Goal: Task Accomplishment & Management: Complete application form

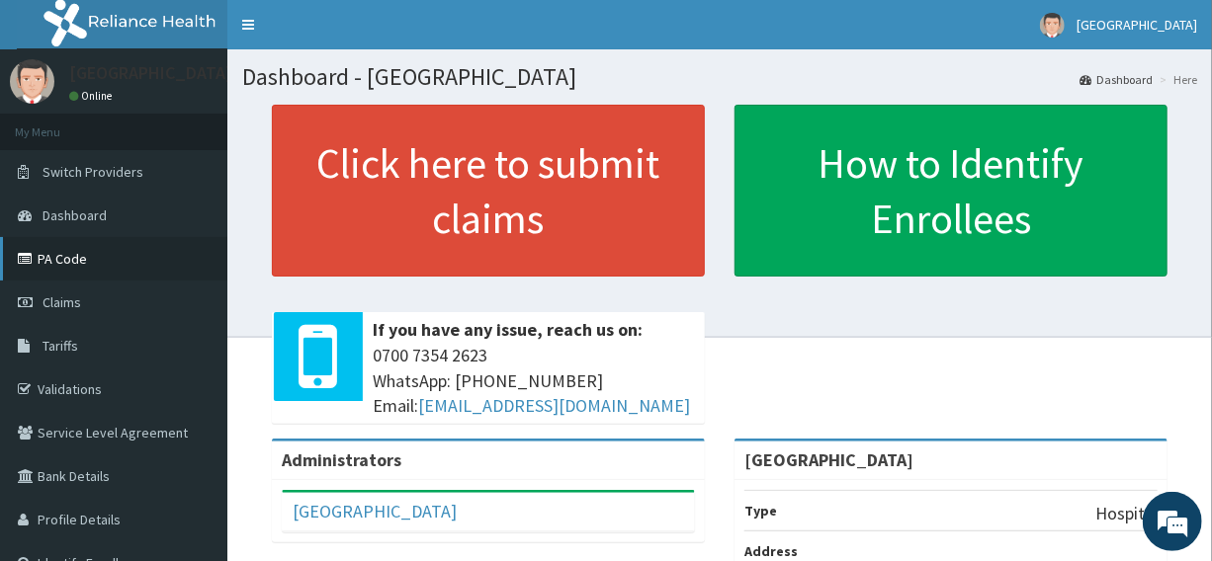
click at [58, 253] on link "PA Code" at bounding box center [113, 258] width 227 height 43
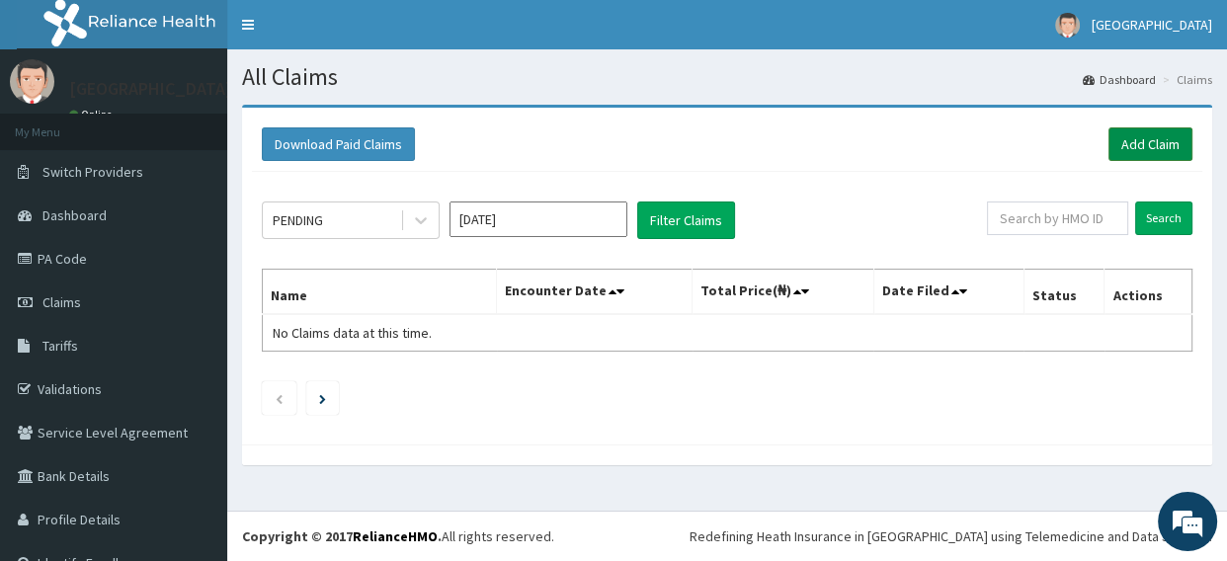
click at [1134, 146] on link "Add Claim" at bounding box center [1151, 144] width 84 height 34
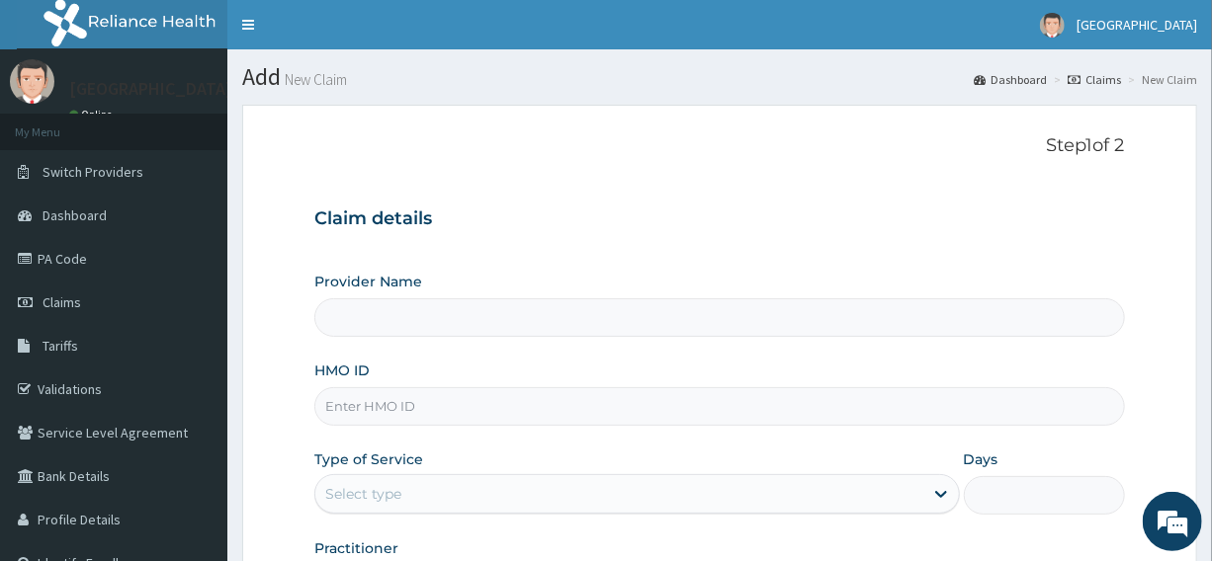
click at [455, 404] on input "HMO ID" at bounding box center [718, 406] width 809 height 39
type input "Graceland Medical Centre"
click at [835, 408] on input "HMO ID" at bounding box center [718, 406] width 809 height 39
type input "DDF/10065/A"
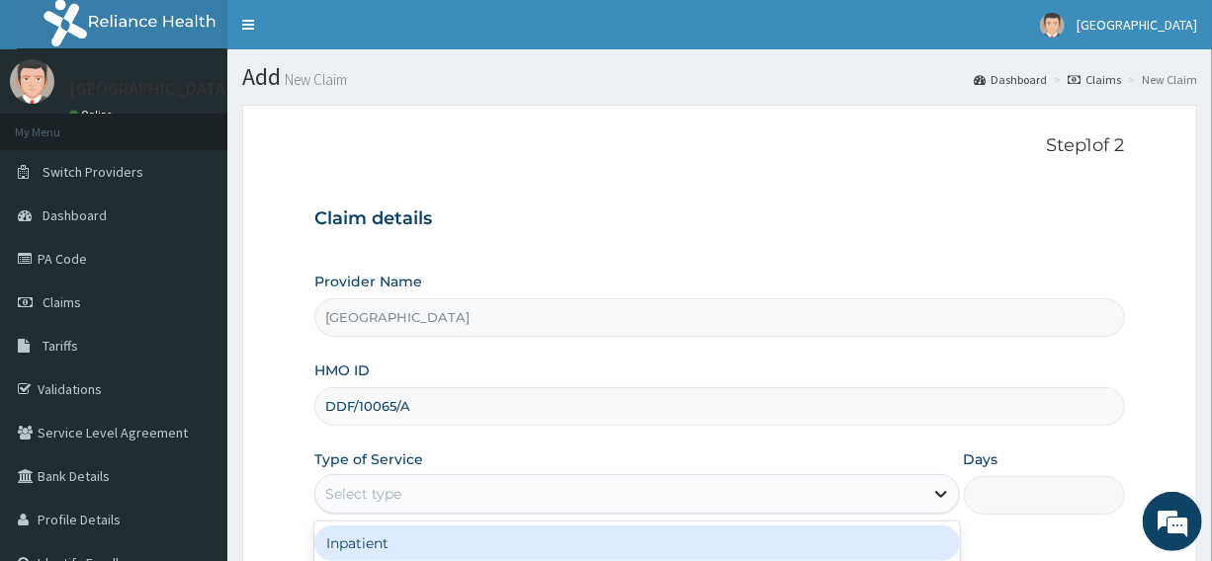
click at [944, 497] on icon at bounding box center [941, 494] width 20 height 20
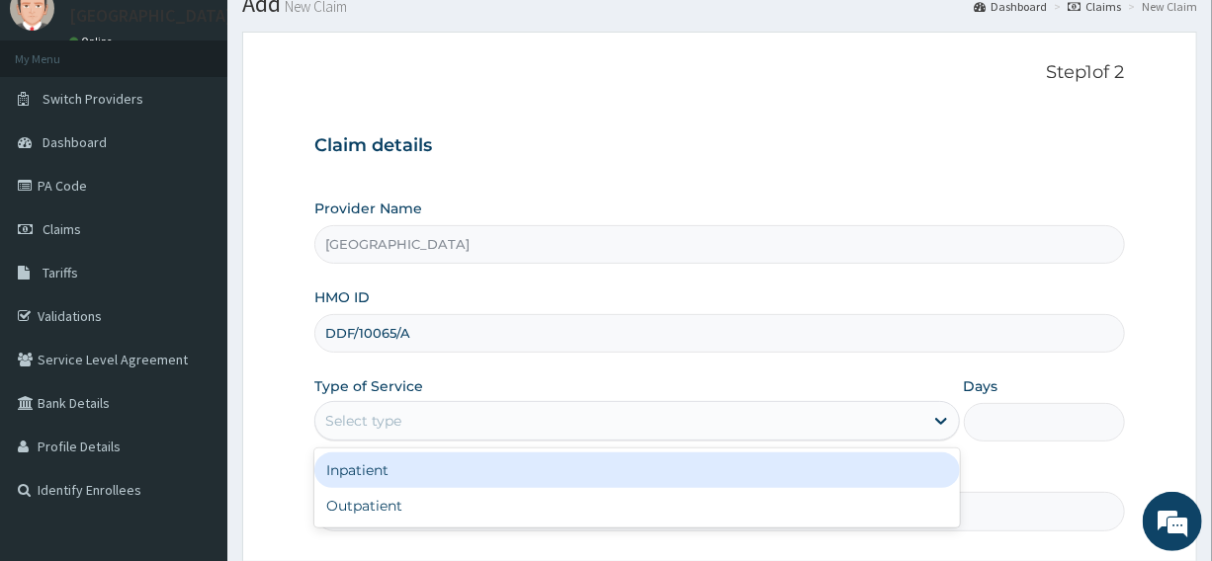
scroll to position [179, 0]
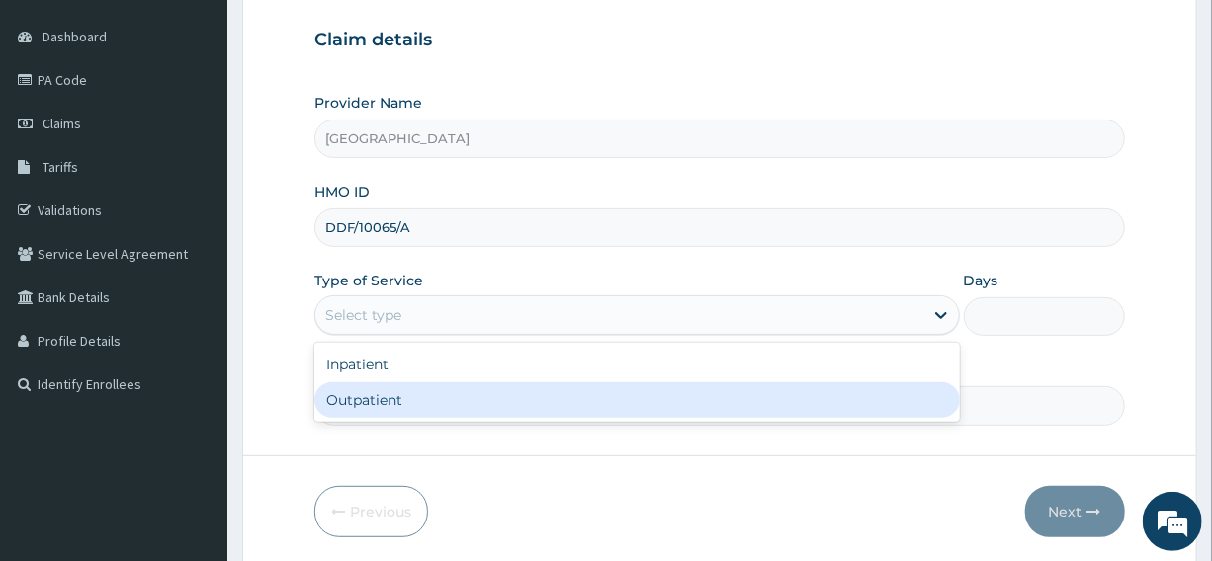
click at [380, 390] on div "Outpatient" at bounding box center [636, 400] width 644 height 36
type input "1"
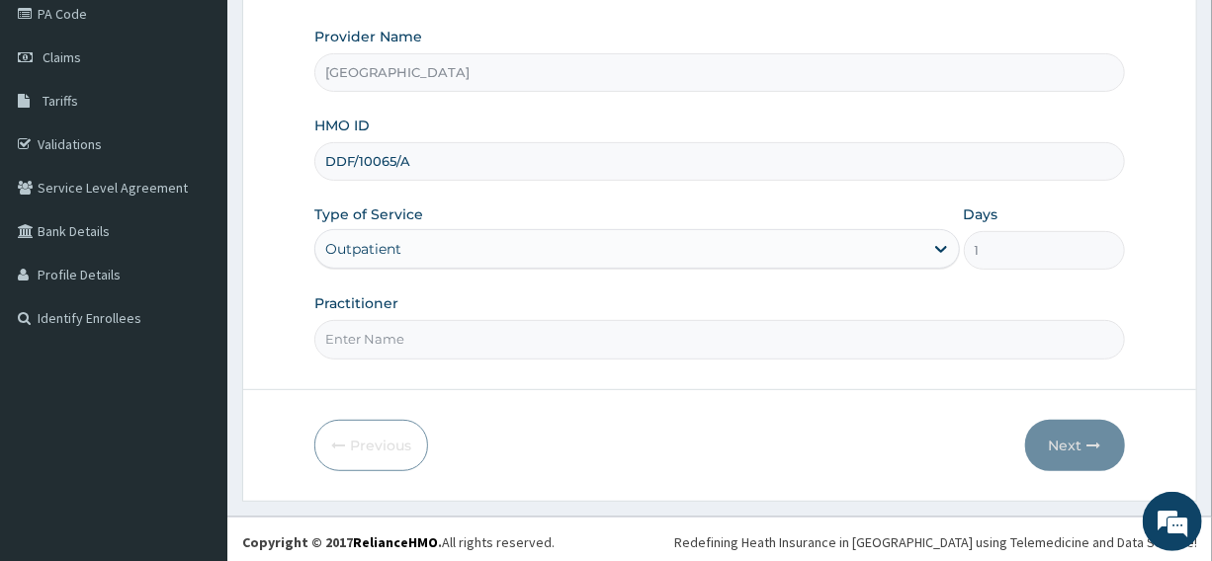
scroll to position [248, 0]
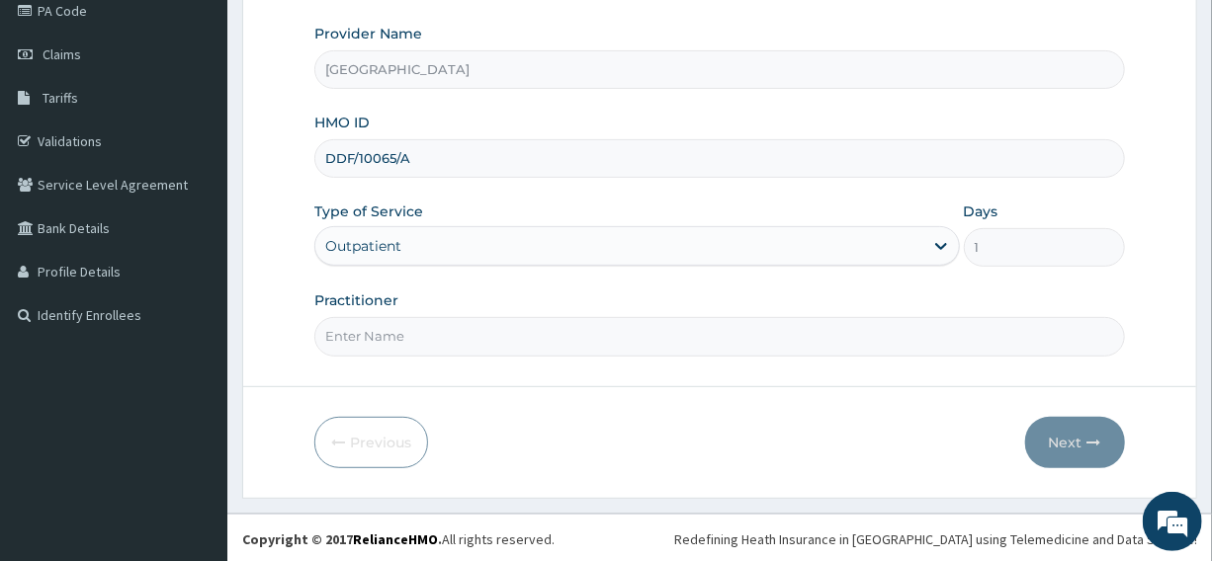
click at [410, 340] on input "Practitioner" at bounding box center [718, 336] width 809 height 39
type input "DR MARVEL"
click at [1070, 441] on button "Next" at bounding box center [1075, 442] width 100 height 51
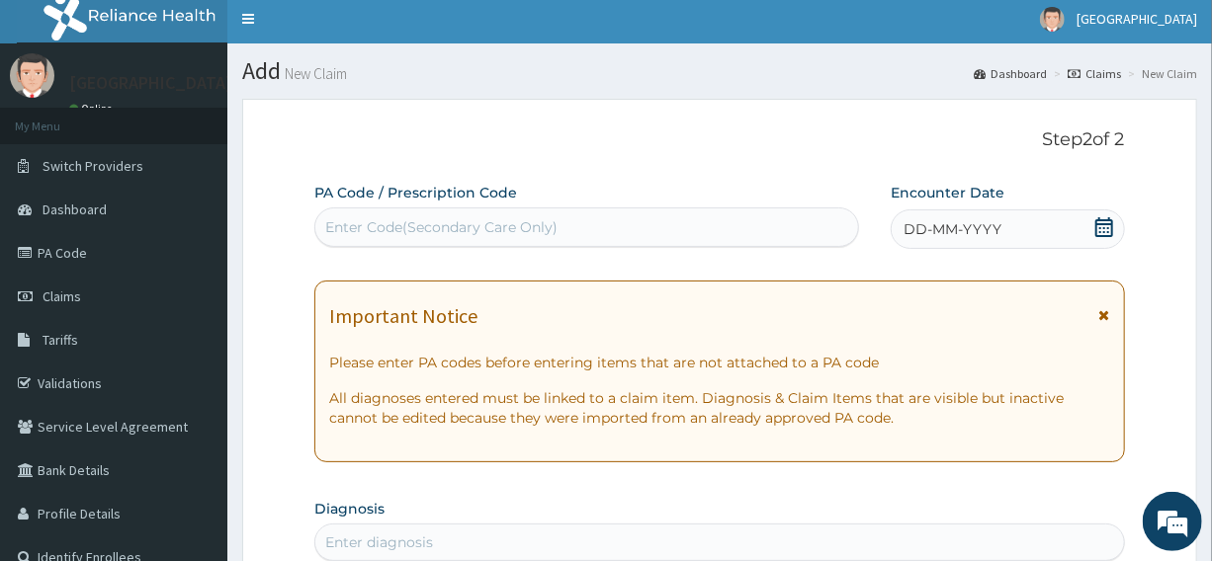
scroll to position [0, 0]
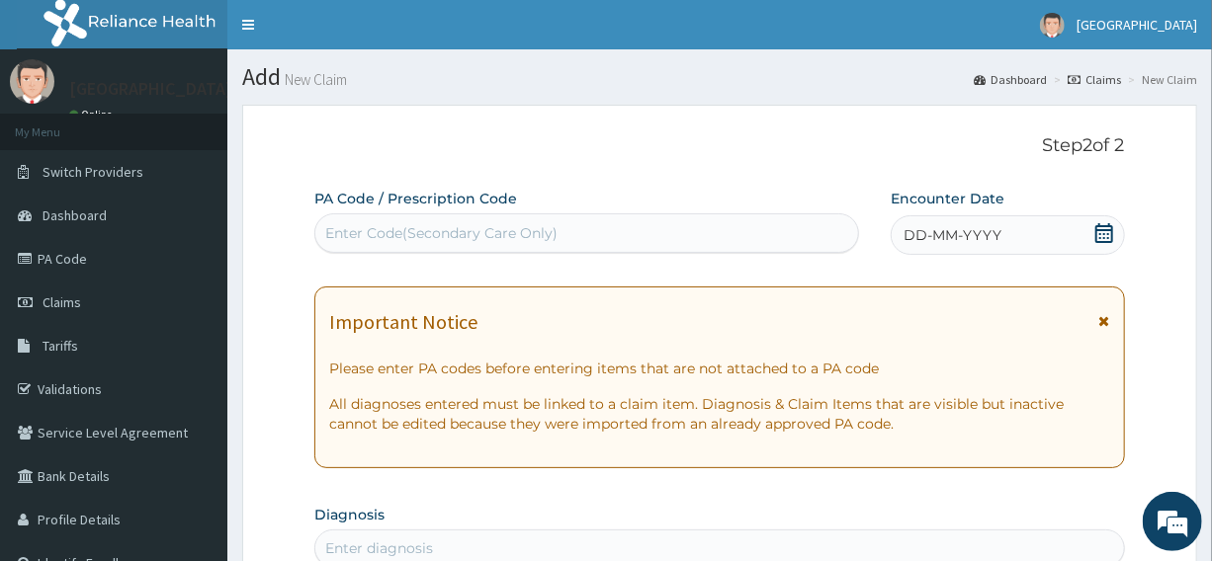
click at [1105, 235] on icon at bounding box center [1104, 233] width 20 height 20
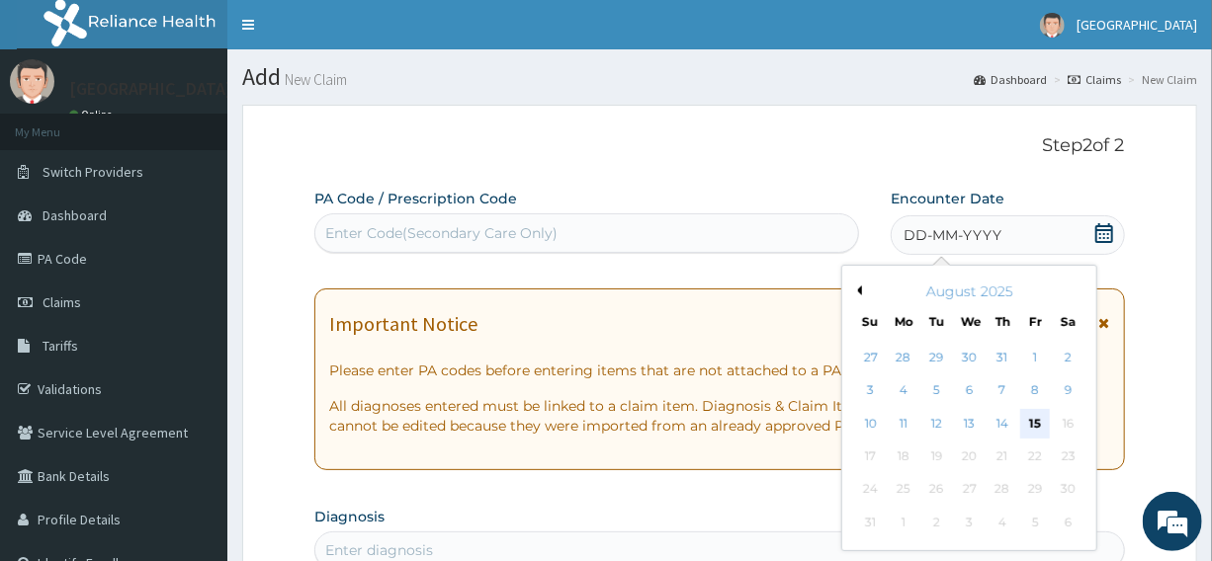
click at [1040, 419] on div "15" at bounding box center [1036, 424] width 30 height 30
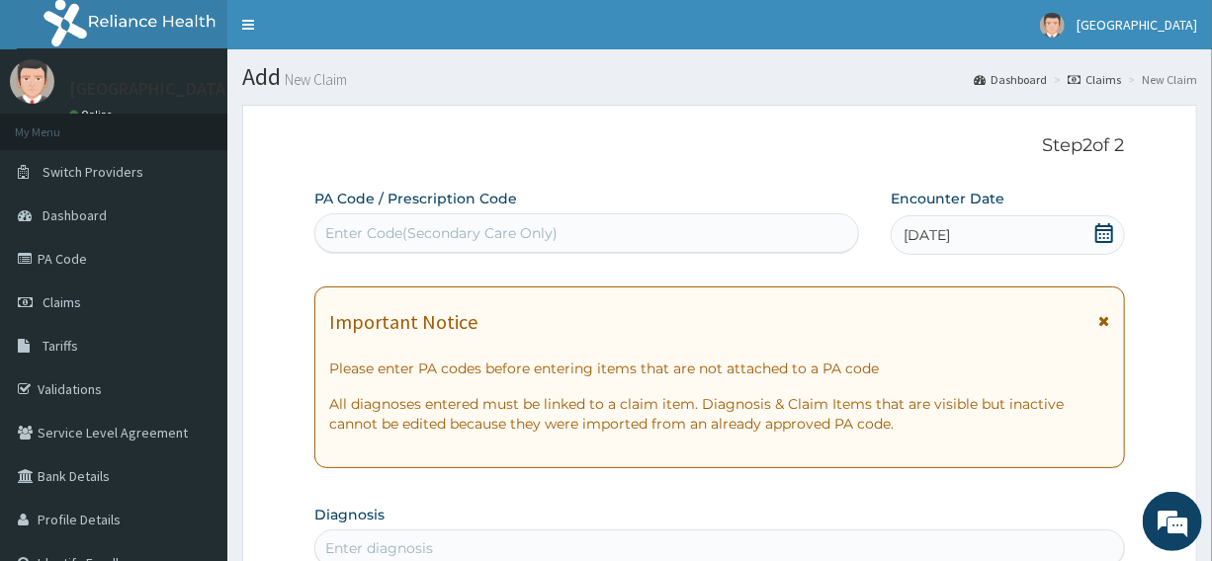
scroll to position [89, 0]
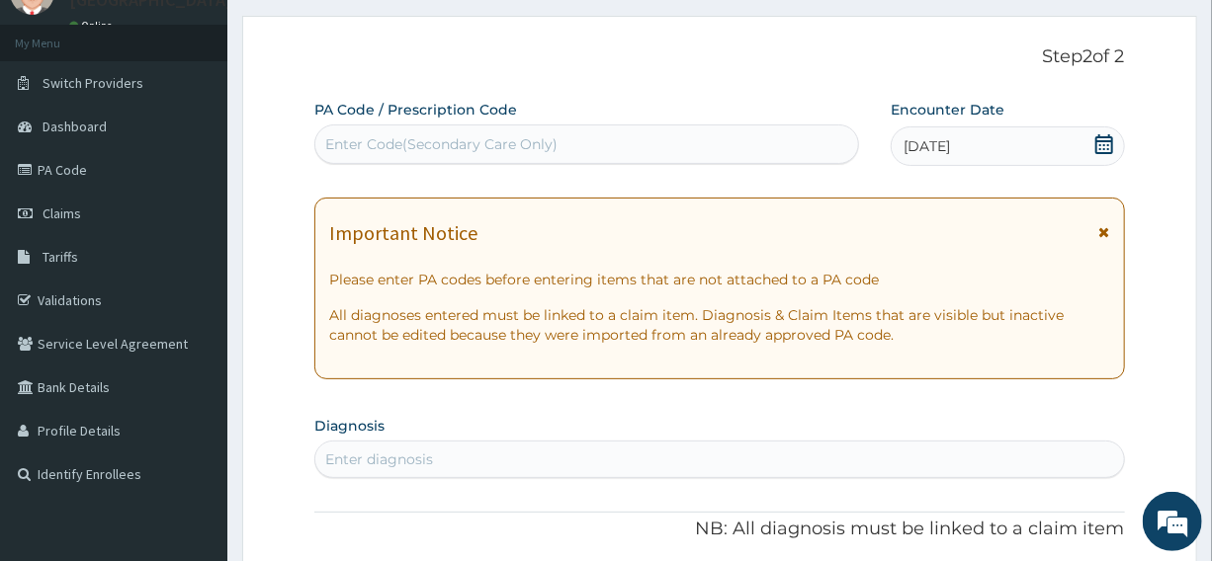
click at [544, 142] on div "Enter Code(Secondary Care Only)" at bounding box center [441, 144] width 232 height 20
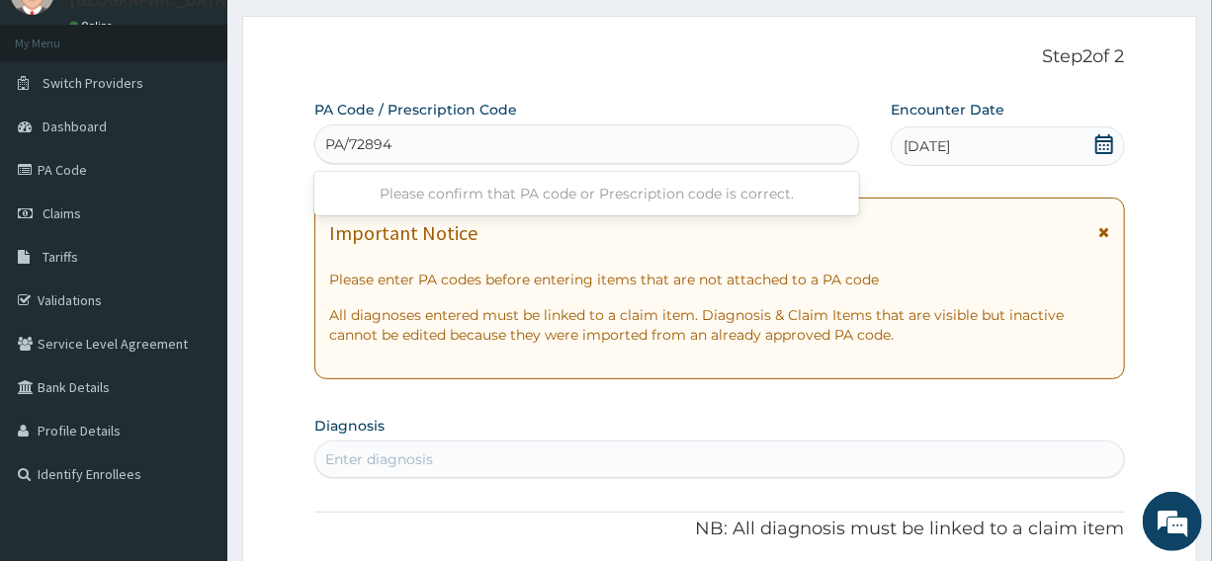
type input "PA/728944"
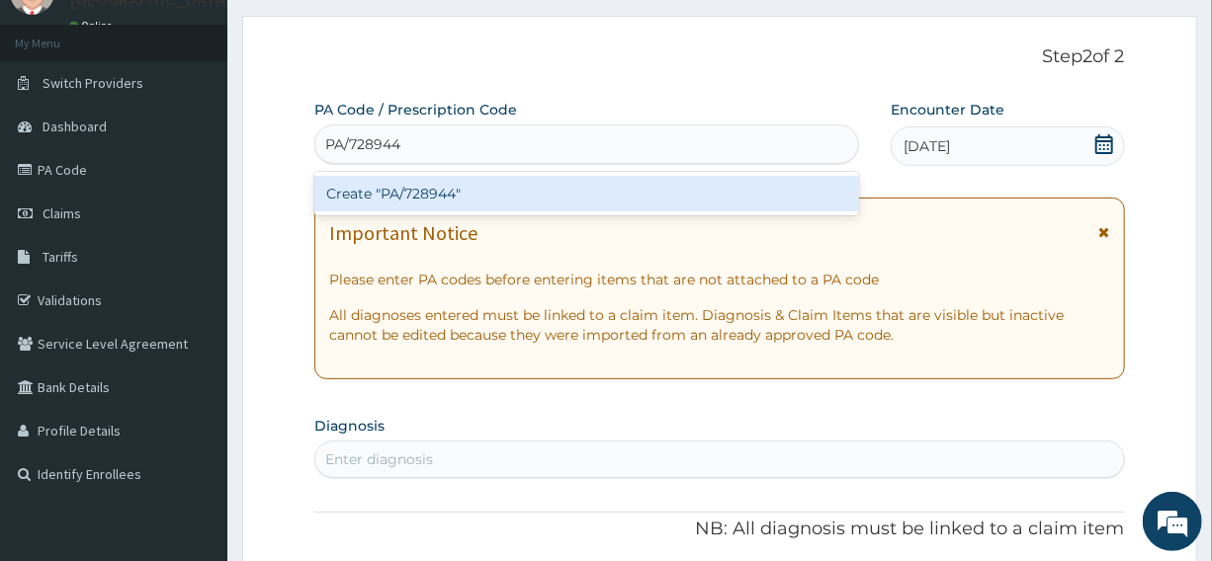
click at [480, 189] on div "Create "PA/728944"" at bounding box center [586, 194] width 544 height 36
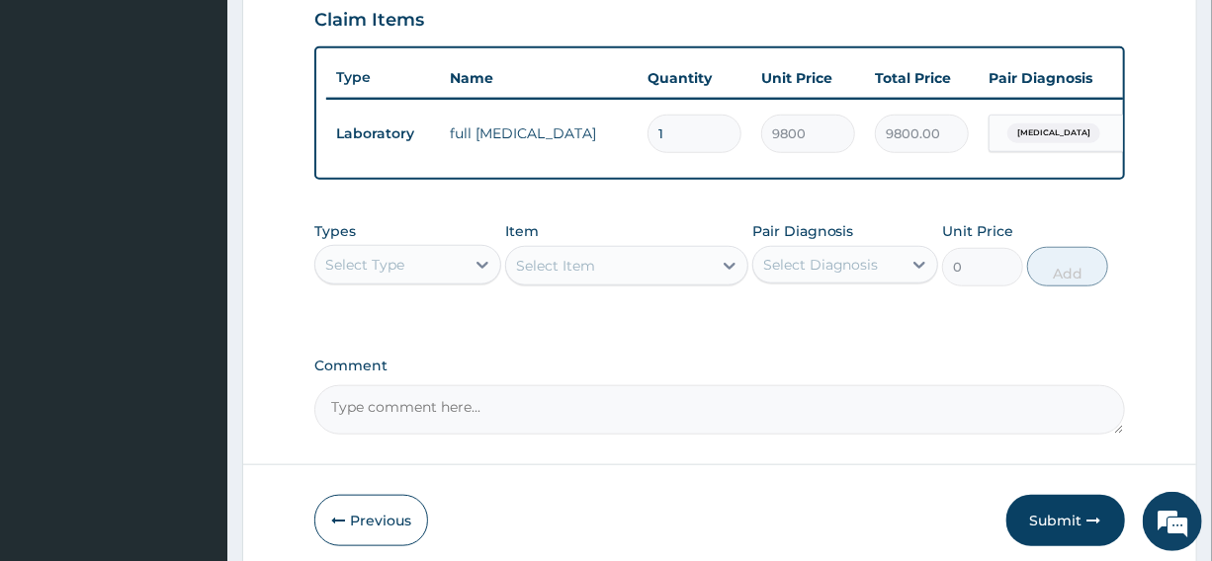
scroll to position [720, 0]
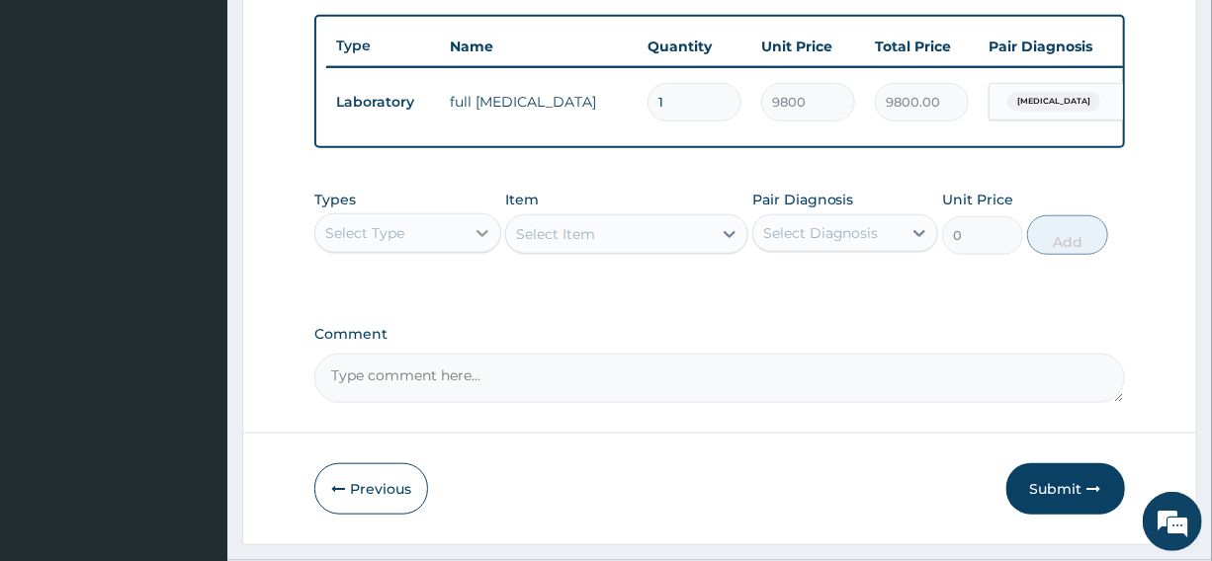
click at [479, 243] on icon at bounding box center [482, 233] width 20 height 20
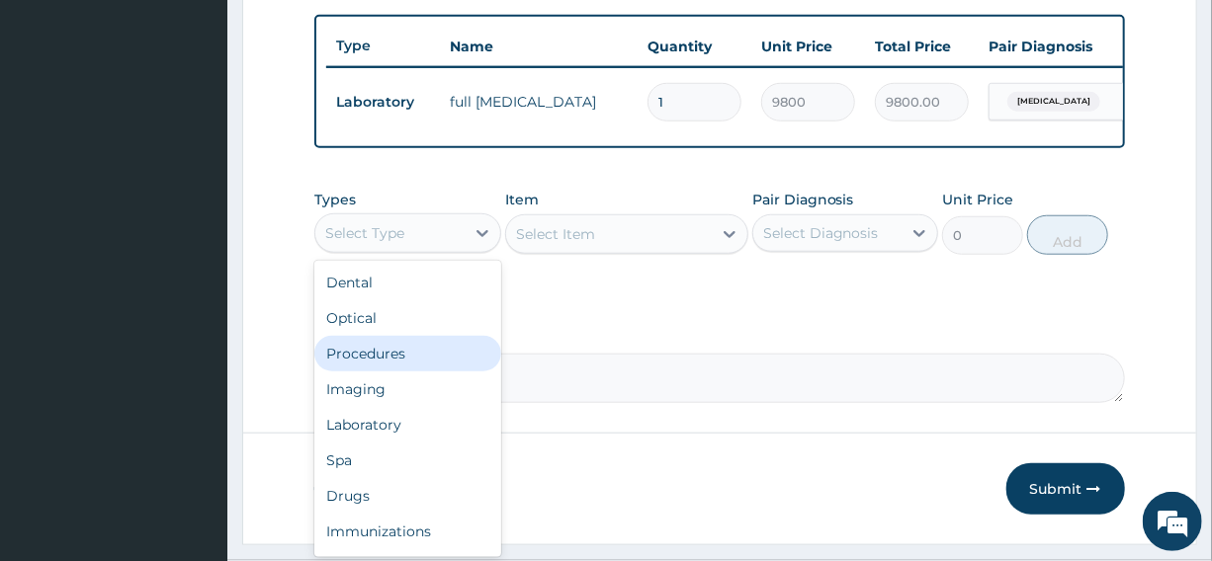
click at [385, 367] on div "Procedures" at bounding box center [407, 354] width 186 height 36
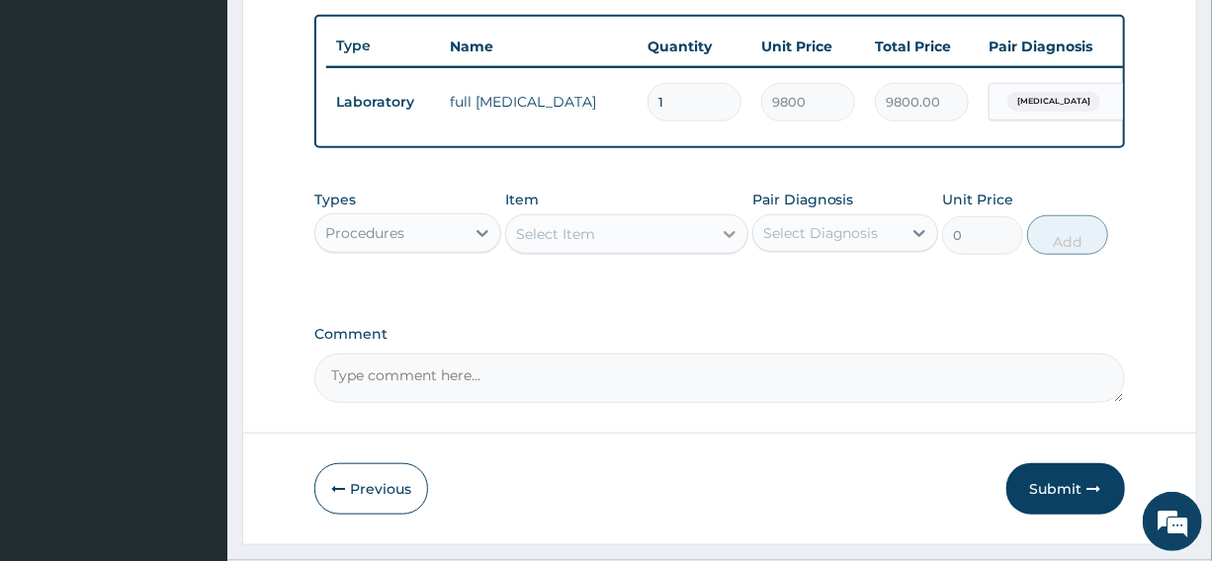
click at [729, 244] on icon at bounding box center [729, 234] width 20 height 20
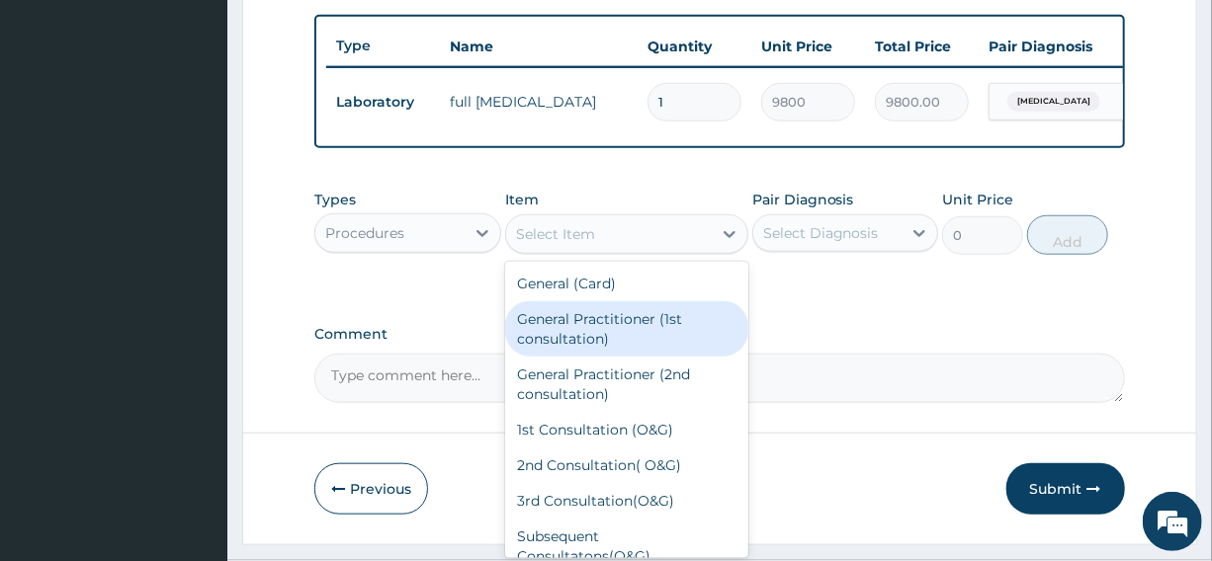
click at [621, 344] on div "General Practitioner (1st consultation)" at bounding box center [626, 328] width 243 height 55
type input "2500"
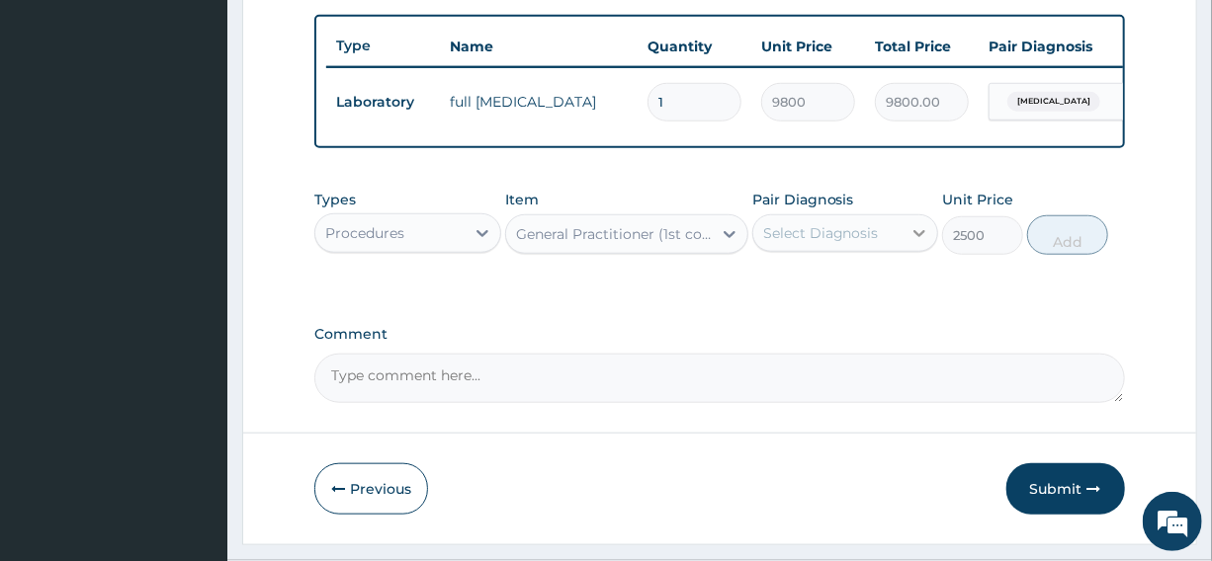
click at [915, 242] on icon at bounding box center [919, 233] width 20 height 20
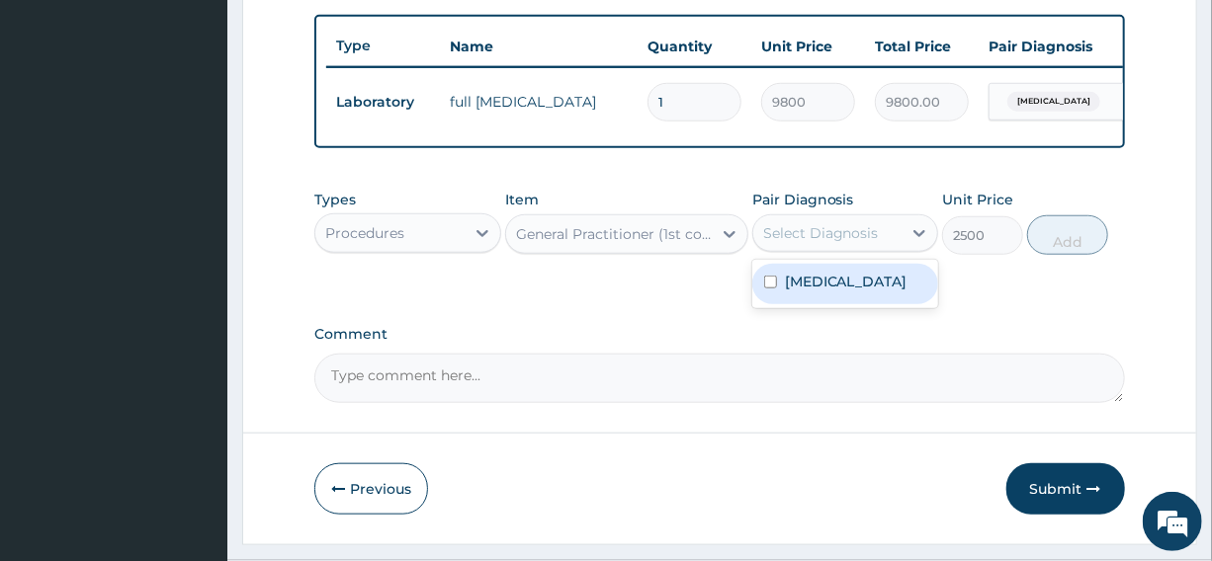
click at [888, 302] on div "Heart failure" at bounding box center [845, 284] width 186 height 41
checkbox input "true"
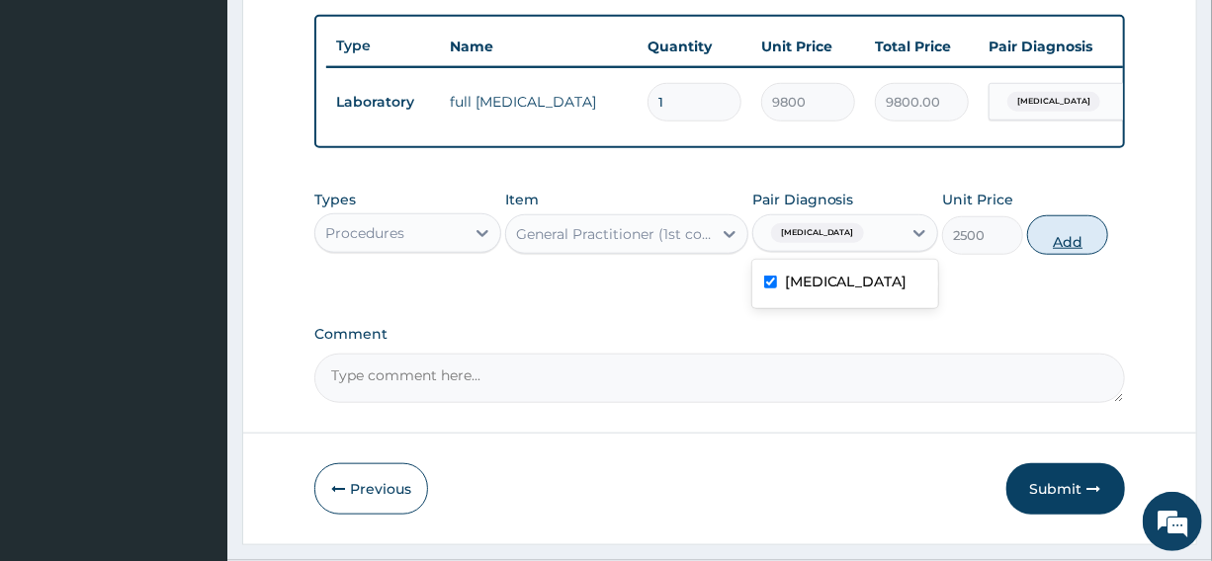
click at [1069, 255] on button "Add" at bounding box center [1067, 235] width 81 height 40
type input "0"
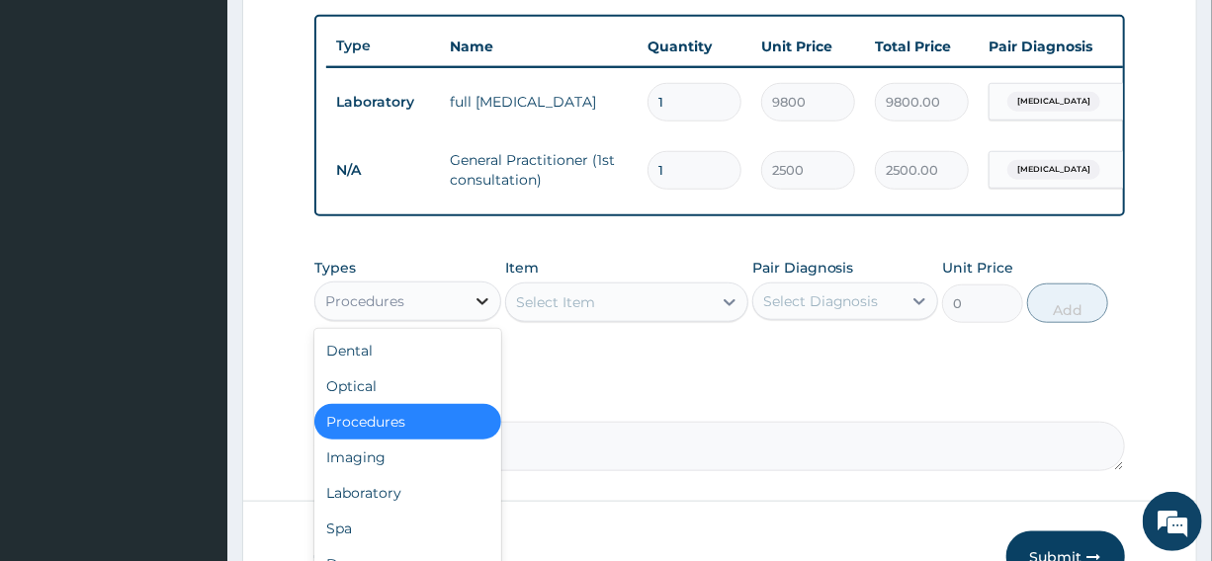
click at [475, 311] on icon at bounding box center [482, 302] width 20 height 20
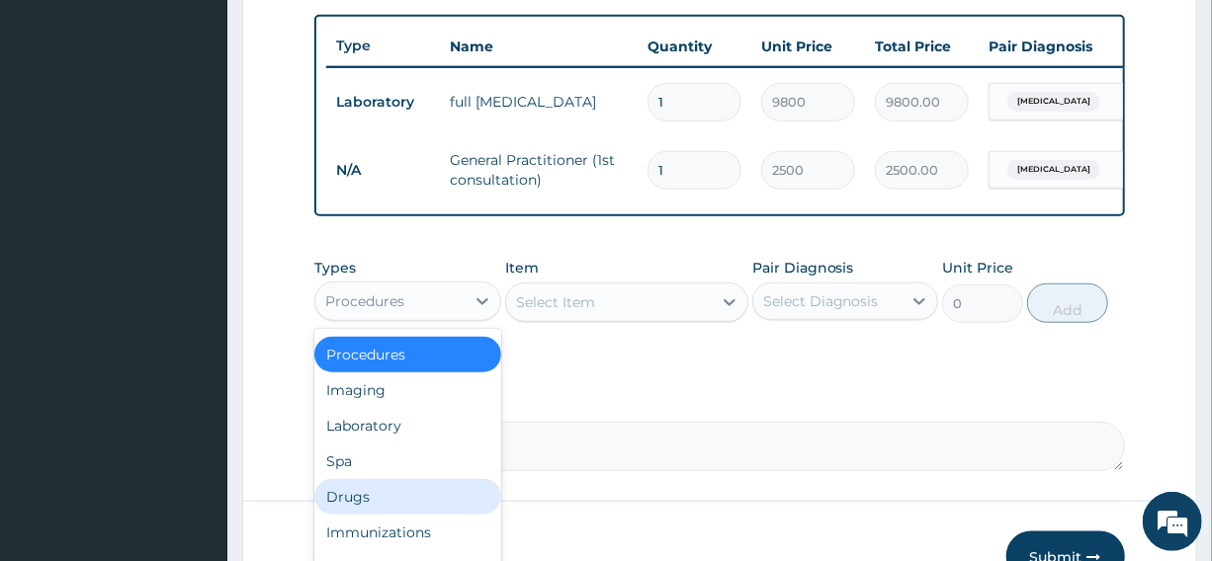
click at [362, 514] on div "Drugs" at bounding box center [407, 497] width 186 height 36
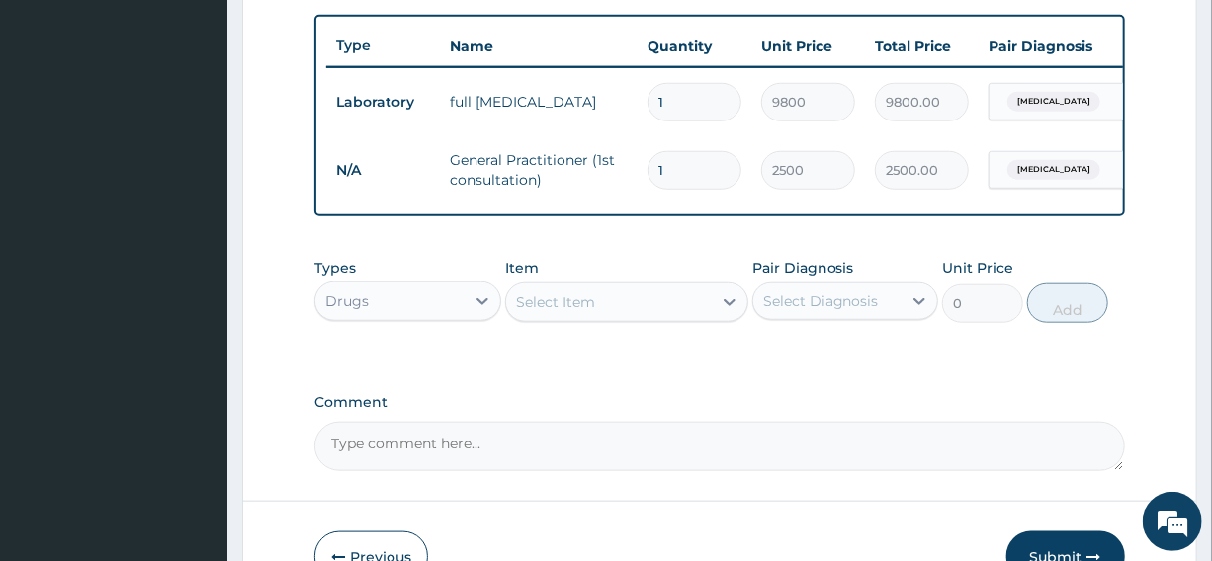
click at [721, 312] on icon at bounding box center [729, 303] width 20 height 20
type input "F"
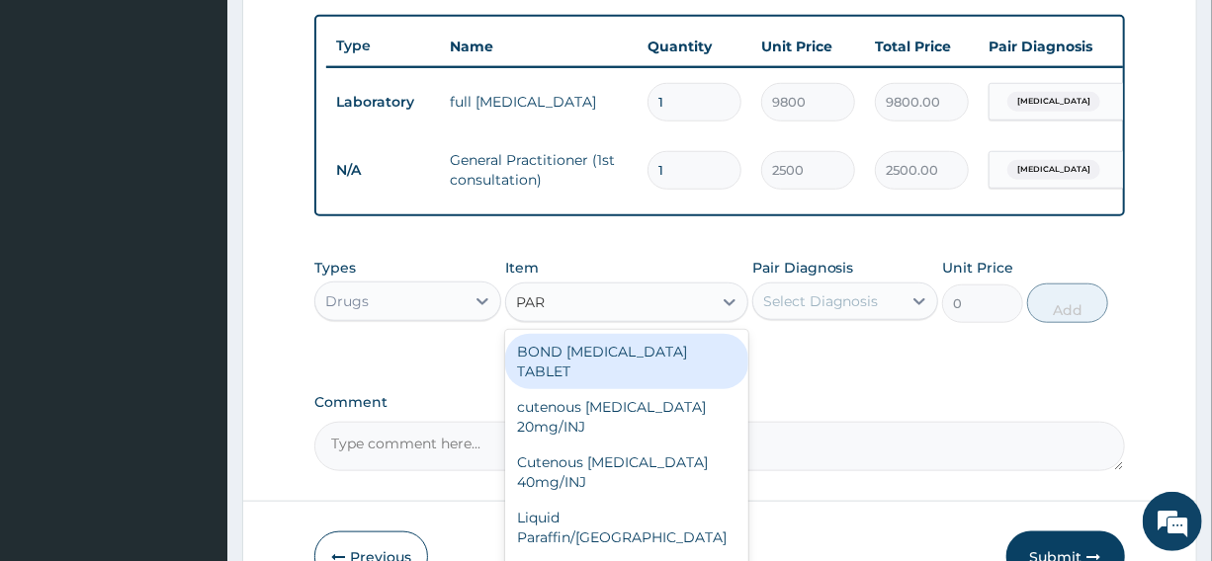
type input "PARA"
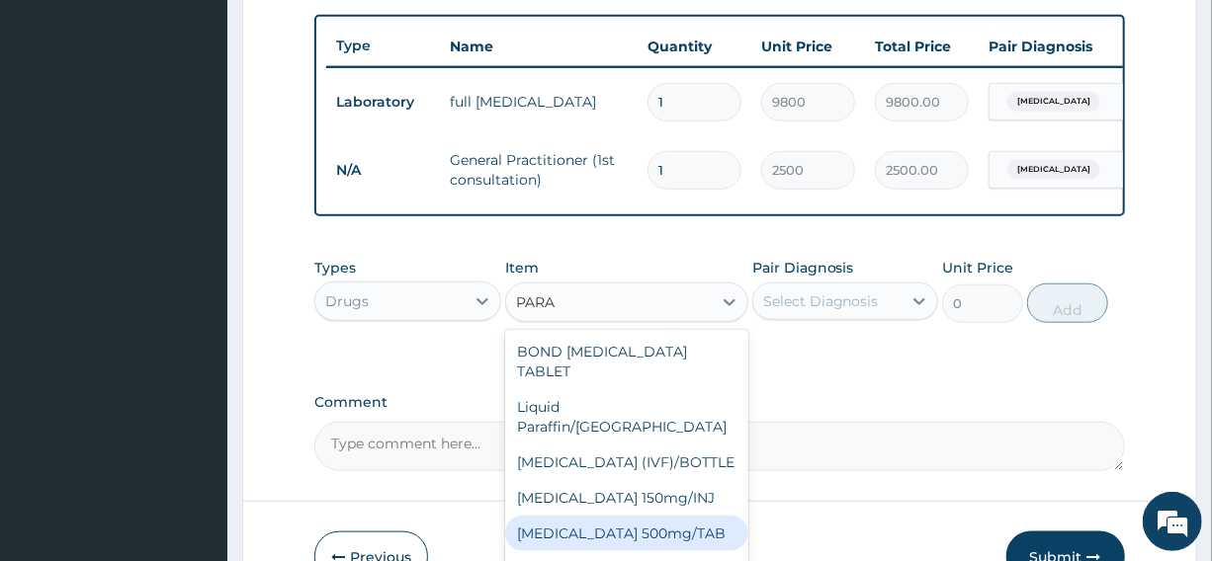
click at [661, 521] on div "[MEDICAL_DATA] 500mg/TAB" at bounding box center [626, 534] width 243 height 36
type input "14"
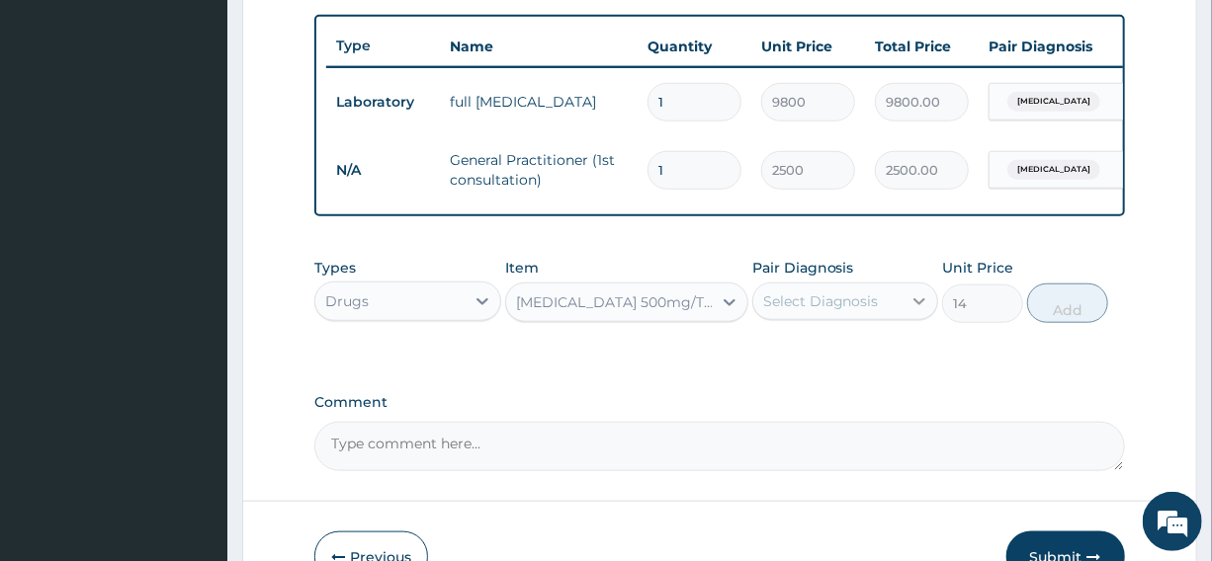
click at [920, 305] on icon at bounding box center [919, 301] width 12 height 7
click at [873, 366] on div "Heart failure" at bounding box center [845, 352] width 186 height 41
checkbox input "true"
click at [1081, 322] on button "Add" at bounding box center [1067, 304] width 81 height 40
type input "0"
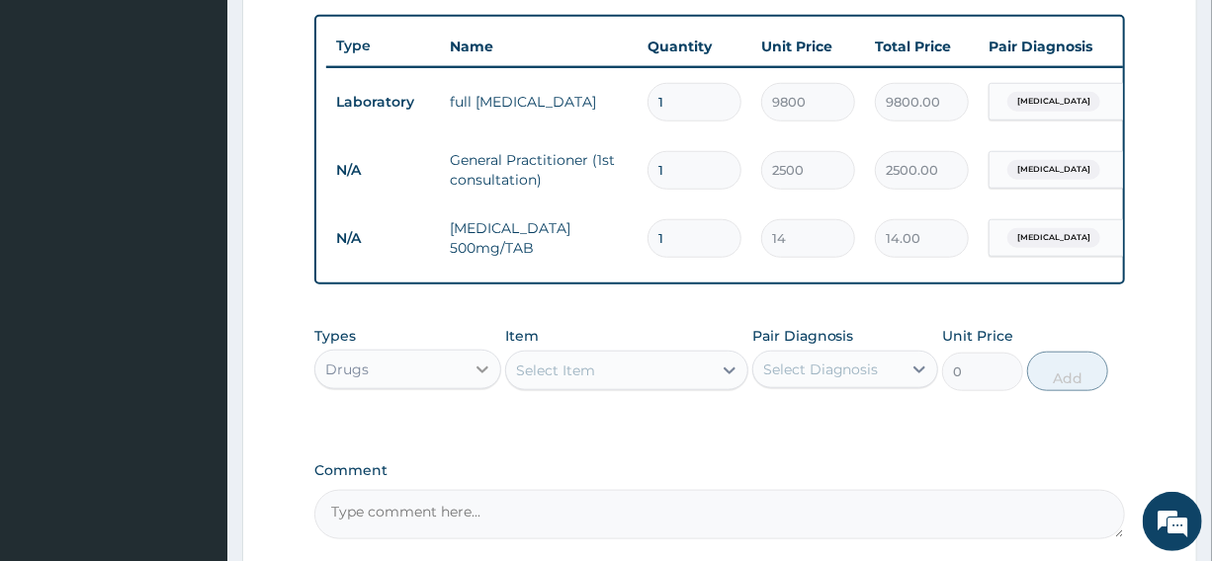
click at [483, 379] on icon at bounding box center [482, 370] width 20 height 20
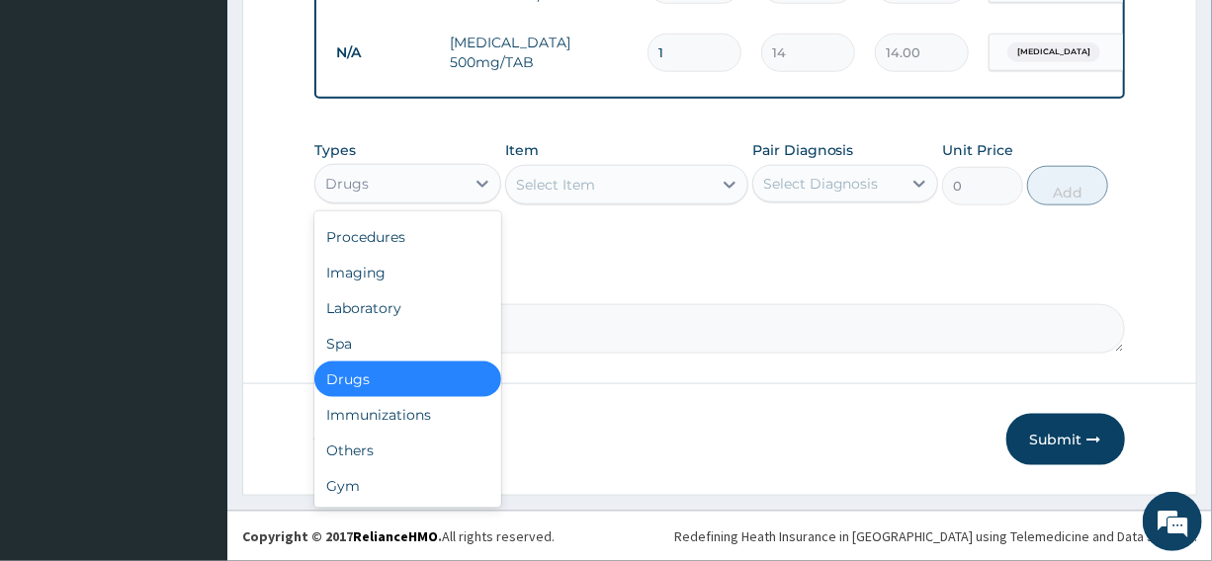
scroll to position [920, 0]
click at [399, 315] on div "Laboratory" at bounding box center [407, 309] width 186 height 36
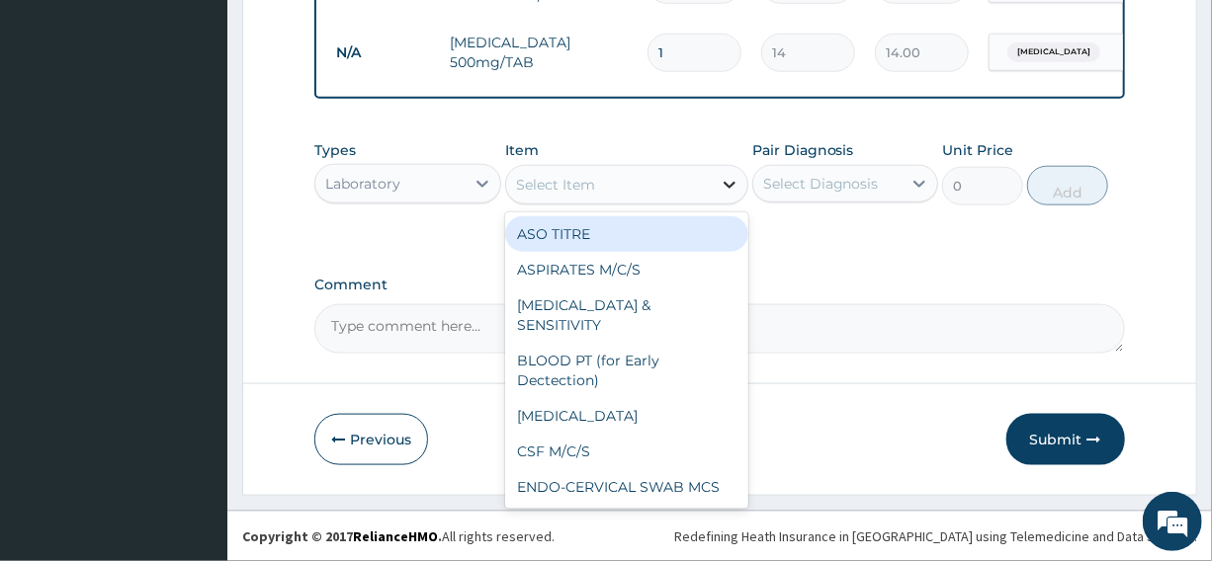
click at [726, 181] on icon at bounding box center [729, 185] width 20 height 20
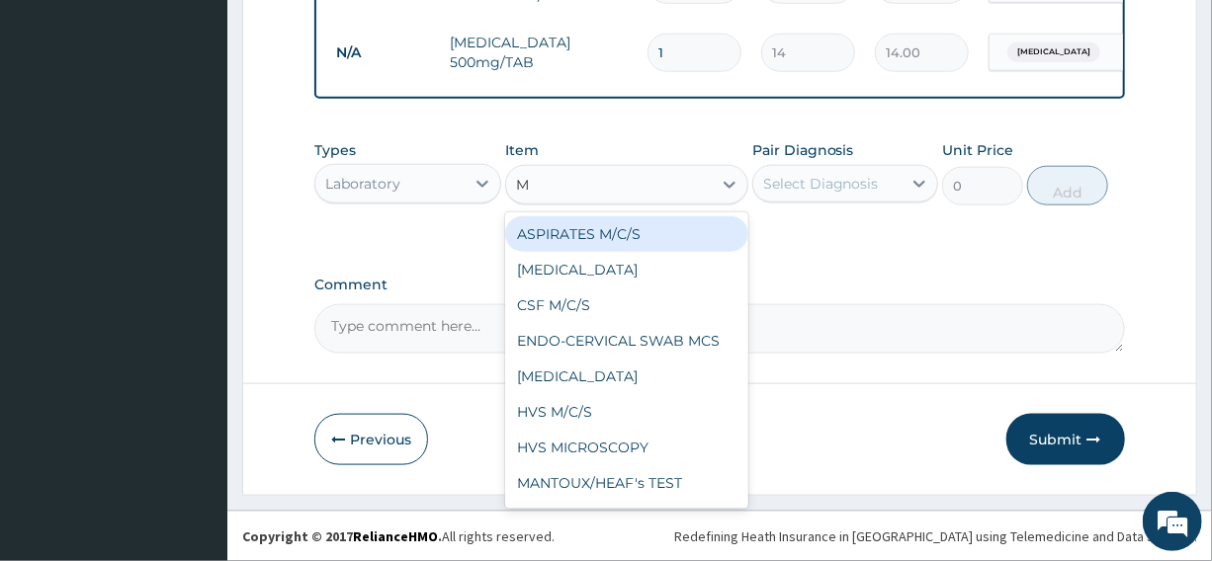
type input "MP"
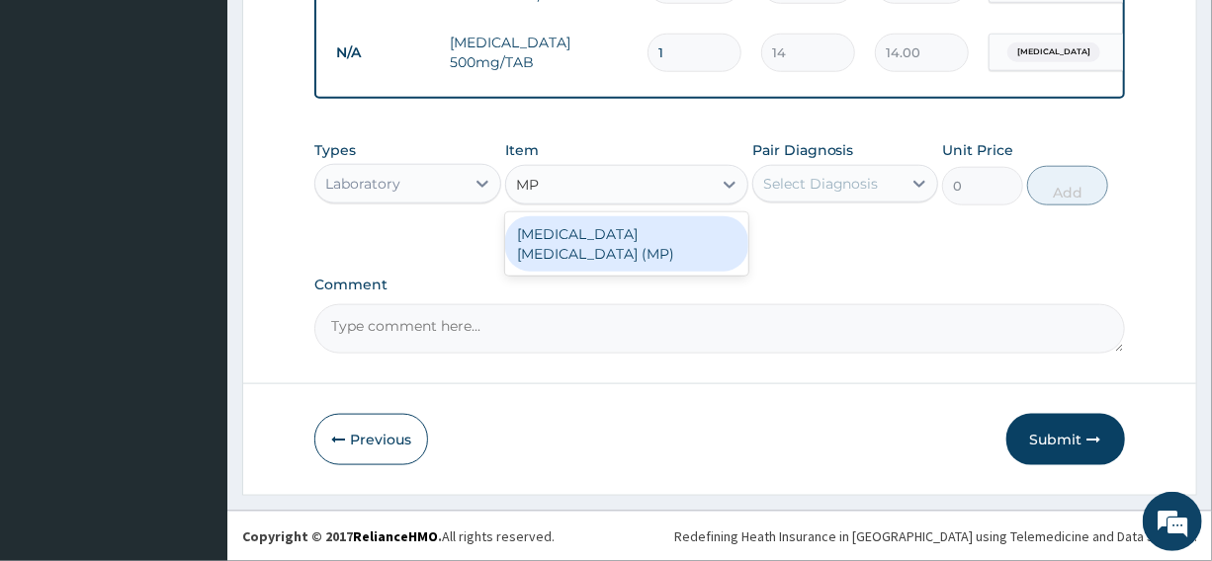
click at [672, 239] on div "MALARIA PARASITE (MP)" at bounding box center [626, 243] width 243 height 55
type input "2000"
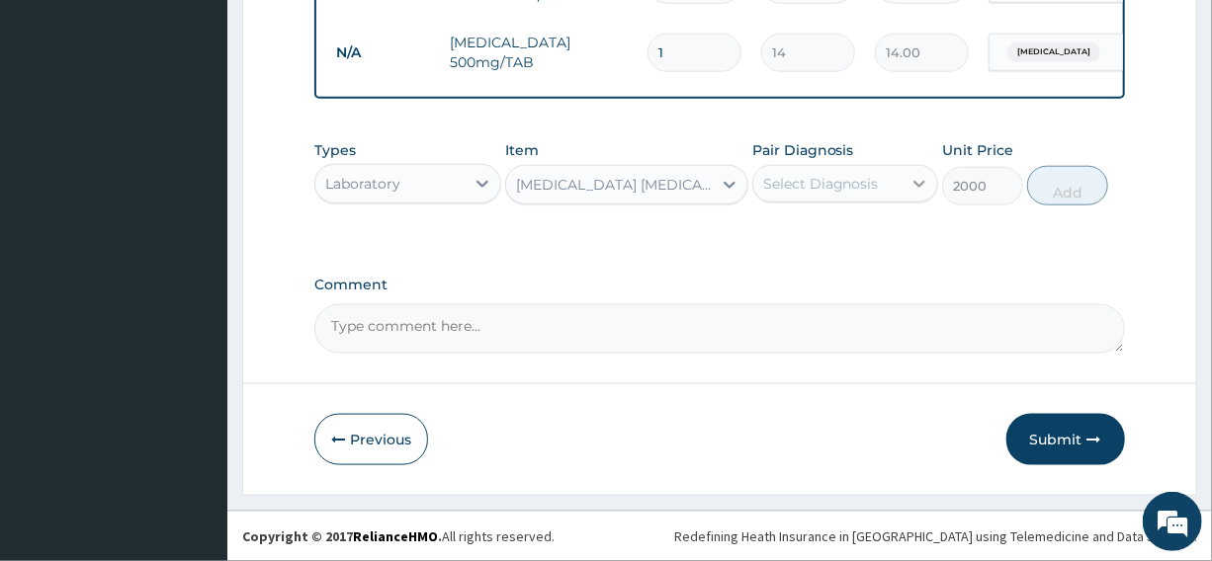
click at [925, 179] on icon at bounding box center [919, 184] width 20 height 20
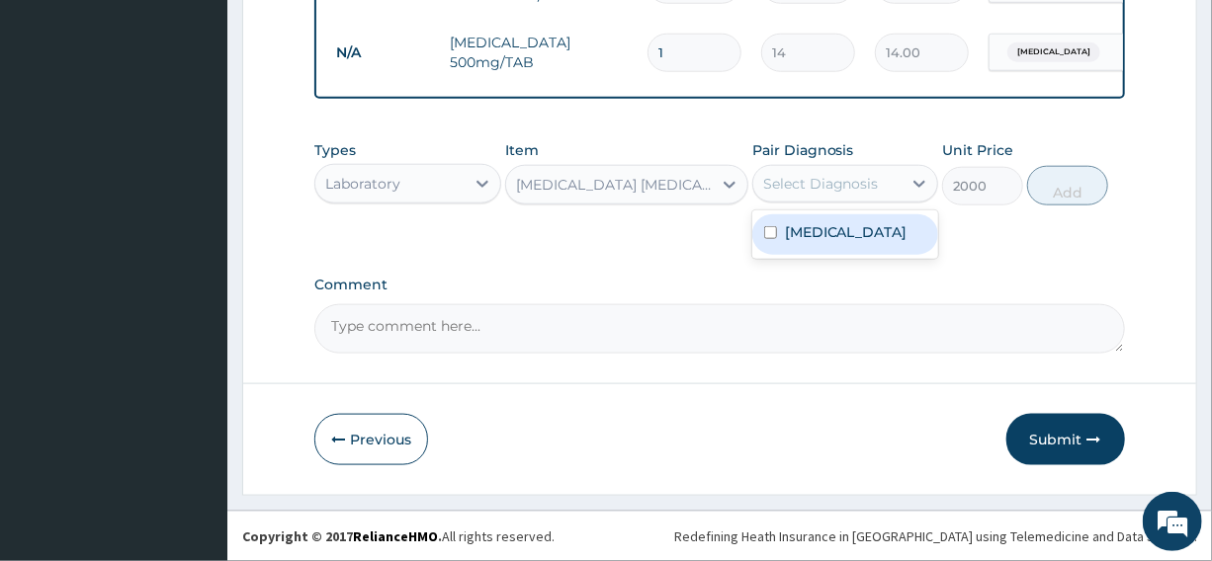
click at [879, 227] on div "Heart failure" at bounding box center [845, 234] width 186 height 41
checkbox input "true"
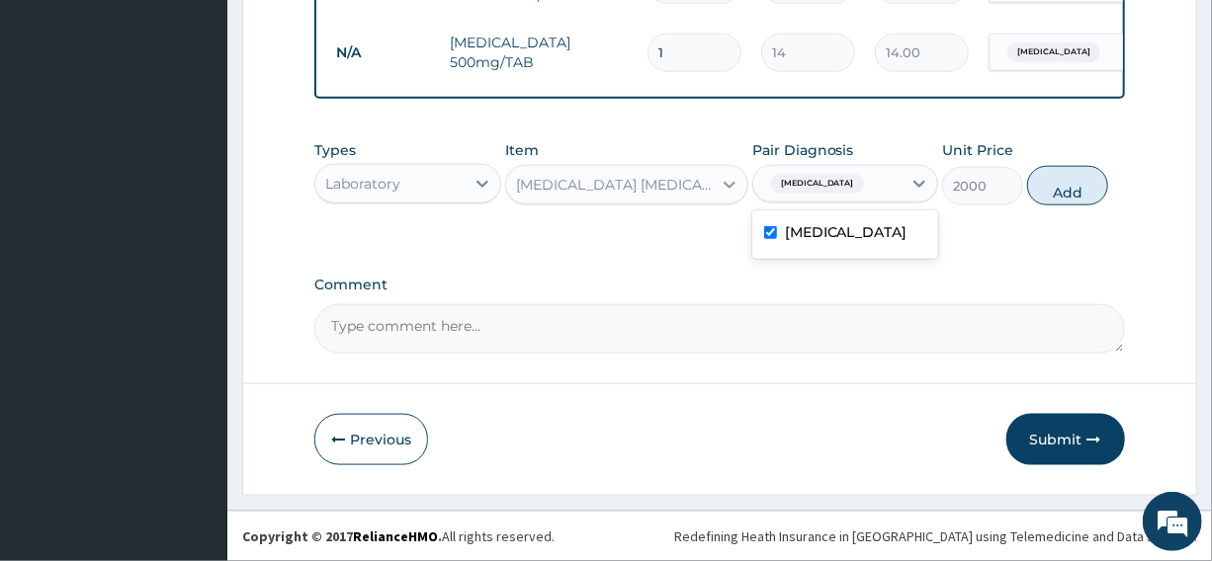
click at [731, 183] on icon at bounding box center [729, 185] width 20 height 20
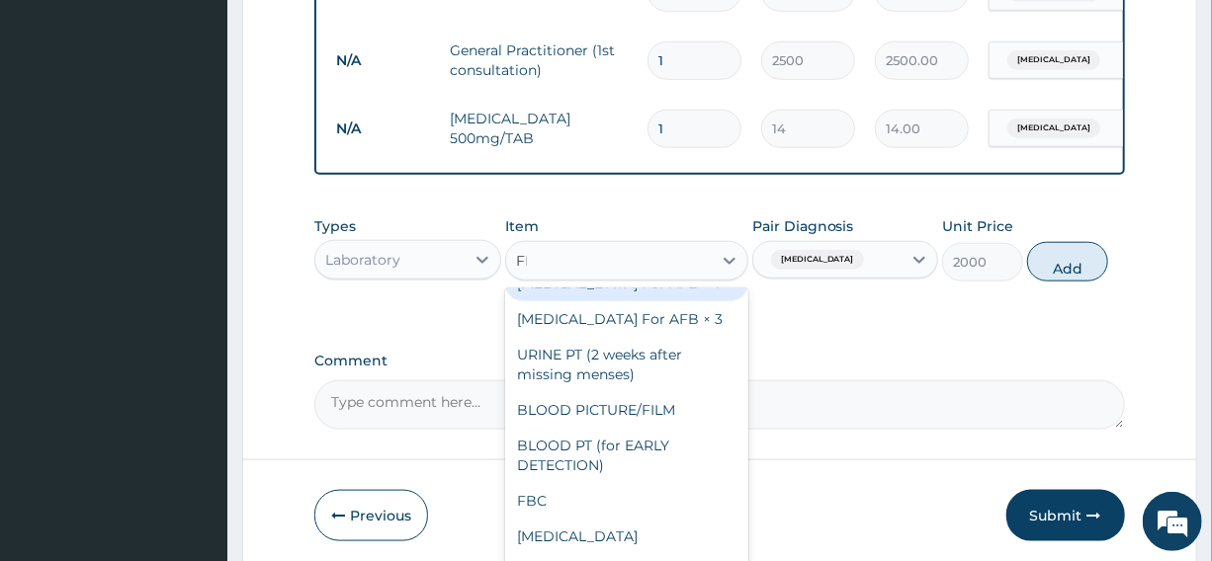
scroll to position [0, 0]
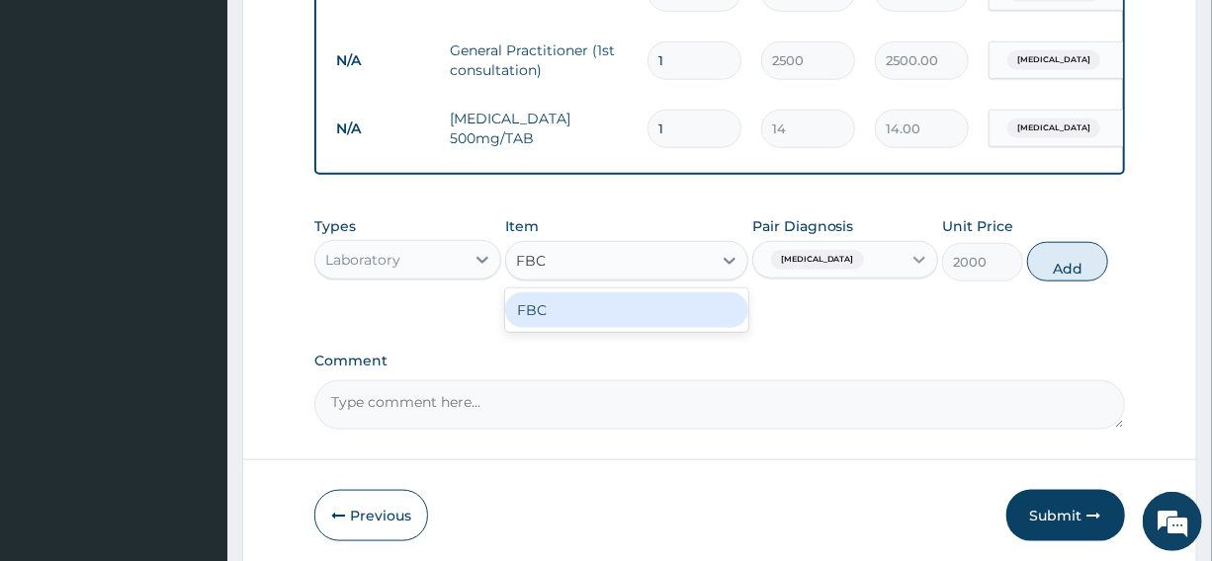
type input "FBC"
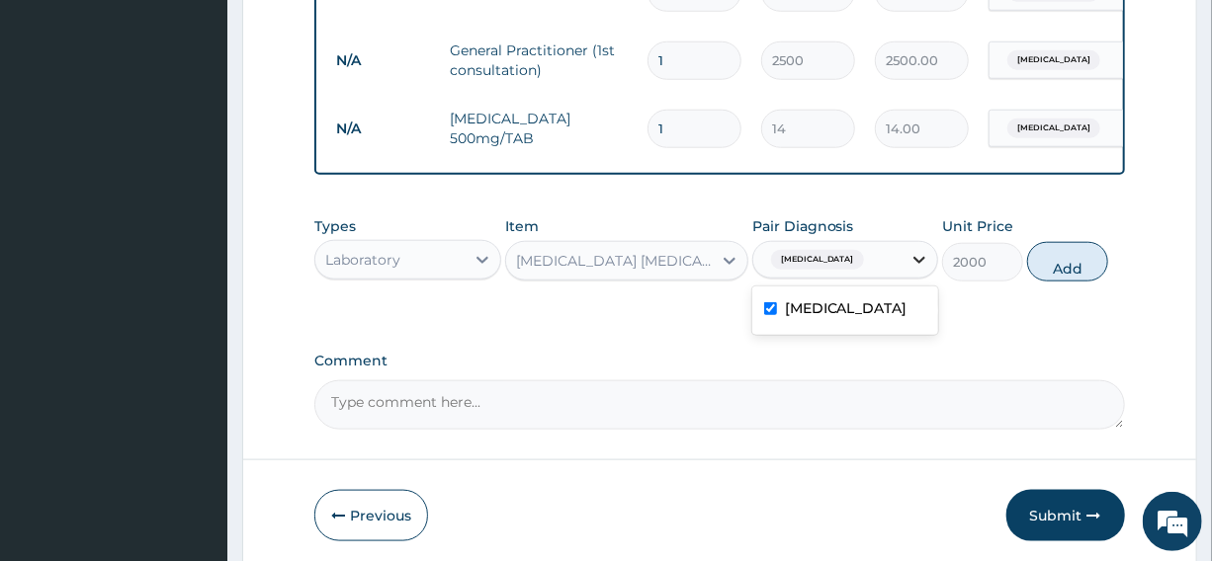
click at [921, 264] on icon at bounding box center [919, 260] width 12 height 7
click at [1077, 275] on button "Add" at bounding box center [1067, 262] width 81 height 40
type input "0"
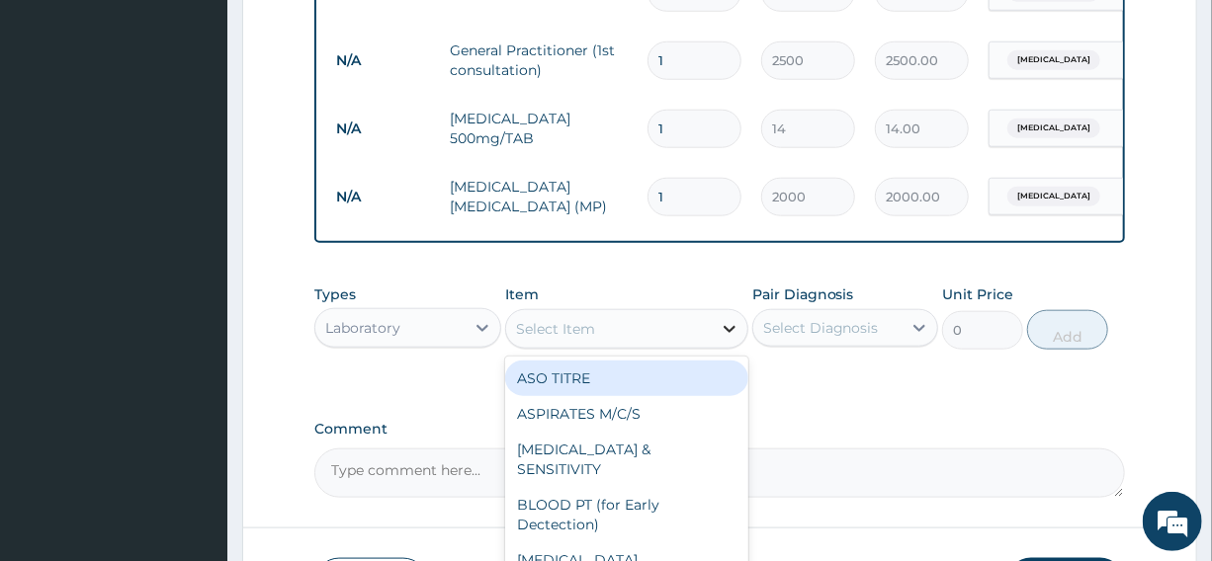
click at [727, 339] on icon at bounding box center [729, 329] width 20 height 20
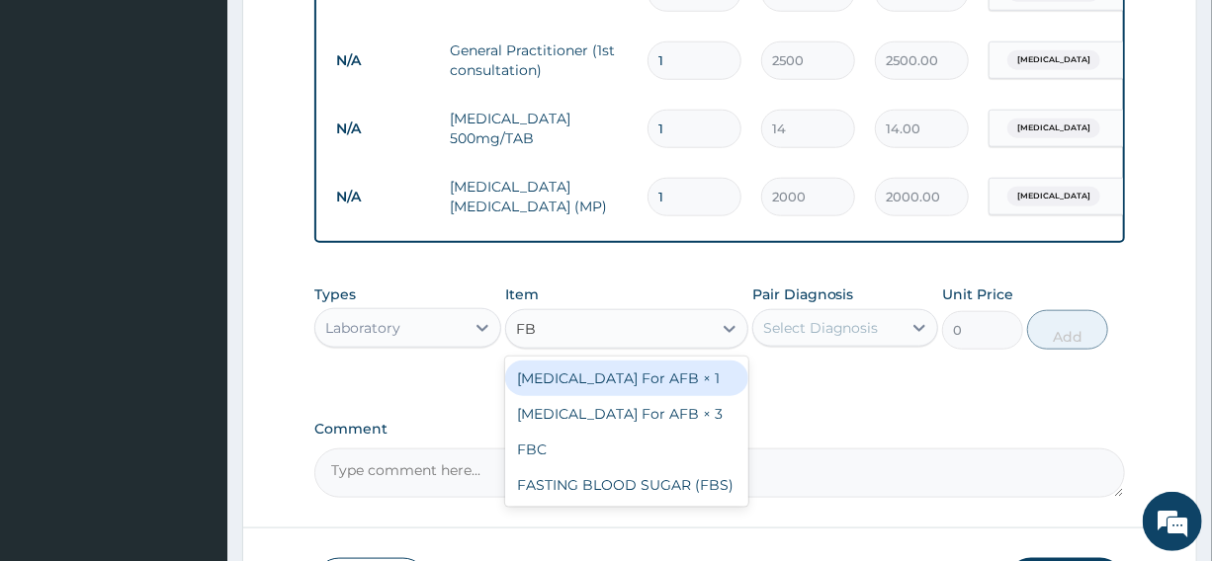
type input "FBC"
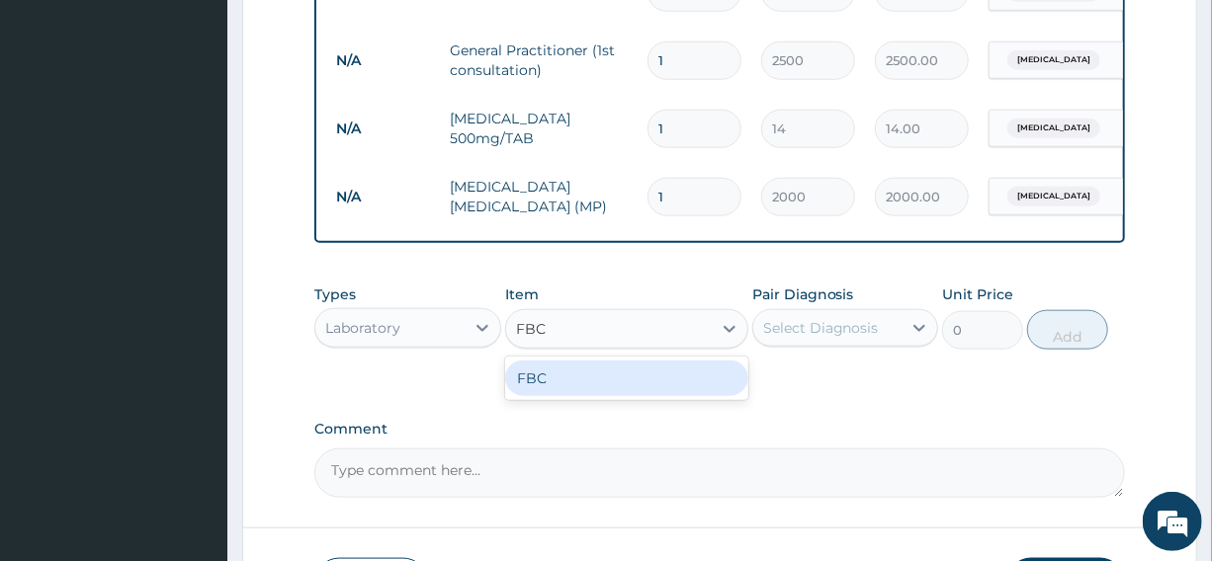
click at [624, 396] on div "FBC" at bounding box center [626, 379] width 243 height 36
type input "6000"
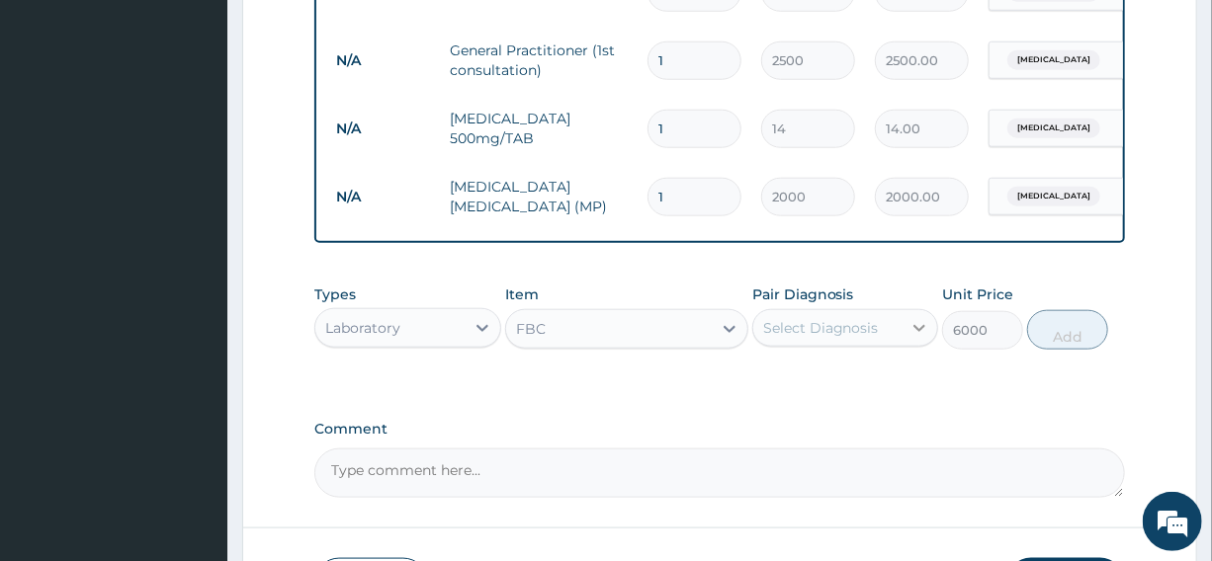
click at [923, 337] on icon at bounding box center [919, 328] width 20 height 20
click at [900, 399] on div "Heart failure" at bounding box center [845, 379] width 186 height 41
checkbox input "true"
click at [1064, 346] on button "Add" at bounding box center [1067, 330] width 81 height 40
type input "0"
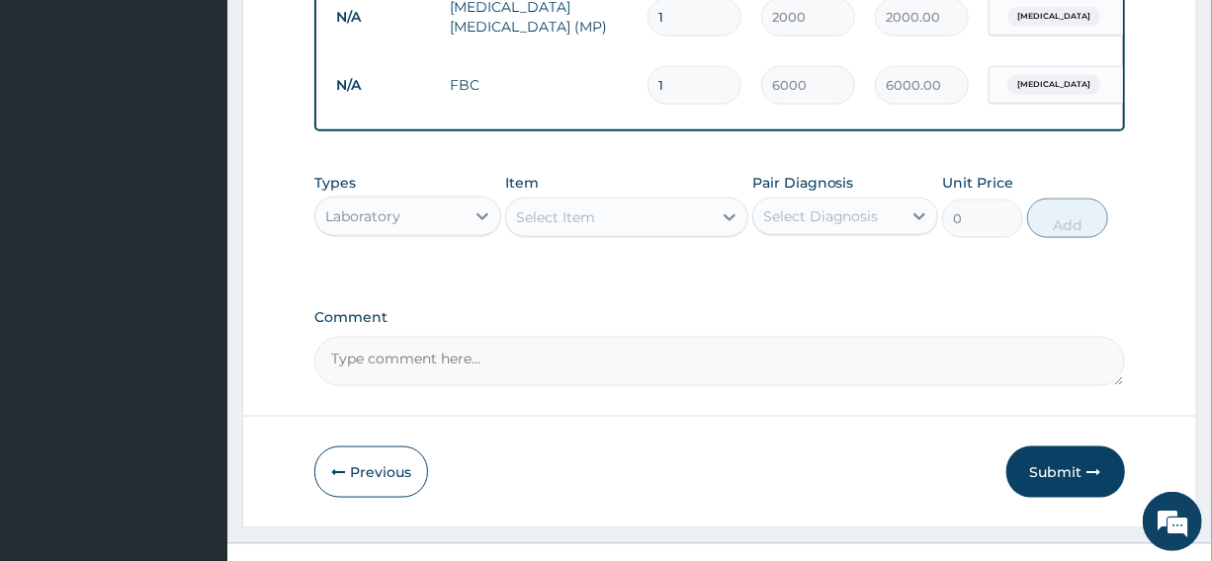
scroll to position [1057, 0]
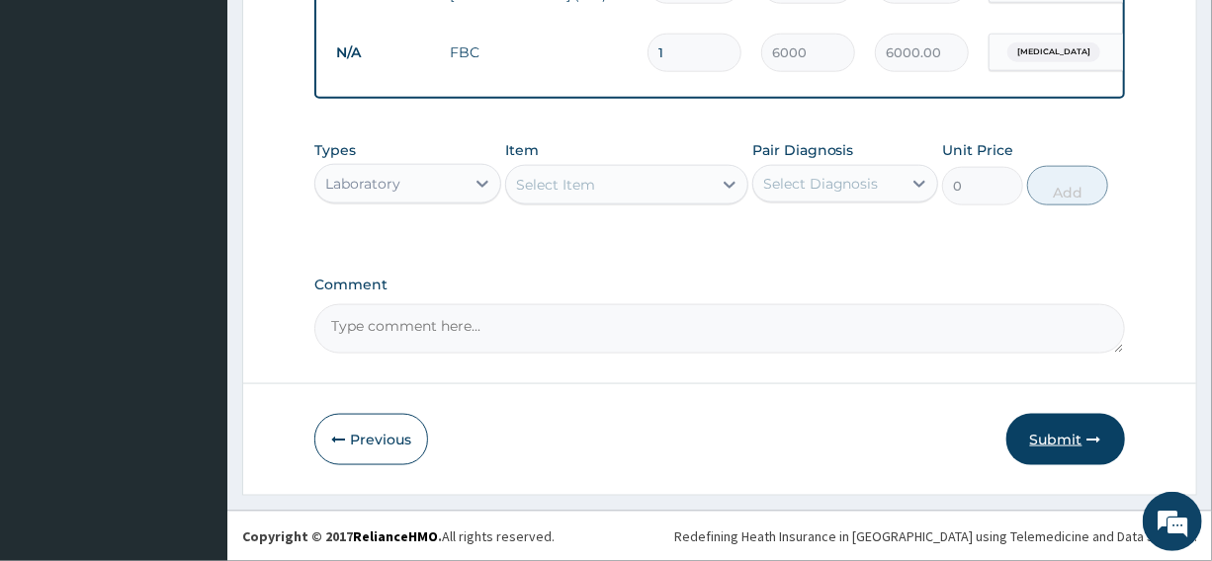
click at [1065, 435] on button "Submit" at bounding box center [1065, 439] width 119 height 51
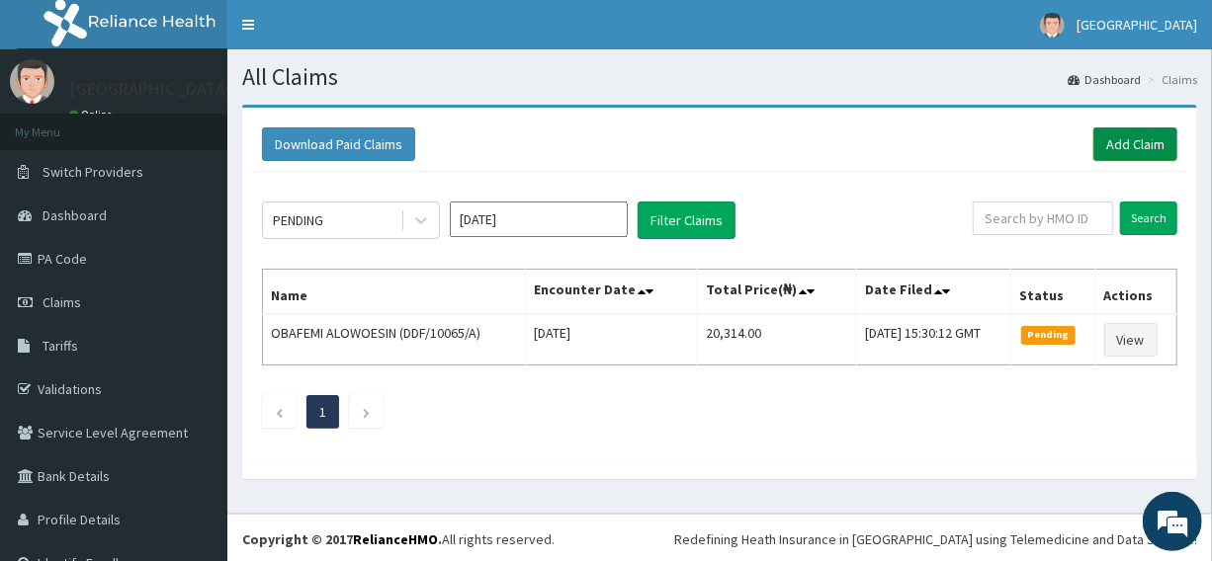
click at [1131, 138] on link "Add Claim" at bounding box center [1135, 144] width 84 height 34
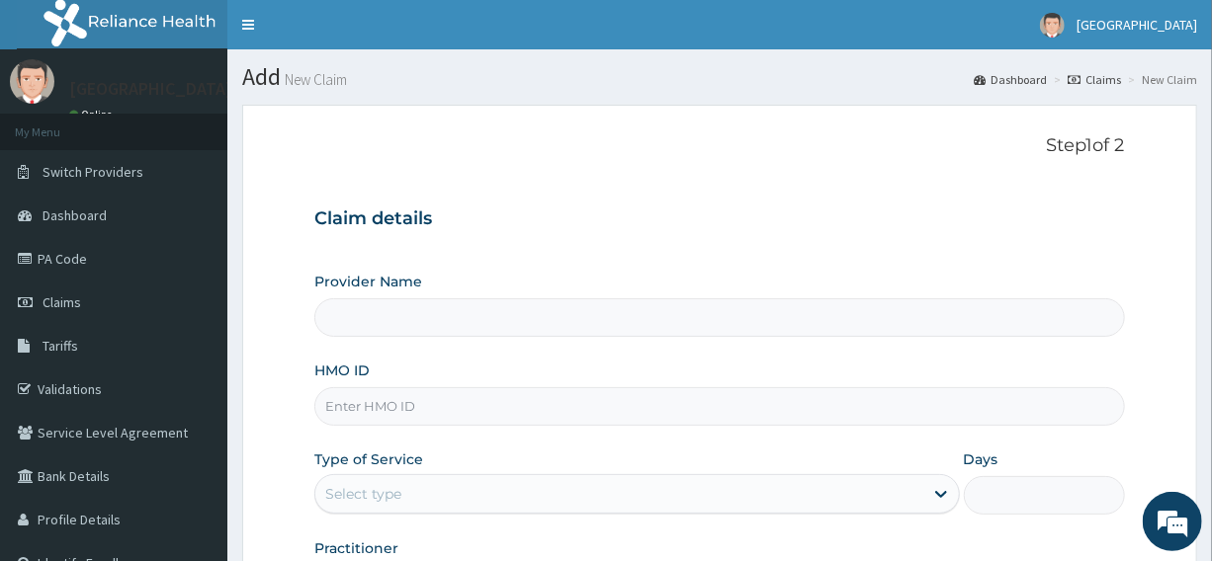
click at [454, 409] on input "HMO ID" at bounding box center [718, 406] width 809 height 39
type input "[GEOGRAPHIC_DATA]"
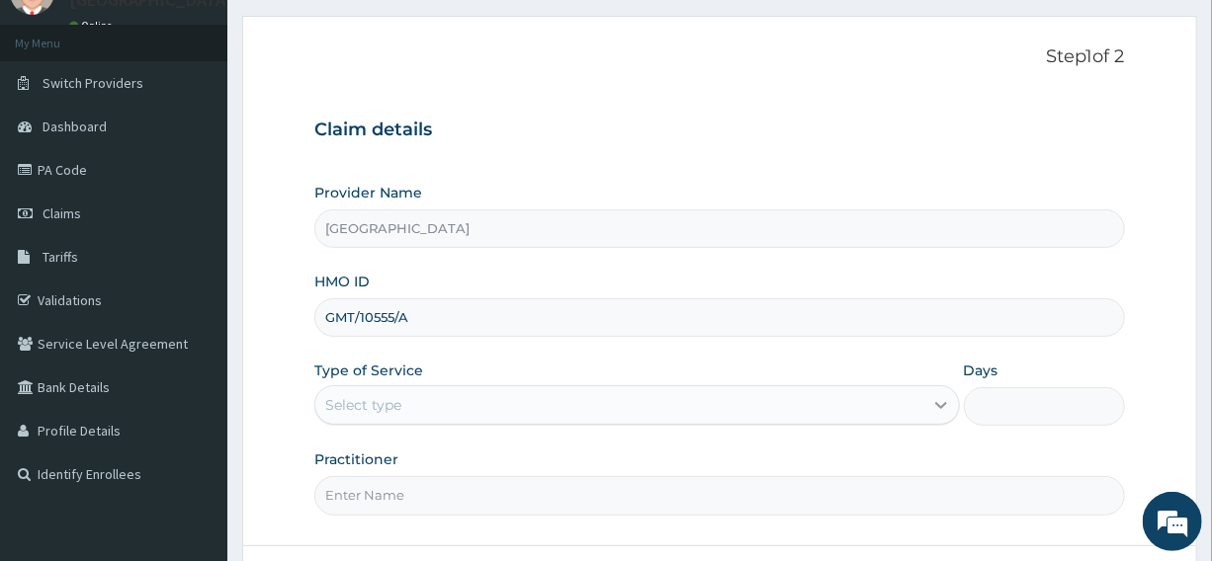
type input "GMT/10555/A"
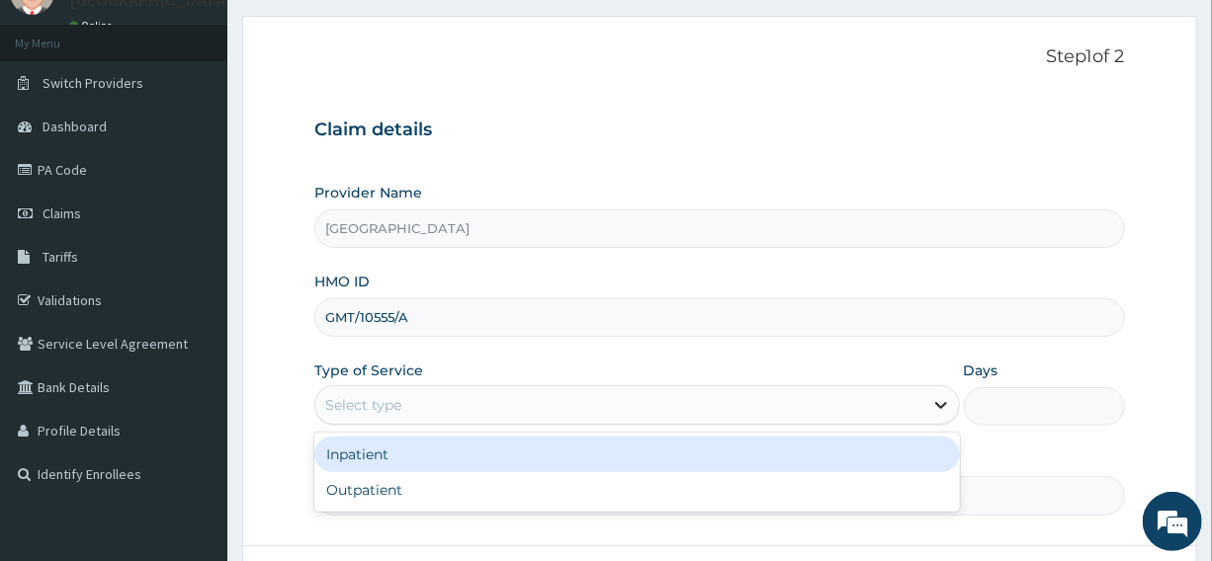
click at [944, 401] on icon at bounding box center [941, 405] width 20 height 20
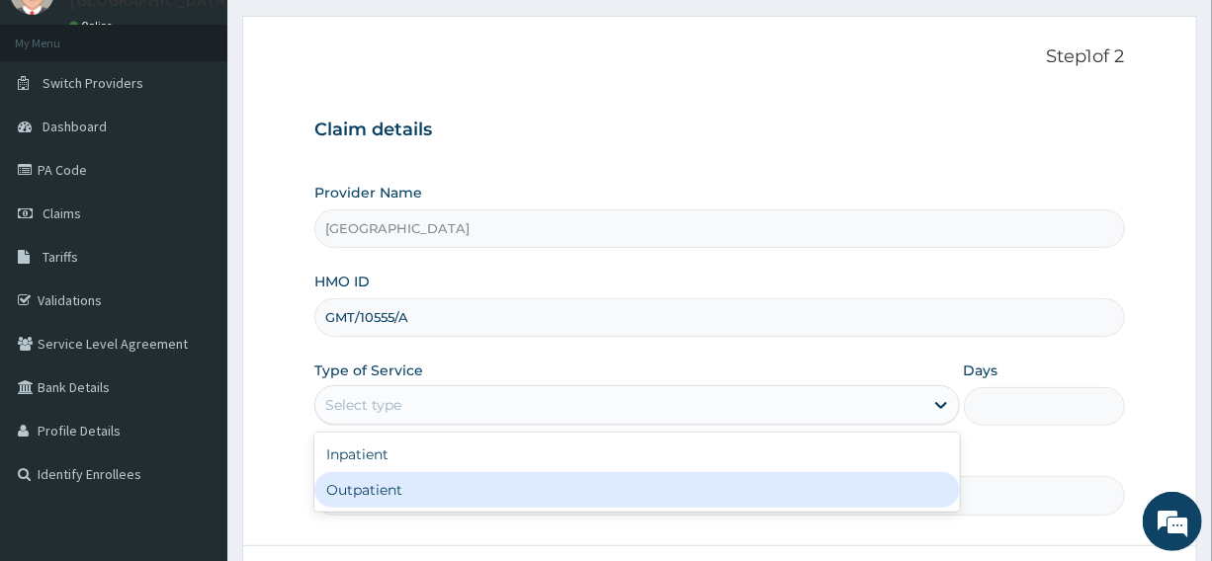
click at [475, 501] on div "Outpatient" at bounding box center [636, 490] width 644 height 36
type input "1"
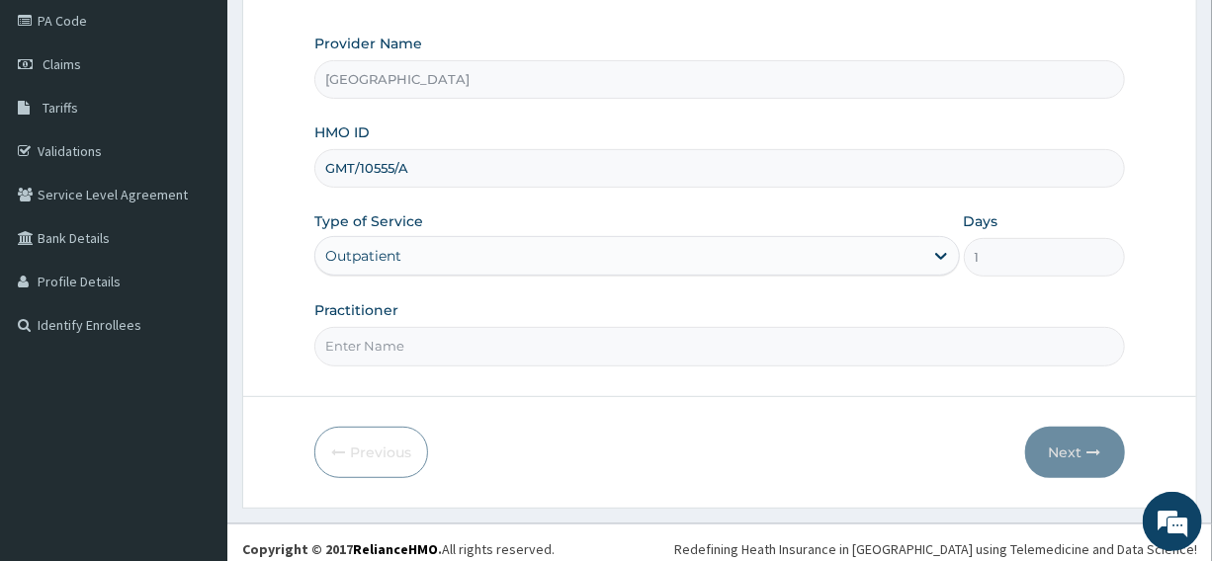
scroll to position [248, 0]
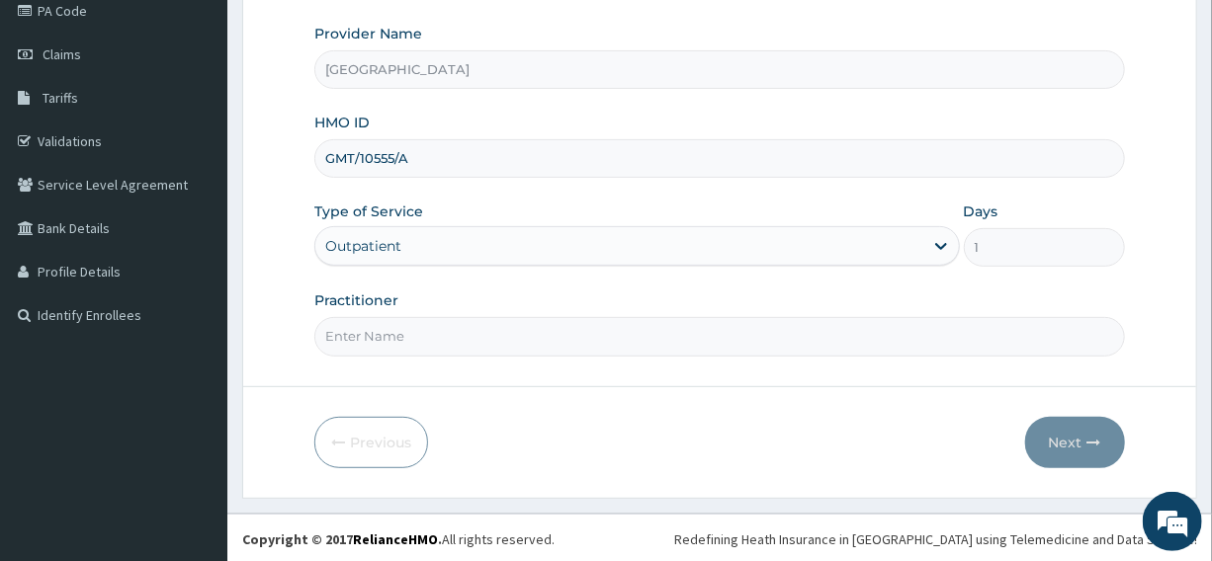
click at [412, 339] on input "Practitioner" at bounding box center [718, 336] width 809 height 39
type input "DR EBERE"
click at [1087, 436] on icon "button" at bounding box center [1094, 443] width 14 height 14
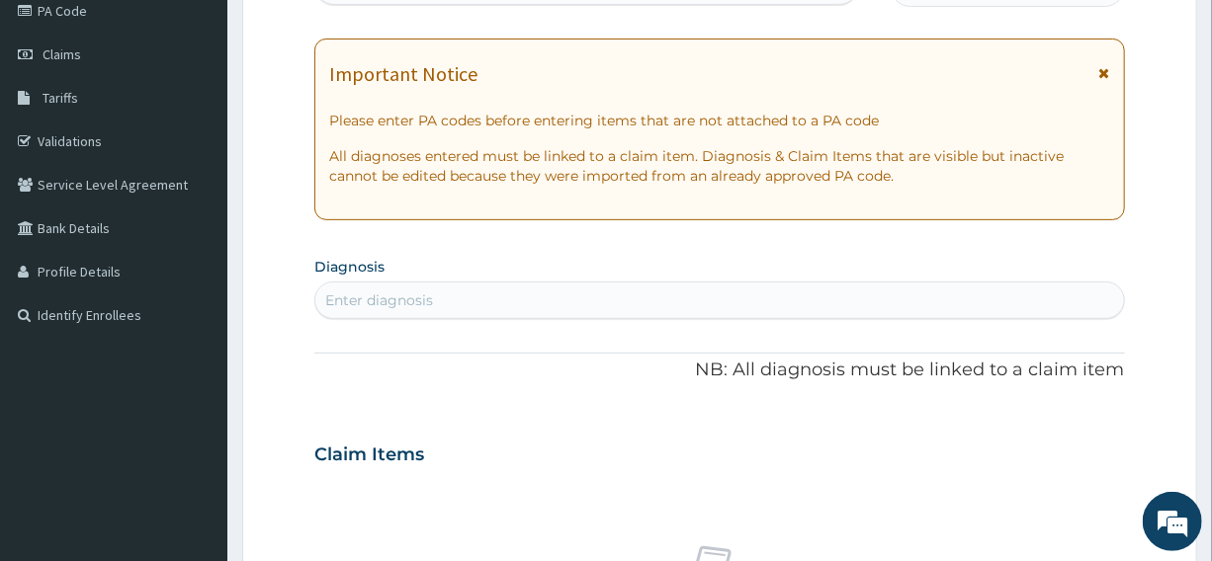
click at [460, 300] on div "Enter diagnosis" at bounding box center [718, 301] width 807 height 32
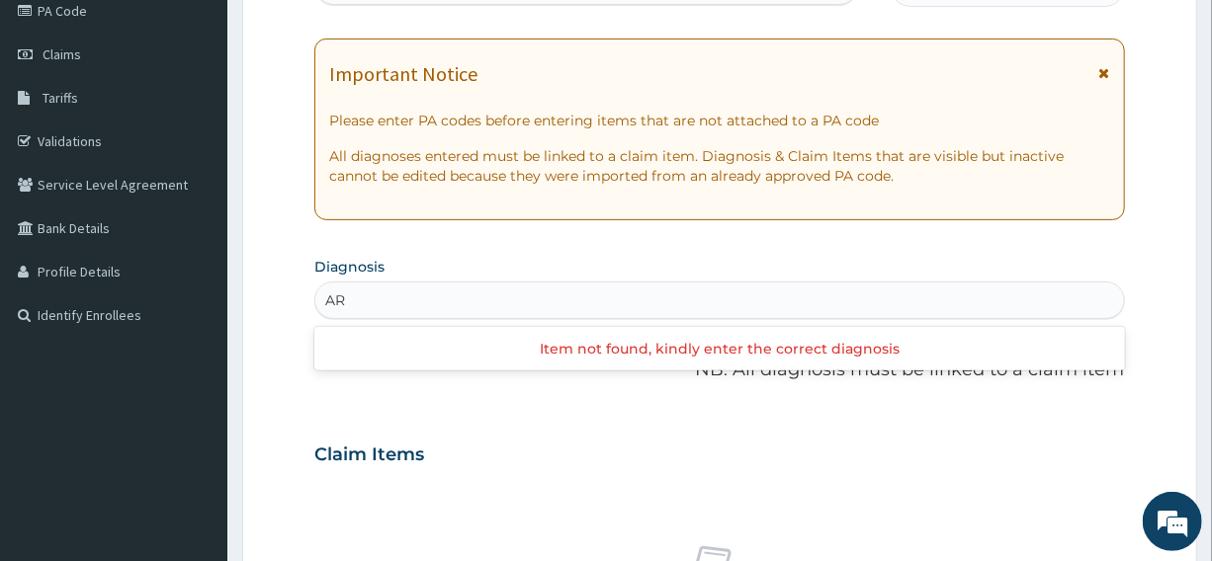
type input "A"
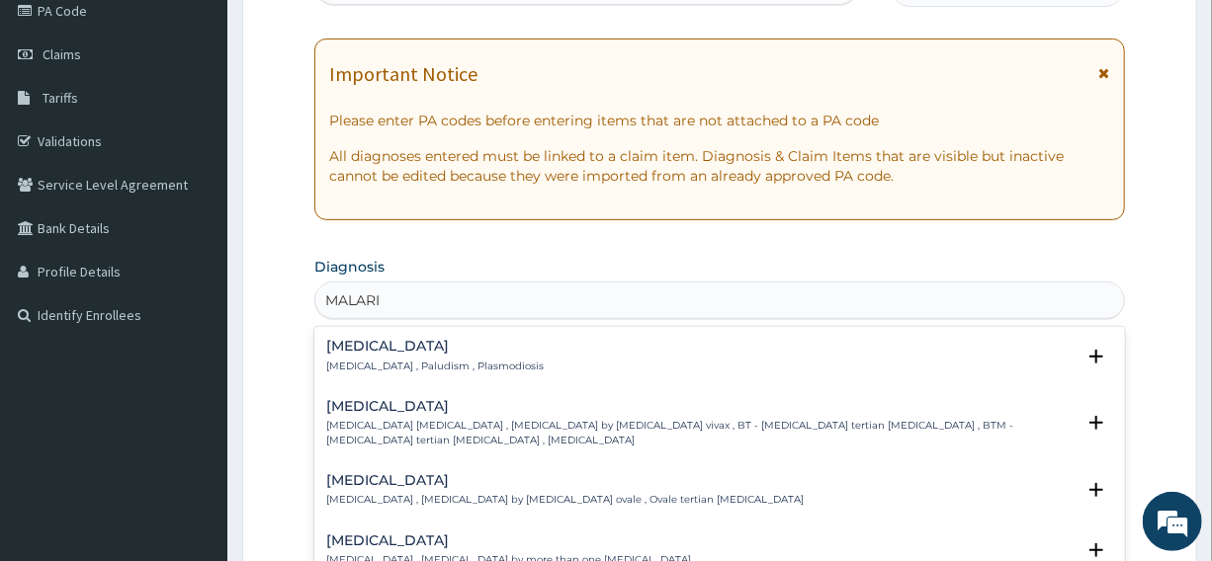
type input "MALARIA"
click at [415, 366] on p "Malaria , Paludism , Plasmodiosis" at bounding box center [434, 367] width 217 height 14
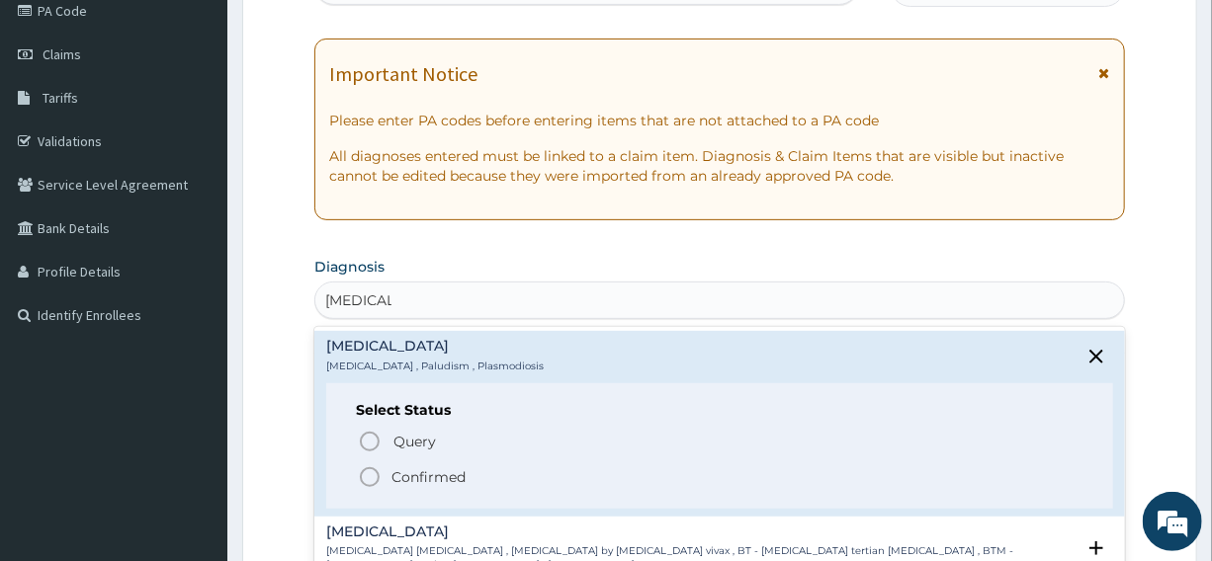
click at [366, 475] on icon "status option filled" at bounding box center [370, 477] width 24 height 24
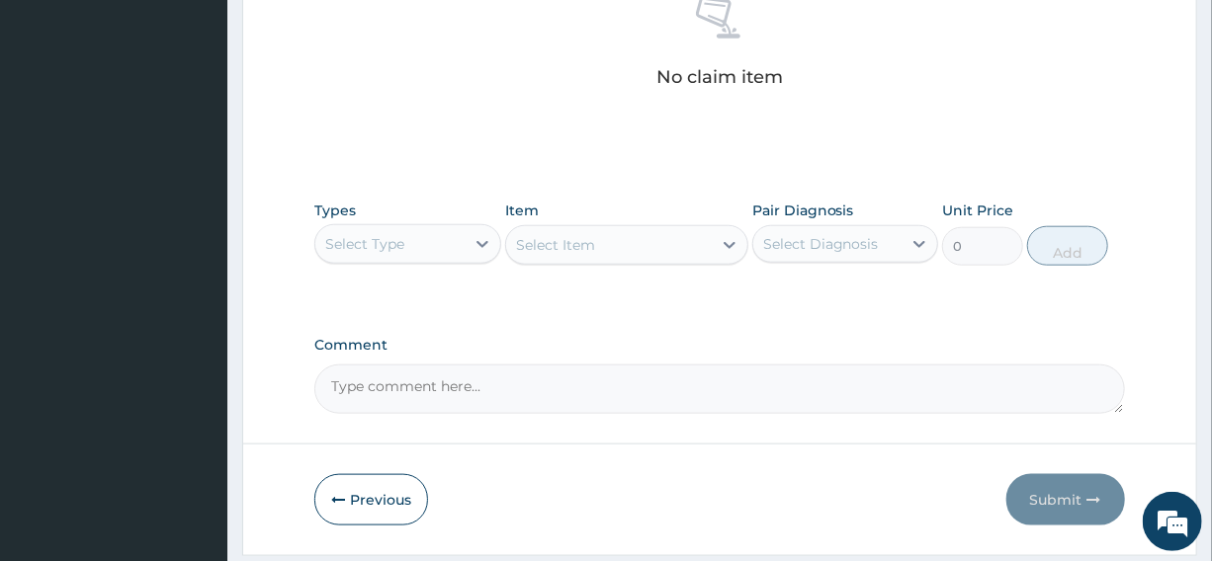
scroll to position [772, 0]
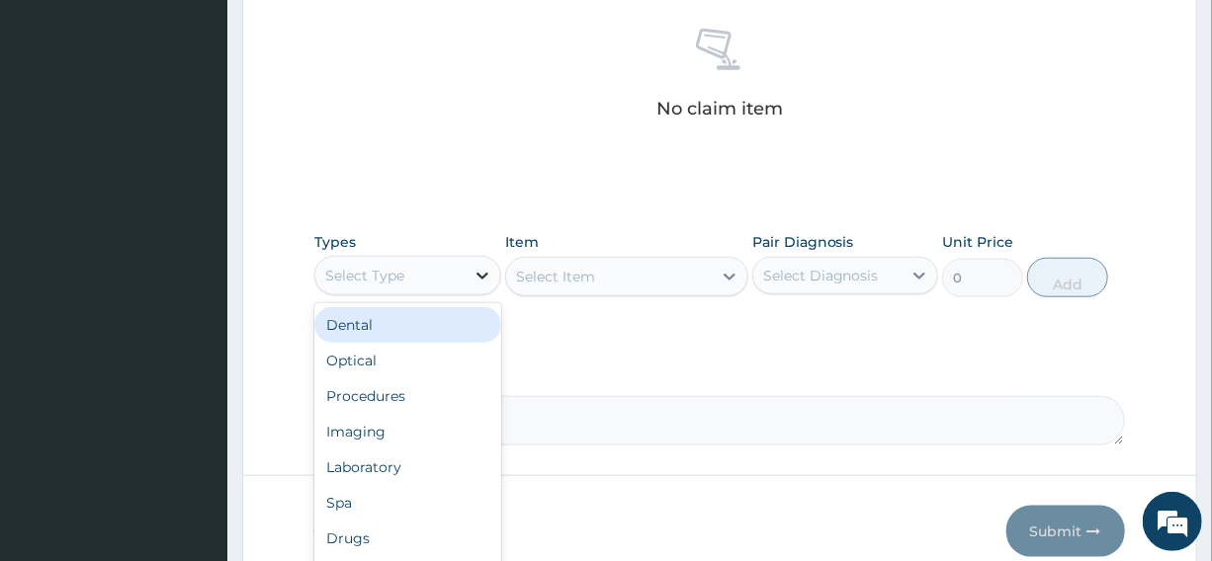
click at [476, 275] on icon at bounding box center [482, 276] width 20 height 20
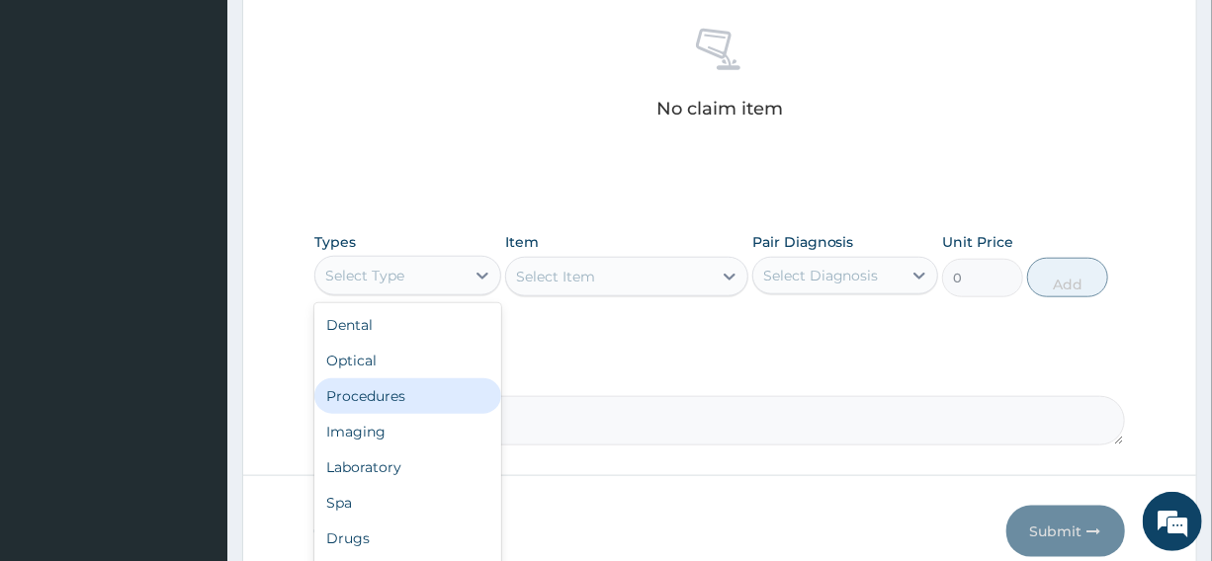
click at [397, 399] on div "Procedures" at bounding box center [407, 396] width 186 height 36
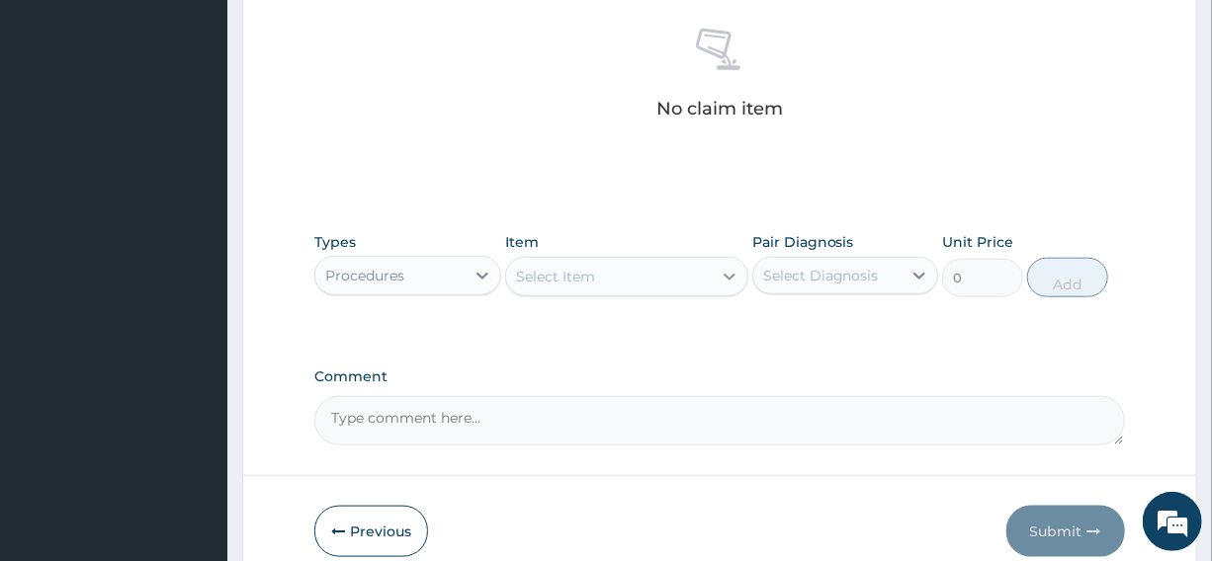
click at [729, 270] on icon at bounding box center [729, 277] width 20 height 20
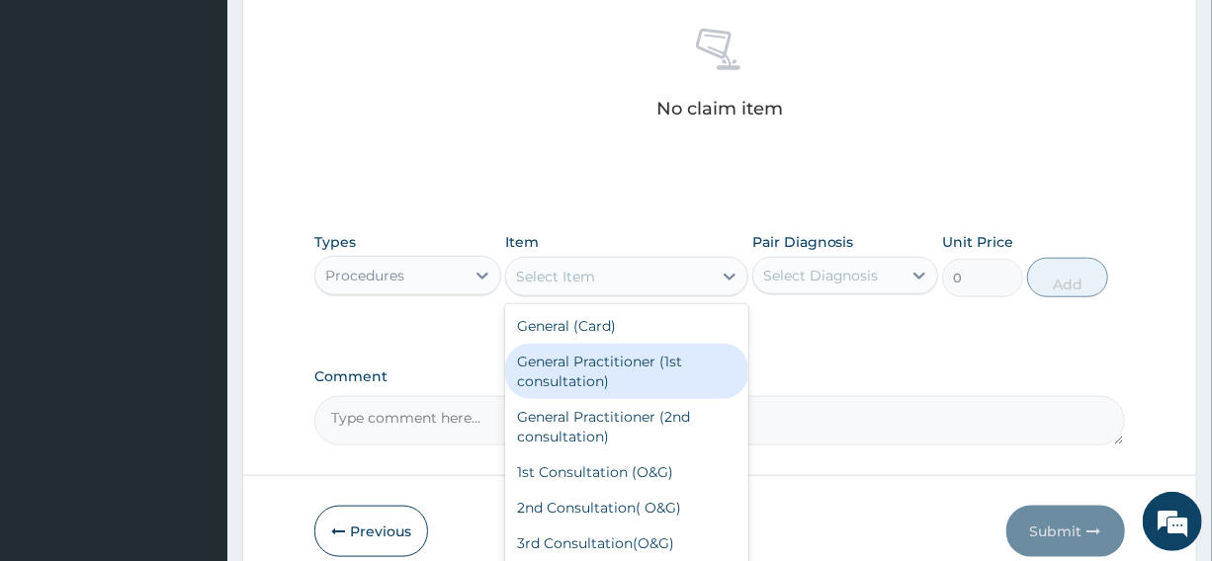
click at [629, 365] on div "General Practitioner (1st consultation)" at bounding box center [626, 371] width 243 height 55
type input "2500"
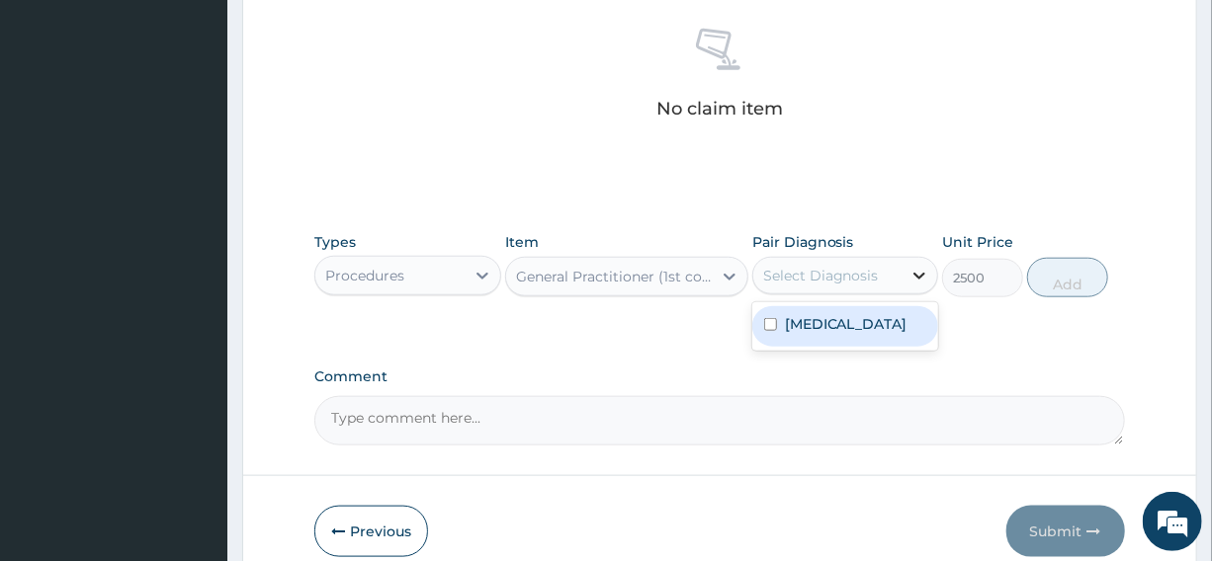
click at [924, 269] on icon at bounding box center [919, 276] width 20 height 20
click at [880, 320] on div "Malaria" at bounding box center [845, 326] width 186 height 41
checkbox input "true"
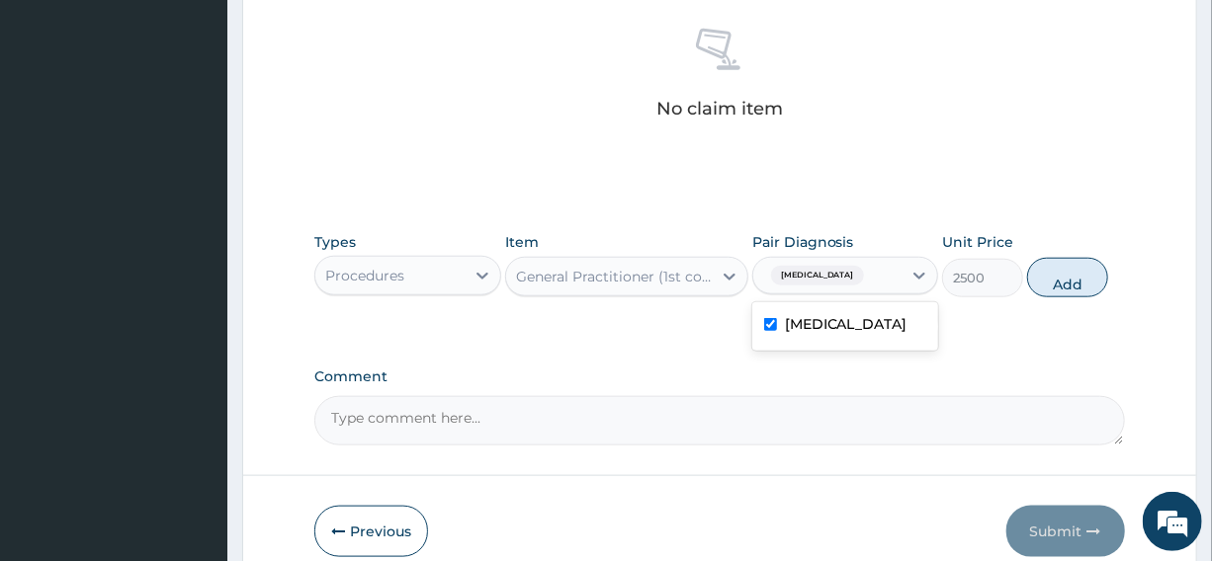
click at [1069, 282] on button "Add" at bounding box center [1067, 278] width 81 height 40
type input "0"
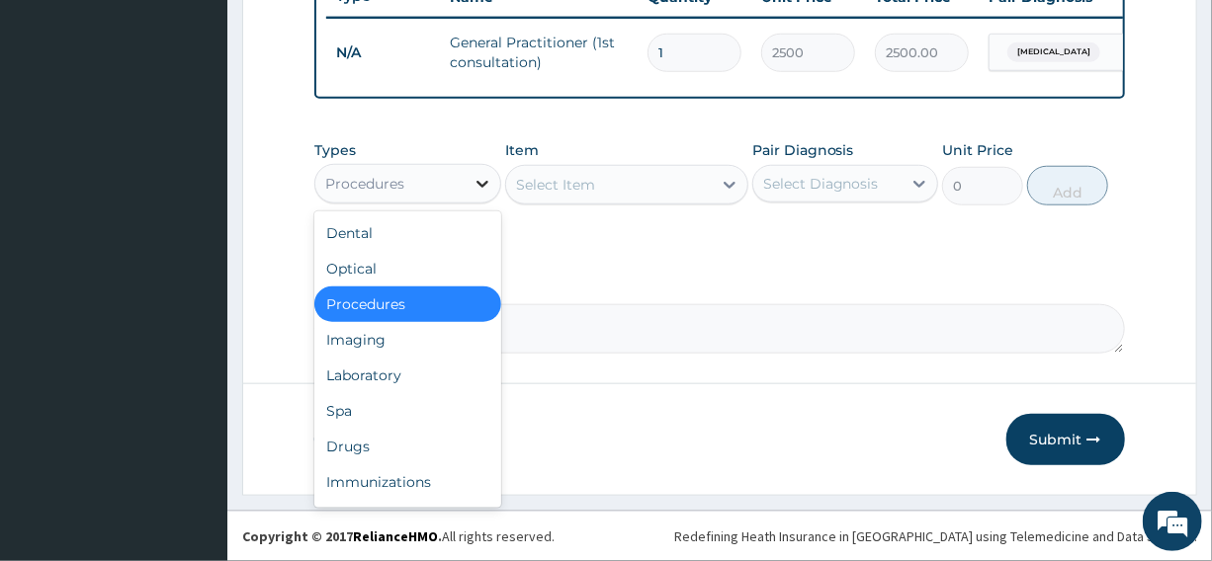
click at [479, 188] on icon at bounding box center [482, 184] width 12 height 7
click at [411, 381] on div "Laboratory" at bounding box center [407, 376] width 186 height 36
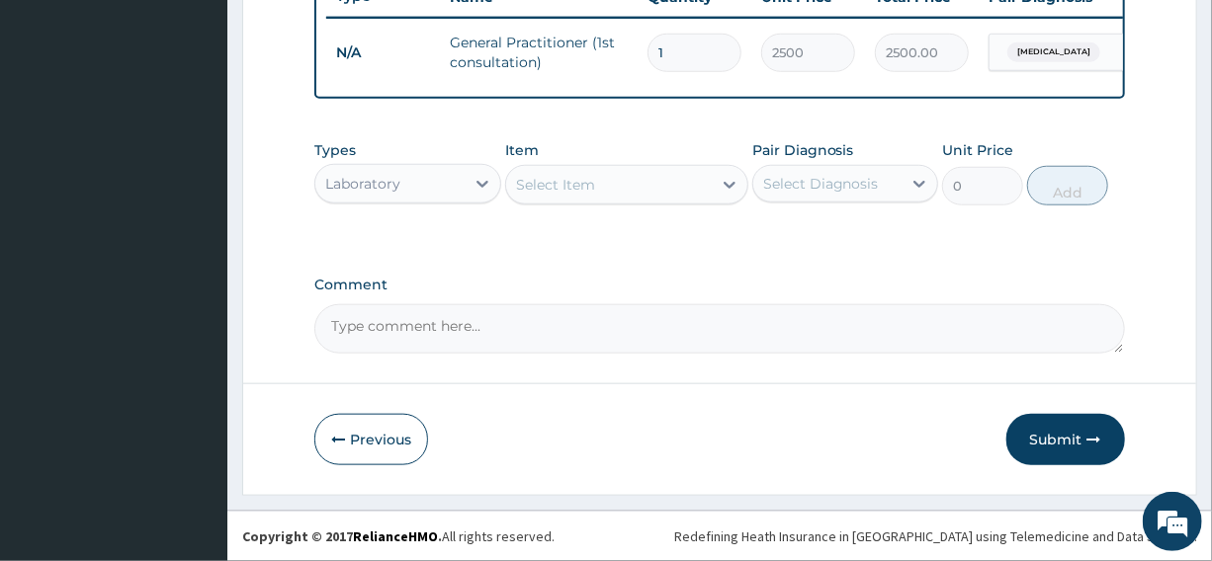
click at [728, 195] on icon at bounding box center [729, 185] width 20 height 20
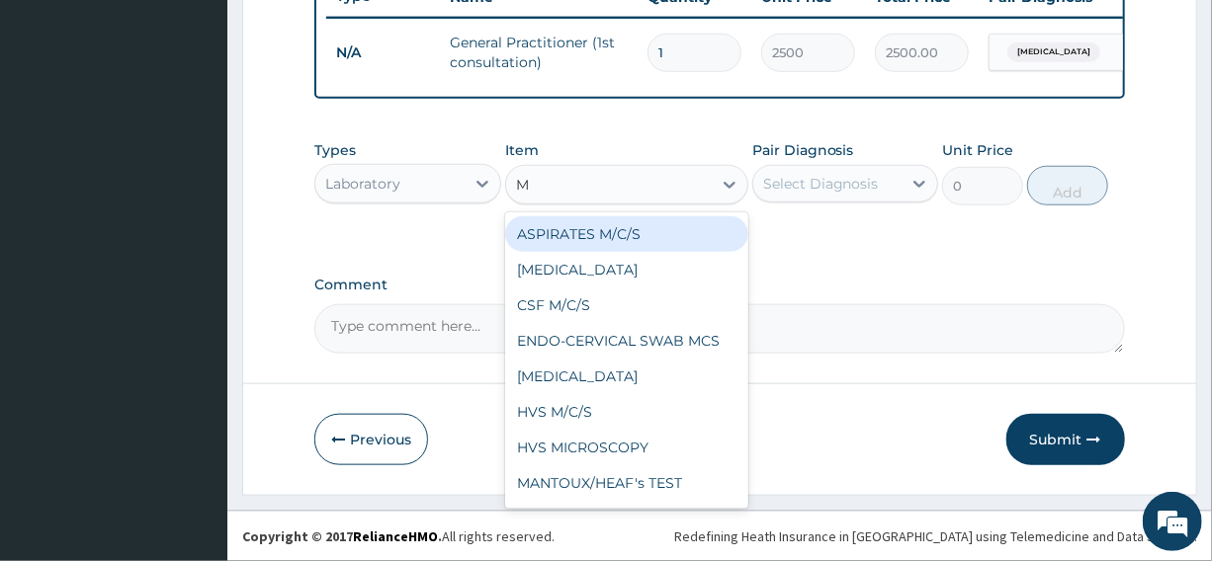
type input "MP"
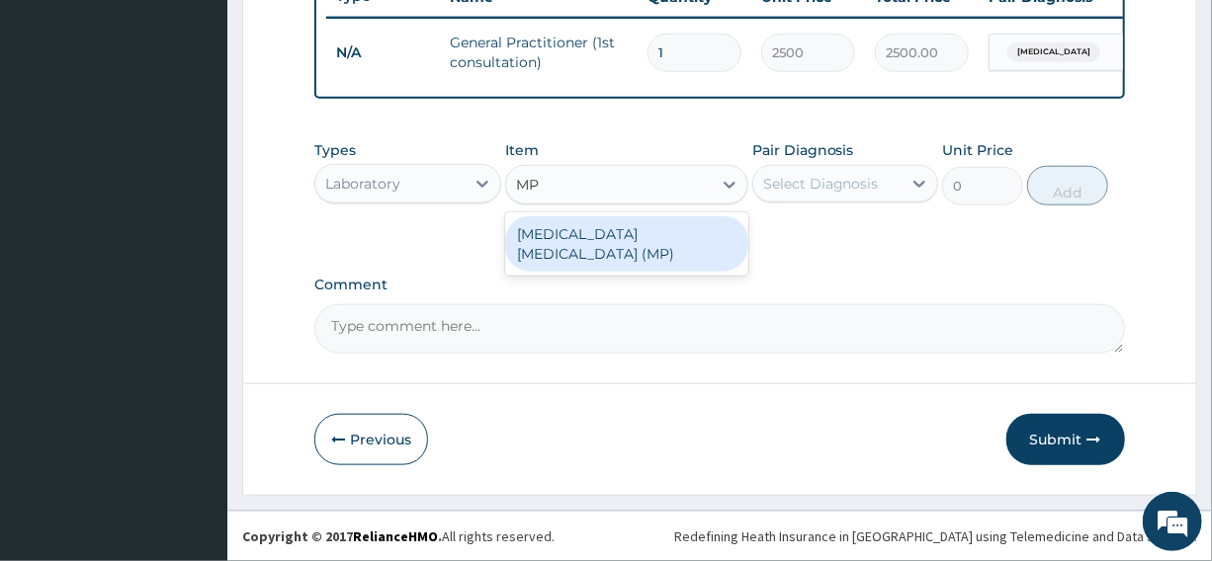
click at [682, 245] on div "MALARIA PARASITE (MP)" at bounding box center [626, 243] width 243 height 55
type input "2000"
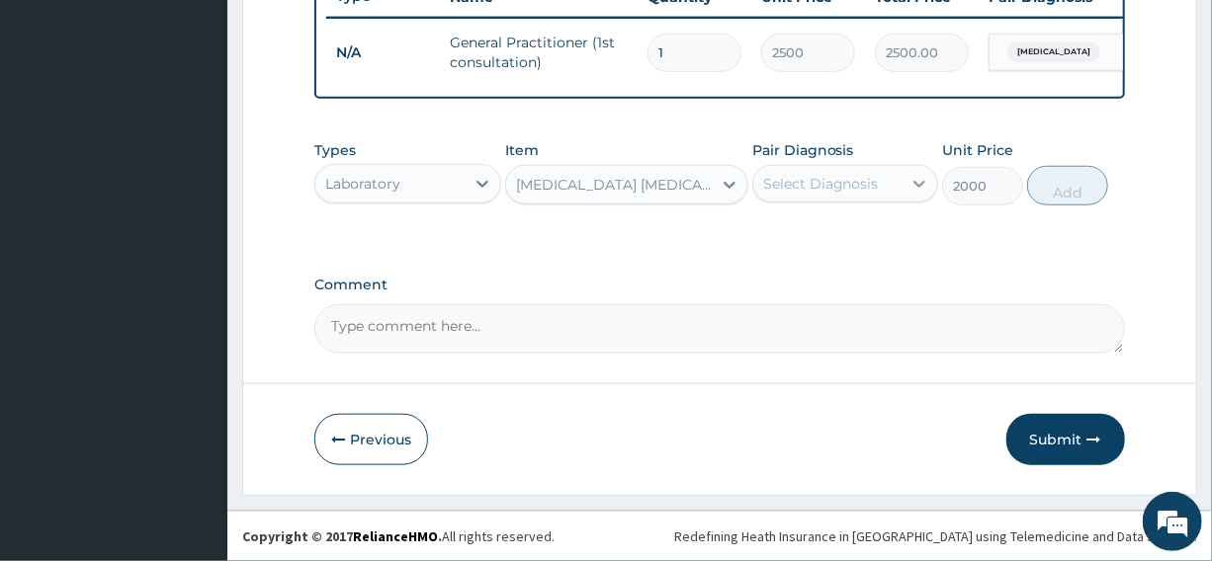
click at [921, 189] on icon at bounding box center [919, 184] width 20 height 20
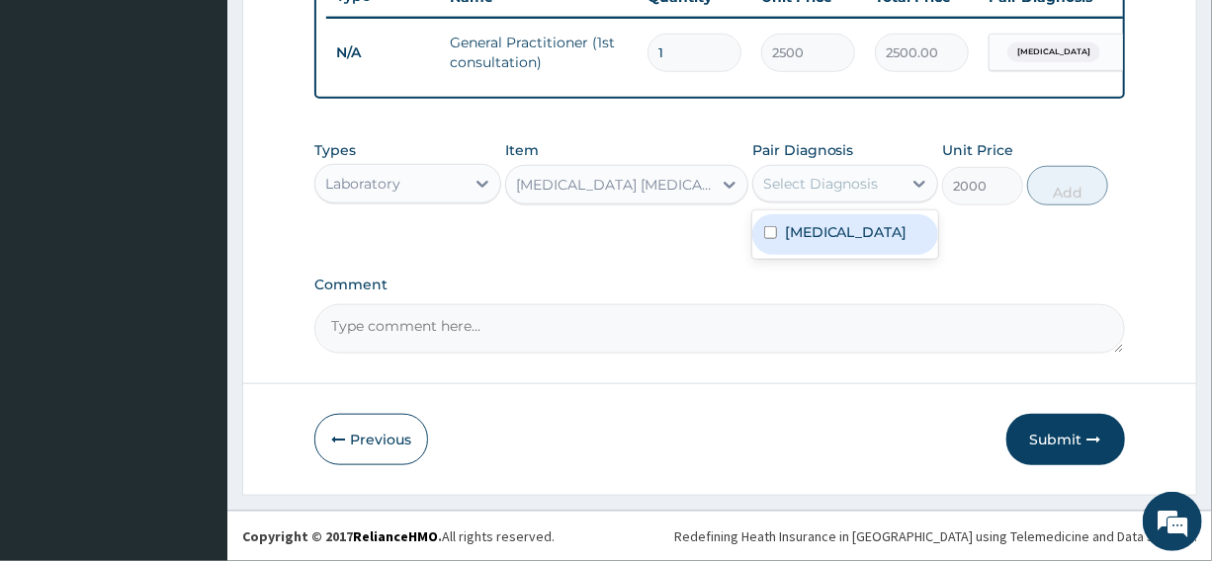
click at [867, 248] on div "Malaria" at bounding box center [845, 234] width 186 height 41
checkbox input "true"
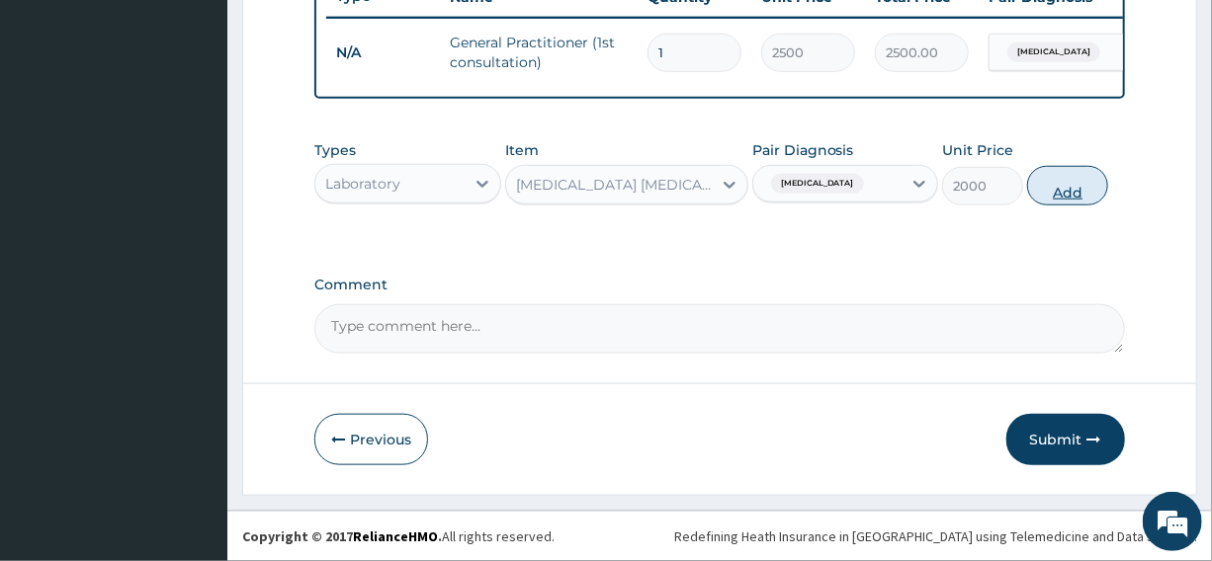
click at [1069, 198] on button "Add" at bounding box center [1067, 186] width 81 height 40
type input "0"
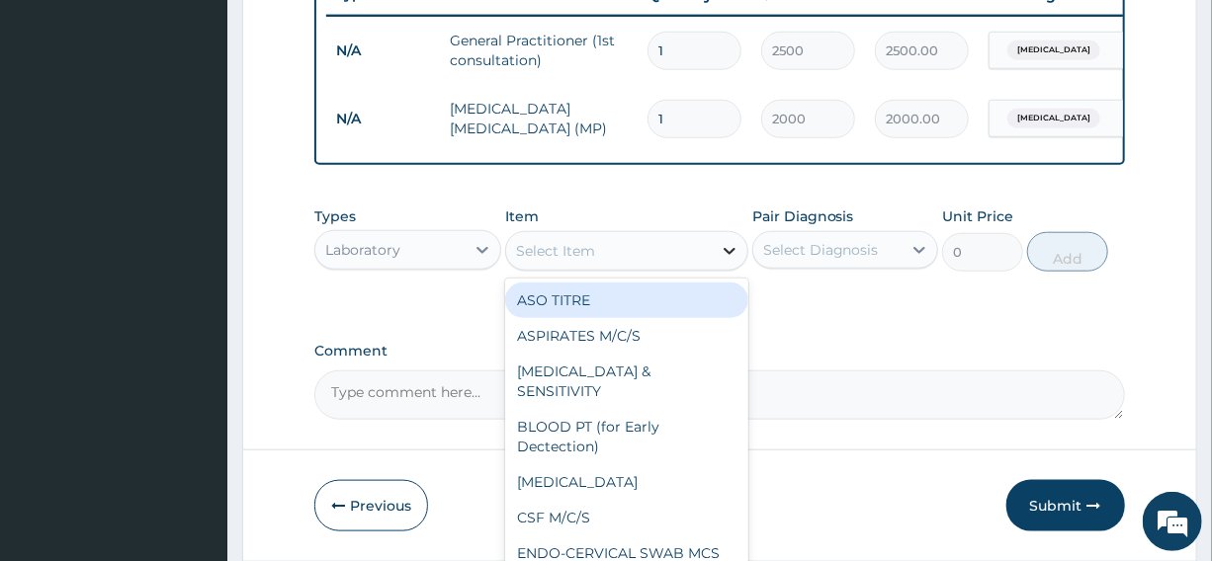
click at [731, 261] on icon at bounding box center [729, 251] width 20 height 20
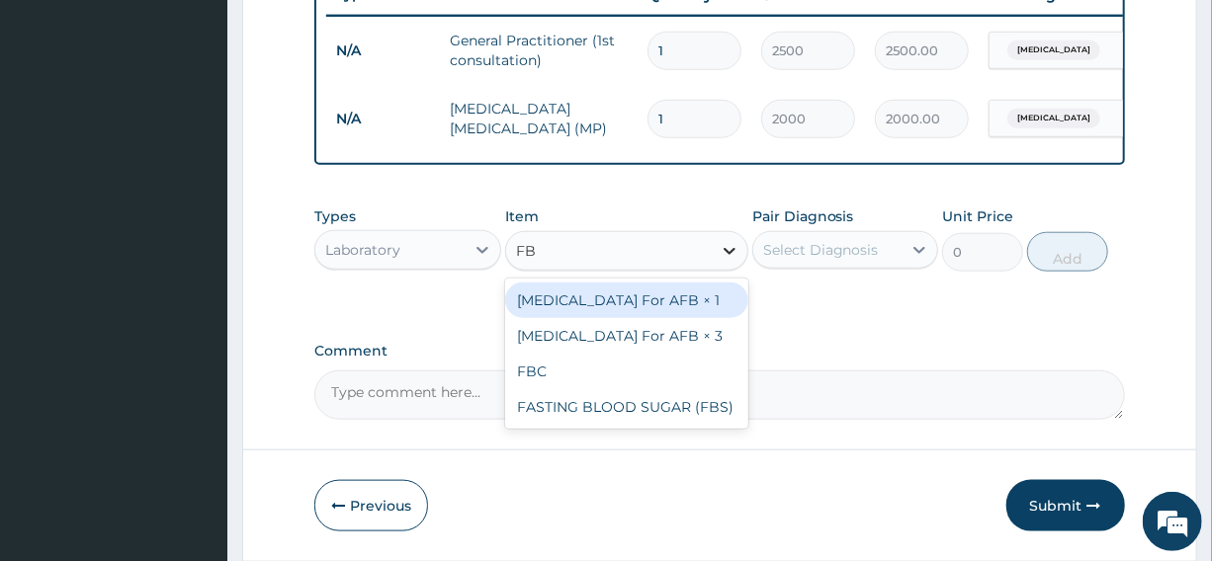
type input "FBC"
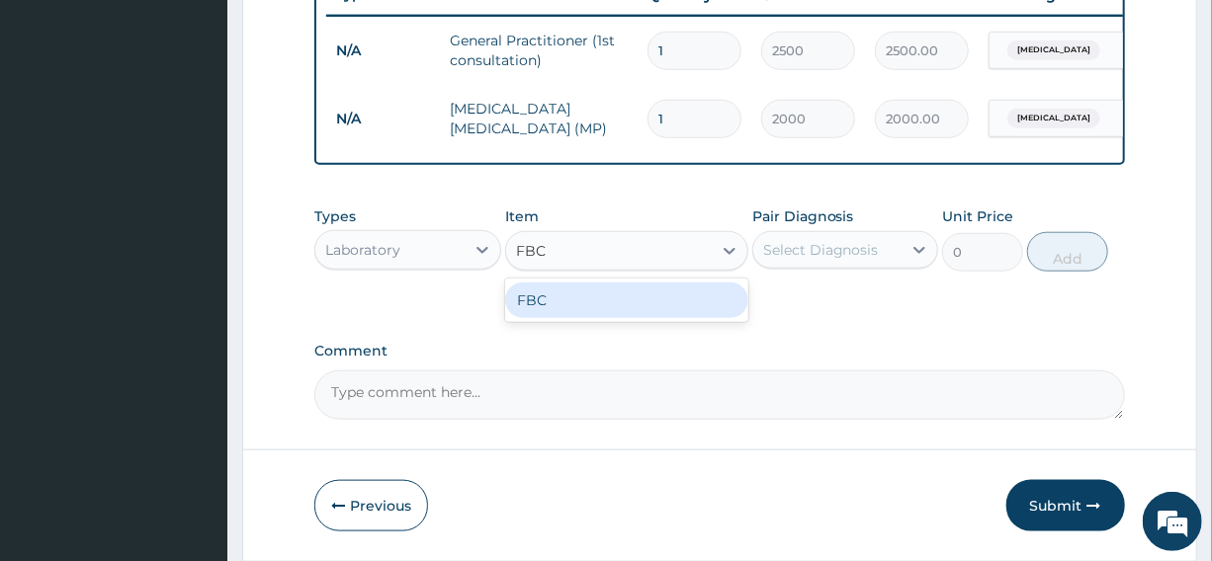
click at [637, 317] on div "FBC" at bounding box center [626, 301] width 243 height 36
type input "6000"
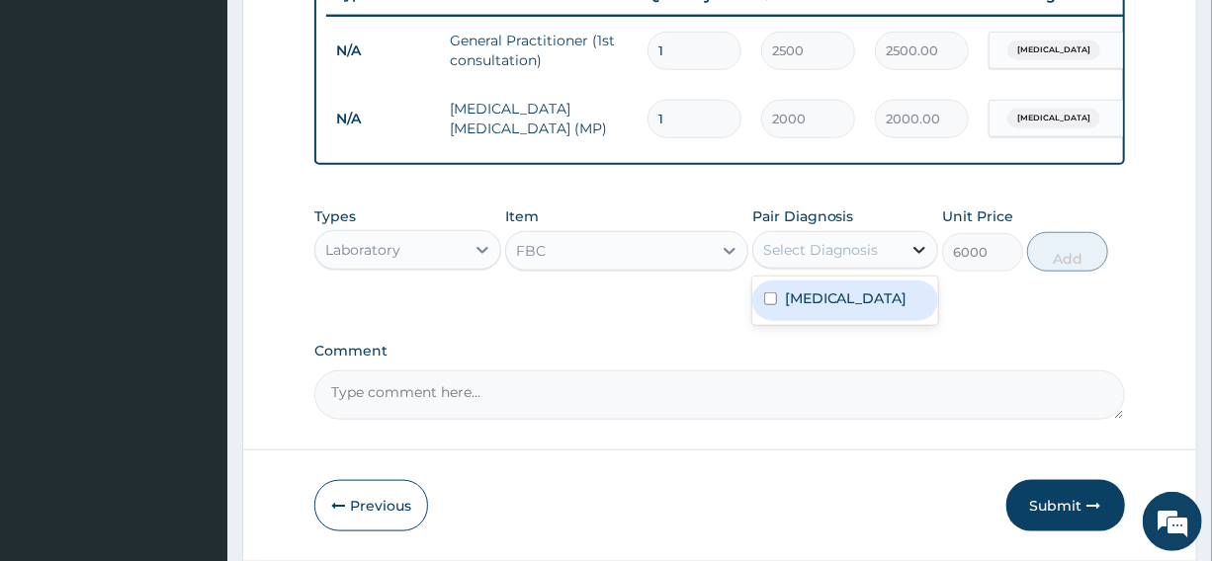
click at [918, 254] on icon at bounding box center [919, 250] width 12 height 7
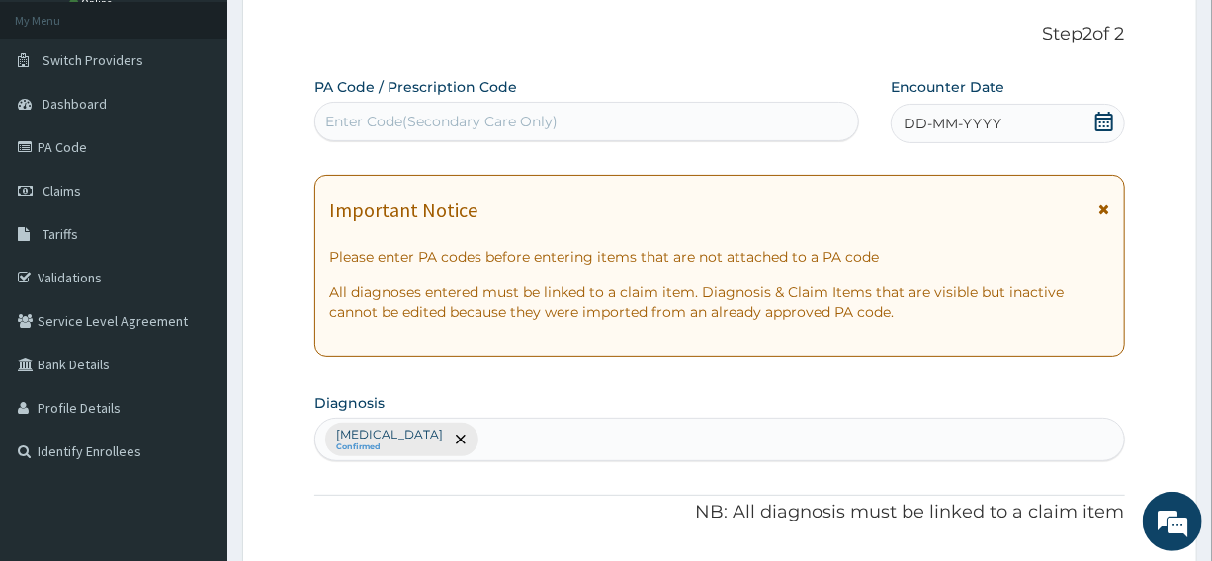
scroll to position [269, 0]
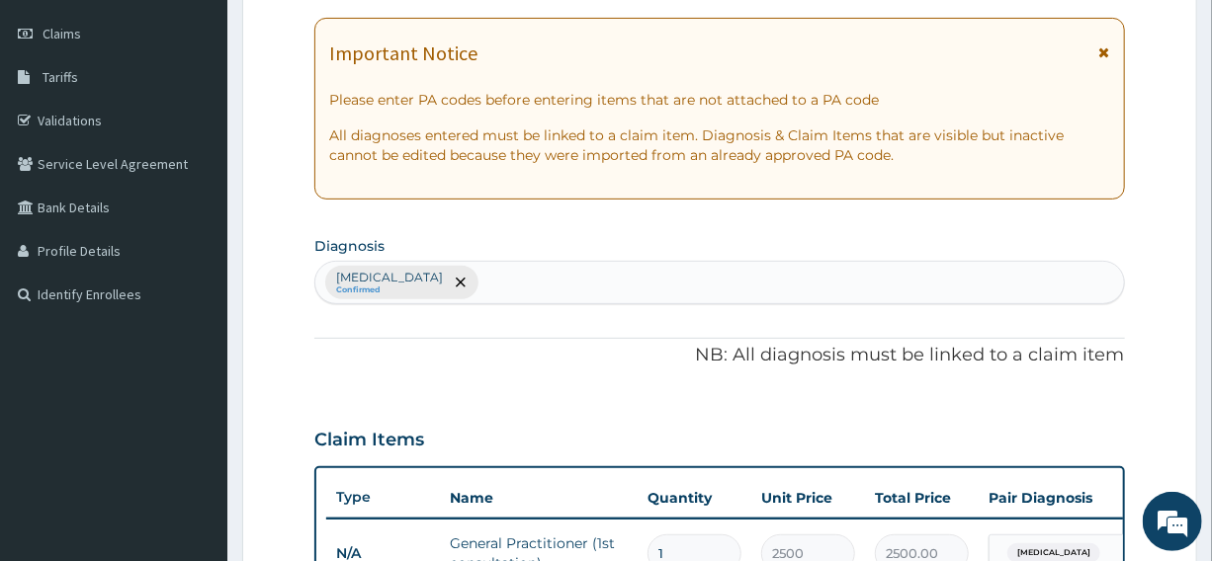
click at [418, 278] on div "Malaria Confirmed" at bounding box center [718, 283] width 807 height 42
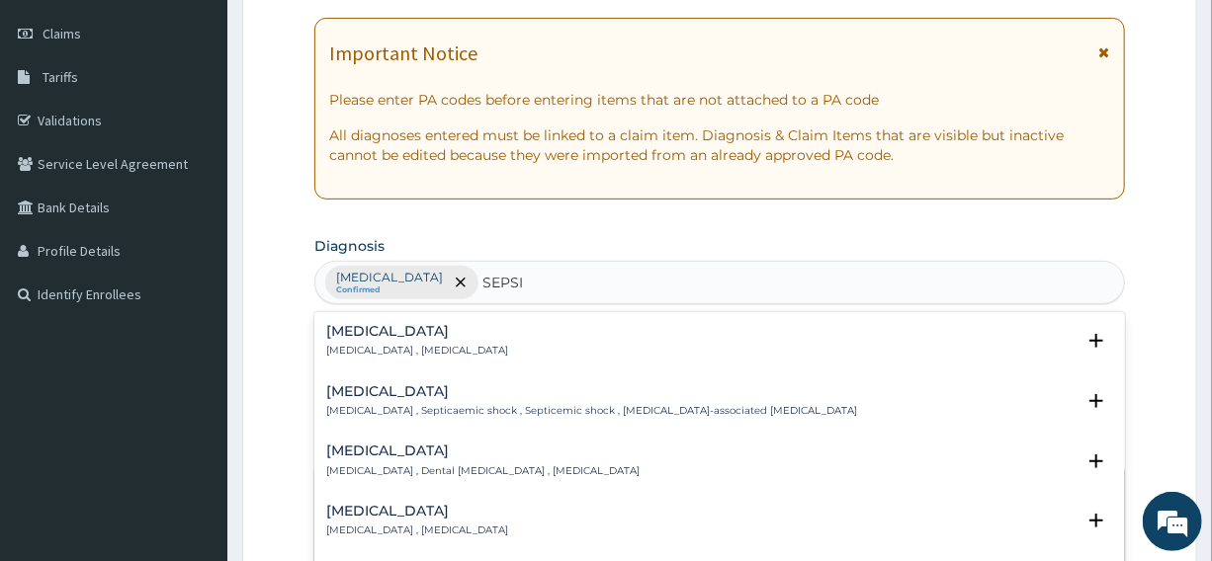
type input "SEPSIS"
click at [392, 346] on p "Systemic infection , Sepsis" at bounding box center [417, 351] width 182 height 14
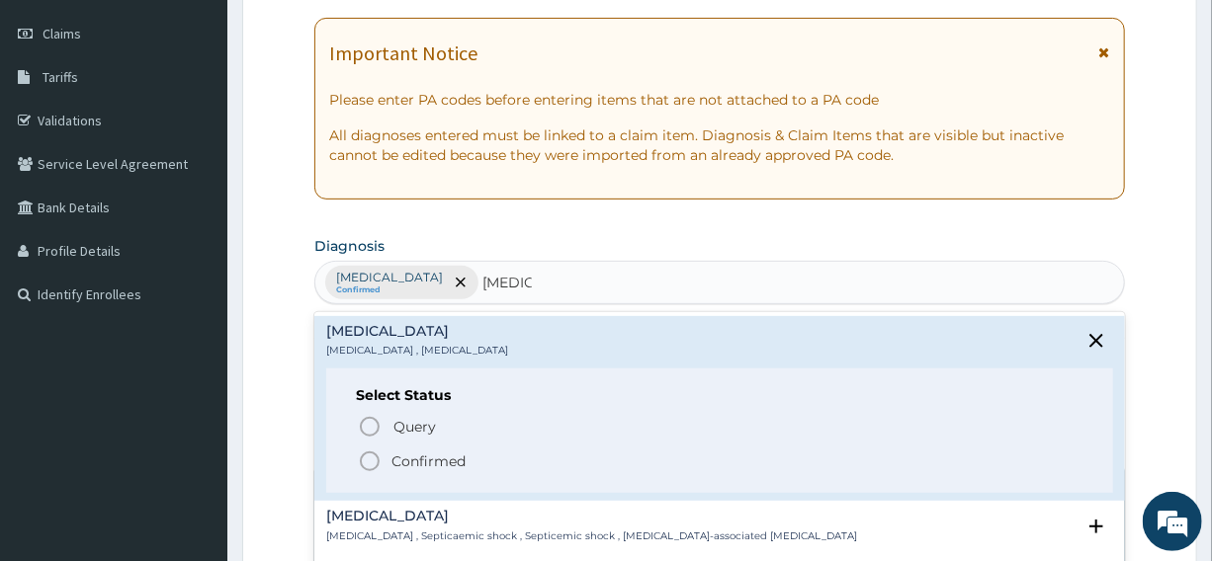
click at [366, 454] on circle "status option filled" at bounding box center [370, 462] width 18 height 18
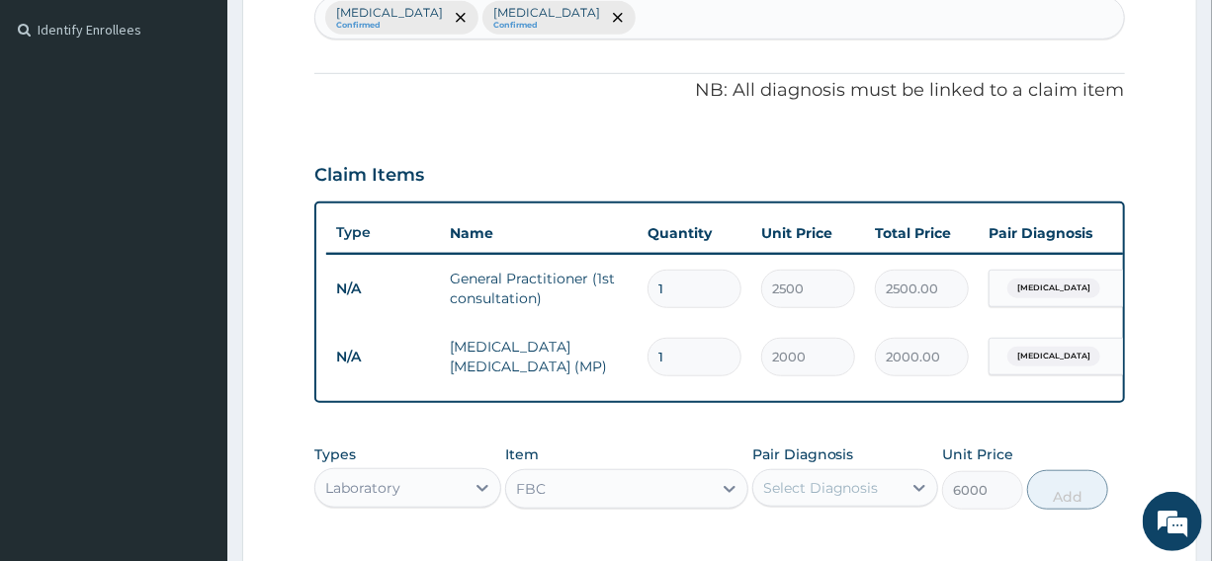
scroll to position [539, 0]
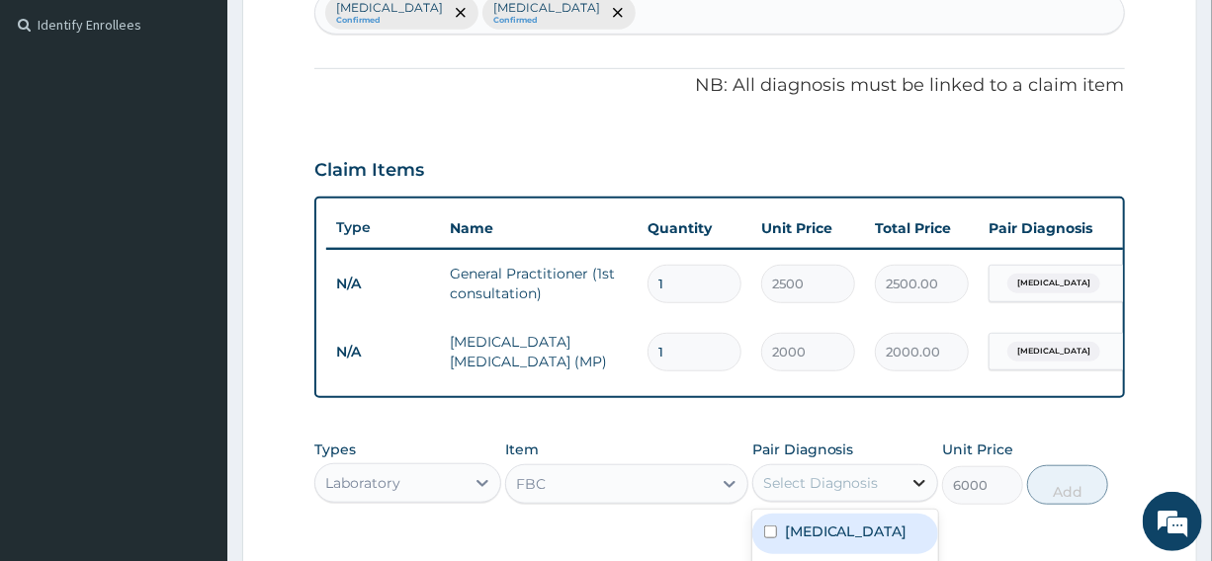
click at [922, 487] on icon at bounding box center [919, 483] width 12 height 7
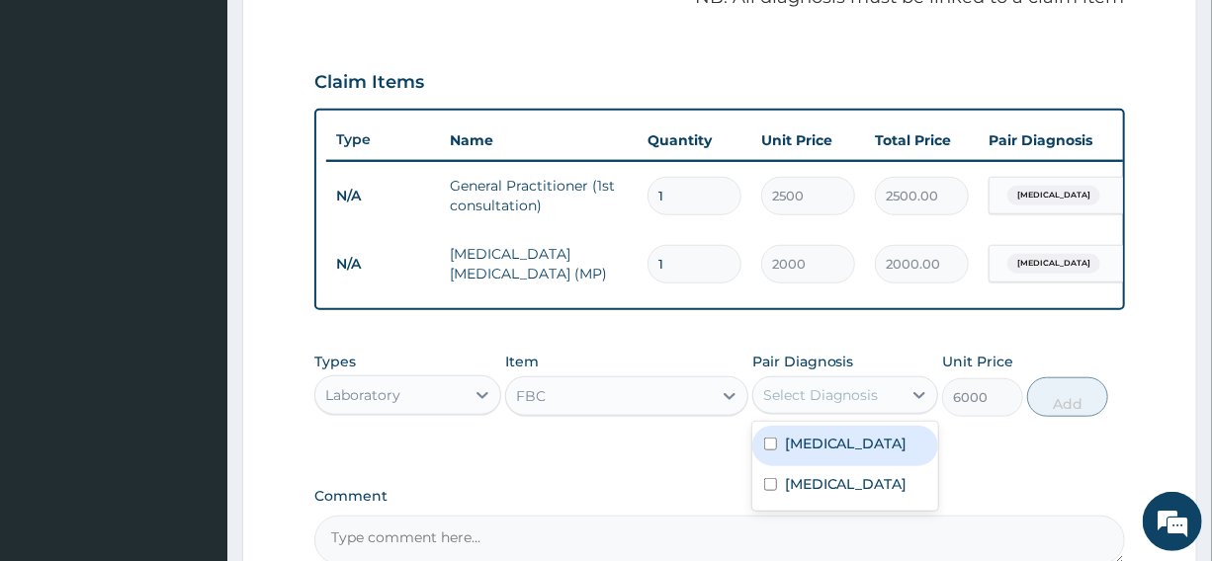
scroll to position [718, 0]
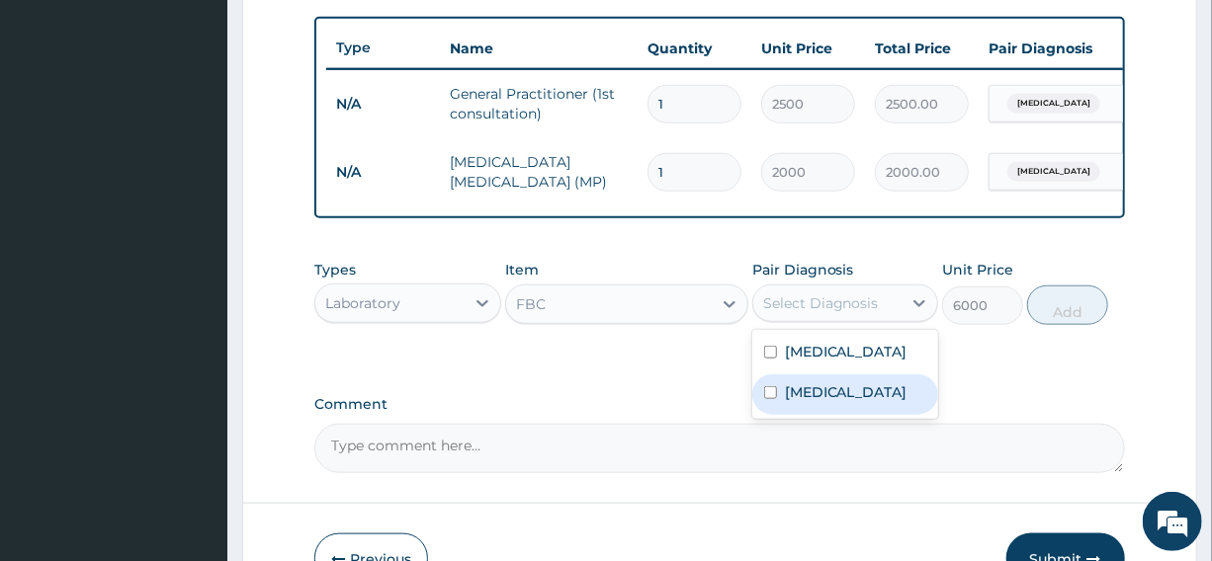
click at [821, 402] on label "Sepsis" at bounding box center [846, 392] width 123 height 20
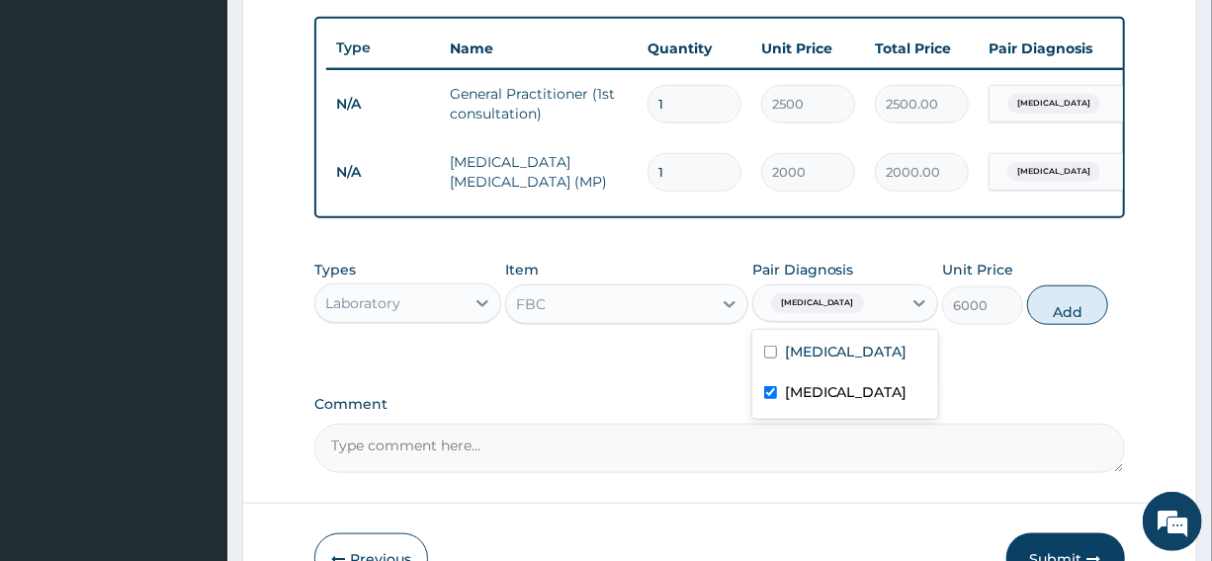
checkbox input "true"
click at [1062, 316] on button "Add" at bounding box center [1067, 306] width 81 height 40
type input "0"
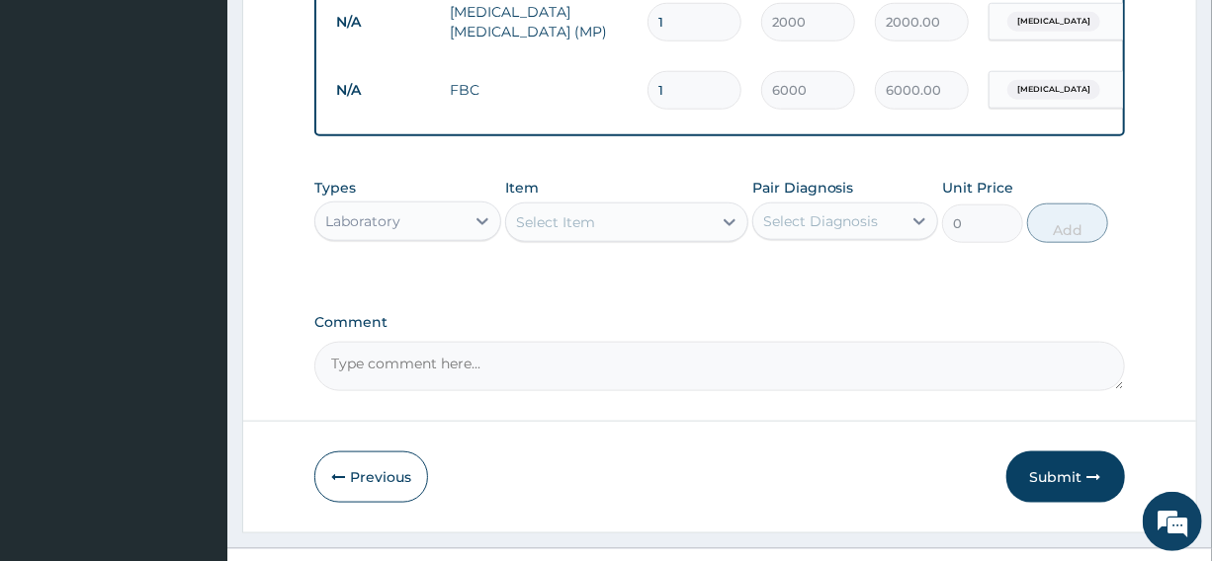
scroll to position [898, 0]
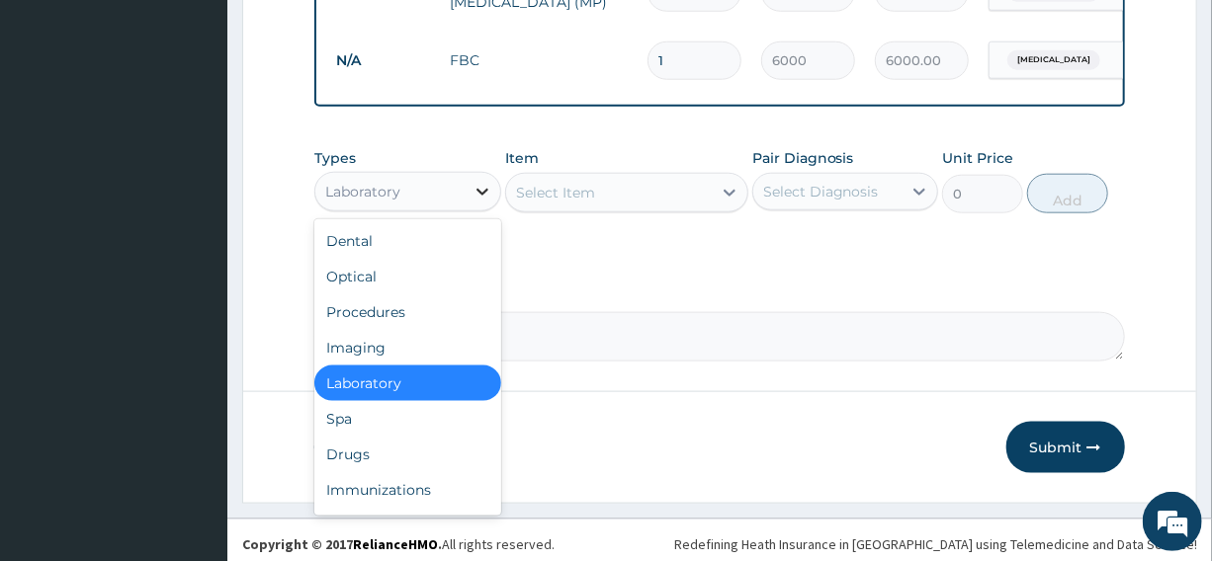
click at [483, 196] on icon at bounding box center [482, 192] width 12 height 7
click at [366, 470] on div "Drugs" at bounding box center [407, 455] width 186 height 36
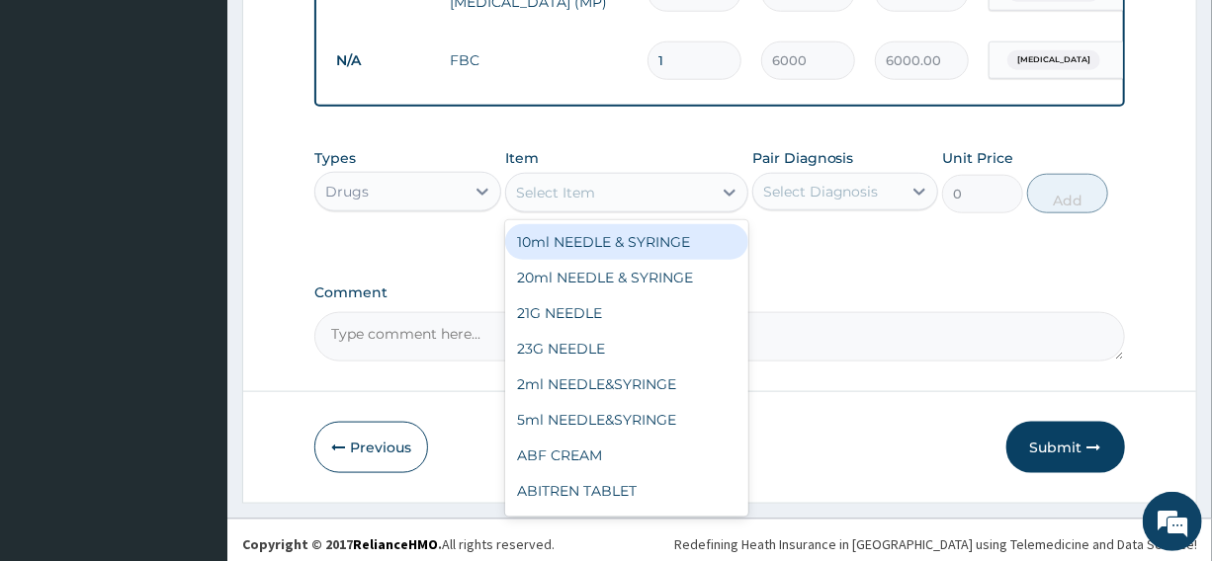
click at [721, 203] on icon at bounding box center [729, 193] width 20 height 20
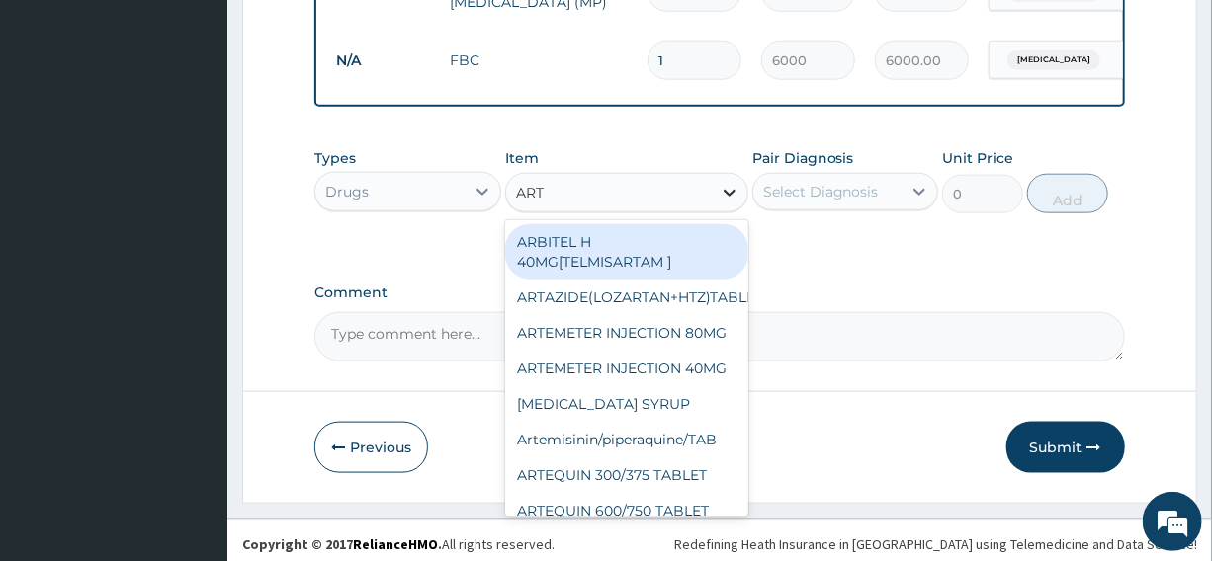
type input "ARTE"
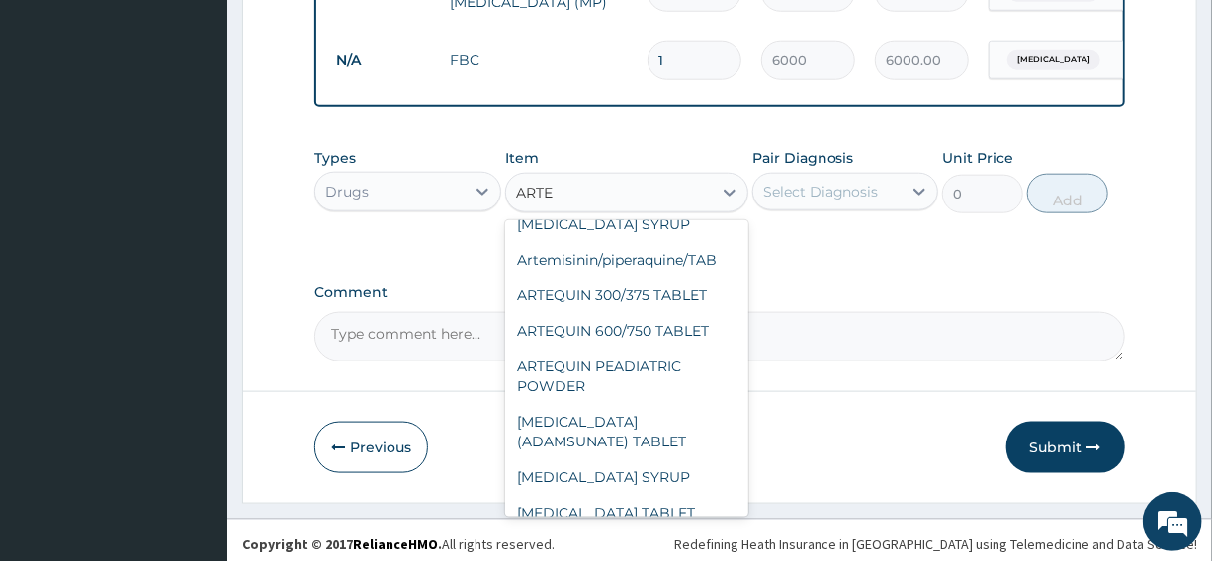
scroll to position [0, 0]
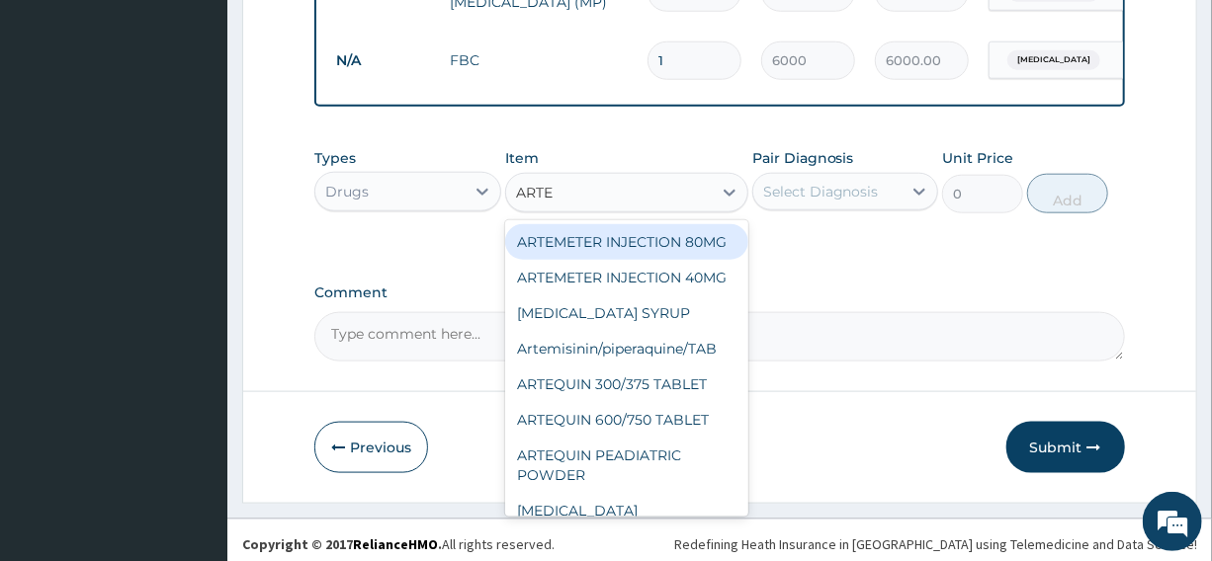
click at [582, 255] on div "ARTEMETER INJECTION 80MG" at bounding box center [626, 242] width 243 height 36
type input "490"
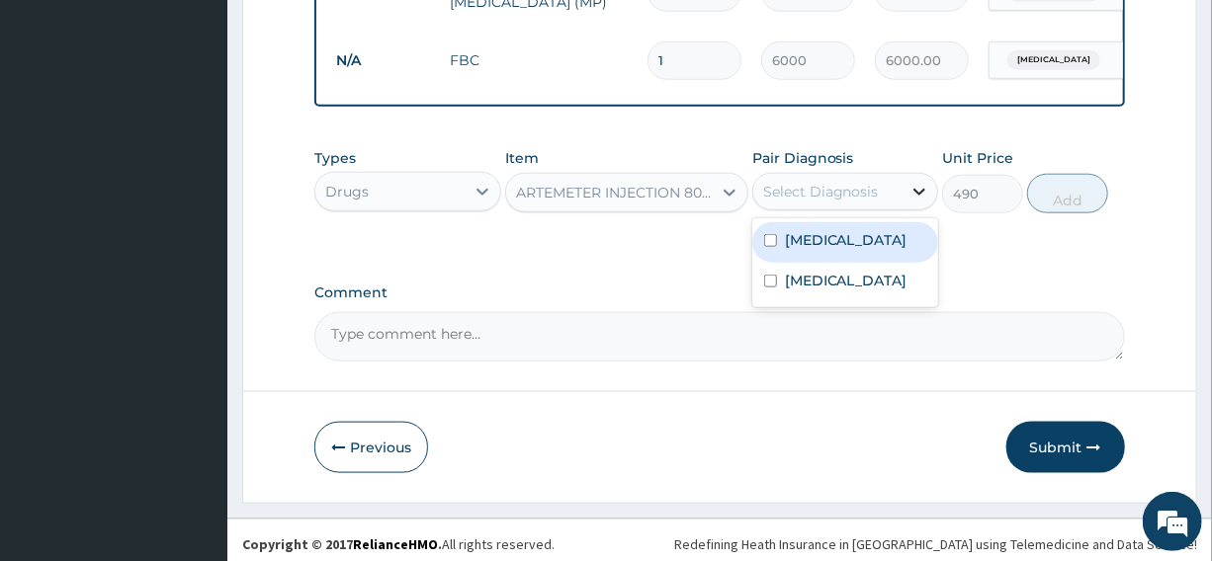
click at [916, 202] on icon at bounding box center [919, 192] width 20 height 20
click at [862, 253] on div "Malaria" at bounding box center [845, 242] width 186 height 41
checkbox input "true"
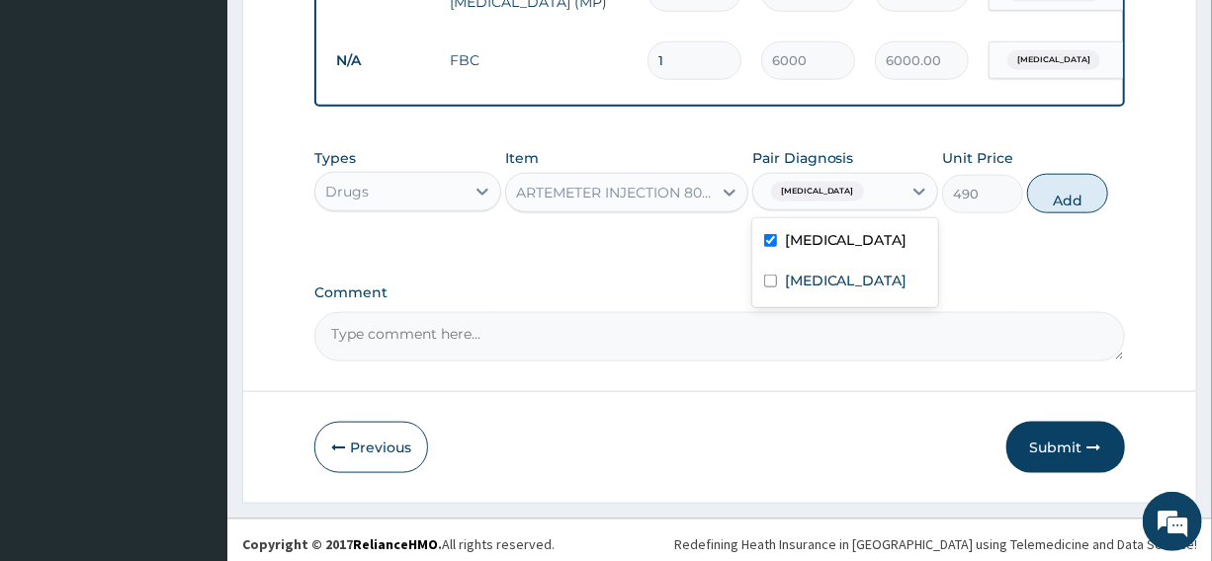
click at [1073, 205] on button "Add" at bounding box center [1067, 194] width 81 height 40
type input "0"
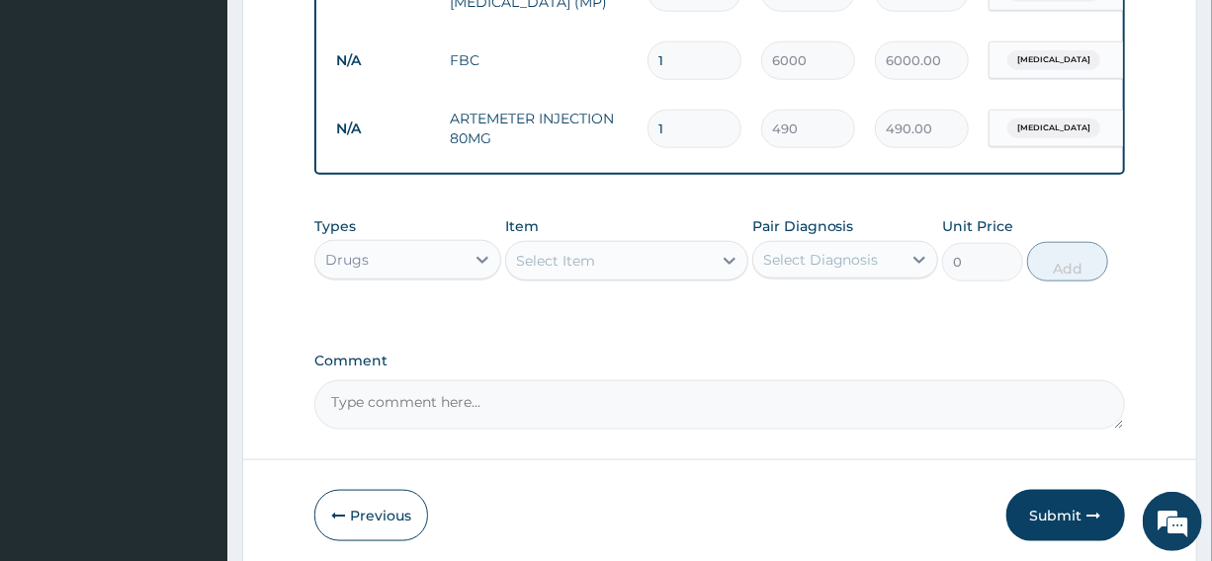
click at [664, 128] on input "1" at bounding box center [694, 129] width 94 height 39
type input "0.00"
type input "6"
type input "2940.00"
type input "6"
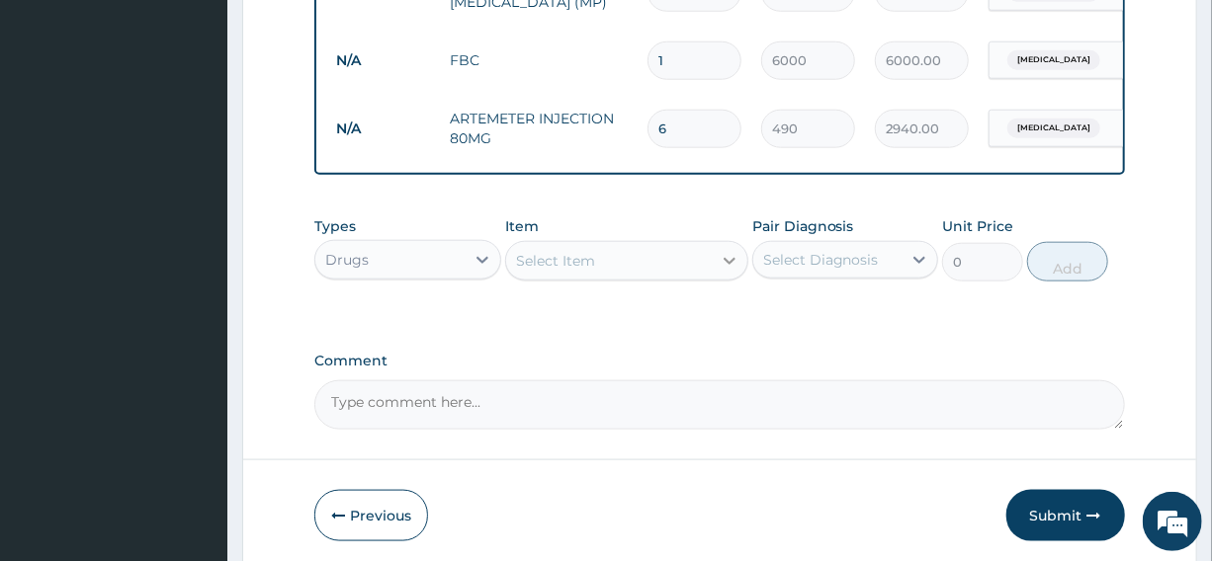
click at [728, 271] on icon at bounding box center [729, 261] width 20 height 20
click at [613, 267] on div "Select Item" at bounding box center [609, 261] width 206 height 32
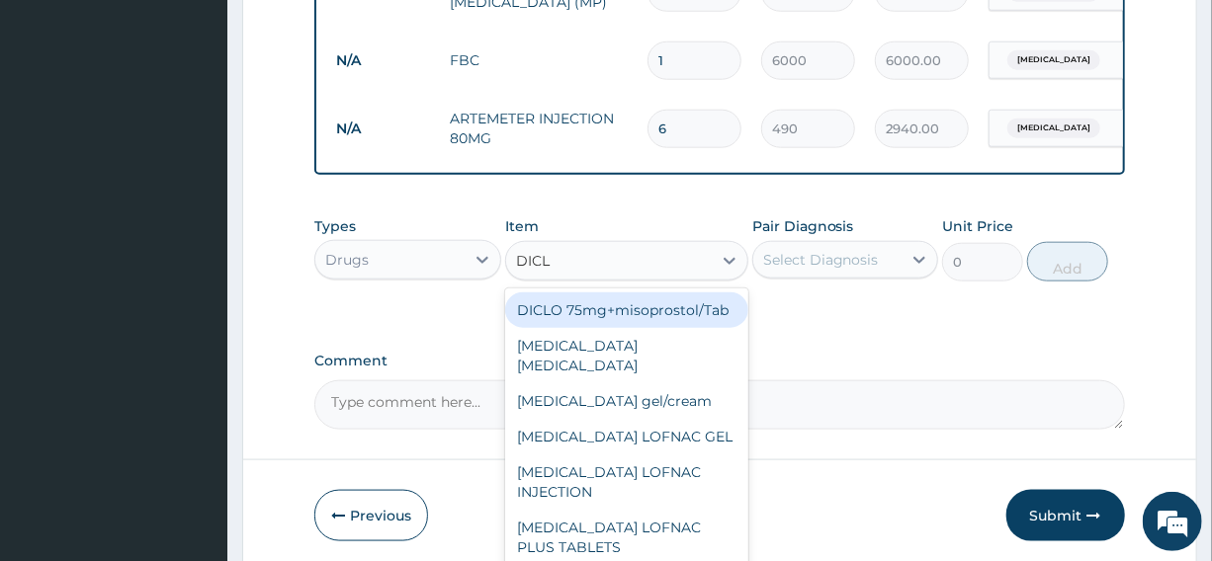
type input "DICLO"
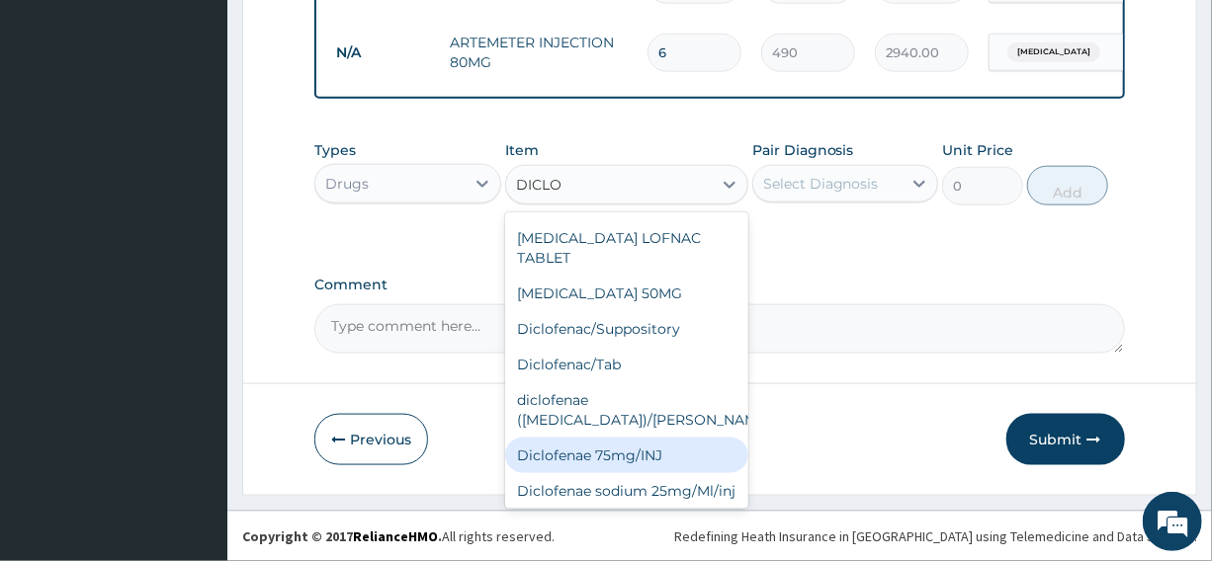
scroll to position [288, 0]
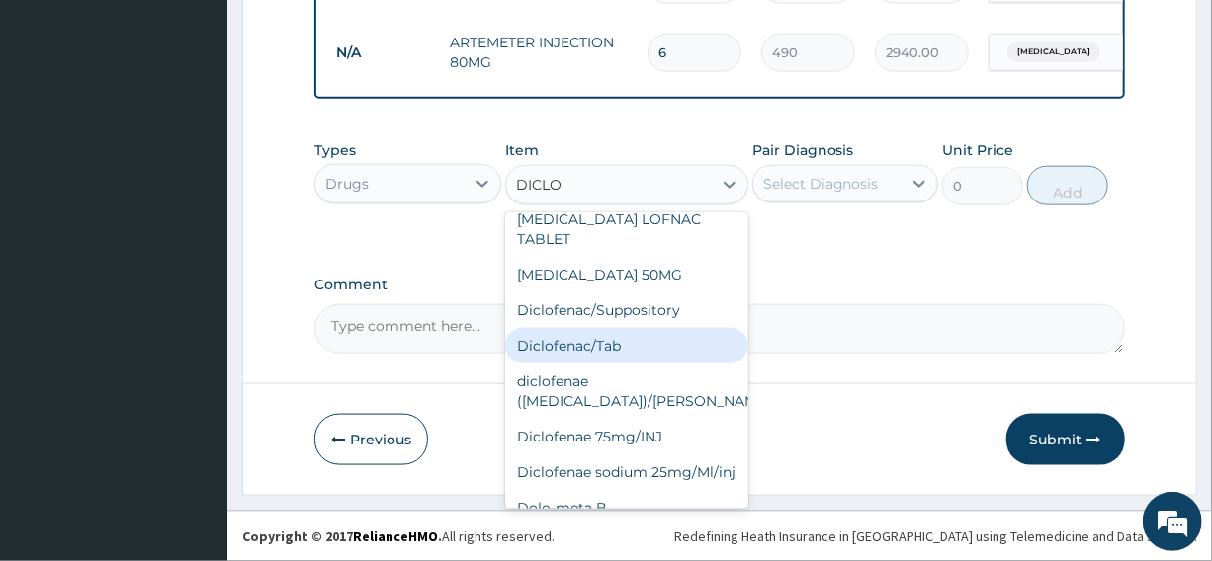
click at [606, 328] on div "Diclofenac/Tab" at bounding box center [626, 346] width 243 height 36
type input "35"
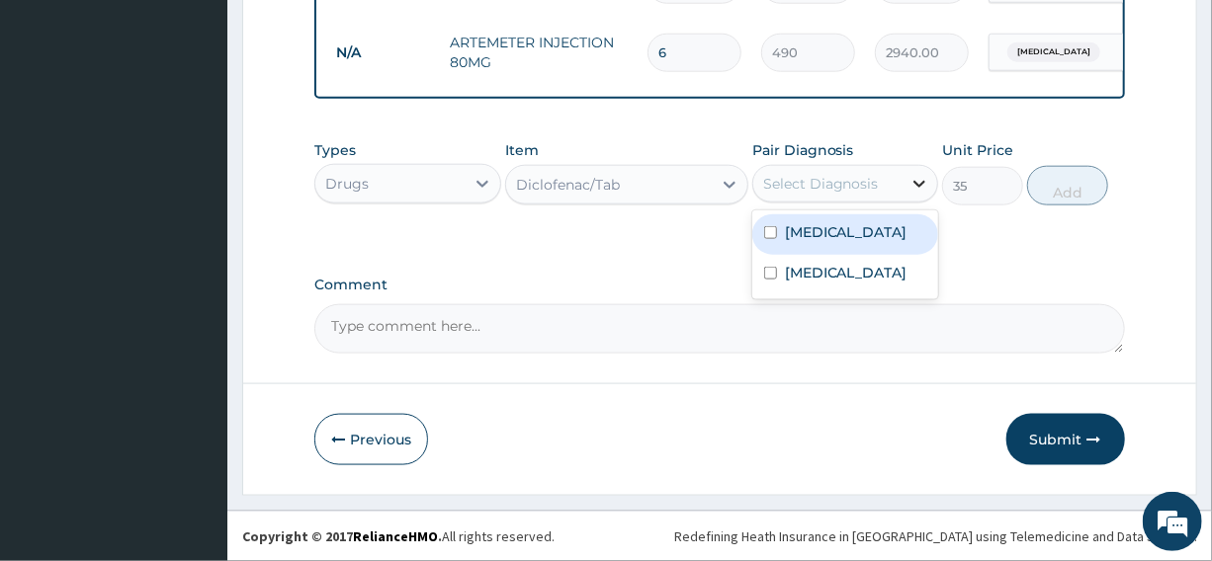
click at [920, 182] on icon at bounding box center [919, 184] width 20 height 20
click at [770, 234] on input "checkbox" at bounding box center [770, 232] width 13 height 13
checkbox input "true"
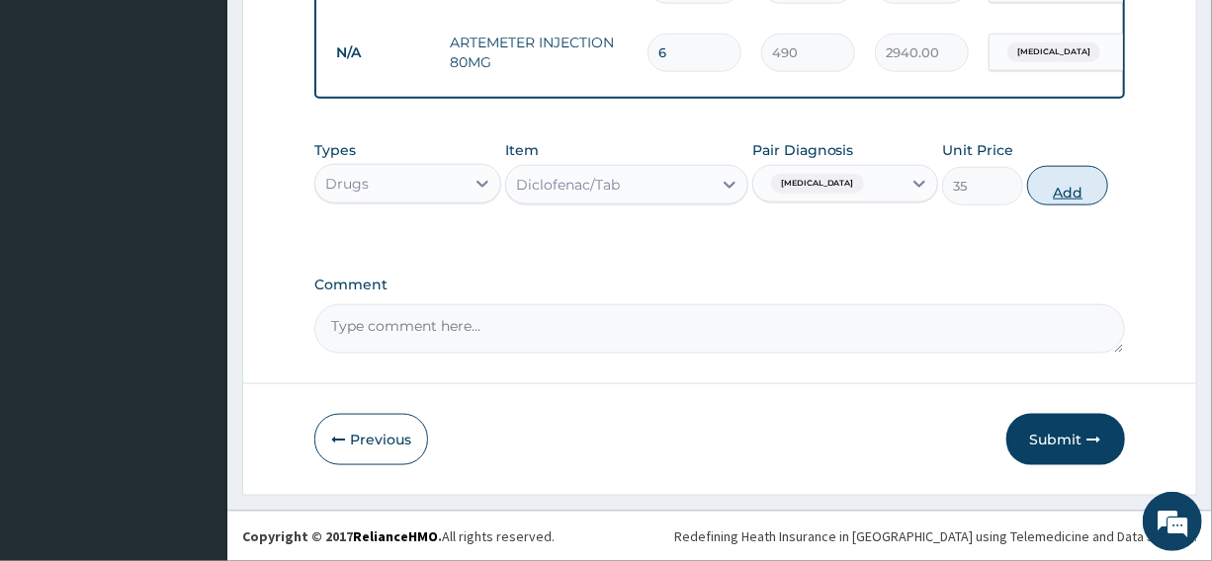
click at [1073, 188] on button "Add" at bounding box center [1067, 186] width 81 height 40
type input "0"
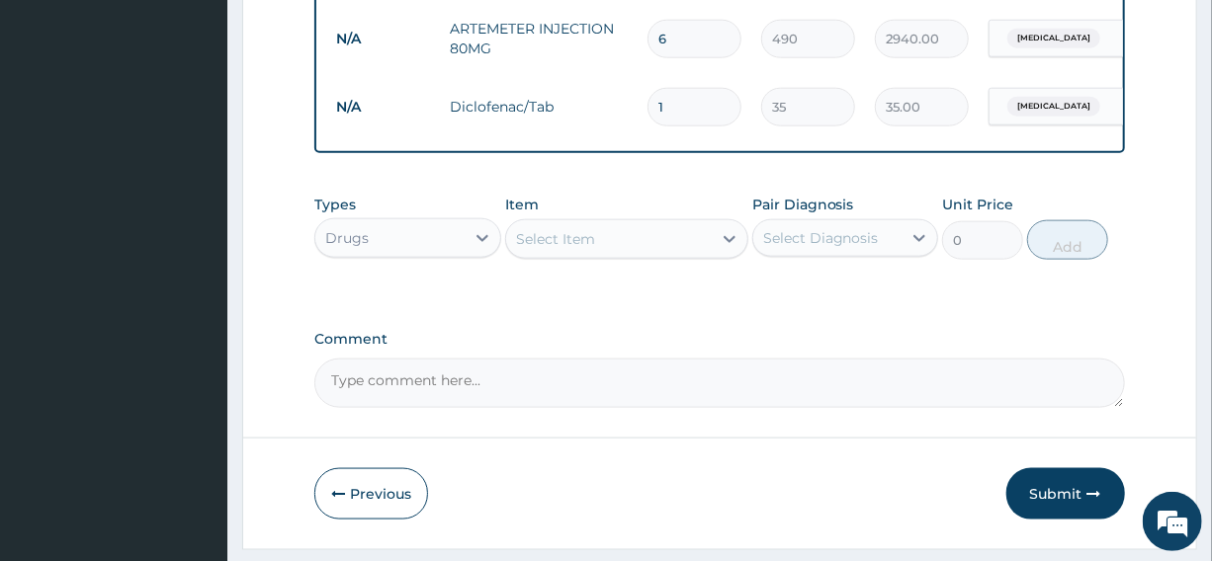
click at [662, 107] on input "1" at bounding box center [694, 107] width 94 height 39
type input "10"
type input "350.00"
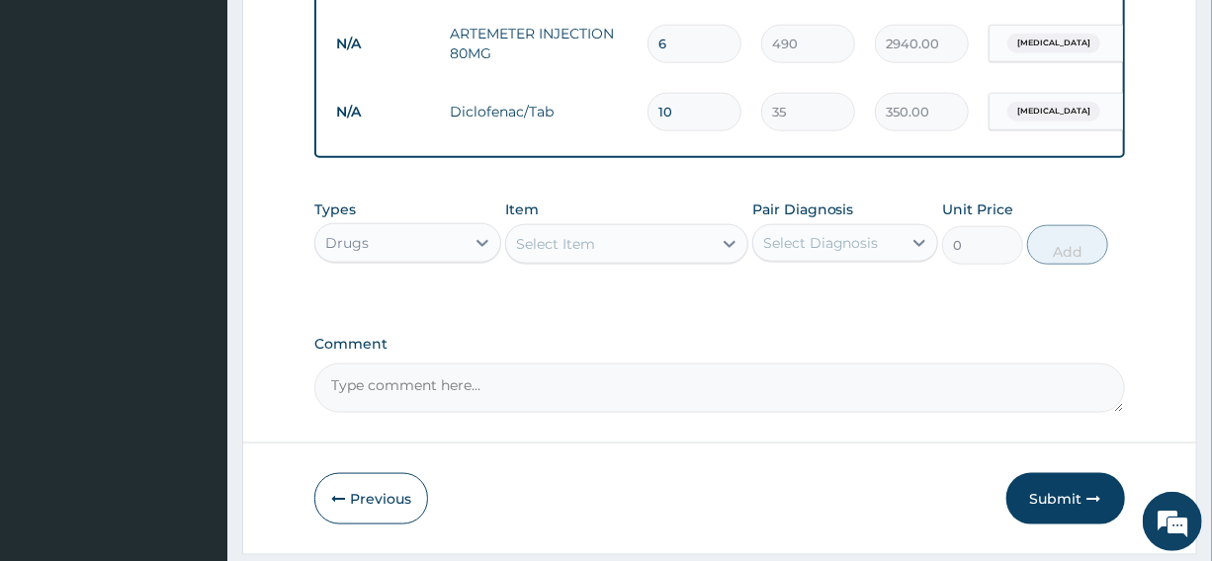
scroll to position [1057, 0]
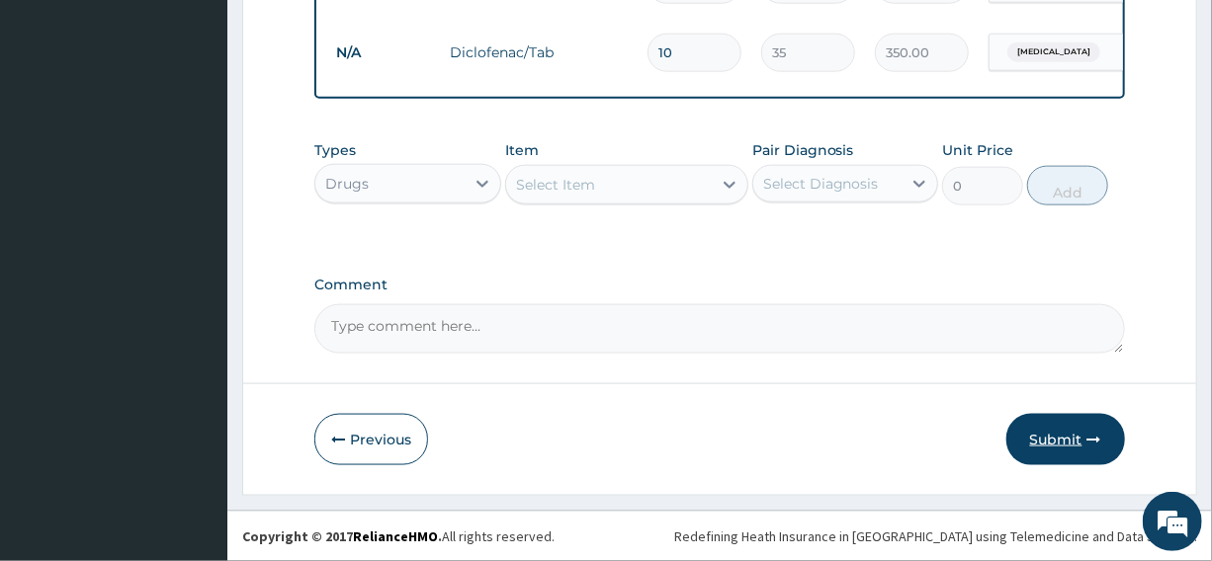
type input "10"
click at [1074, 446] on button "Submit" at bounding box center [1065, 439] width 119 height 51
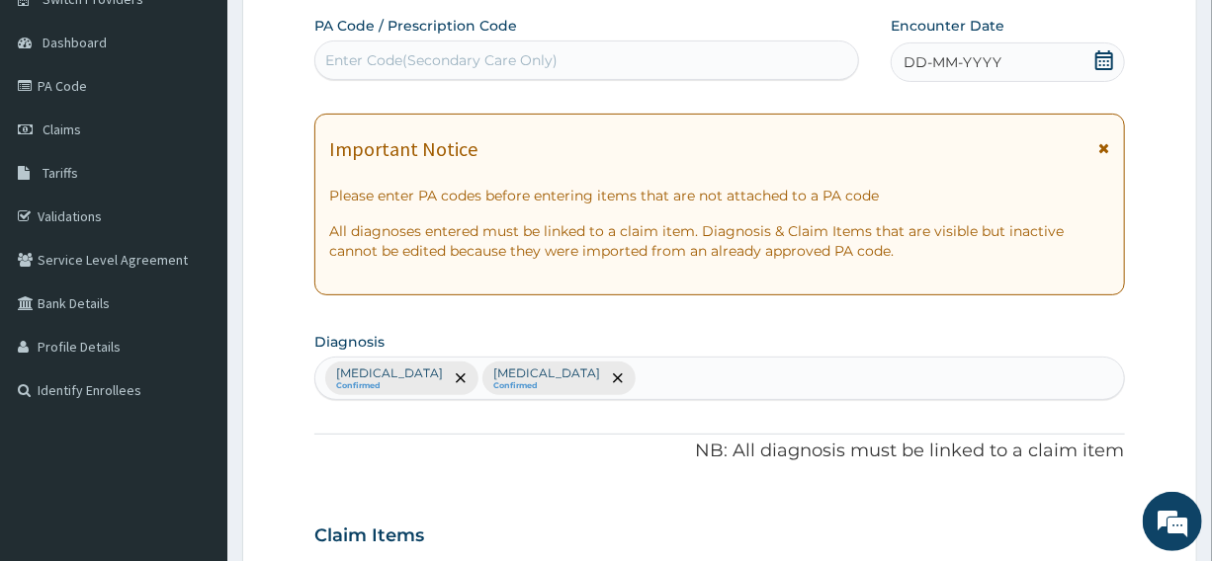
scroll to position [69, 0]
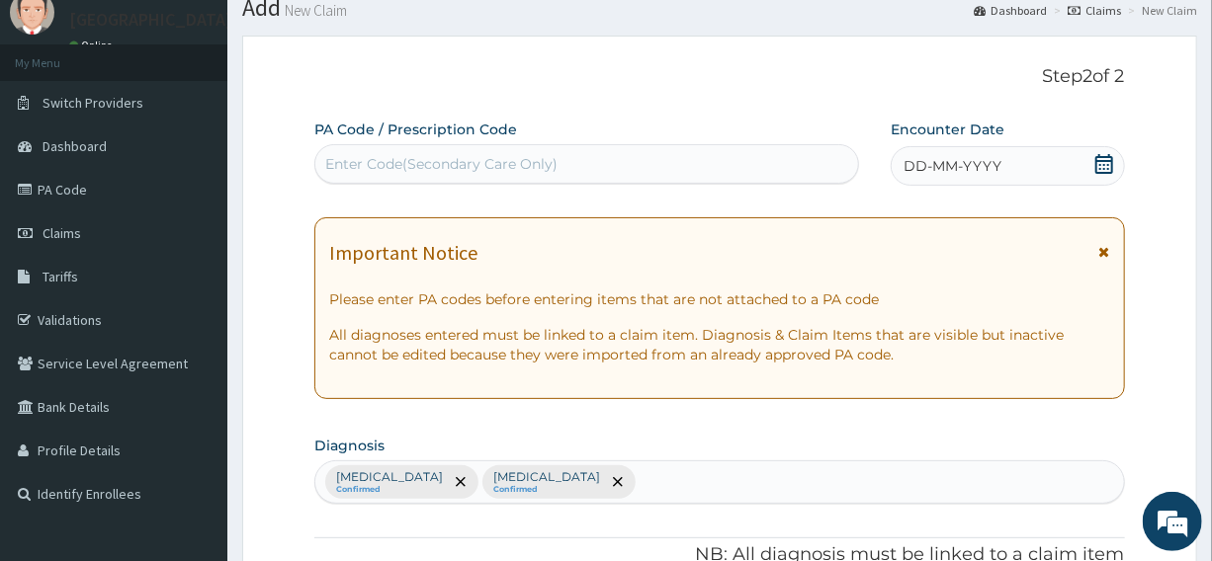
click at [1102, 164] on icon at bounding box center [1104, 164] width 20 height 20
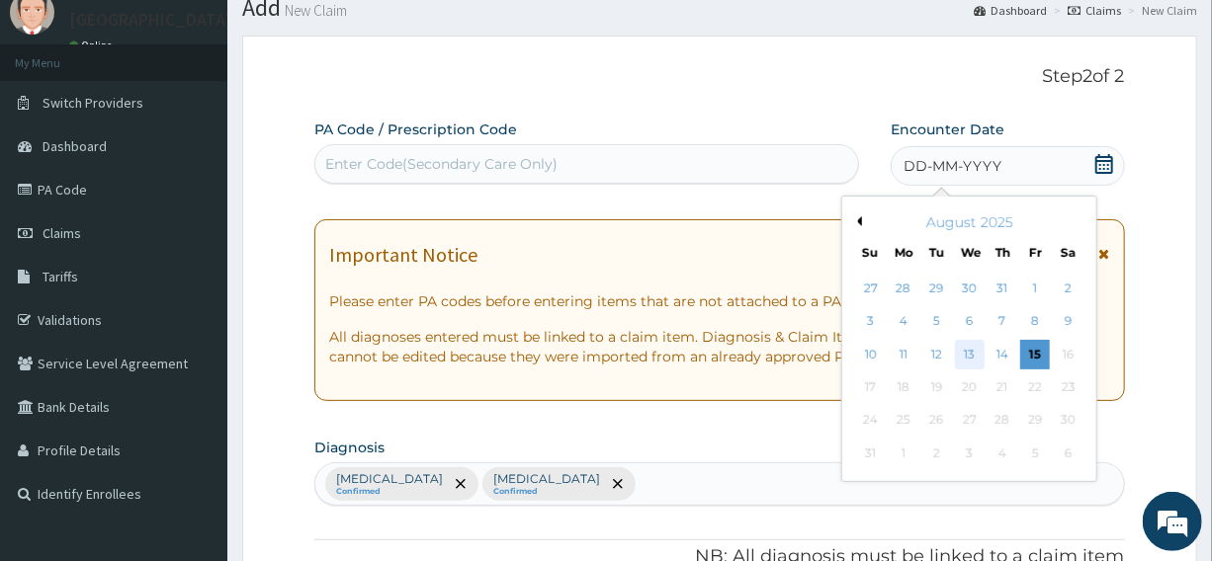
click at [973, 356] on div "13" at bounding box center [970, 355] width 30 height 30
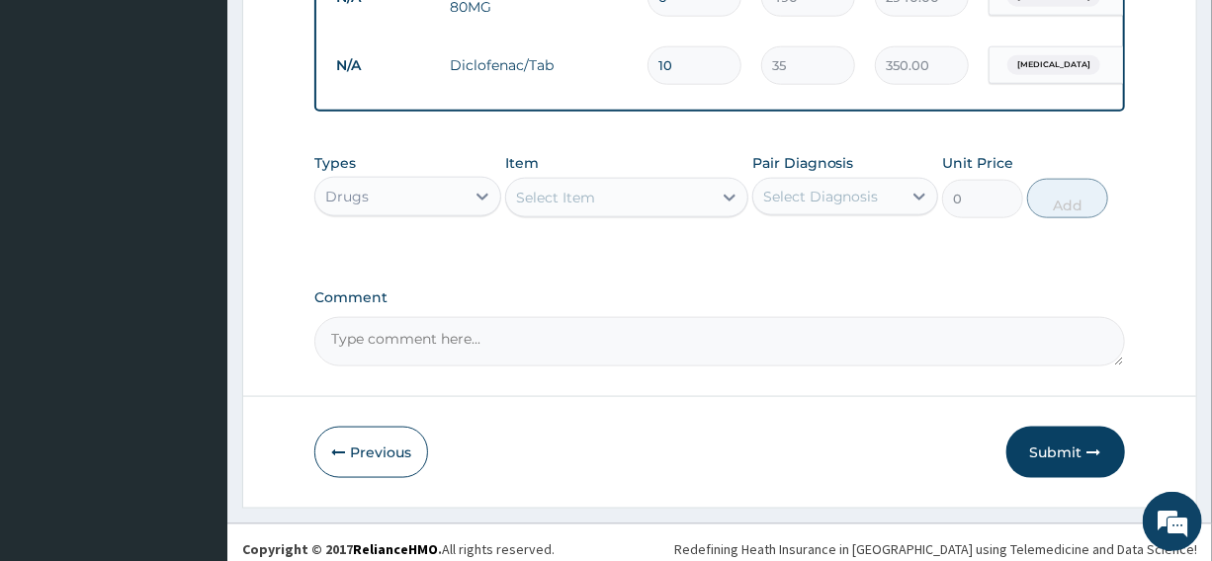
scroll to position [1057, 0]
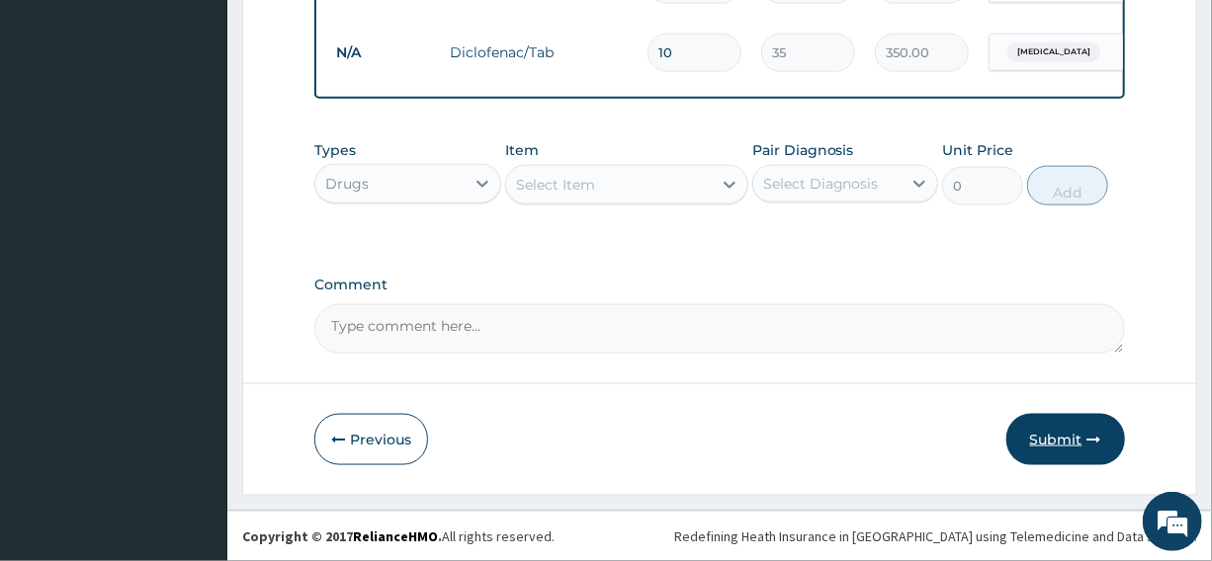
click at [1068, 448] on button "Submit" at bounding box center [1065, 439] width 119 height 51
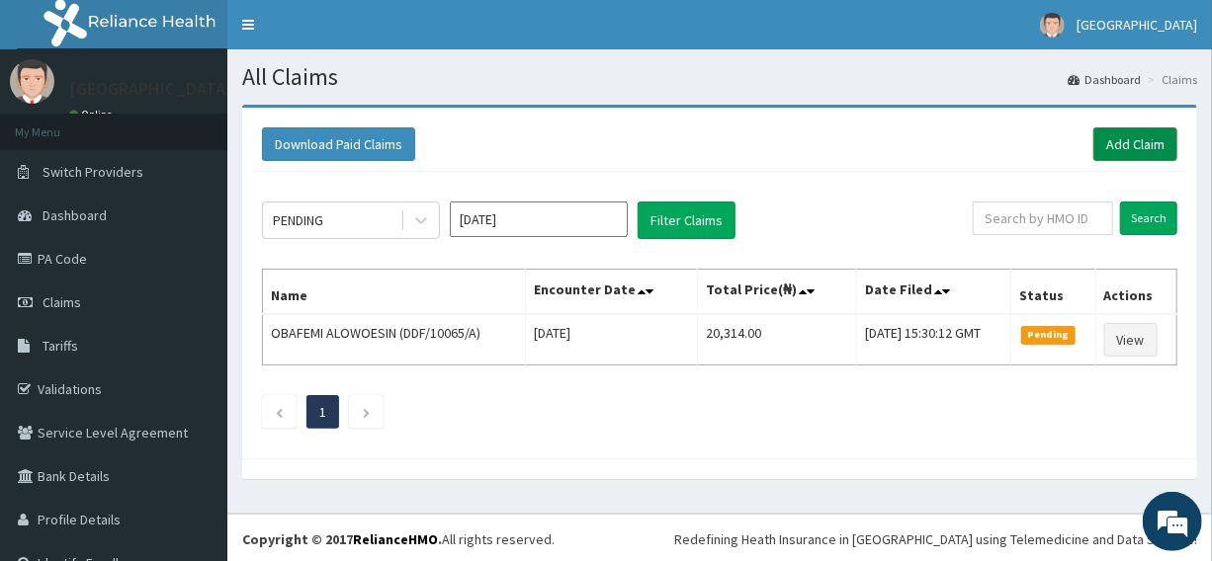
click at [1126, 137] on link "Add Claim" at bounding box center [1135, 144] width 84 height 34
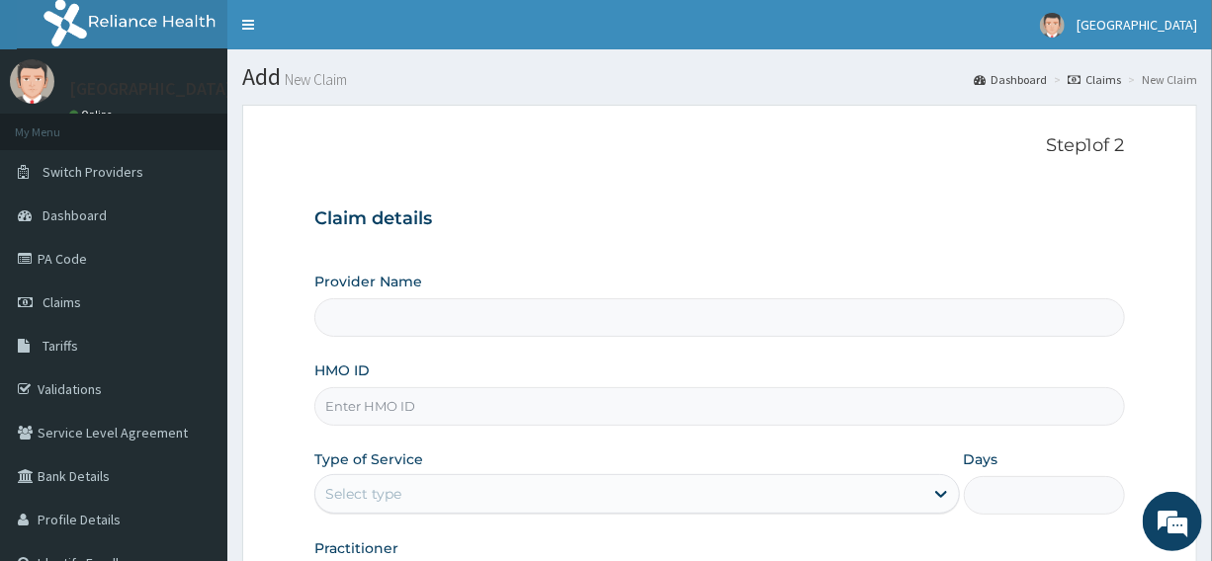
click at [480, 407] on input "HMO ID" at bounding box center [718, 406] width 809 height 39
type input "Graceland Medical Centre"
type input "RUY/10029"
click at [90, 389] on link "Validations" at bounding box center [113, 389] width 227 height 43
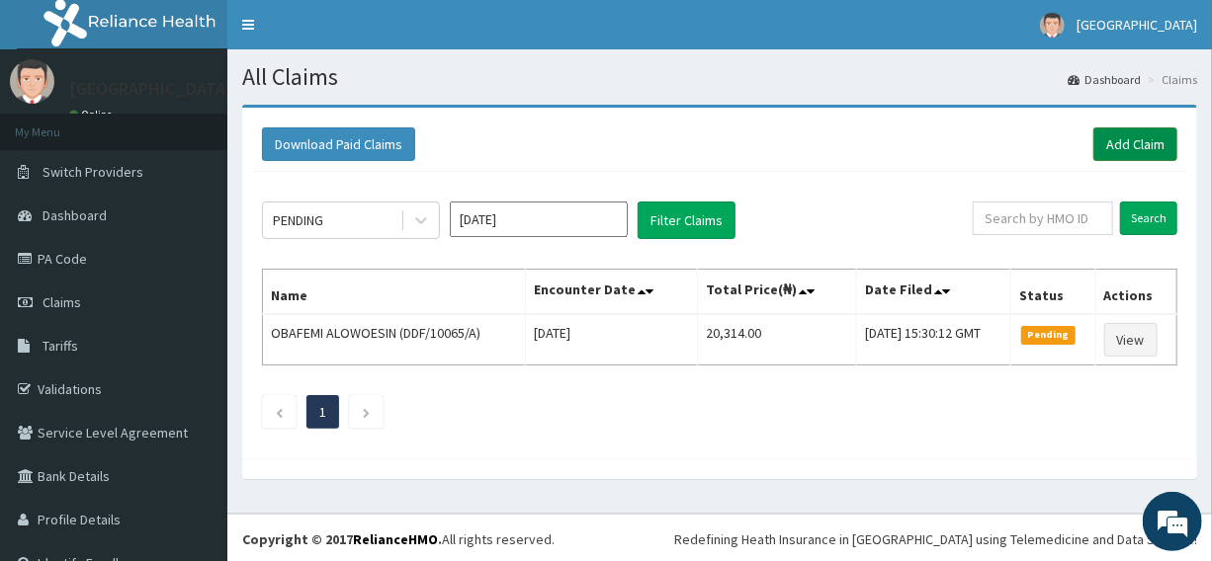
click at [1107, 144] on link "Add Claim" at bounding box center [1135, 144] width 84 height 34
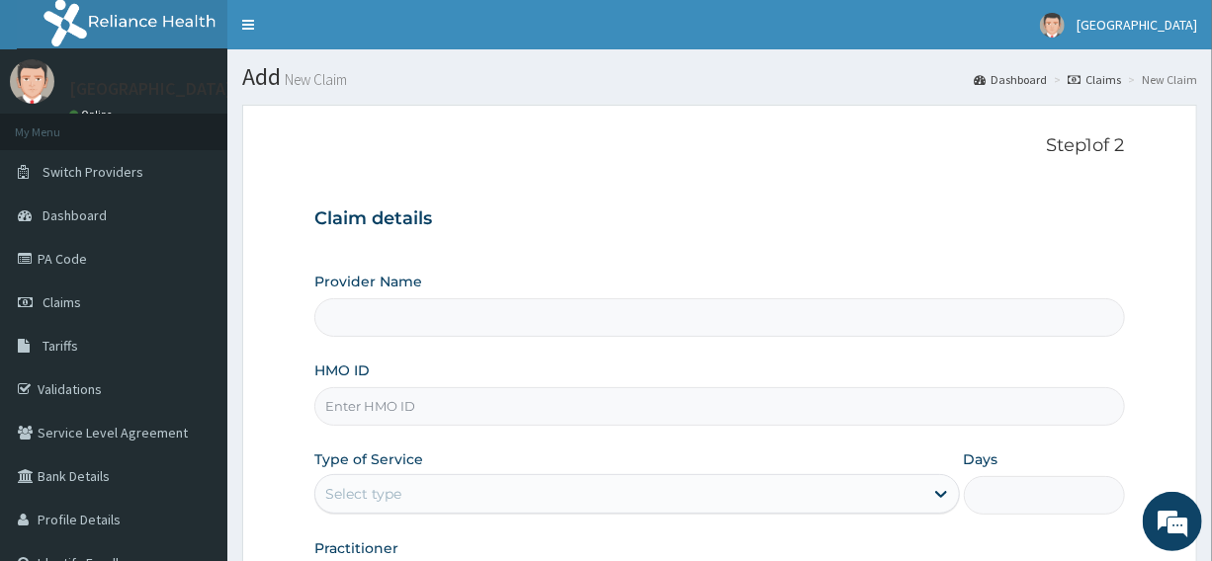
click at [457, 408] on input "HMO ID" at bounding box center [718, 406] width 809 height 39
type input "[GEOGRAPHIC_DATA]"
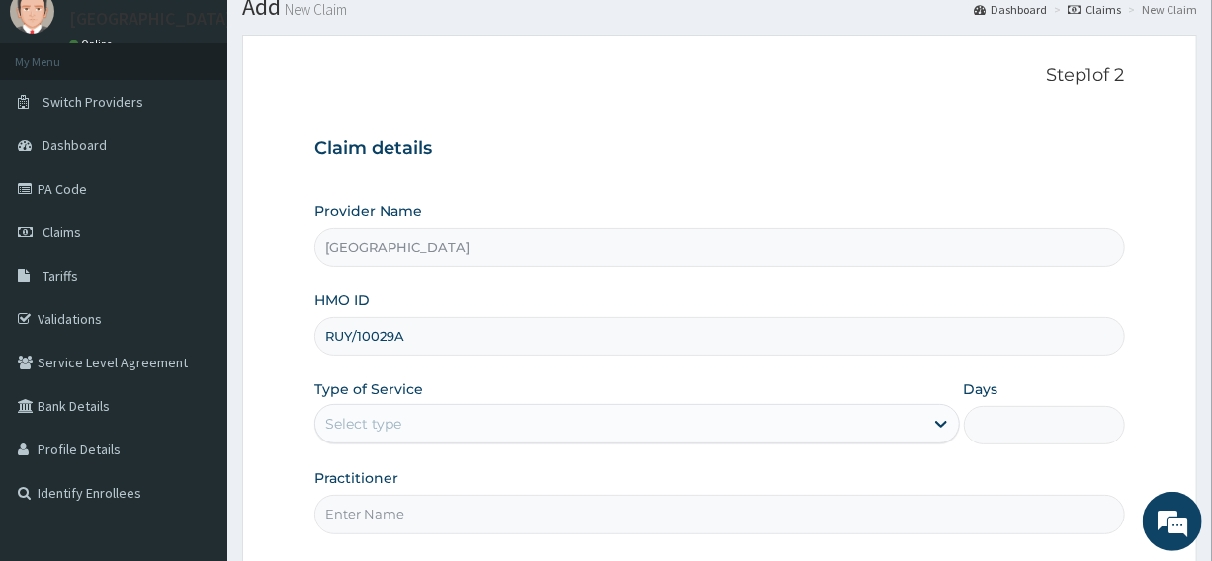
scroll to position [179, 0]
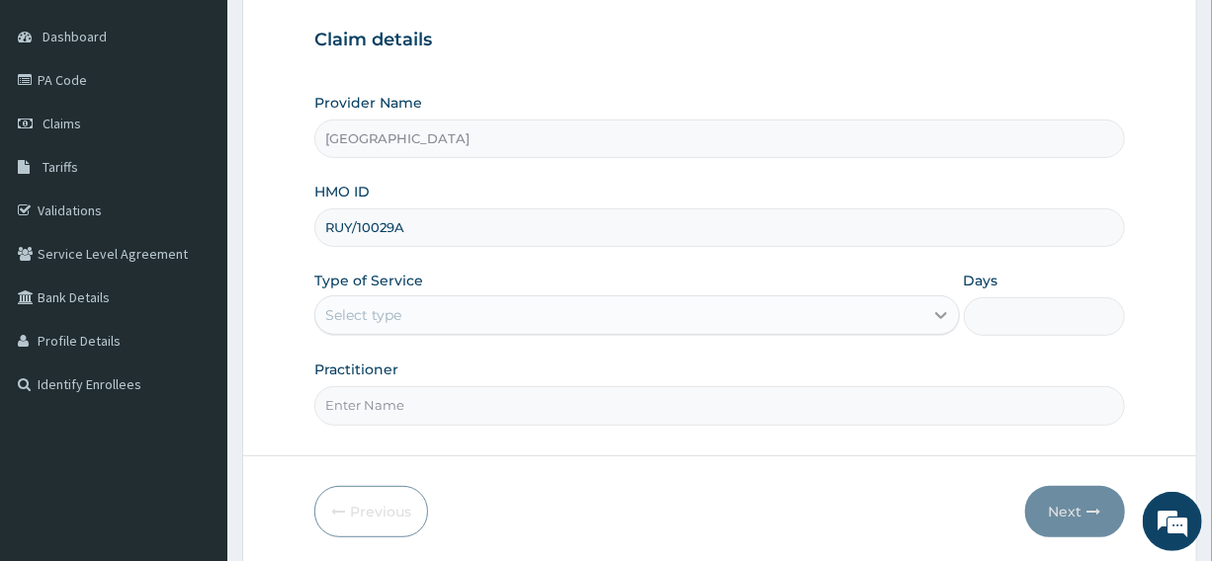
type input "RUY/10029A"
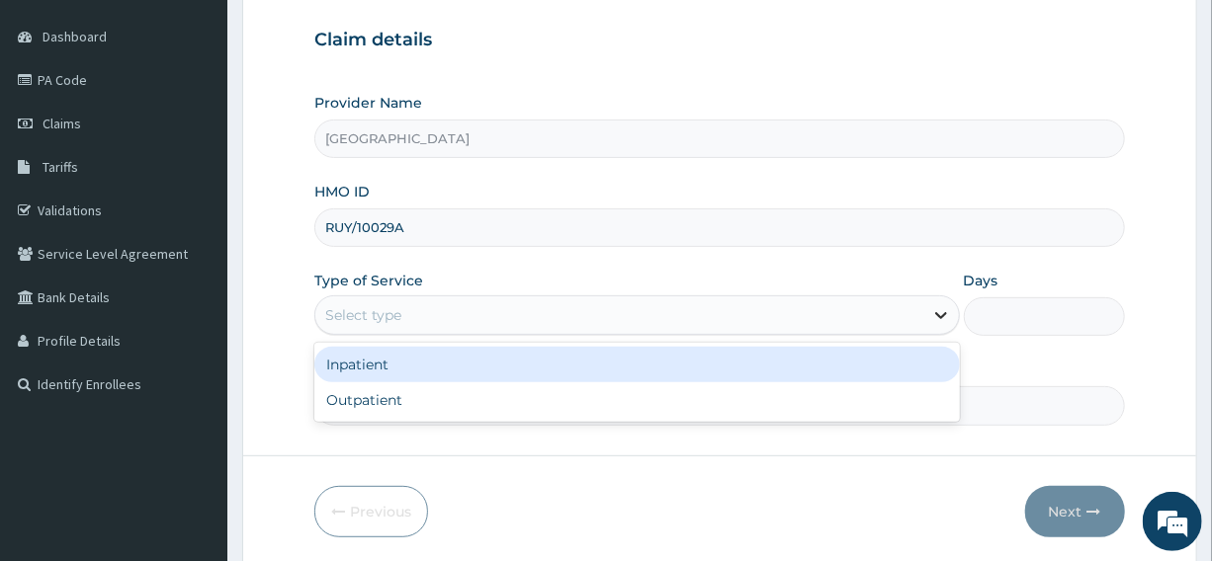
click at [936, 320] on icon at bounding box center [941, 315] width 20 height 20
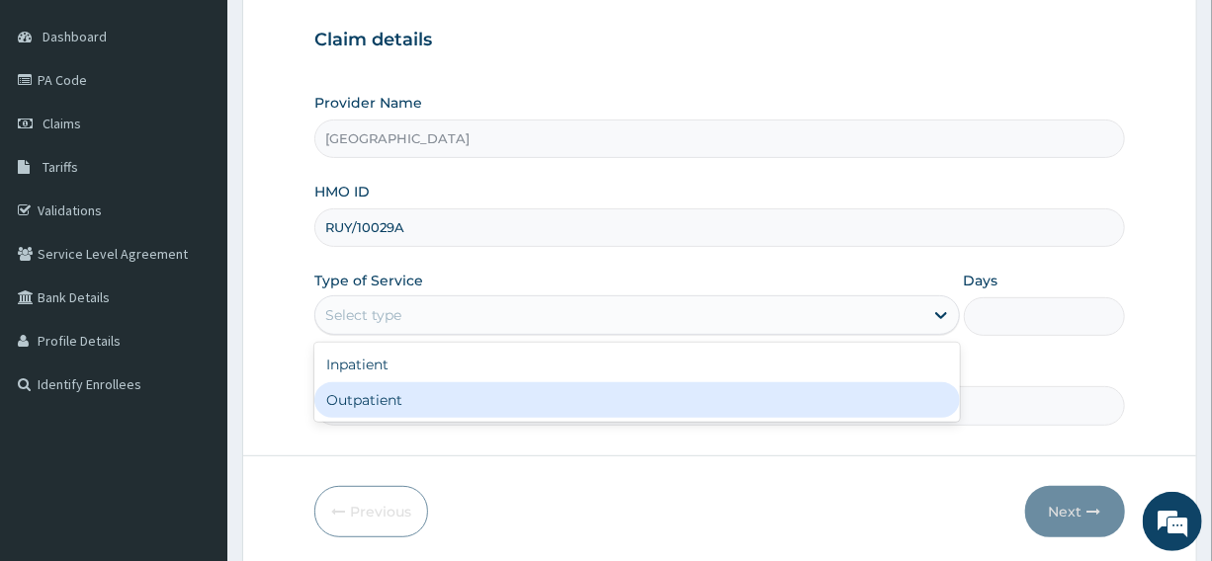
click at [347, 403] on div "Outpatient" at bounding box center [636, 400] width 644 height 36
type input "1"
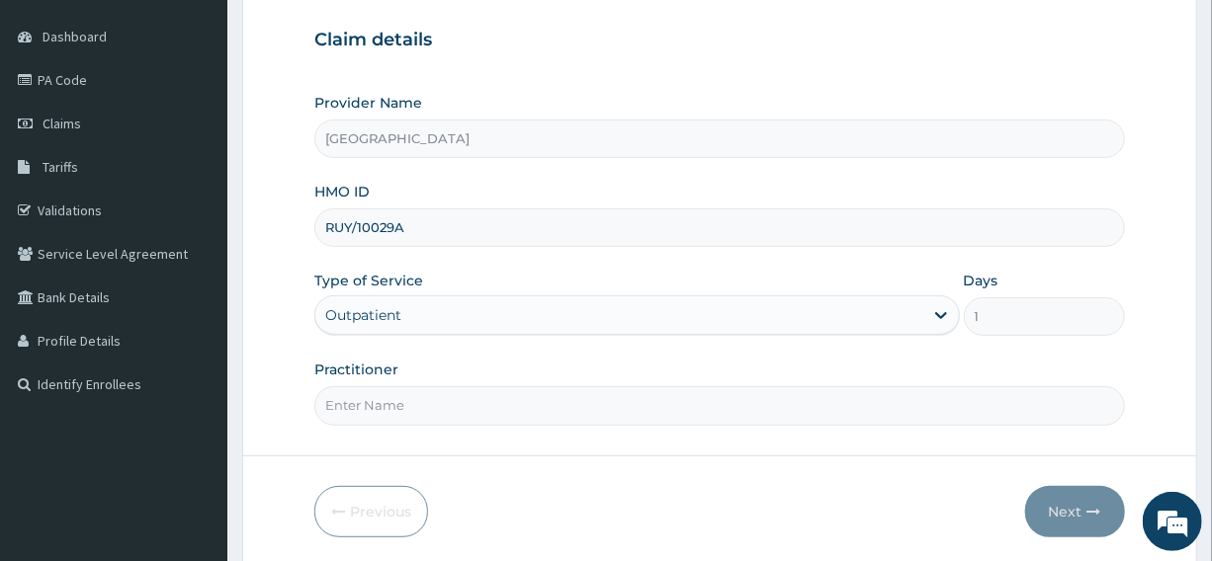
click at [427, 413] on input "Practitioner" at bounding box center [718, 405] width 809 height 39
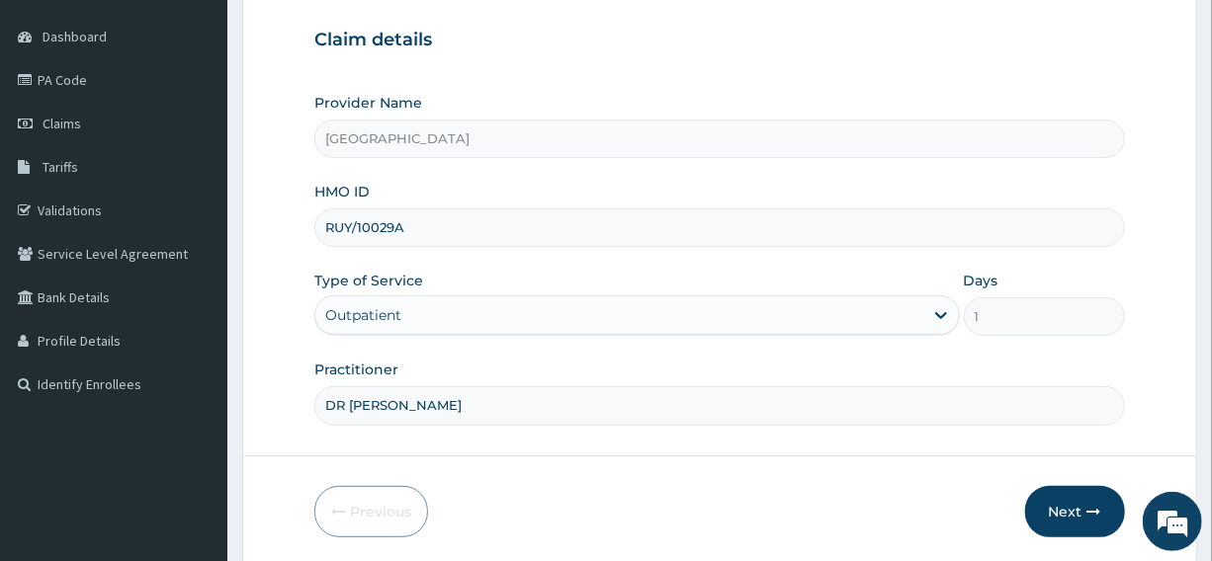
scroll to position [248, 0]
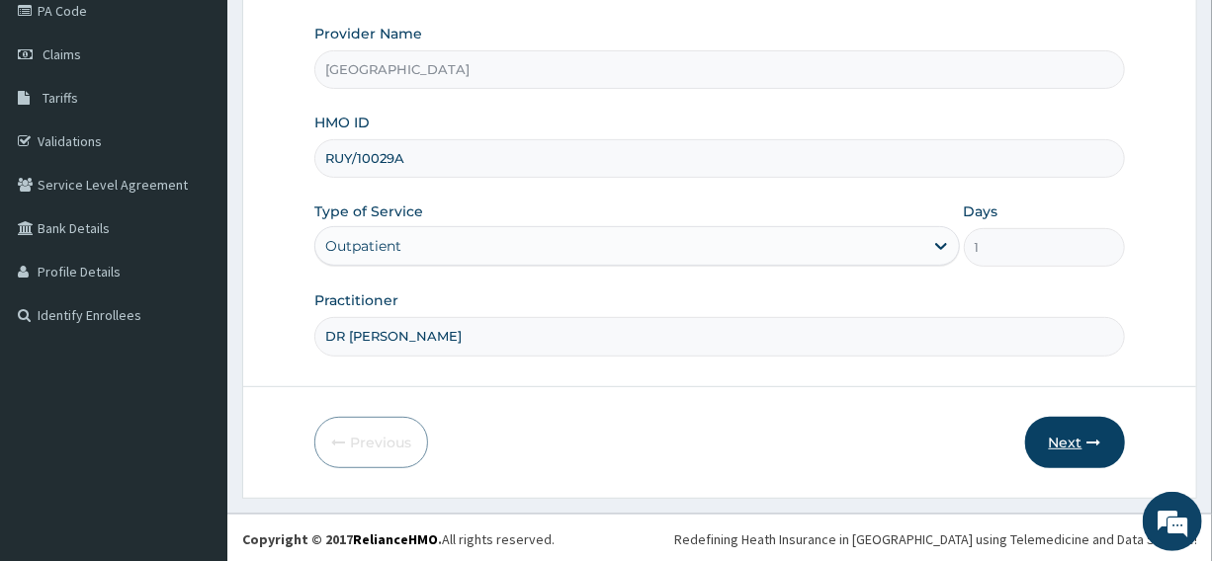
type input "DR [PERSON_NAME]"
click at [1072, 437] on button "Next" at bounding box center [1075, 442] width 100 height 51
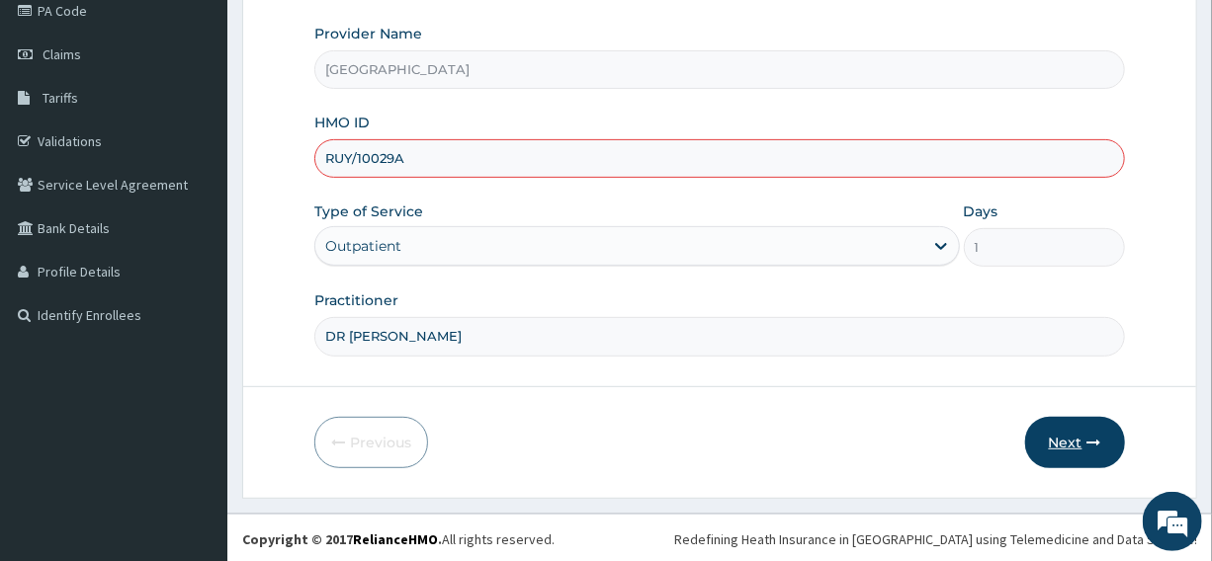
click at [1067, 444] on button "Next" at bounding box center [1075, 442] width 100 height 51
click at [390, 156] on input "RUY/10029A" at bounding box center [718, 158] width 809 height 39
type input "RUY/10029/A"
click at [1064, 443] on button "Next" at bounding box center [1075, 442] width 100 height 51
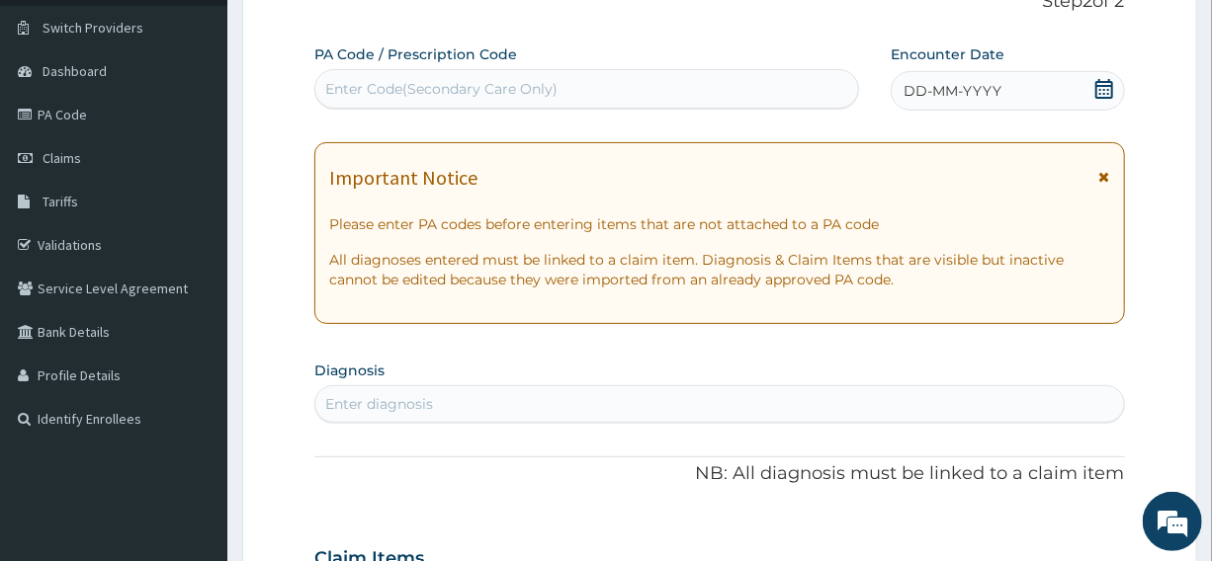
scroll to position [0, 0]
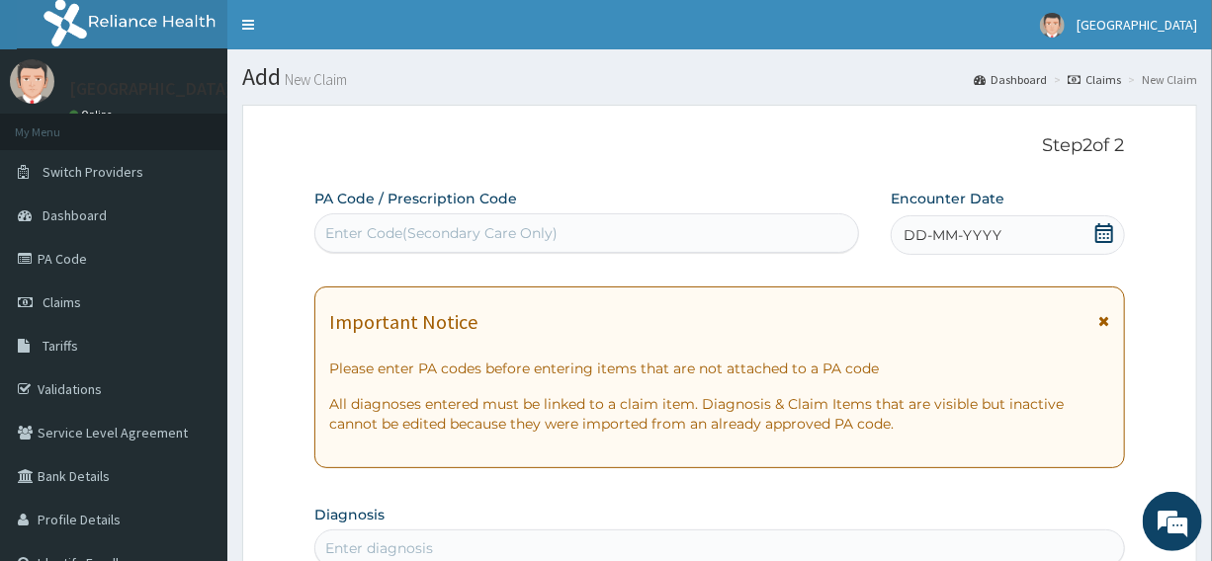
click at [1105, 232] on icon at bounding box center [1104, 233] width 20 height 20
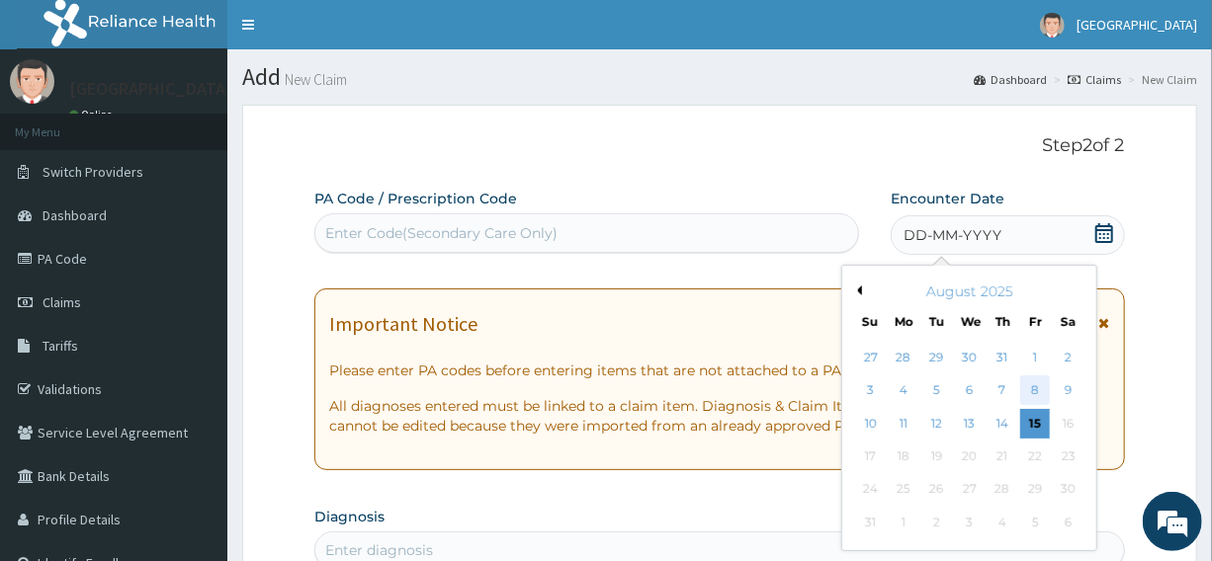
click at [1034, 391] on div "8" at bounding box center [1036, 392] width 30 height 30
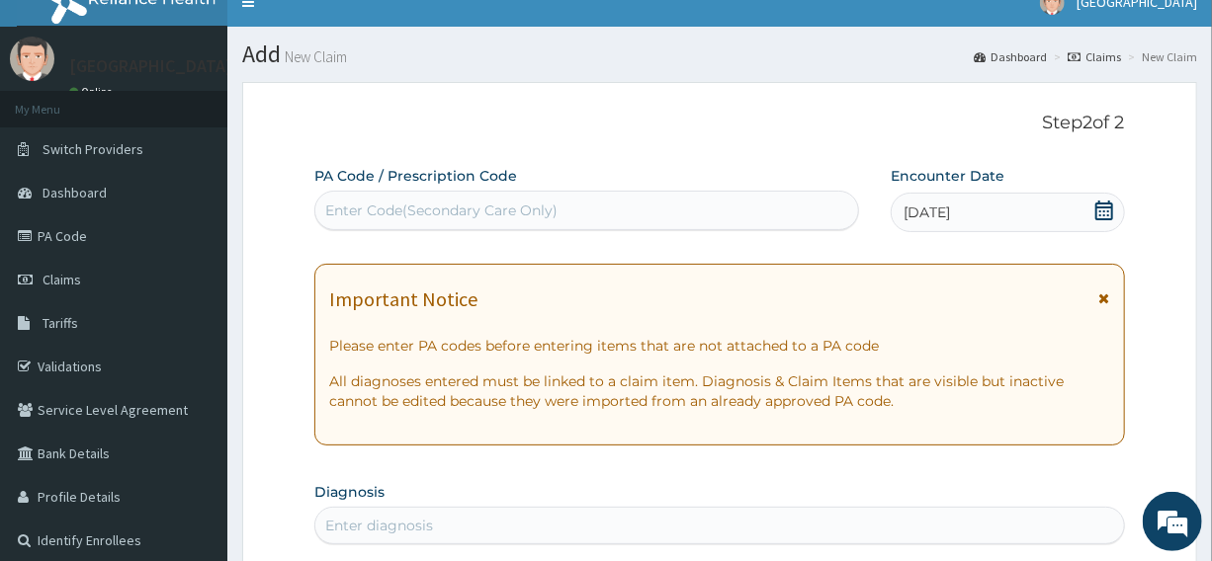
scroll to position [179, 0]
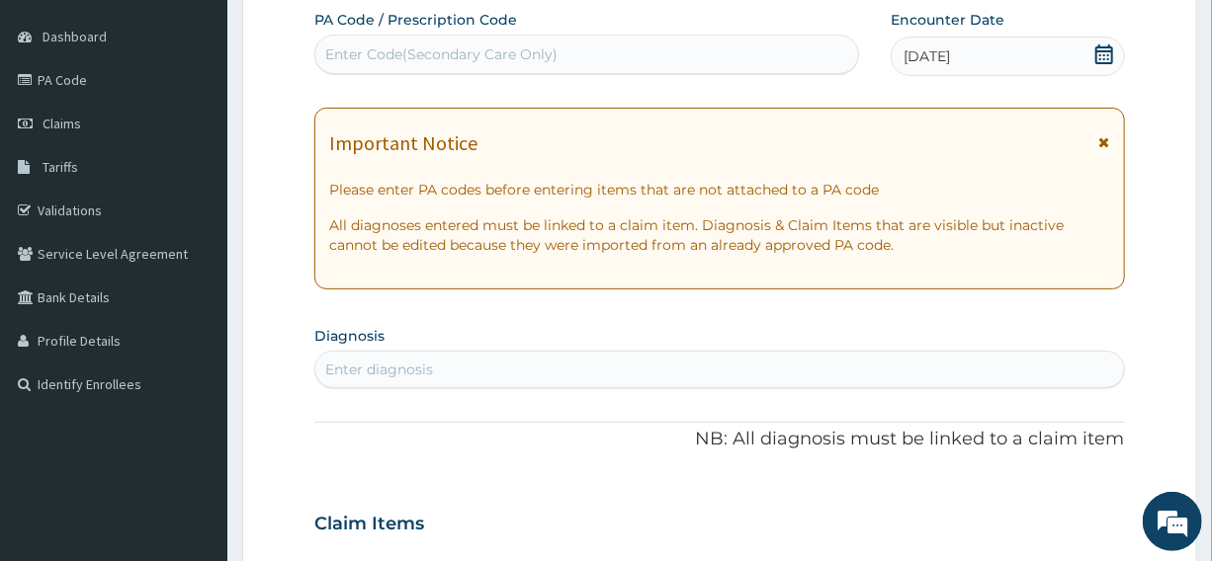
click at [466, 371] on div "Enter diagnosis" at bounding box center [718, 370] width 807 height 32
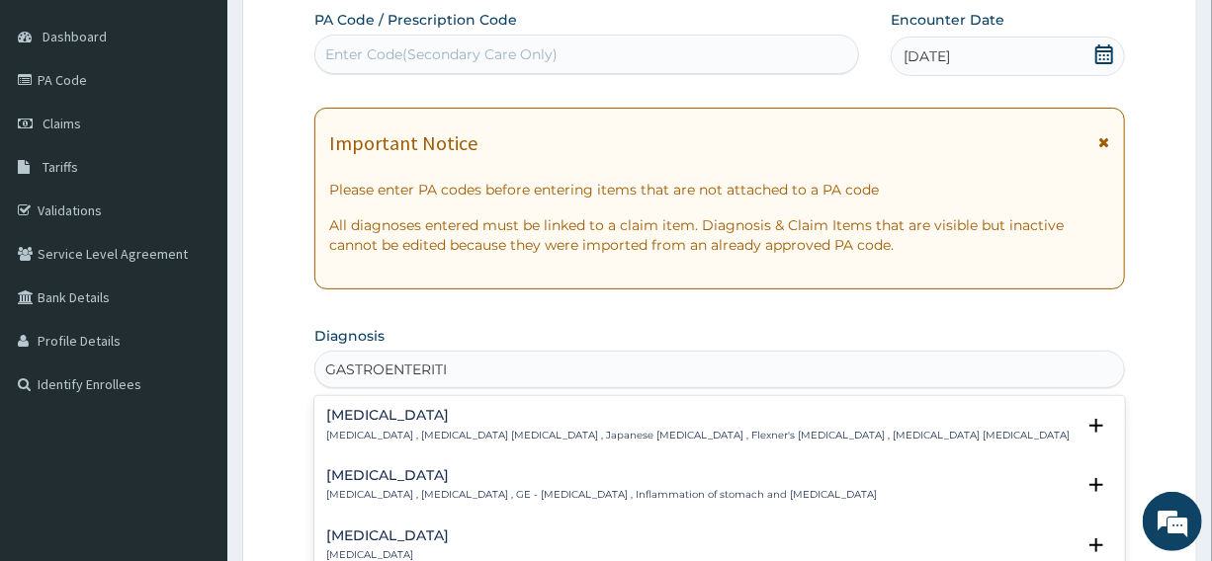
type input "GASTROENTERIT"
click at [366, 474] on h4 "Gastroenteritis" at bounding box center [601, 475] width 550 height 15
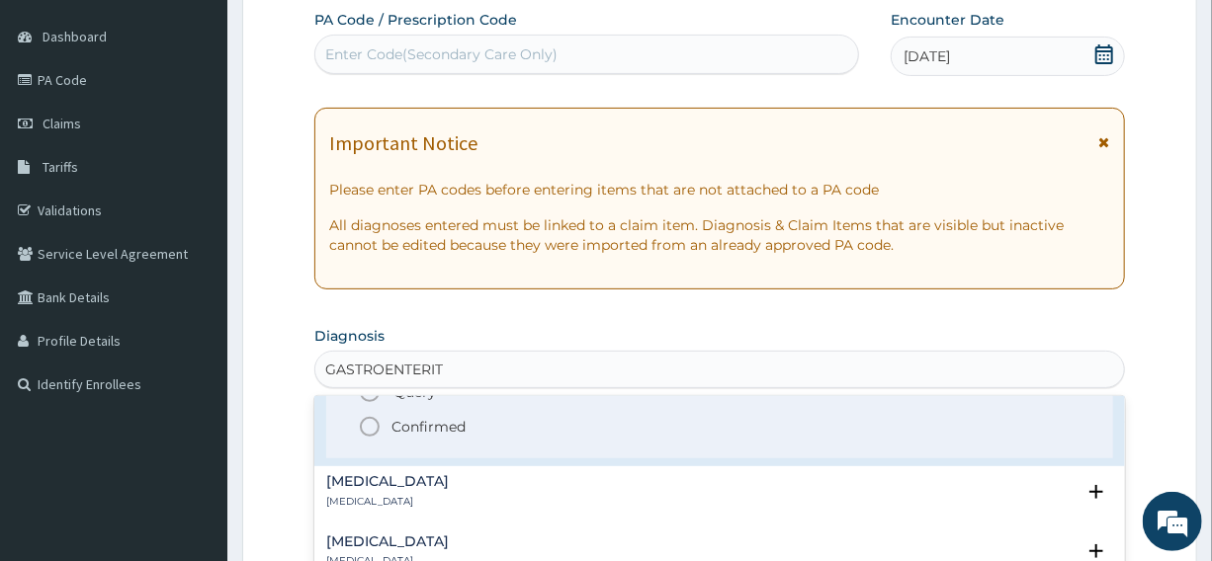
click at [367, 424] on icon "status option filled" at bounding box center [370, 427] width 24 height 24
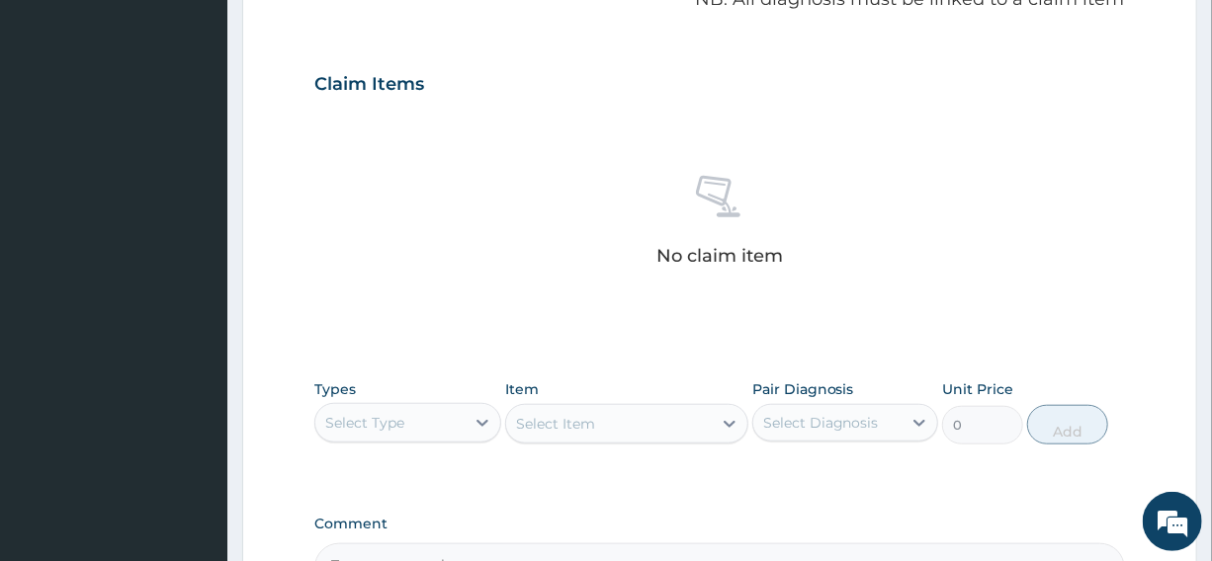
scroll to position [718, 0]
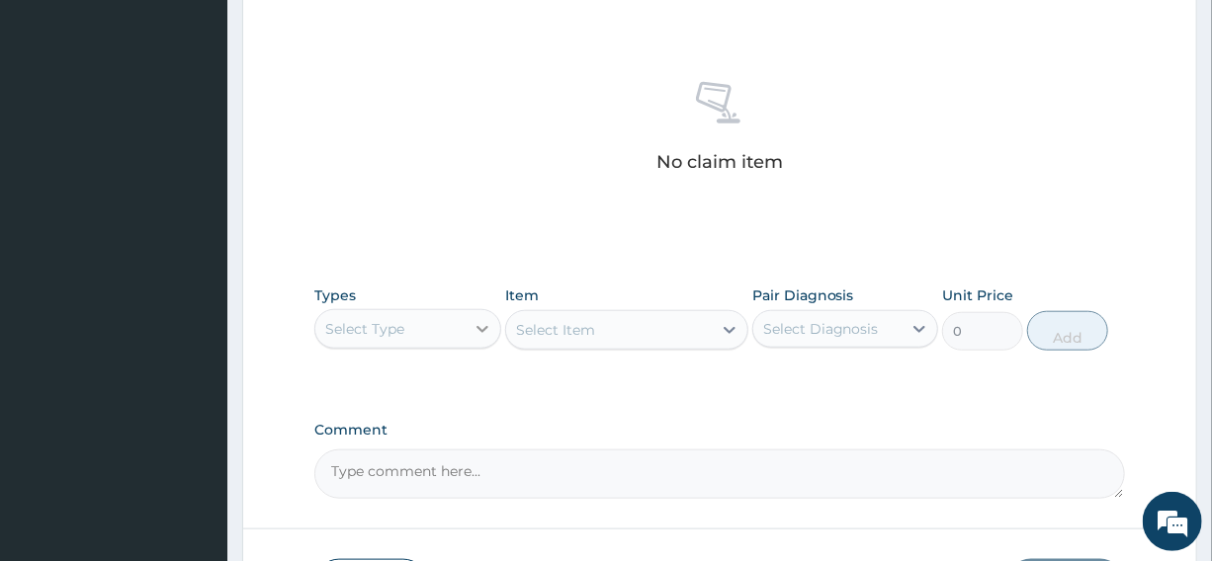
click at [484, 325] on icon at bounding box center [482, 329] width 20 height 20
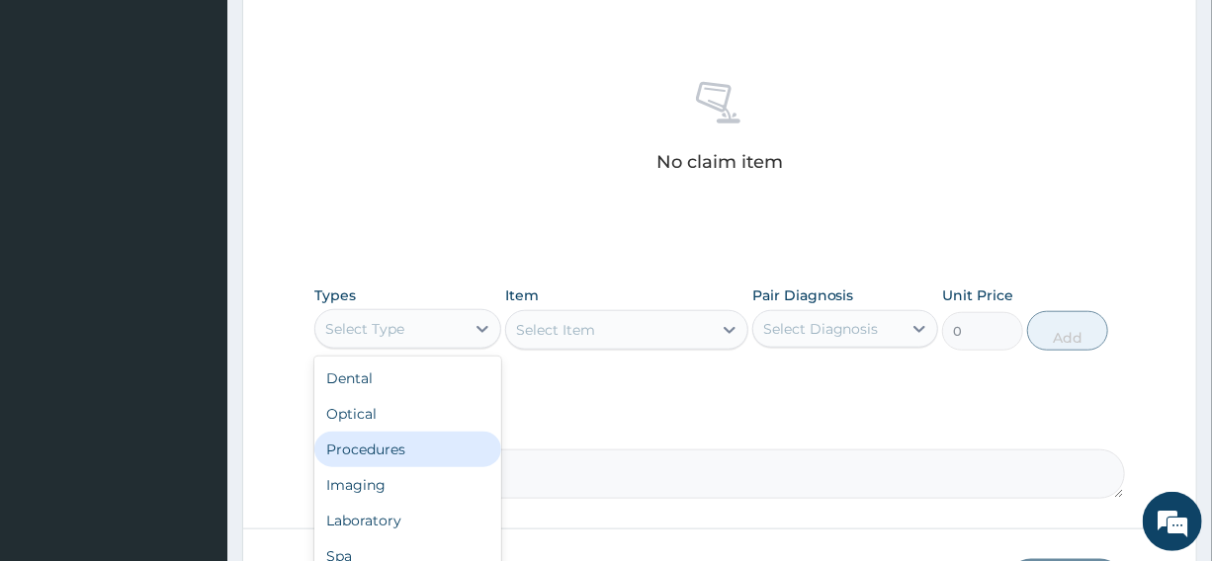
click at [407, 446] on div "Procedures" at bounding box center [407, 450] width 186 height 36
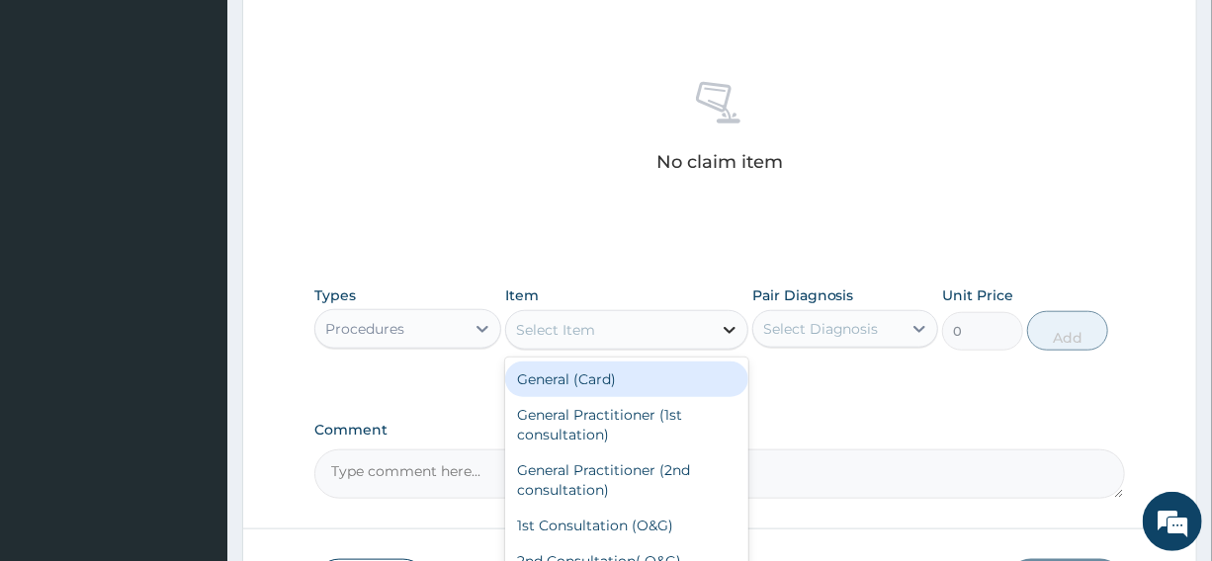
click at [731, 326] on icon at bounding box center [729, 330] width 20 height 20
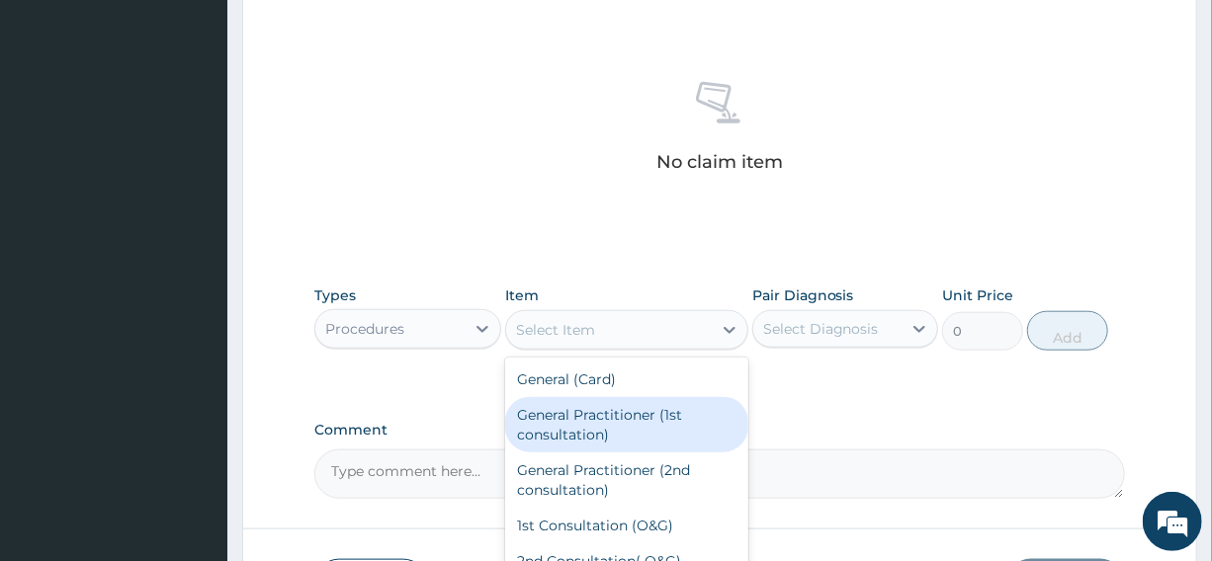
click at [633, 410] on div "General Practitioner (1st consultation)" at bounding box center [626, 424] width 243 height 55
type input "2500"
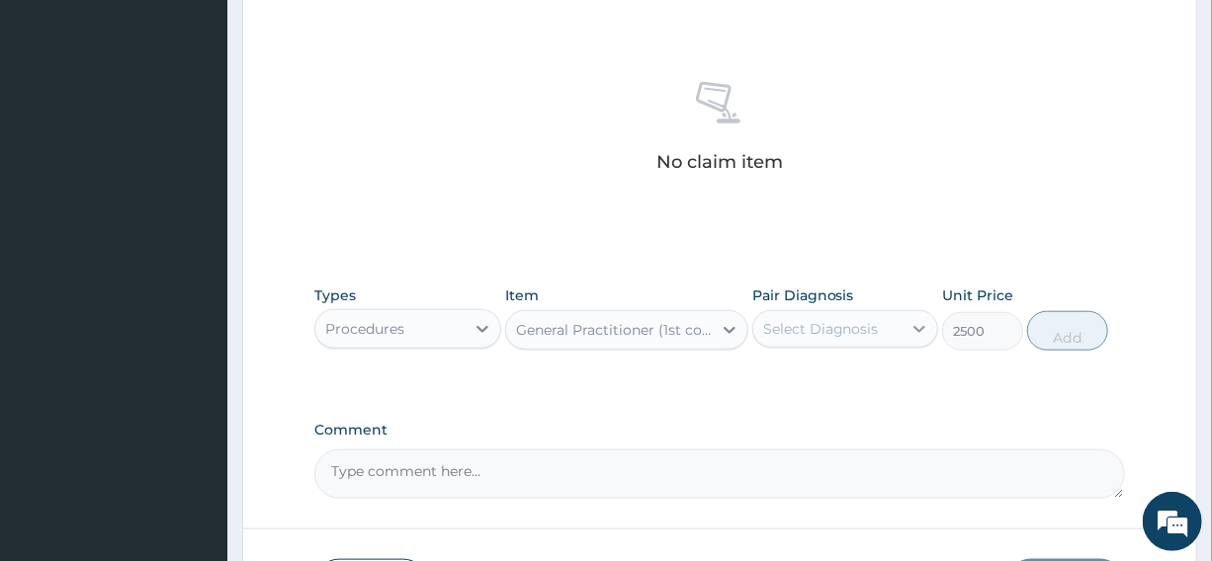
click at [917, 326] on icon at bounding box center [919, 329] width 12 height 7
click at [898, 377] on div "Gastroenteritis" at bounding box center [845, 380] width 186 height 41
checkbox input "true"
click at [1055, 330] on button "Add" at bounding box center [1067, 331] width 81 height 40
type input "0"
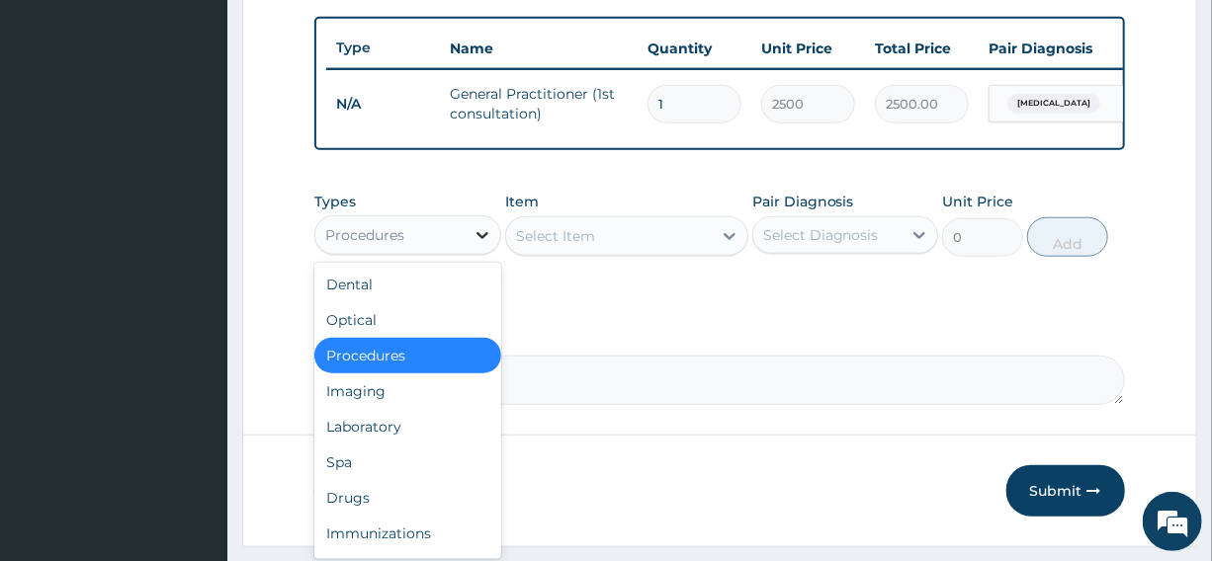
click at [476, 245] on icon at bounding box center [482, 235] width 20 height 20
click at [370, 511] on div "Drugs" at bounding box center [407, 498] width 186 height 36
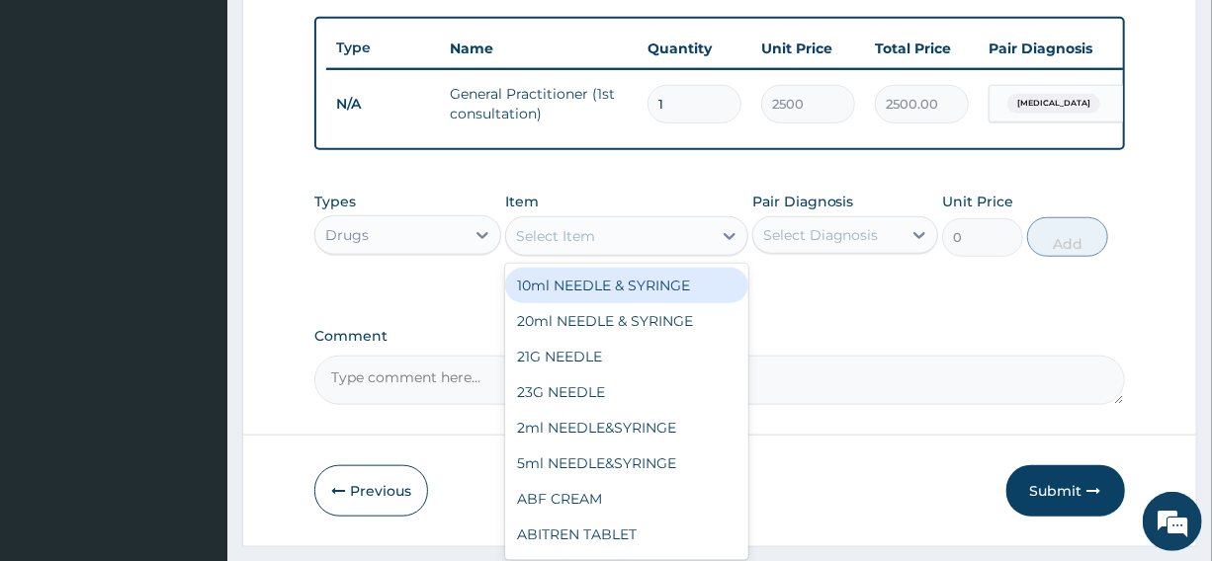
click at [730, 246] on icon at bounding box center [729, 236] width 20 height 20
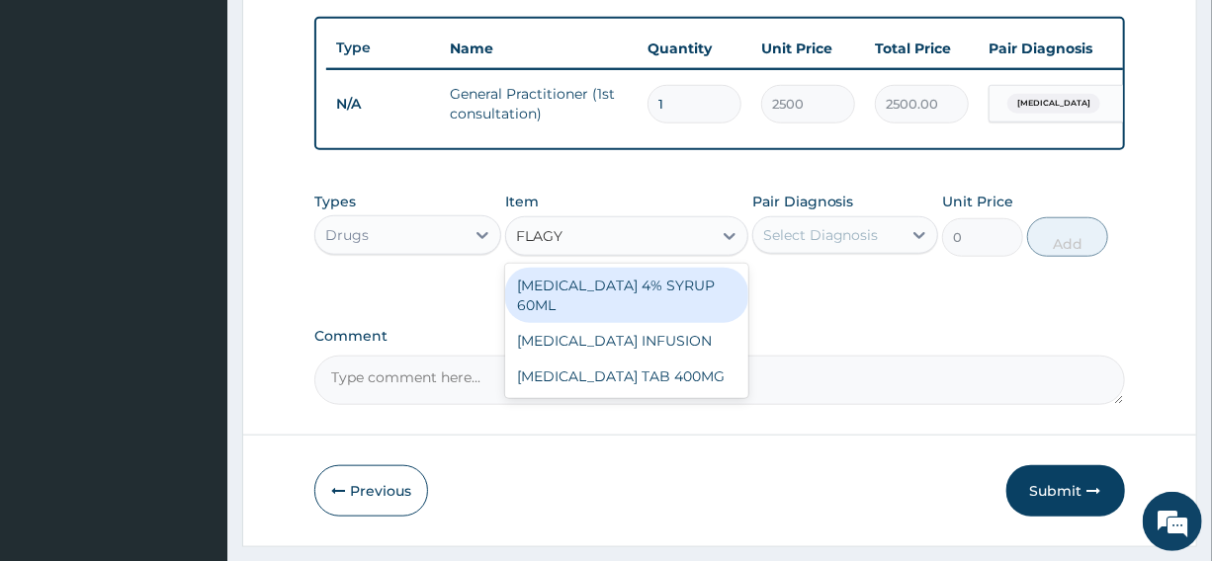
type input "FLAGYL"
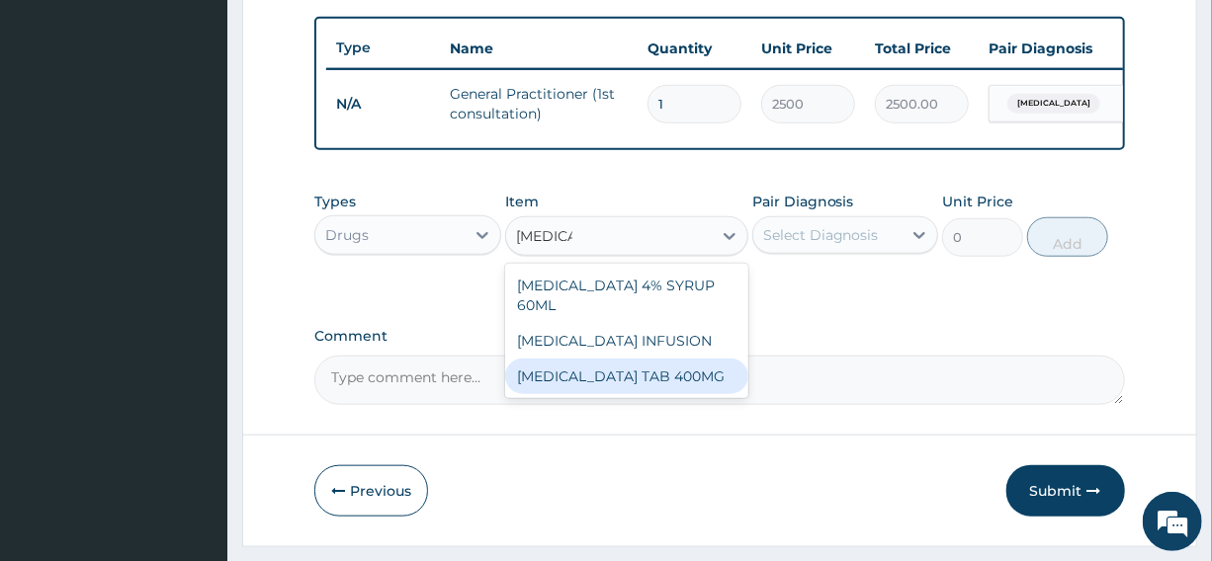
click at [616, 367] on div "FLAGYL TAB 400MG" at bounding box center [626, 377] width 243 height 36
type input "42"
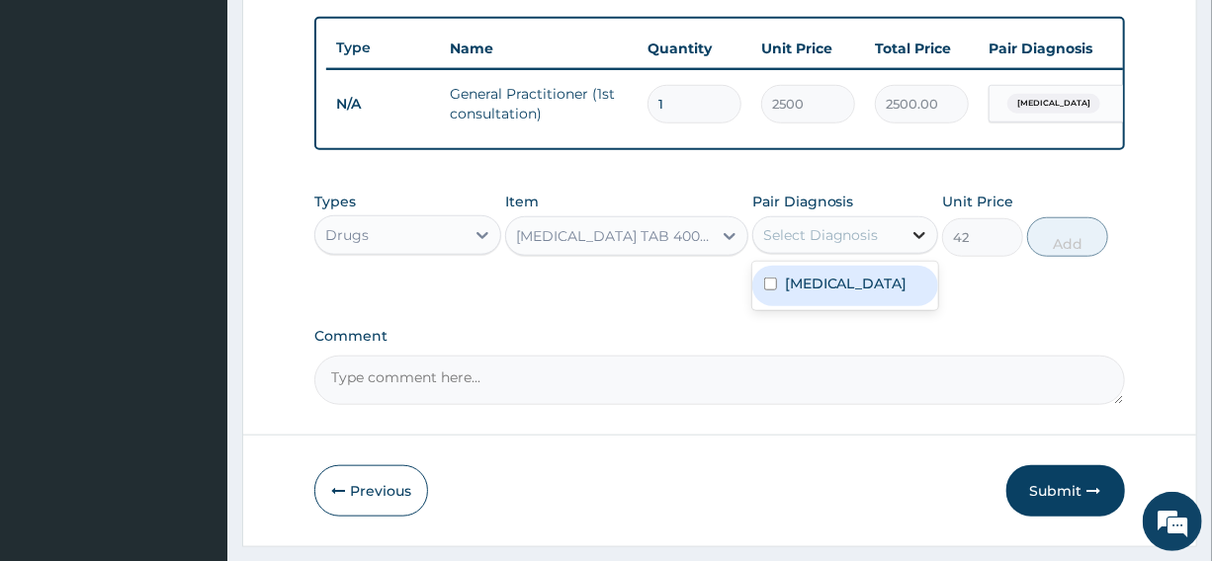
drag, startPoint x: 918, startPoint y: 244, endPoint x: 916, endPoint y: 257, distance: 13.0
click at [918, 245] on icon at bounding box center [919, 235] width 20 height 20
click at [889, 300] on div "Gastroenteritis" at bounding box center [845, 286] width 186 height 41
checkbox input "true"
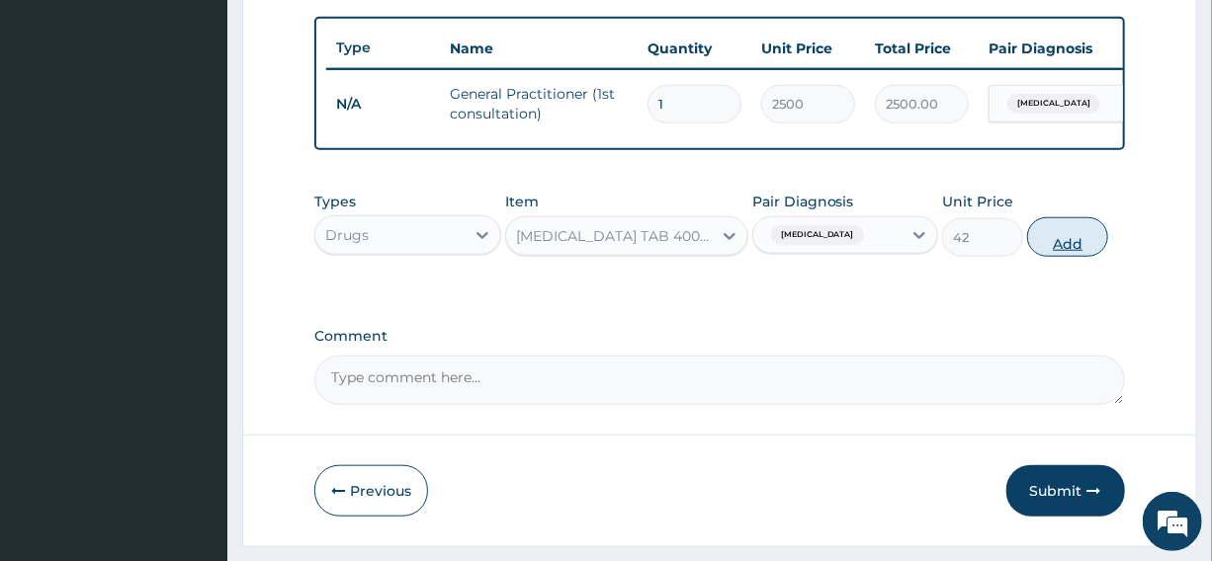
click at [1079, 257] on button "Add" at bounding box center [1067, 237] width 81 height 40
type input "0"
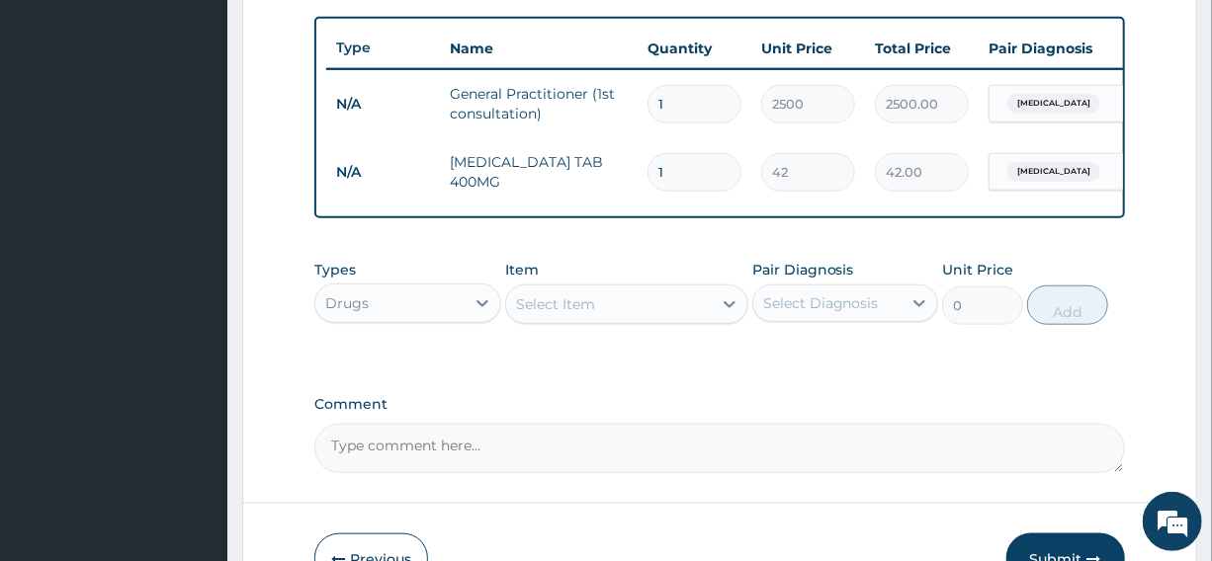
click at [662, 172] on input "1" at bounding box center [694, 172] width 94 height 39
type input "15"
type input "630.00"
type input "15"
click at [721, 314] on icon at bounding box center [729, 304] width 20 height 20
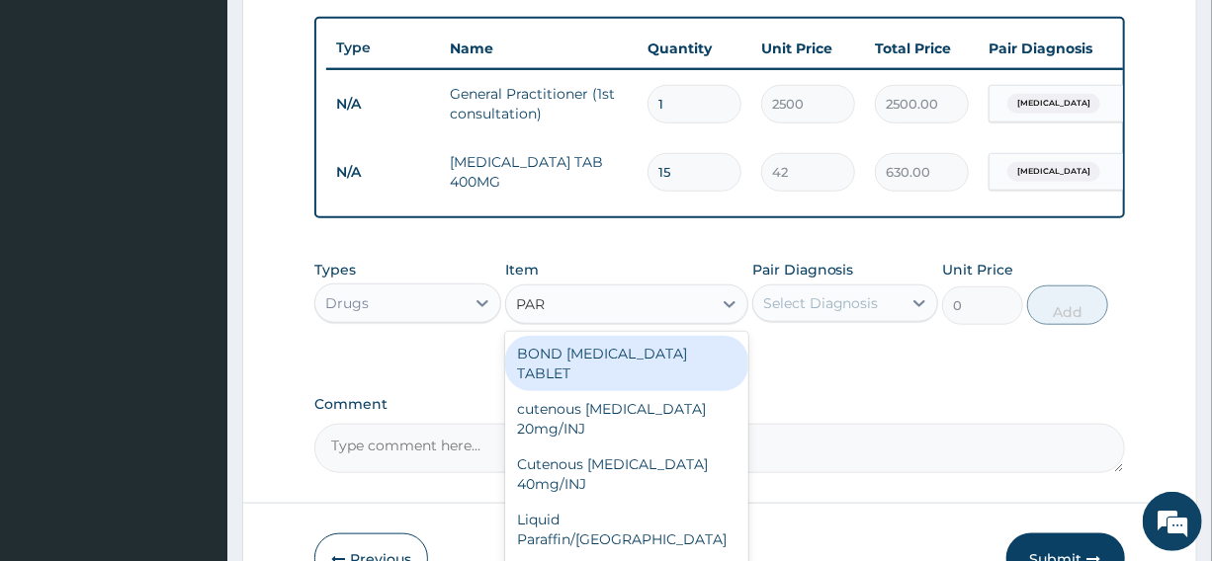
type input "PARA"
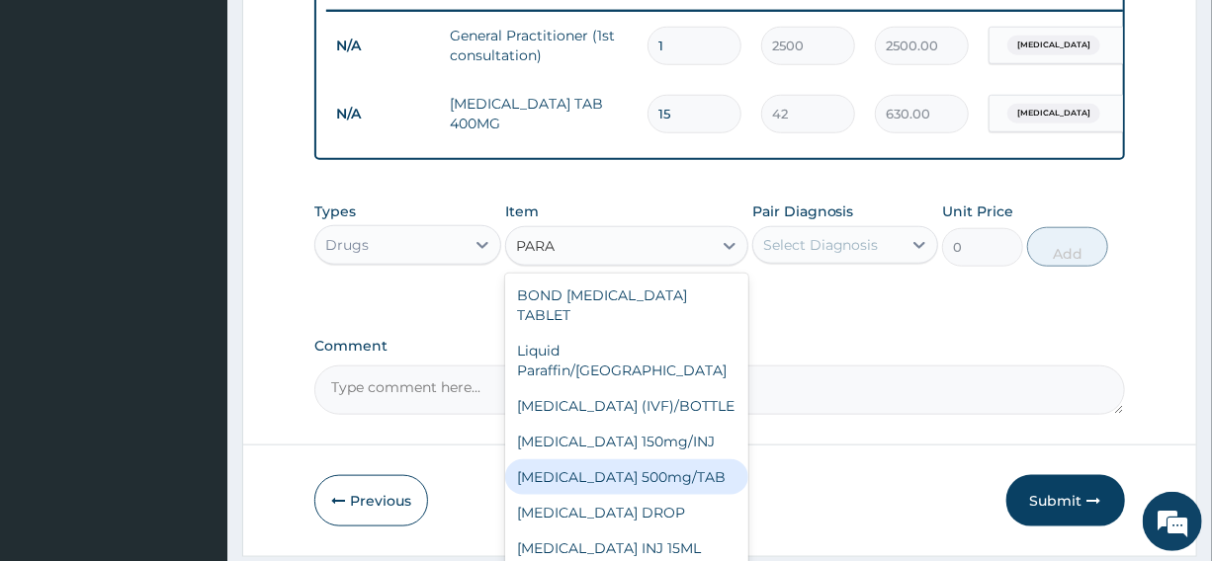
scroll to position [808, 0]
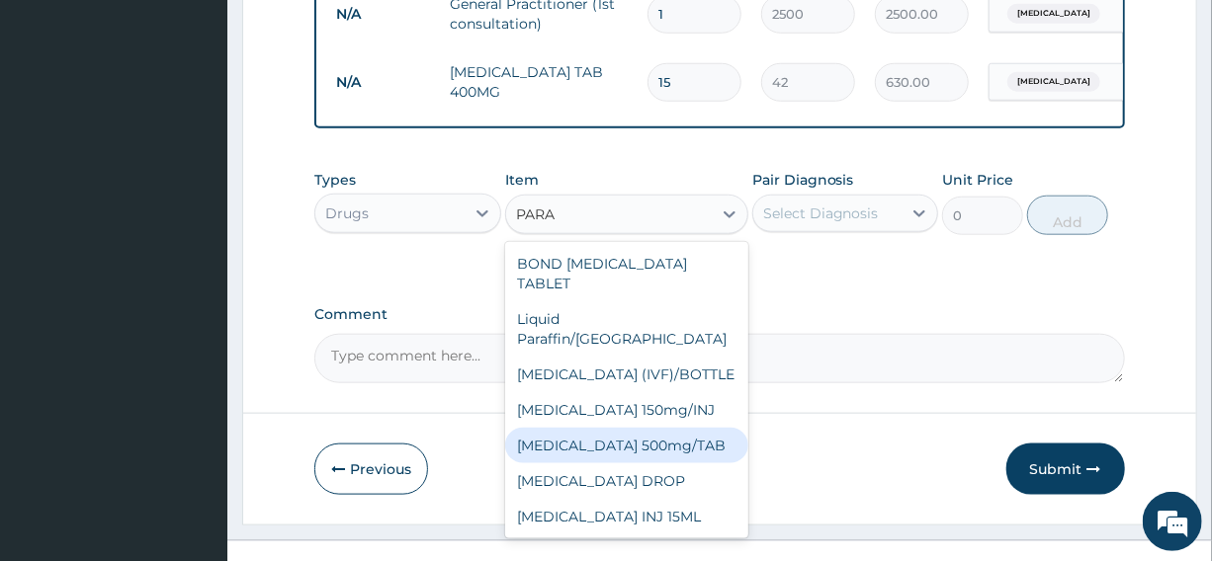
click at [670, 440] on div "PARACETAMOL 500mg/TAB" at bounding box center [626, 446] width 243 height 36
type input "14"
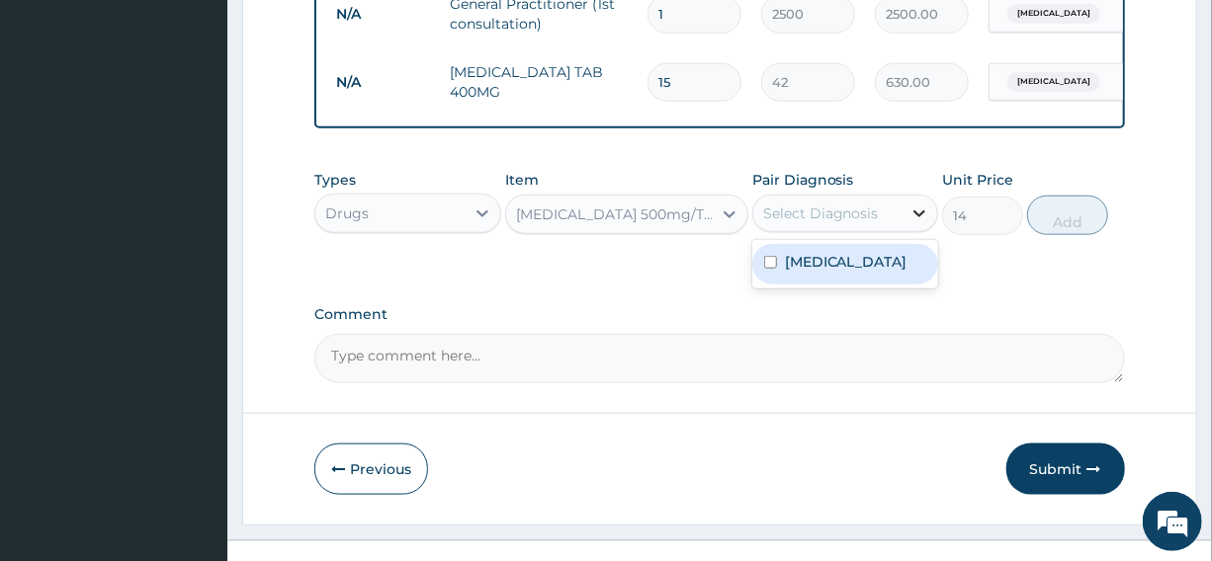
click at [916, 223] on icon at bounding box center [919, 214] width 20 height 20
click at [893, 279] on div "Gastroenteritis" at bounding box center [845, 264] width 186 height 41
checkbox input "true"
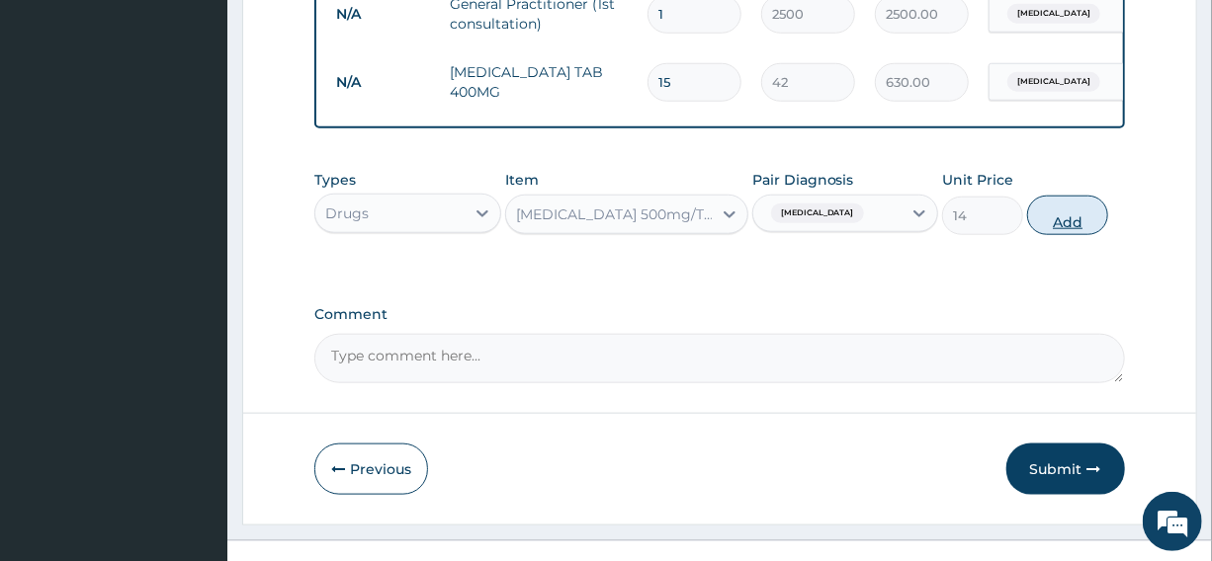
click at [1079, 231] on button "Add" at bounding box center [1067, 216] width 81 height 40
type input "0"
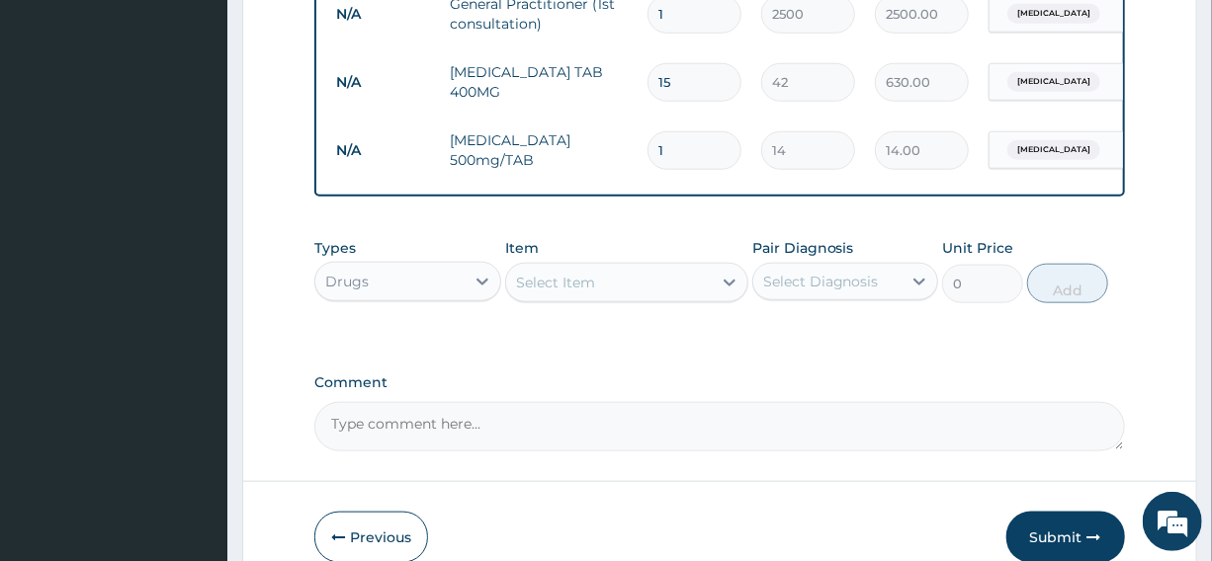
click at [664, 149] on input "1" at bounding box center [694, 150] width 94 height 39
type input "18"
type input "252.00"
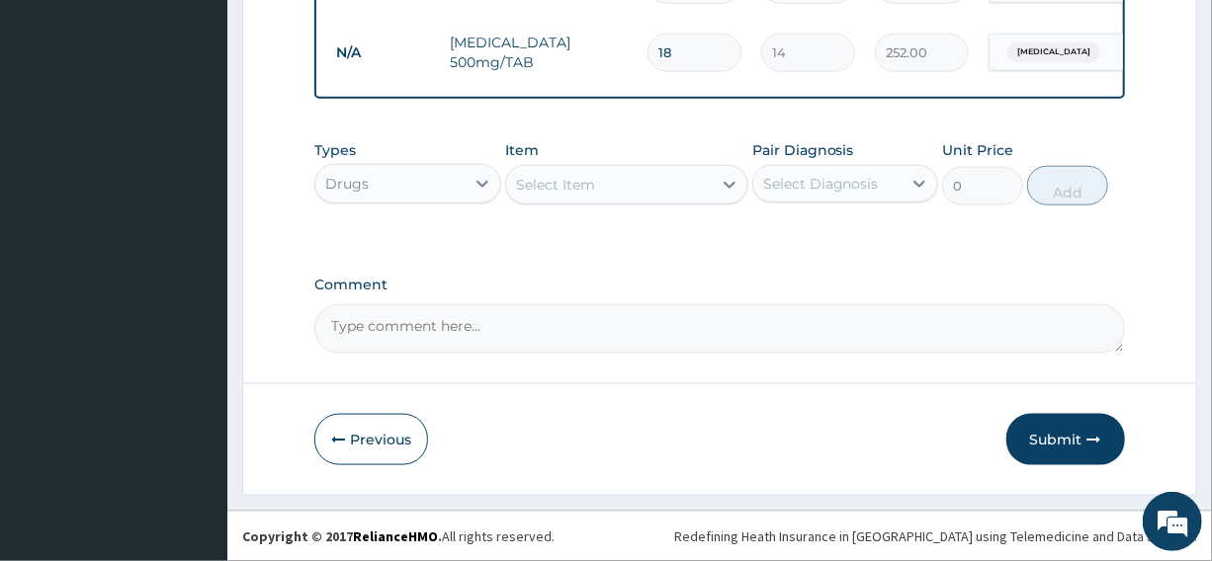
scroll to position [920, 0]
type input "18"
click at [1069, 440] on button "Submit" at bounding box center [1065, 439] width 119 height 51
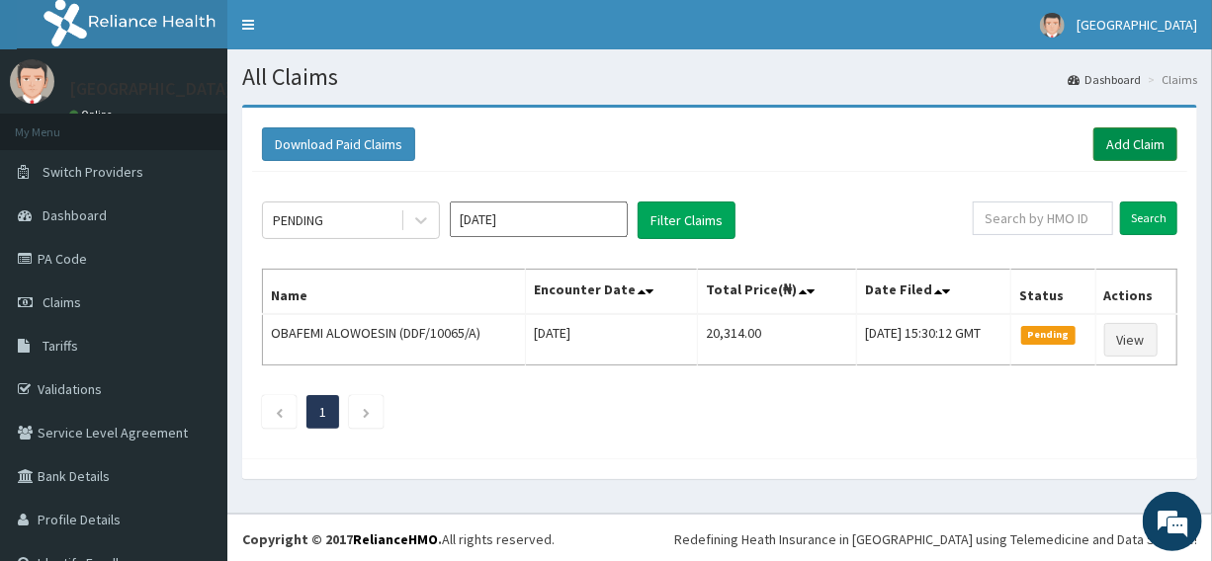
click at [1110, 141] on link "Add Claim" at bounding box center [1135, 144] width 84 height 34
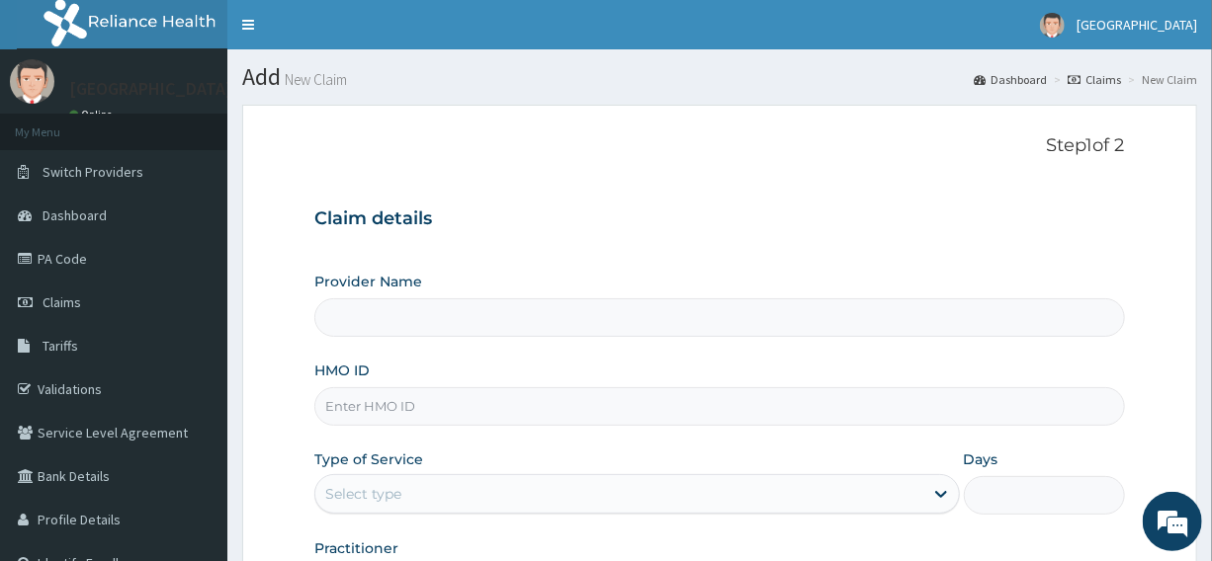
type input "[GEOGRAPHIC_DATA]"
click at [439, 406] on input "HMO ID" at bounding box center [718, 406] width 809 height 39
click at [641, 248] on div "Claim details Provider Name [GEOGRAPHIC_DATA] HMO ID LTR Type of Service Select…" at bounding box center [718, 396] width 809 height 415
click at [349, 409] on input "LTR" at bounding box center [718, 406] width 809 height 39
type input "LTR/10312/D"
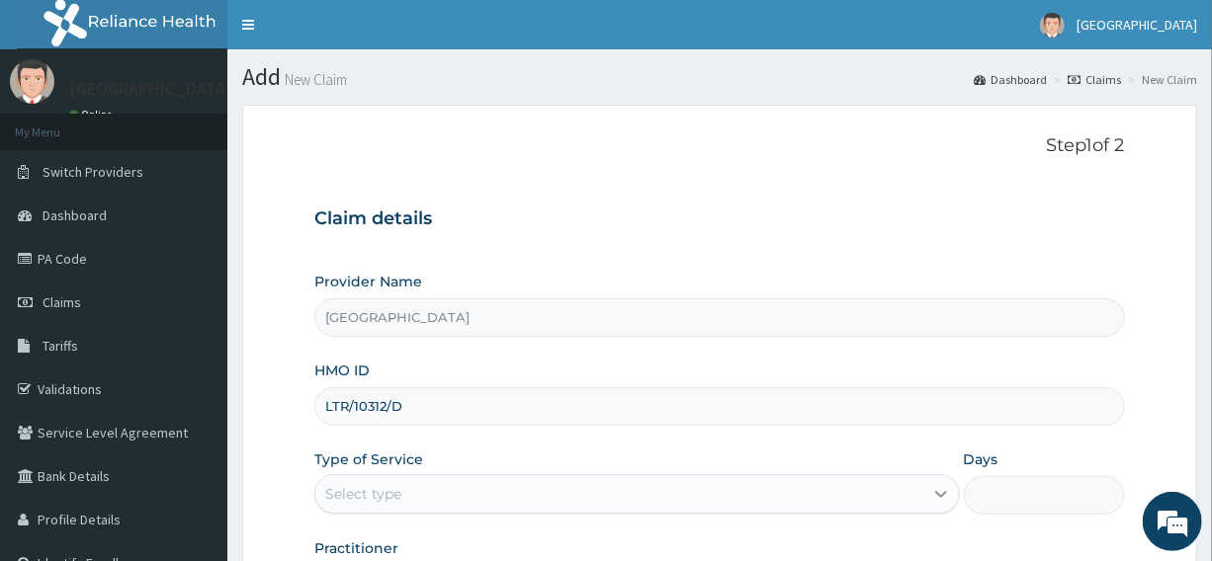
click at [935, 488] on icon at bounding box center [941, 494] width 20 height 20
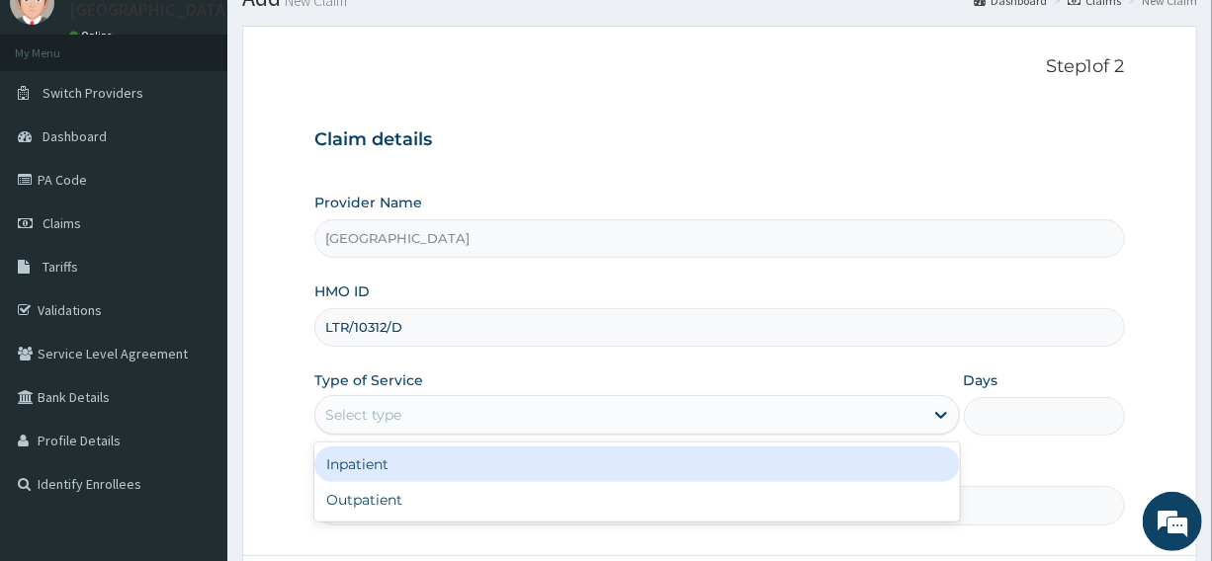
scroll to position [179, 0]
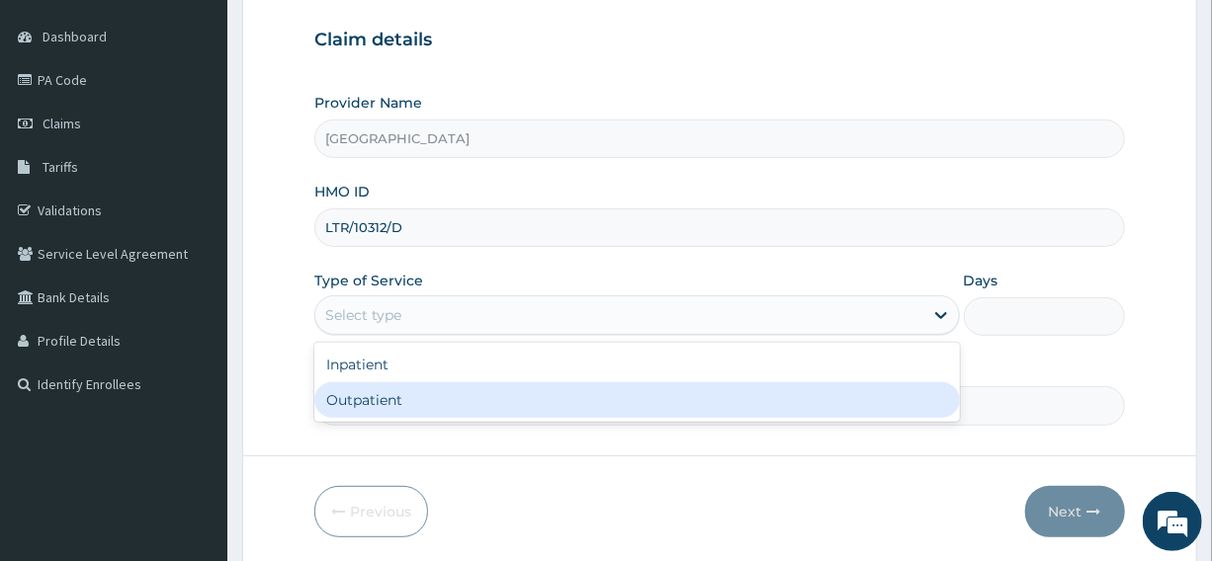
click at [376, 393] on div "Outpatient" at bounding box center [636, 400] width 644 height 36
type input "1"
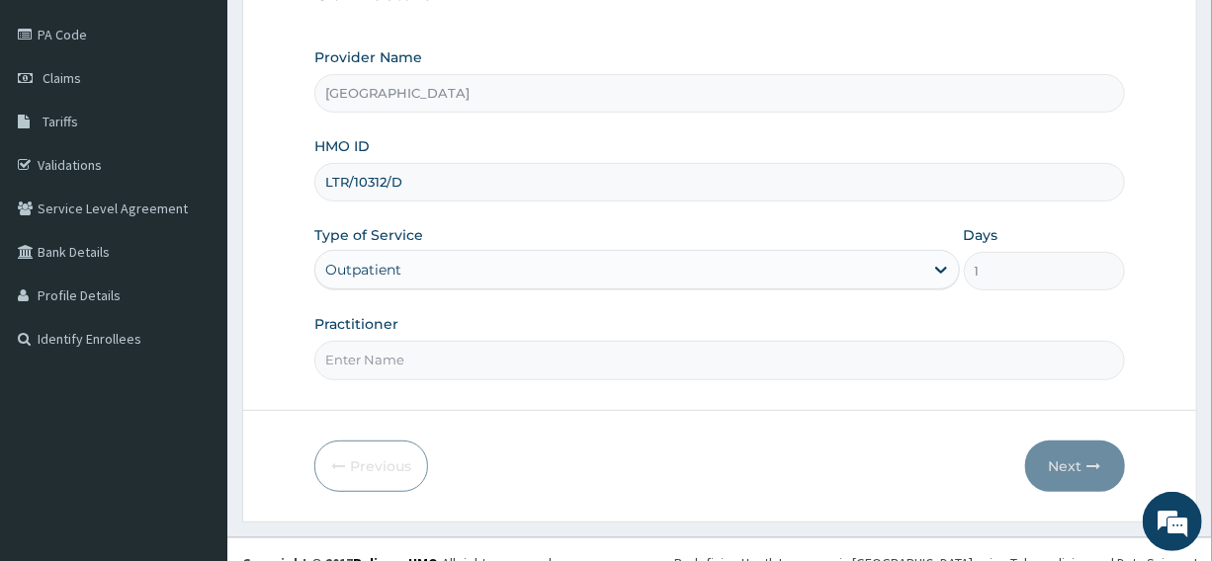
scroll to position [248, 0]
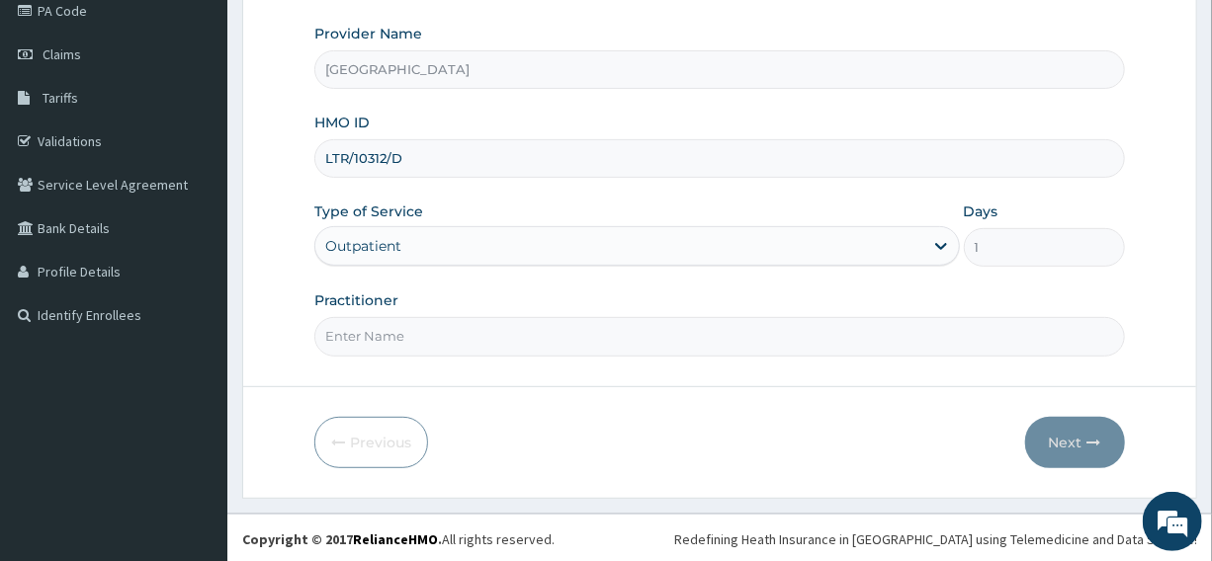
click at [514, 342] on input "Practitioner" at bounding box center [718, 336] width 809 height 39
type input "DR [PERSON_NAME]"
click at [1065, 442] on button "Next" at bounding box center [1075, 442] width 100 height 51
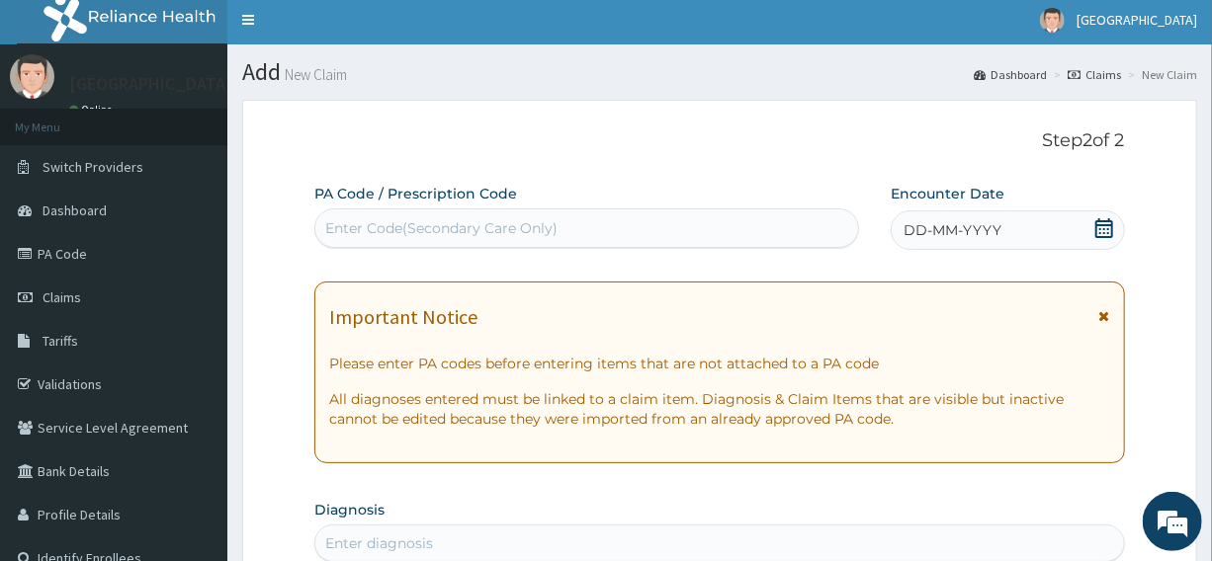
scroll to position [0, 0]
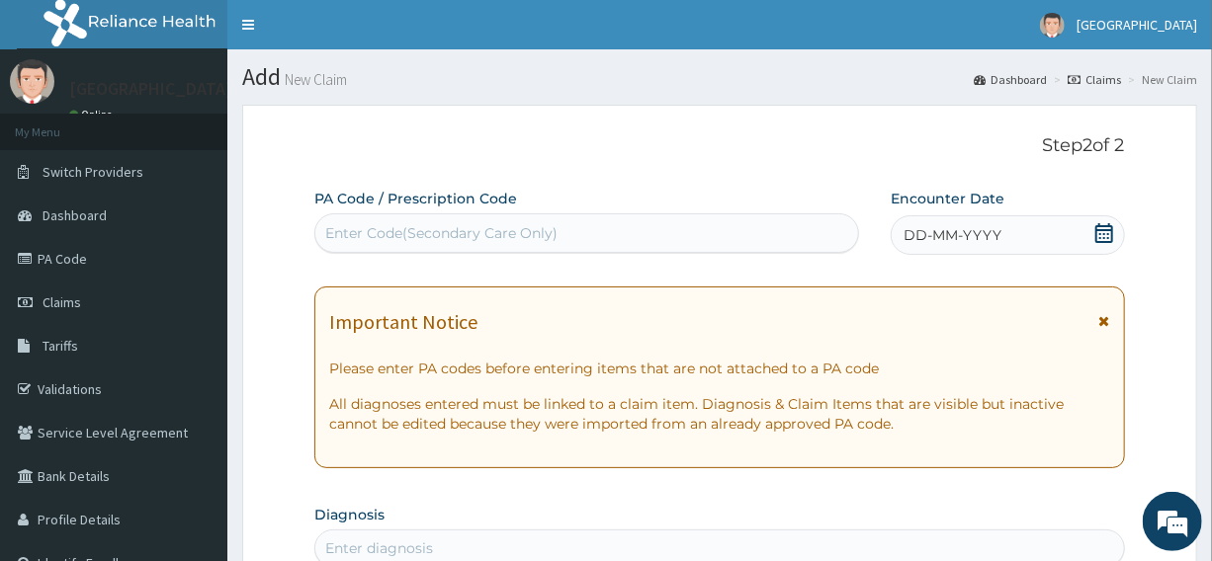
click at [1107, 232] on icon at bounding box center [1104, 233] width 20 height 20
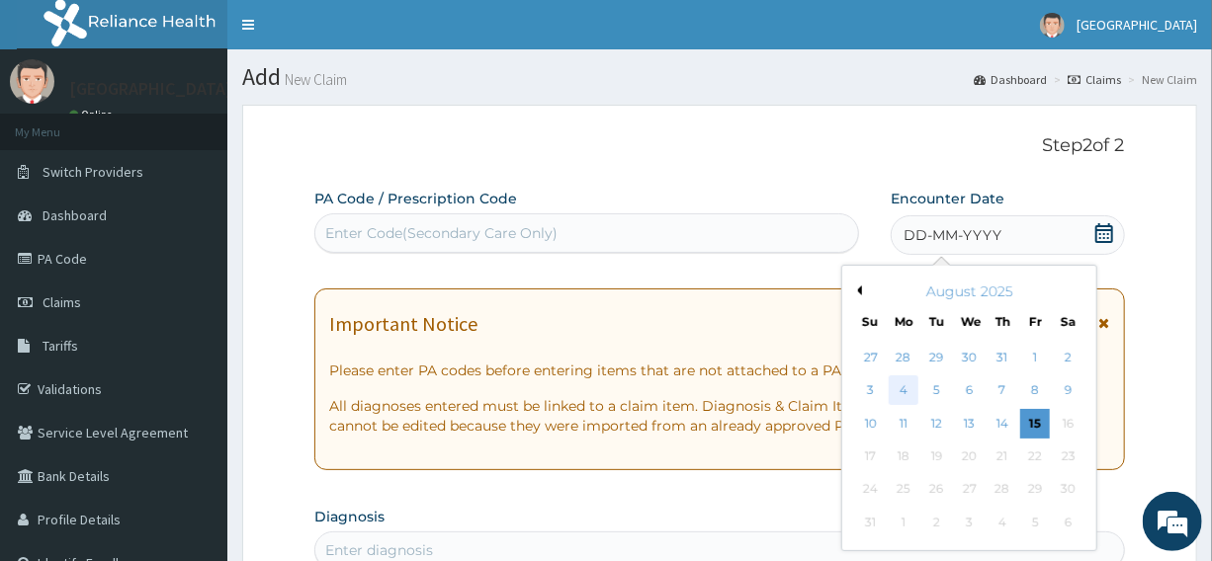
click at [907, 391] on div "4" at bounding box center [903, 392] width 30 height 30
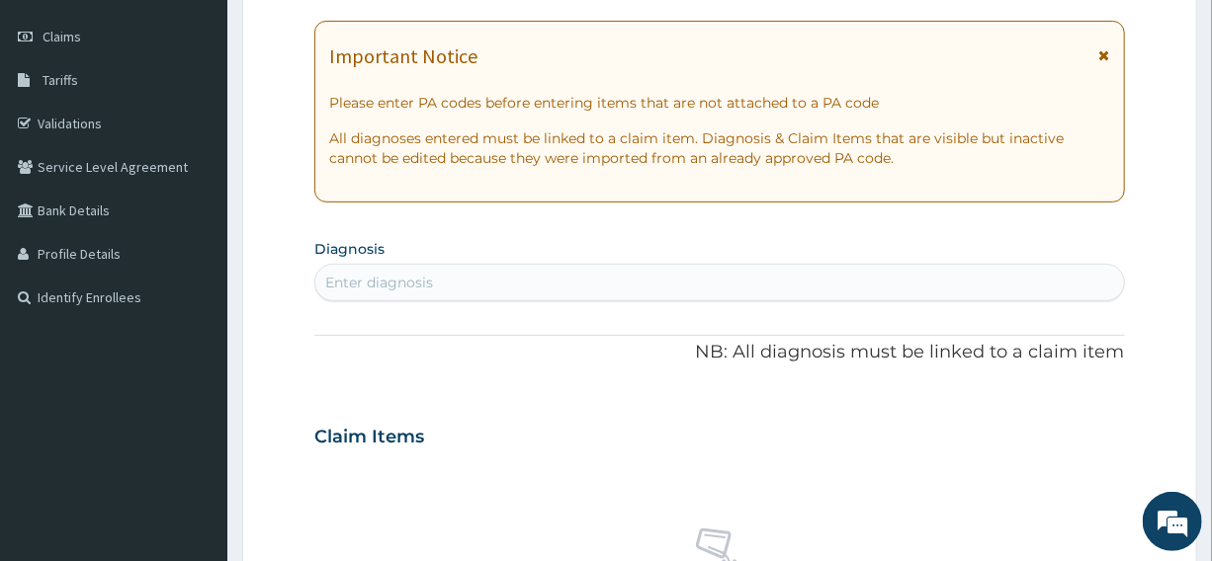
scroll to position [359, 0]
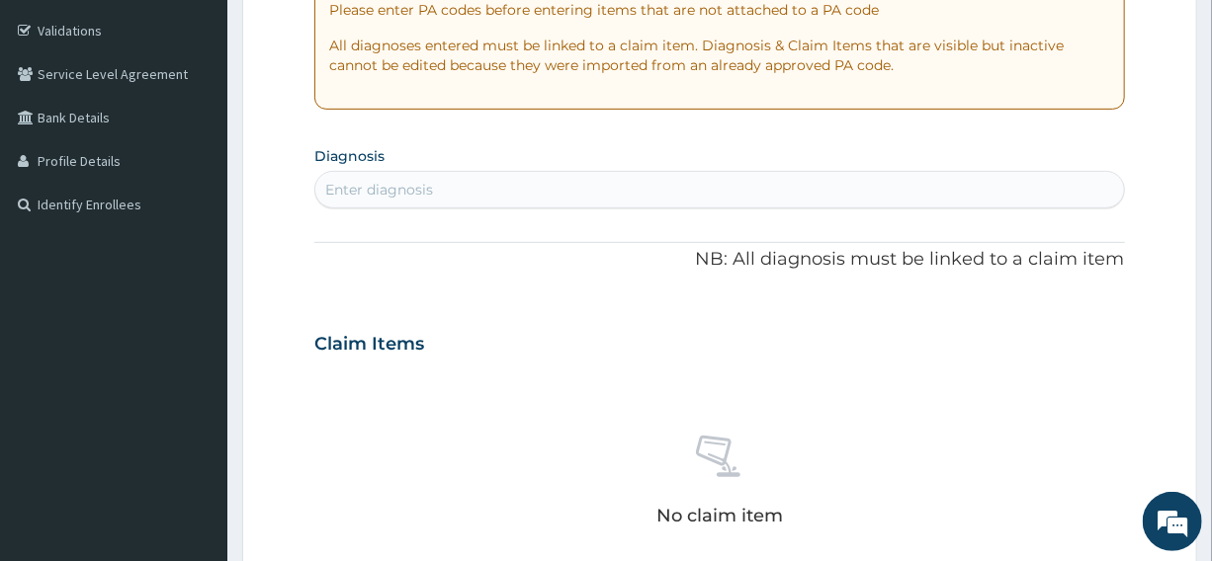
click at [446, 186] on div "Enter diagnosis" at bounding box center [718, 190] width 807 height 32
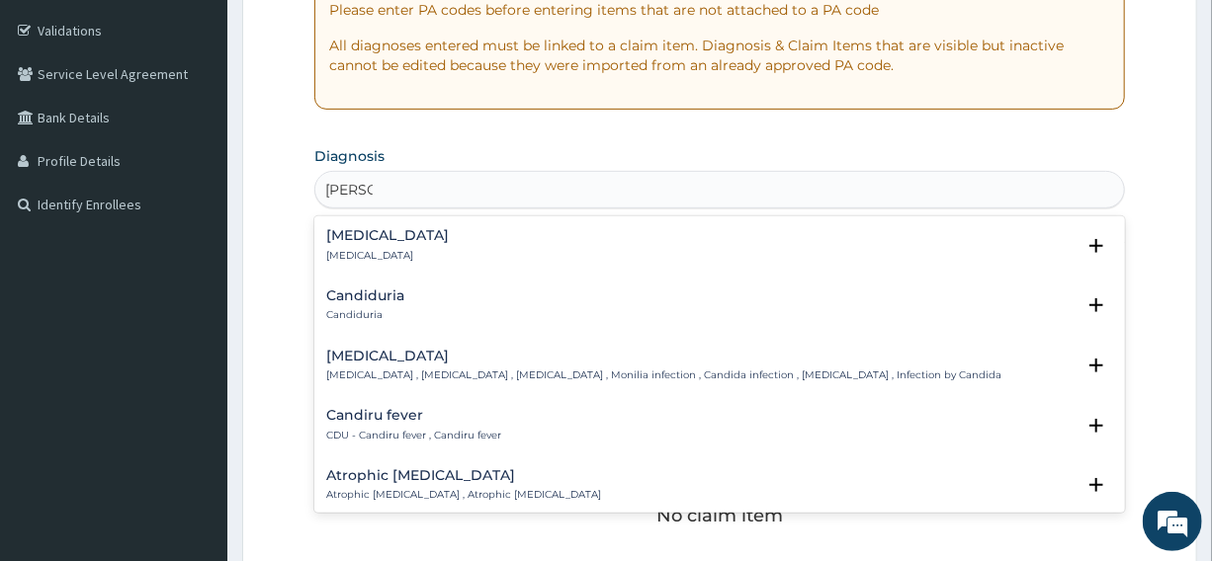
type input "CANDID"
click at [400, 366] on div "[MEDICAL_DATA] [MEDICAL_DATA] , [MEDICAL_DATA] , [MEDICAL_DATA] , Monilia infec…" at bounding box center [663, 366] width 675 height 35
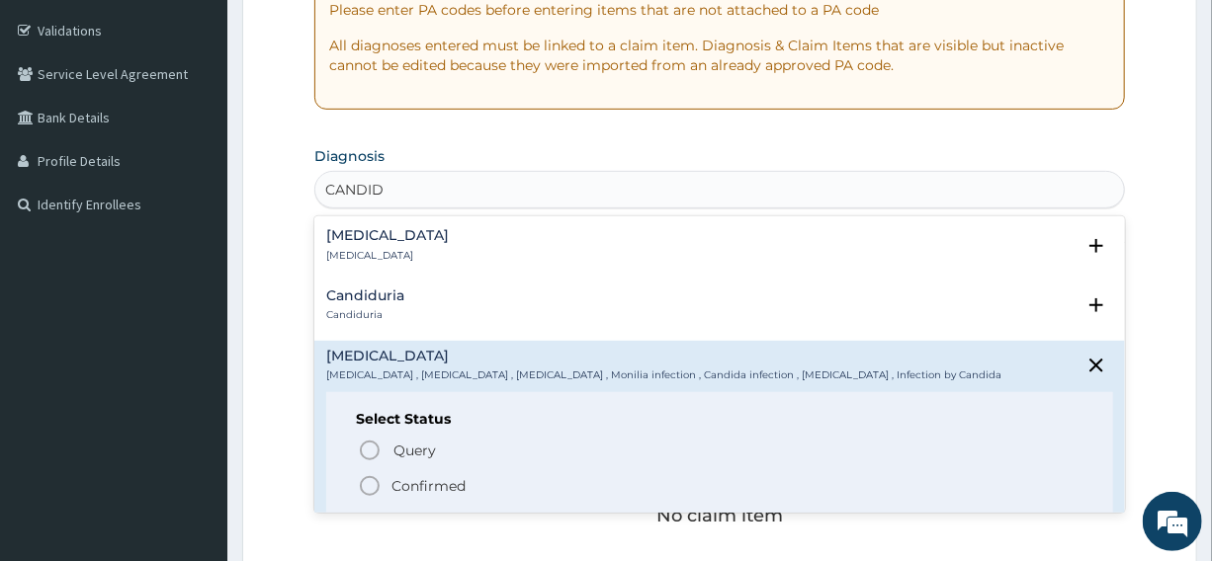
click at [364, 483] on icon "status option filled" at bounding box center [370, 486] width 24 height 24
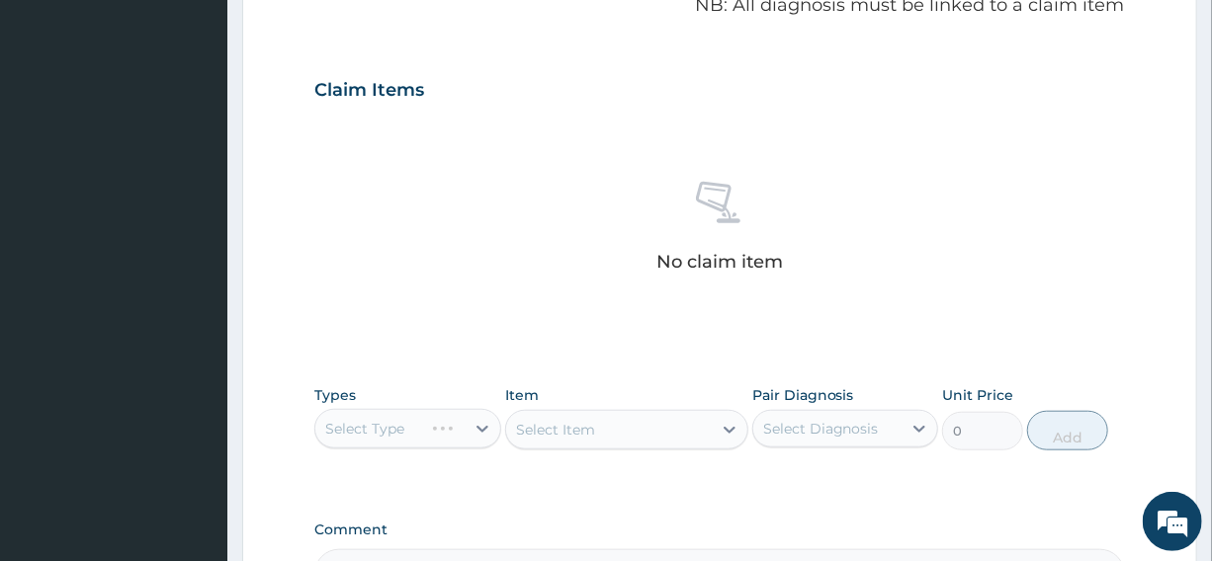
scroll to position [718, 0]
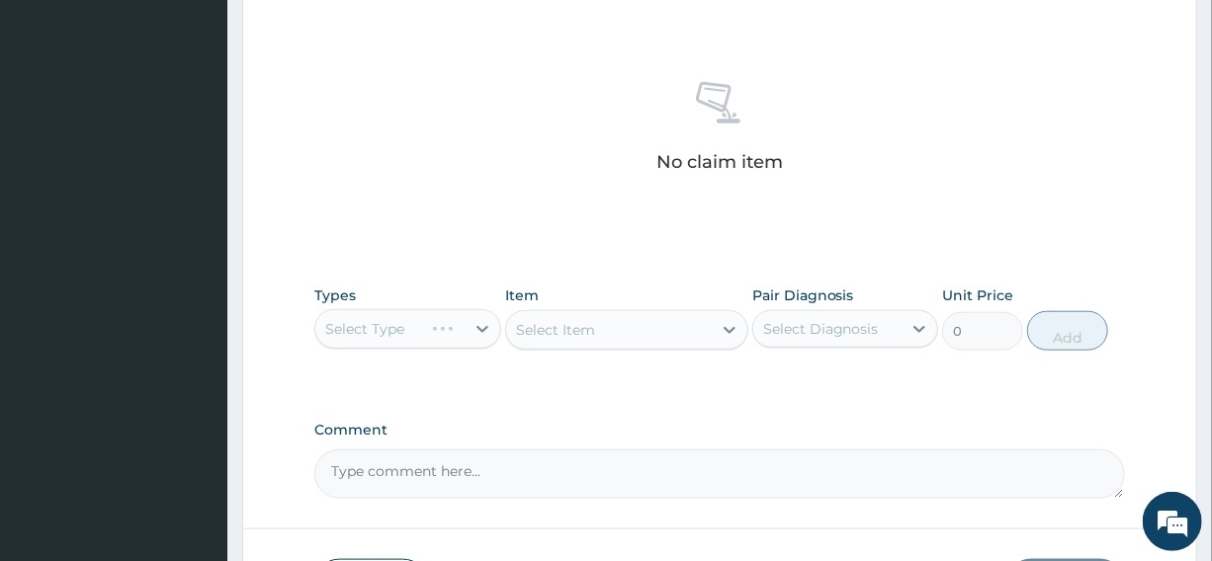
click at [485, 327] on div "Select Type" at bounding box center [407, 329] width 186 height 40
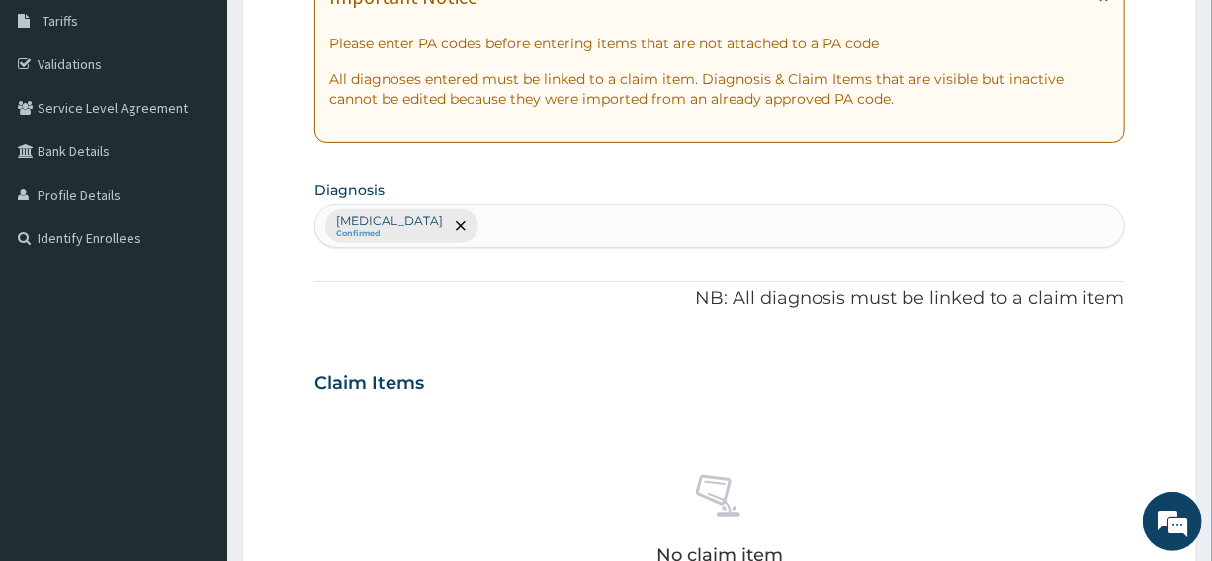
scroll to position [323, 0]
click at [456, 224] on icon "remove selection option" at bounding box center [461, 228] width 10 height 10
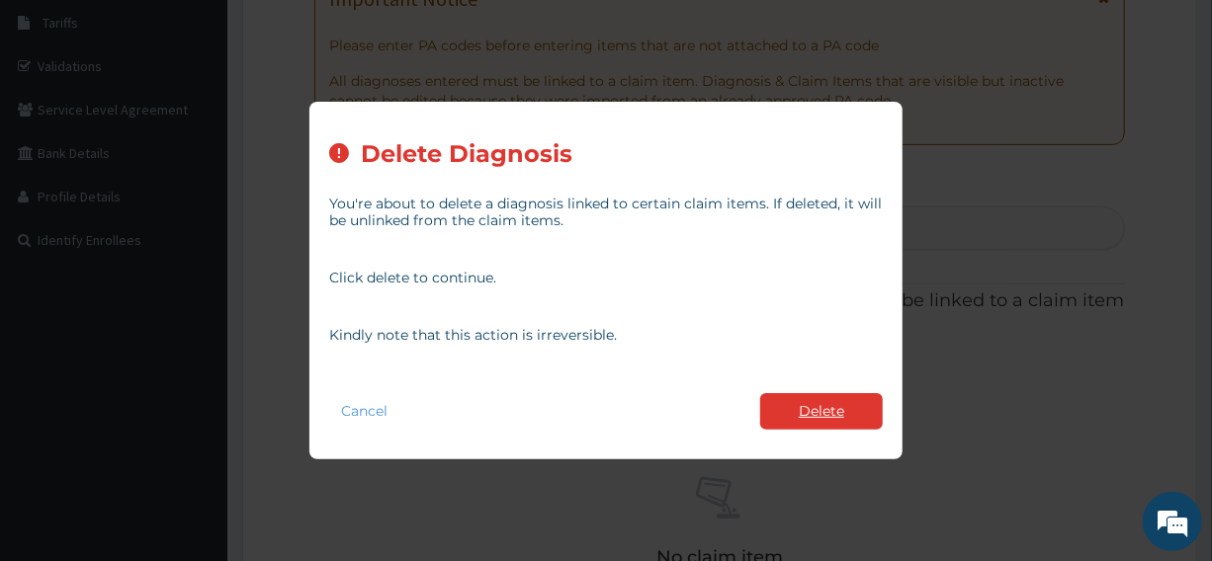
click at [800, 424] on button "Delete" at bounding box center [821, 411] width 123 height 37
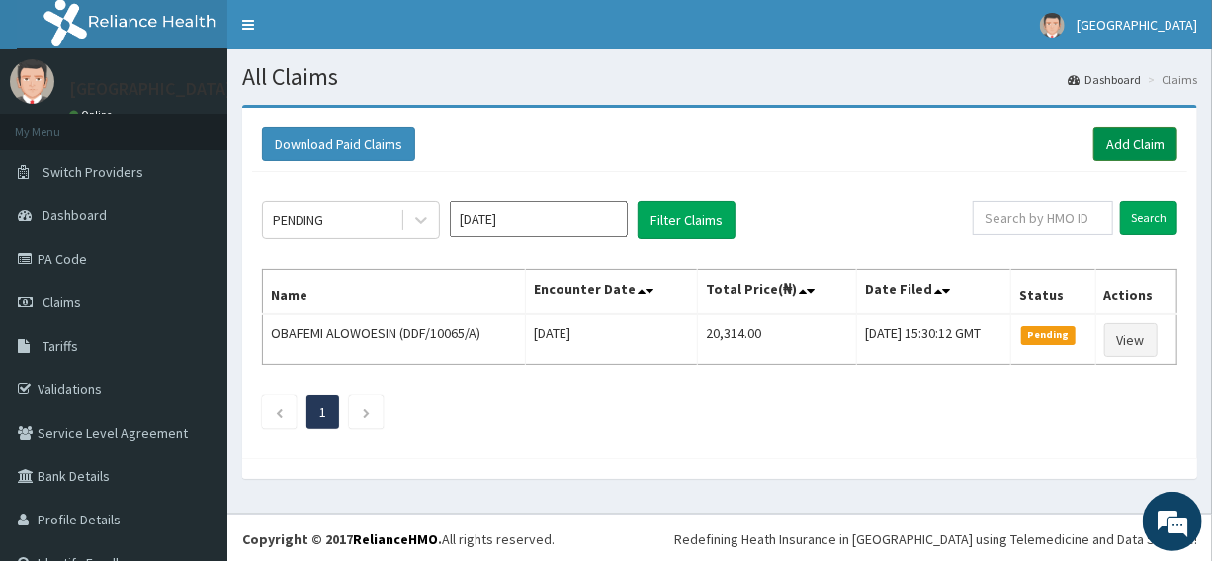
click at [1106, 140] on link "Add Claim" at bounding box center [1135, 144] width 84 height 34
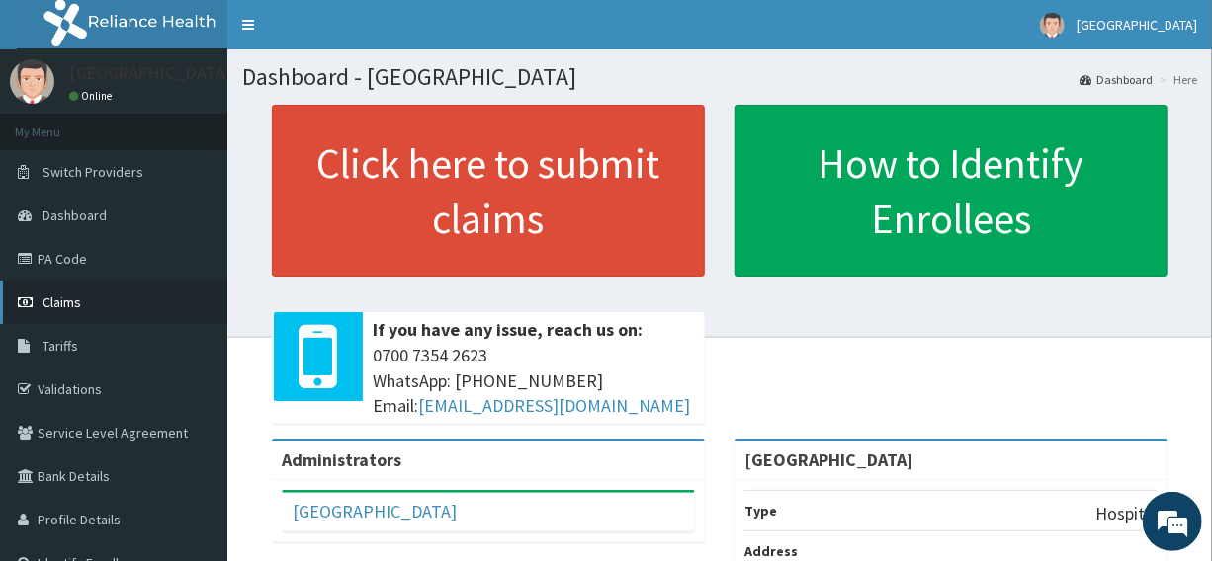
click at [73, 301] on span "Claims" at bounding box center [61, 302] width 39 height 18
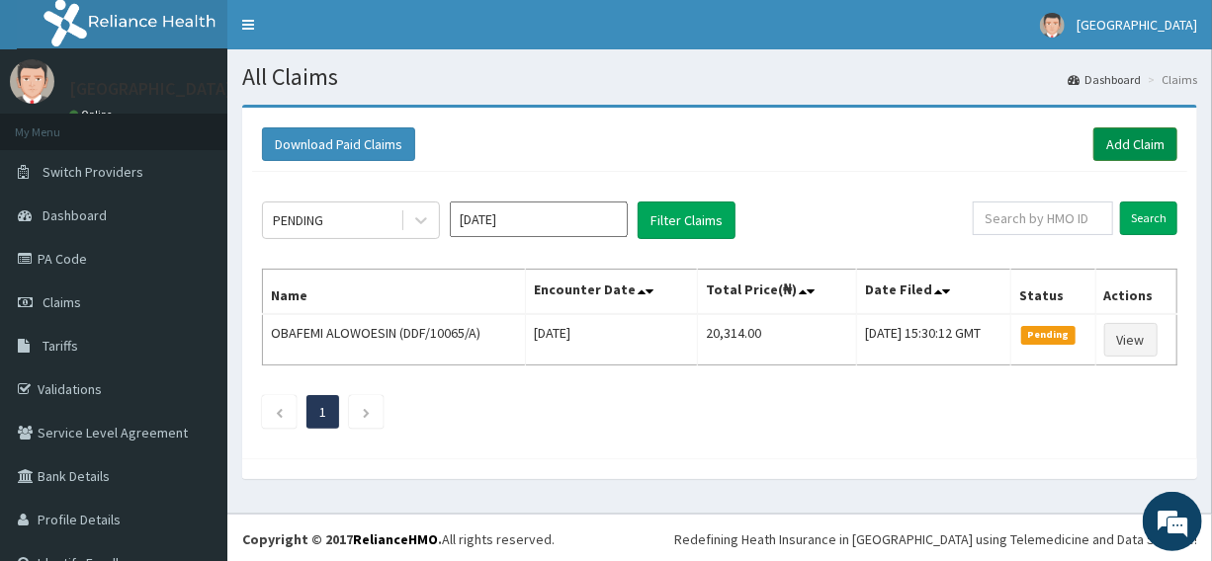
click at [1122, 135] on link "Add Claim" at bounding box center [1135, 144] width 84 height 34
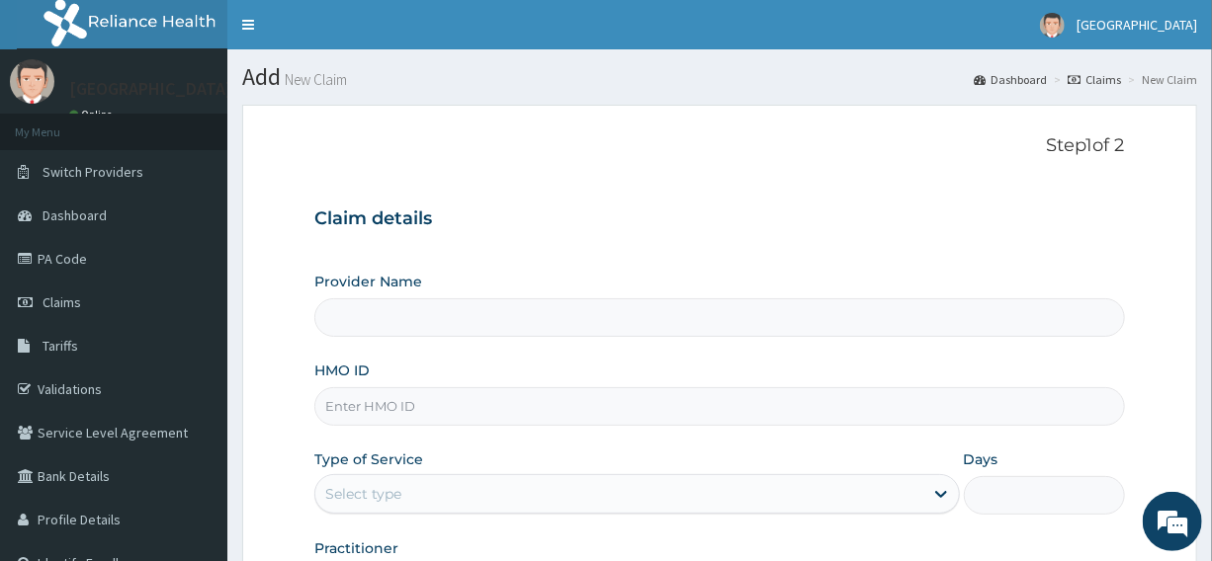
type input "Graceland Medical Centre"
click at [427, 405] on input "HMO ID" at bounding box center [718, 406] width 809 height 39
type input "IPP/10047/A"
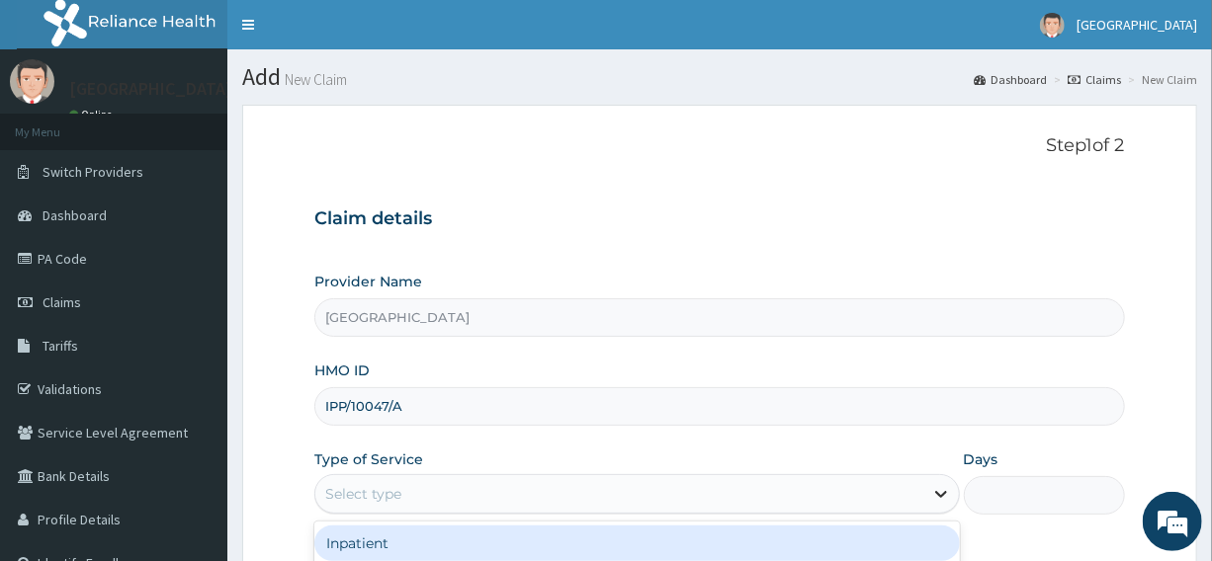
click at [942, 493] on icon at bounding box center [941, 494] width 20 height 20
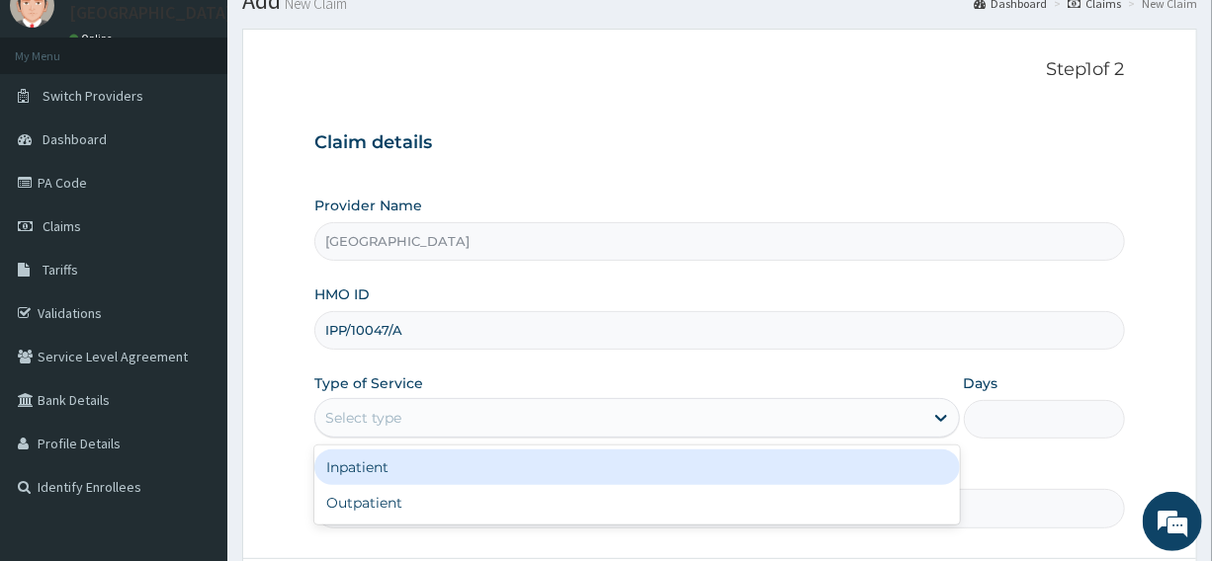
scroll to position [179, 0]
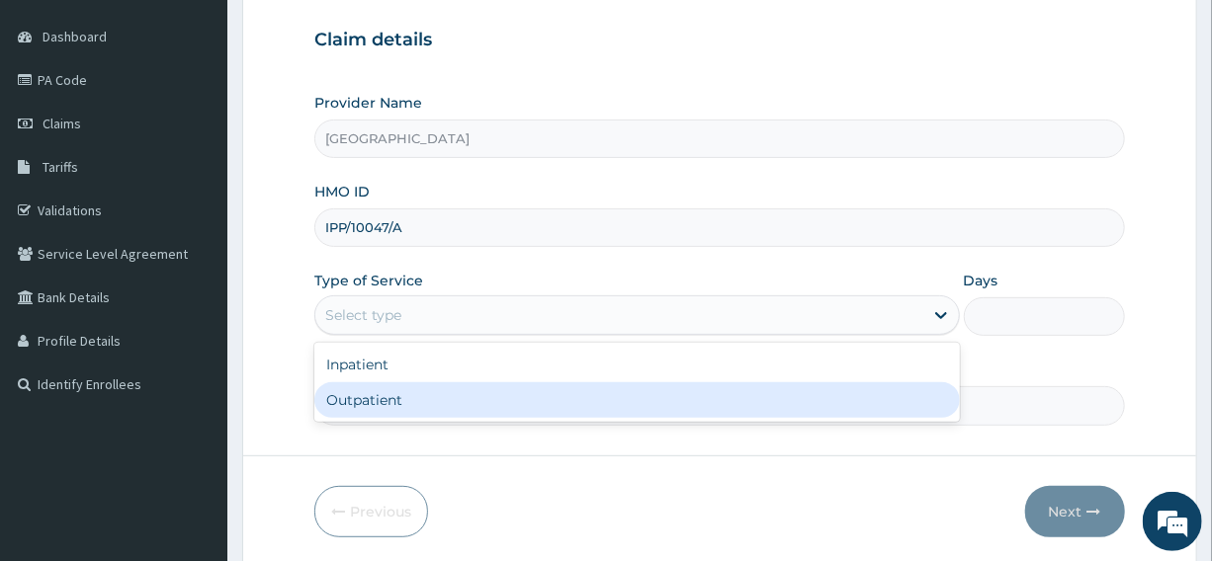
click at [342, 395] on div "Outpatient" at bounding box center [636, 400] width 644 height 36
type input "1"
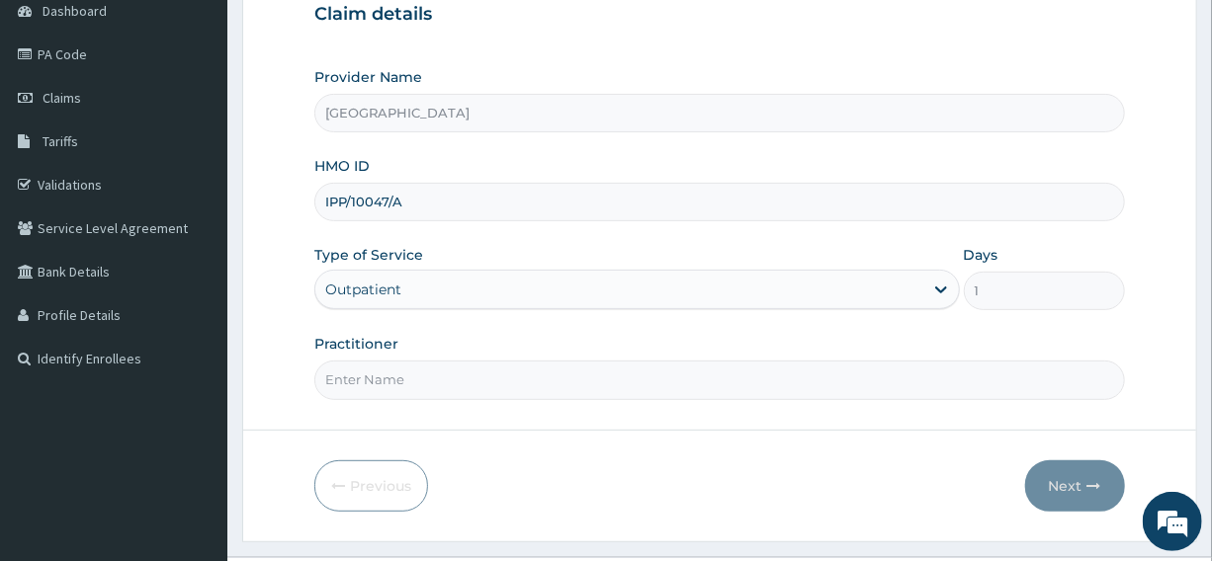
scroll to position [248, 0]
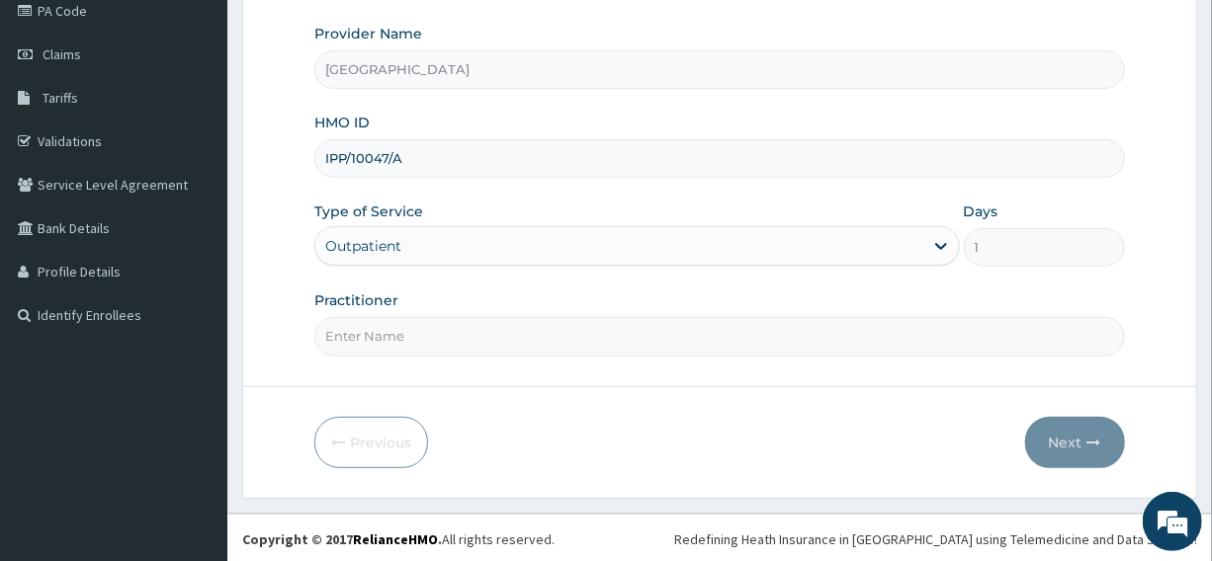
click at [405, 334] on input "Practitioner" at bounding box center [718, 336] width 809 height 39
type input "DR VICTOR"
click at [1071, 434] on button "Next" at bounding box center [1075, 442] width 100 height 51
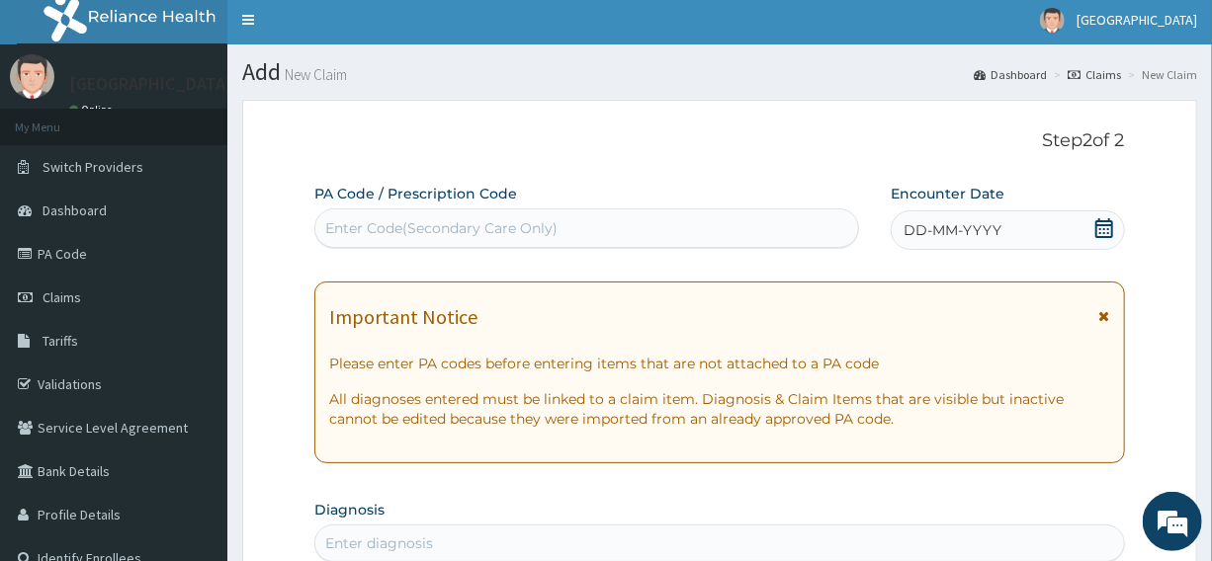
scroll to position [0, 0]
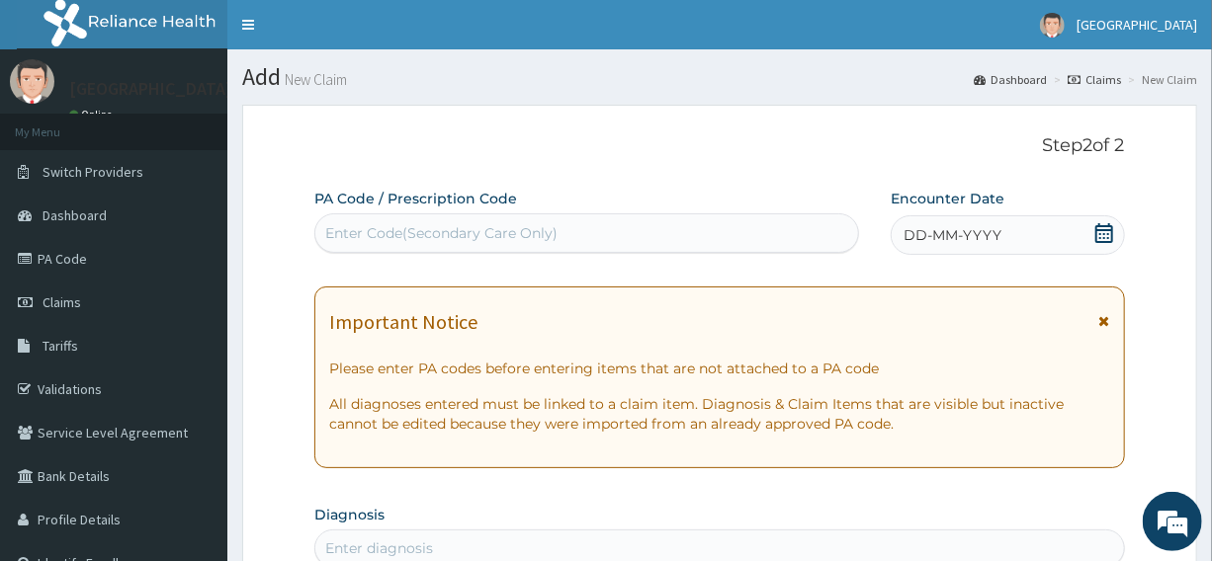
click at [1096, 230] on icon at bounding box center [1104, 233] width 18 height 20
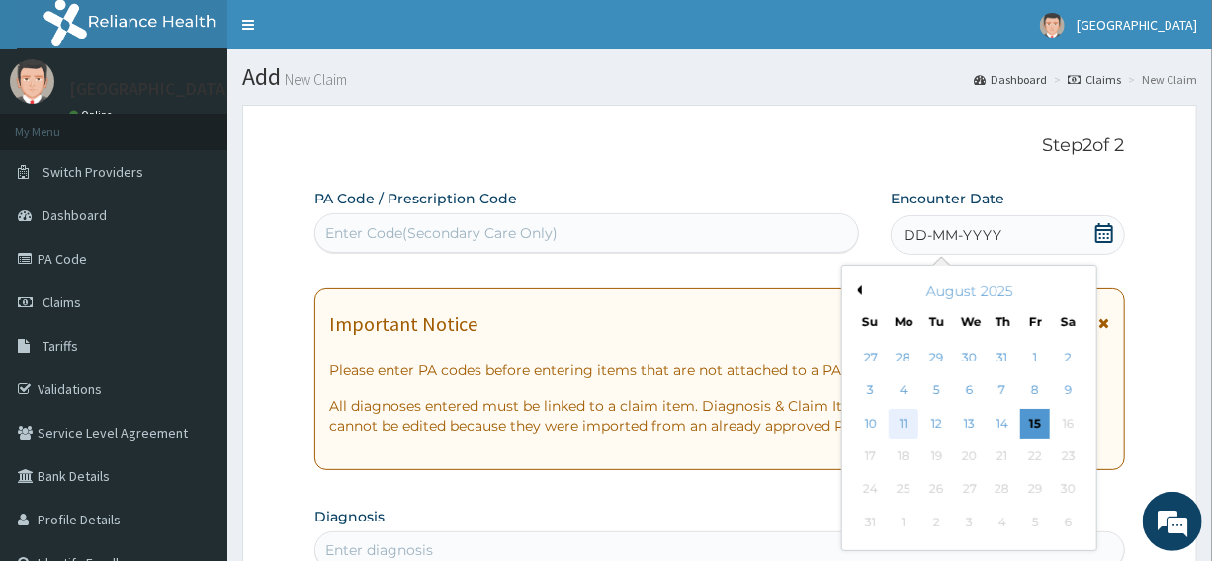
click at [904, 434] on div "11" at bounding box center [903, 424] width 30 height 30
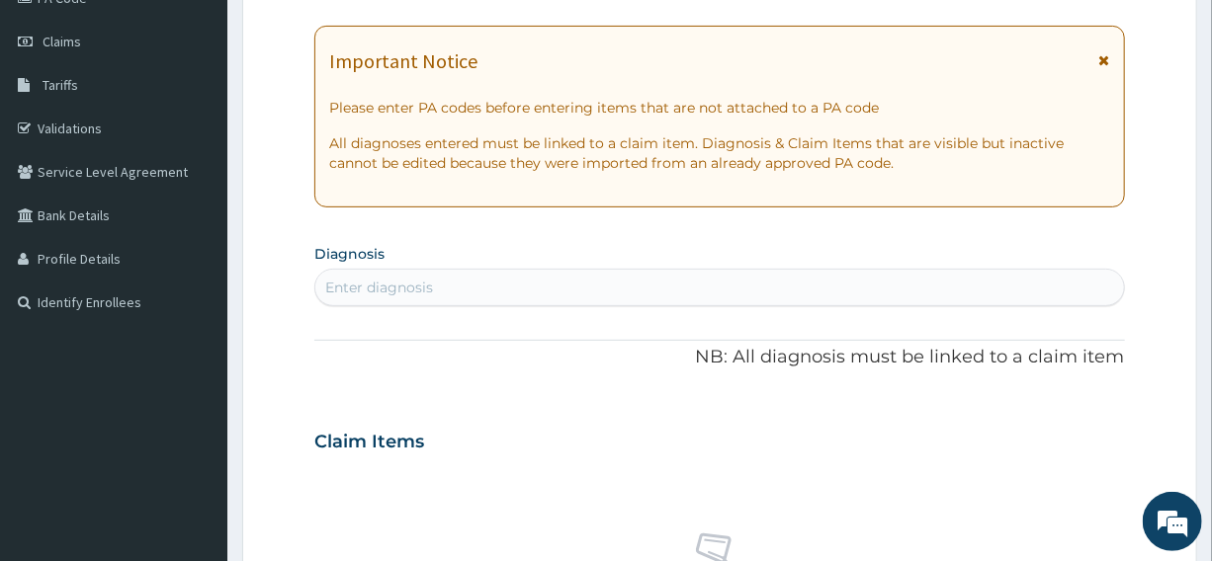
scroll to position [269, 0]
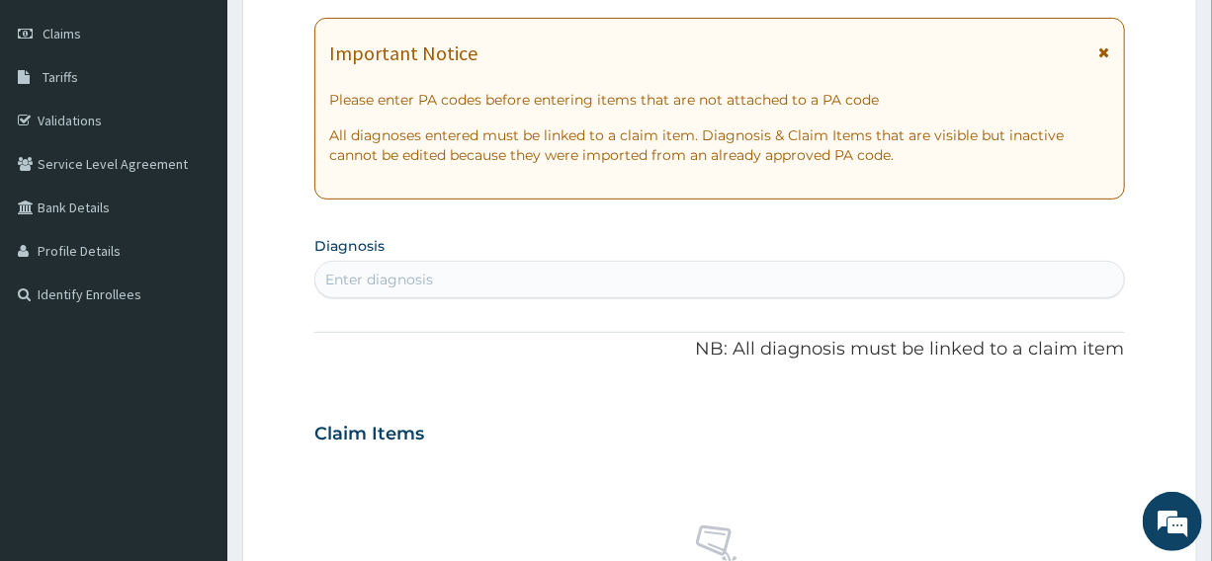
click at [485, 275] on div "Enter diagnosis" at bounding box center [718, 280] width 807 height 32
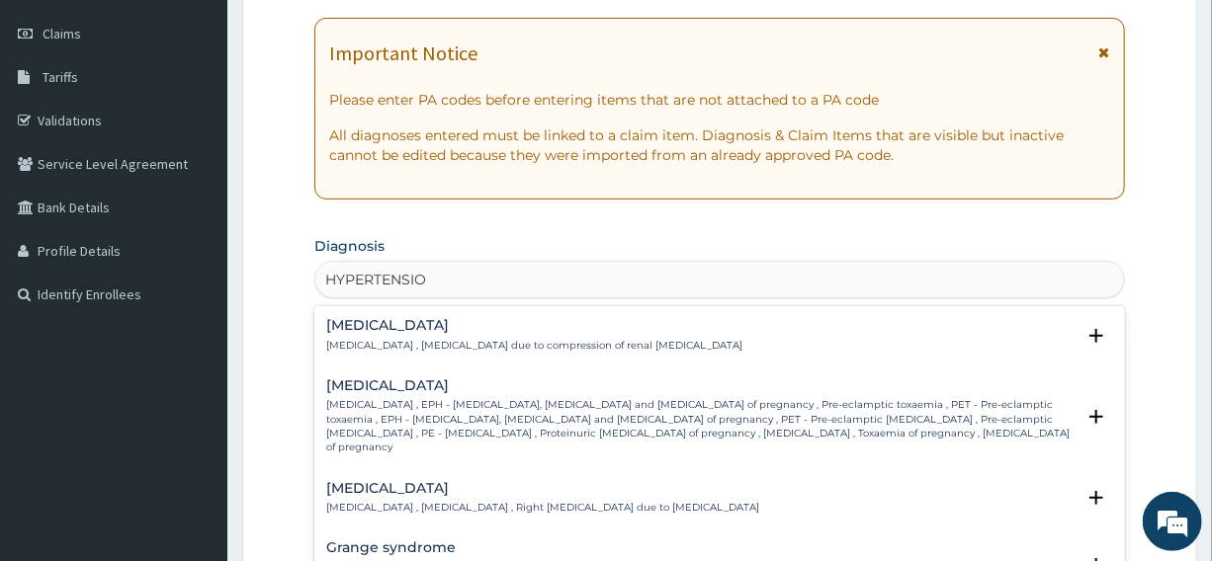
type input "HYPERTENSION"
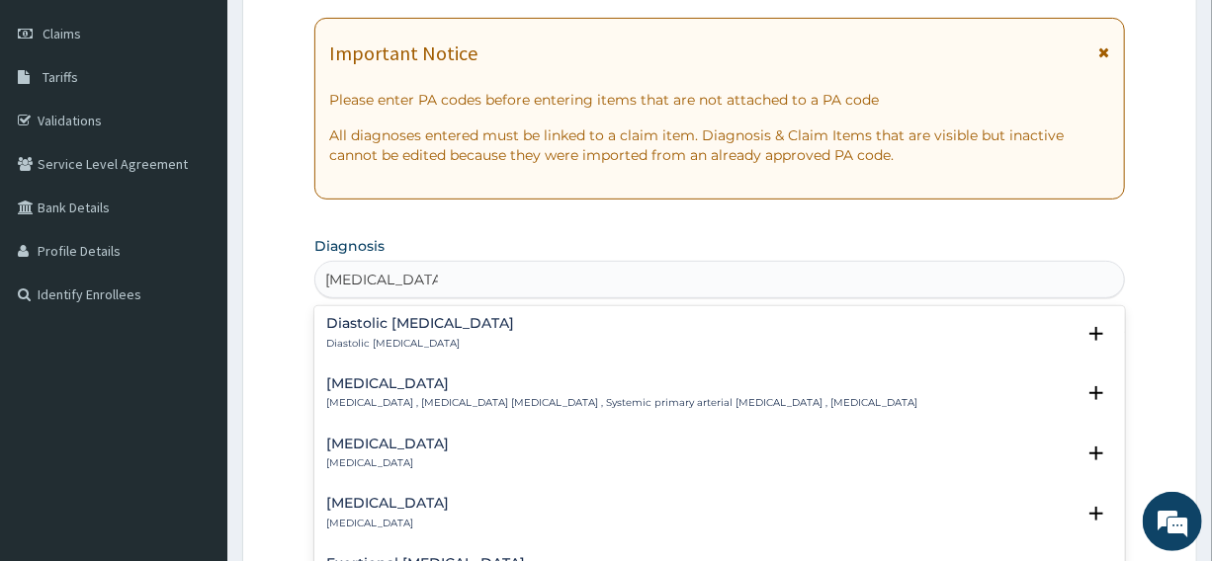
scroll to position [1617, 0]
click at [453, 374] on h4 "Essential hypertension" at bounding box center [621, 381] width 591 height 15
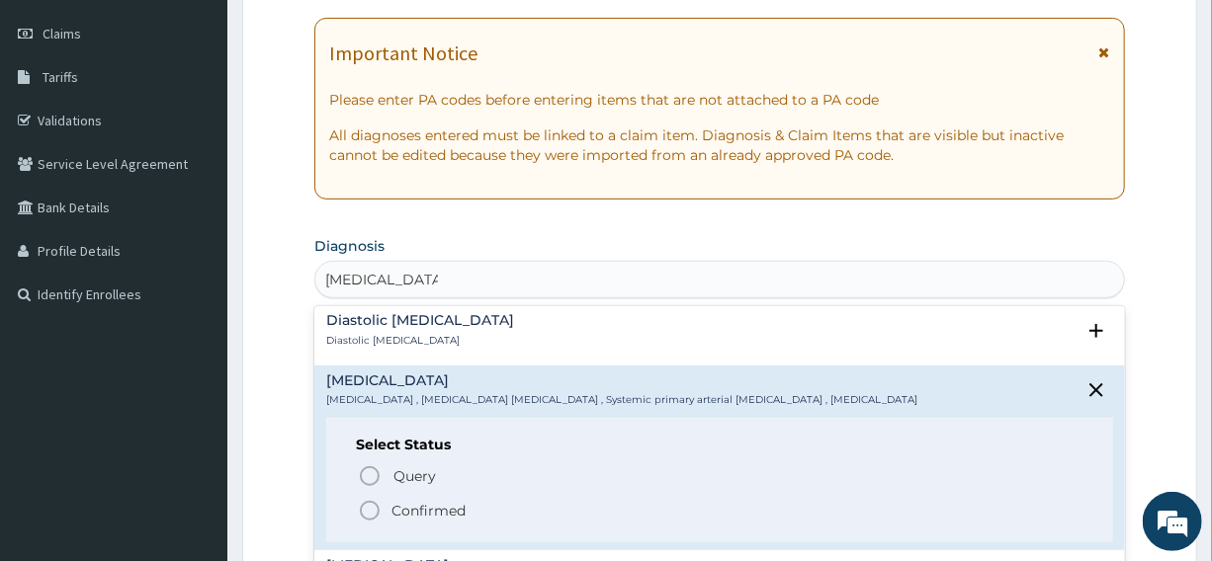
click at [369, 499] on icon "status option filled" at bounding box center [370, 511] width 24 height 24
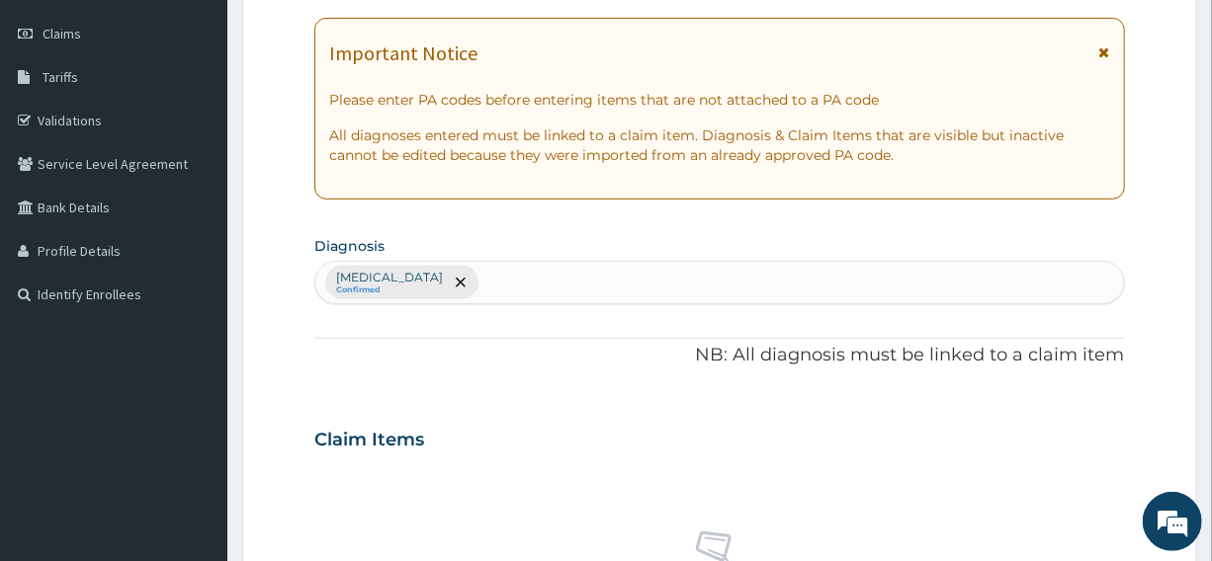
click at [518, 282] on div "Essential hypertension Confirmed" at bounding box center [718, 283] width 807 height 42
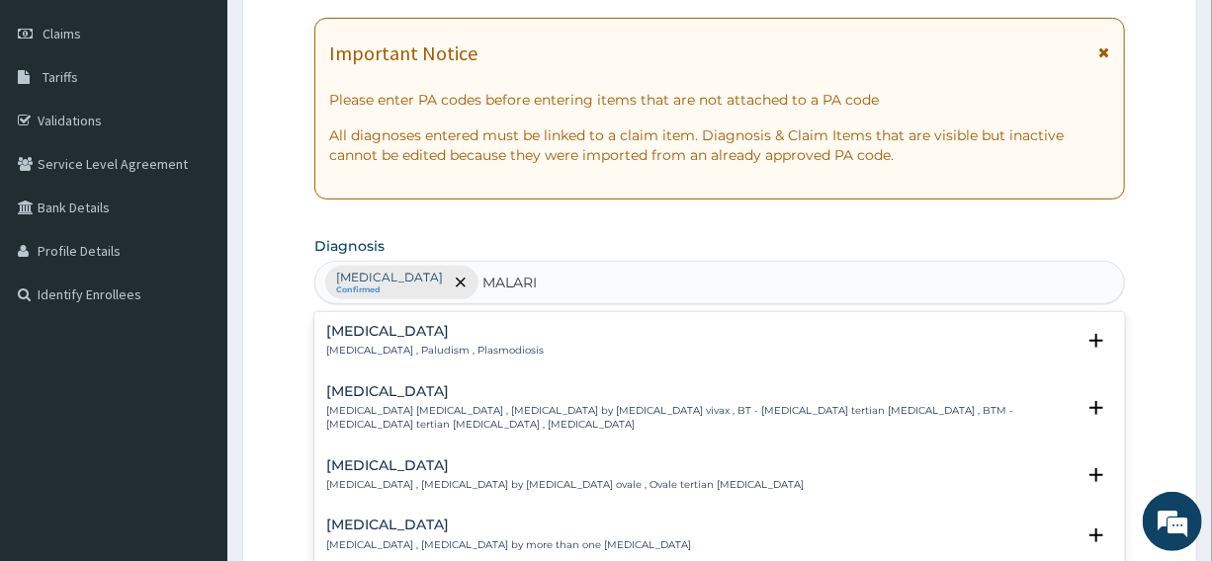
type input "MALARIA"
click at [368, 332] on h4 "Malaria" at bounding box center [434, 331] width 217 height 15
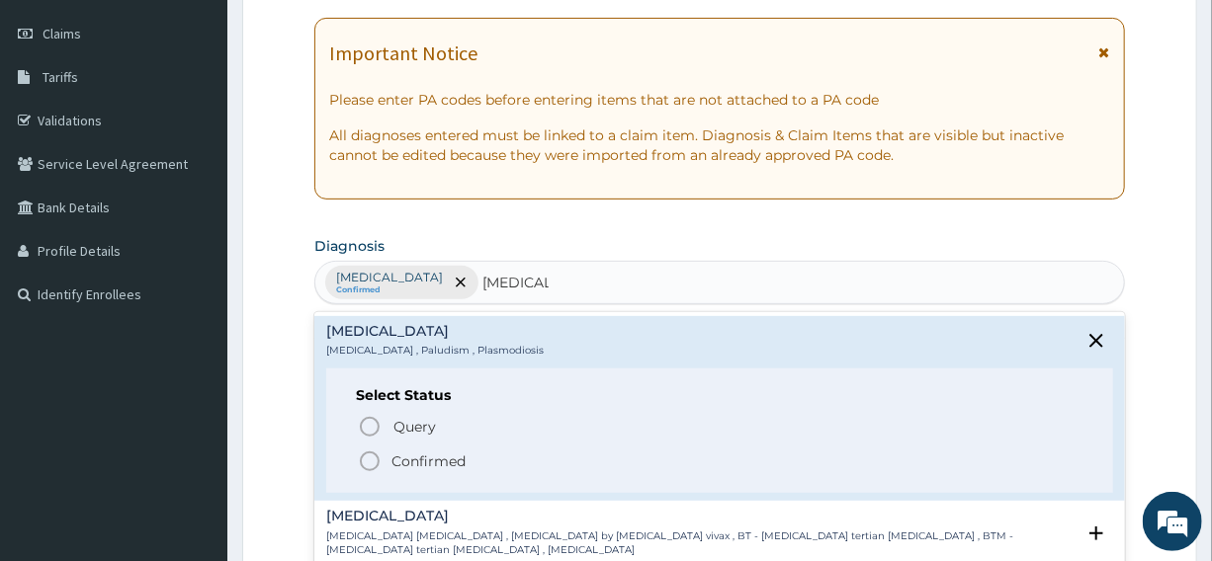
click at [367, 463] on icon "status option filled" at bounding box center [370, 462] width 24 height 24
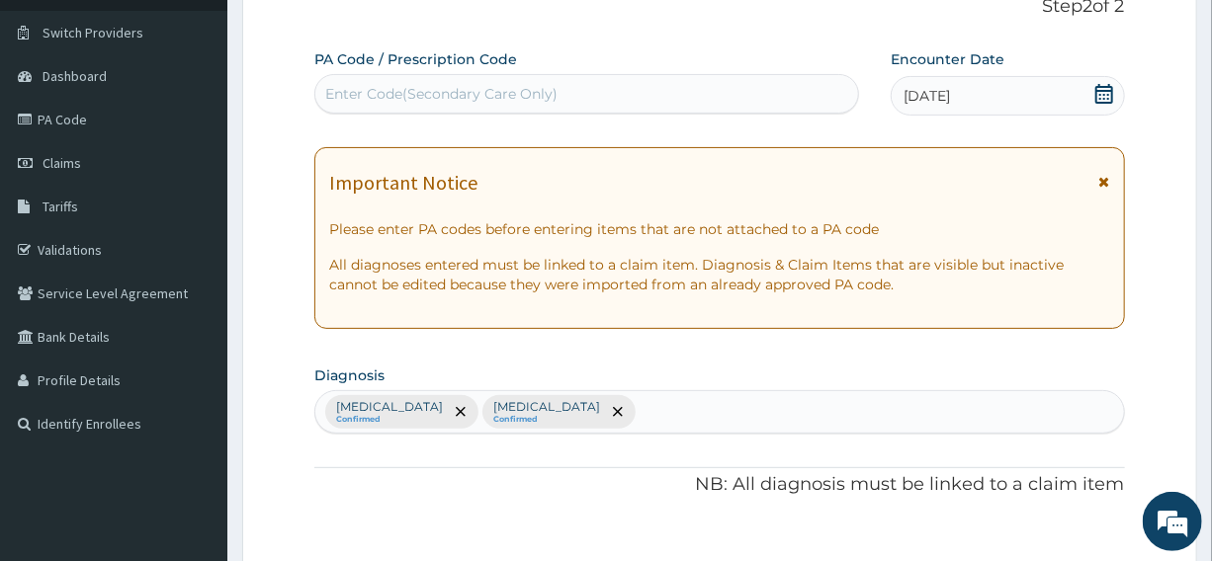
scroll to position [0, 0]
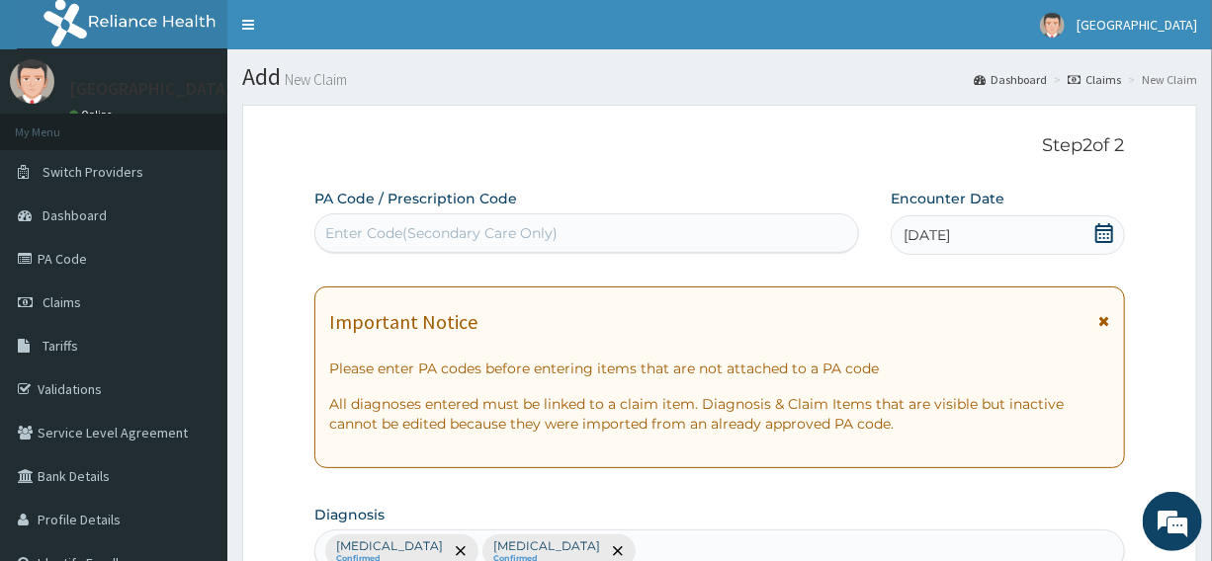
click at [553, 226] on div "Enter Code(Secondary Care Only)" at bounding box center [586, 233] width 543 height 32
type input "PA/661C78"
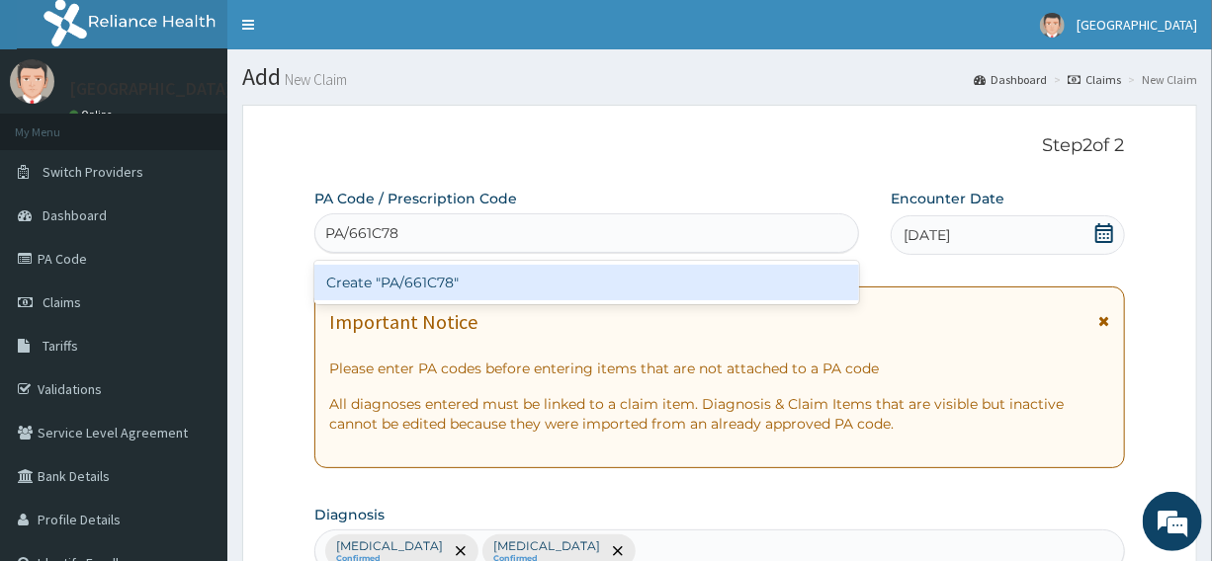
click at [454, 280] on div "Create "PA/661C78"" at bounding box center [586, 283] width 544 height 36
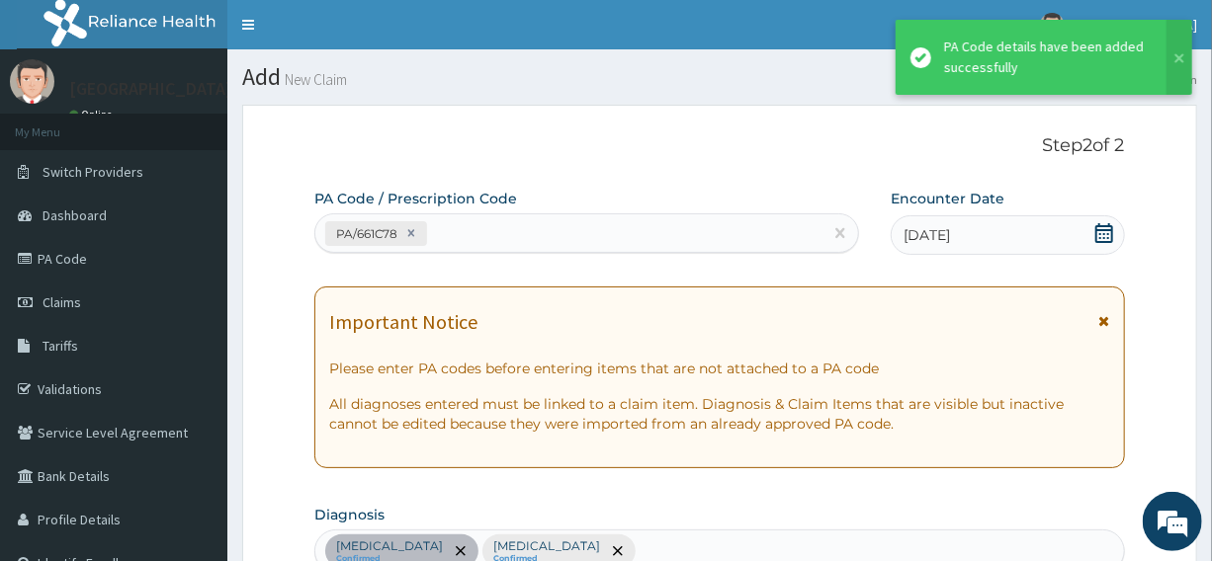
scroll to position [609, 0]
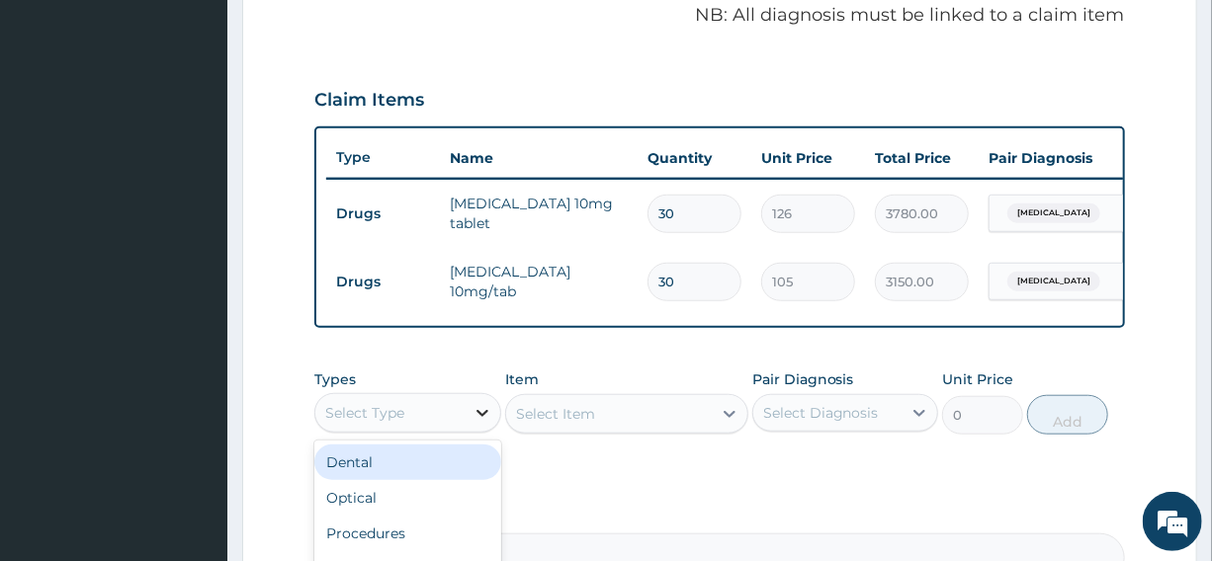
click at [478, 417] on icon at bounding box center [482, 413] width 12 height 7
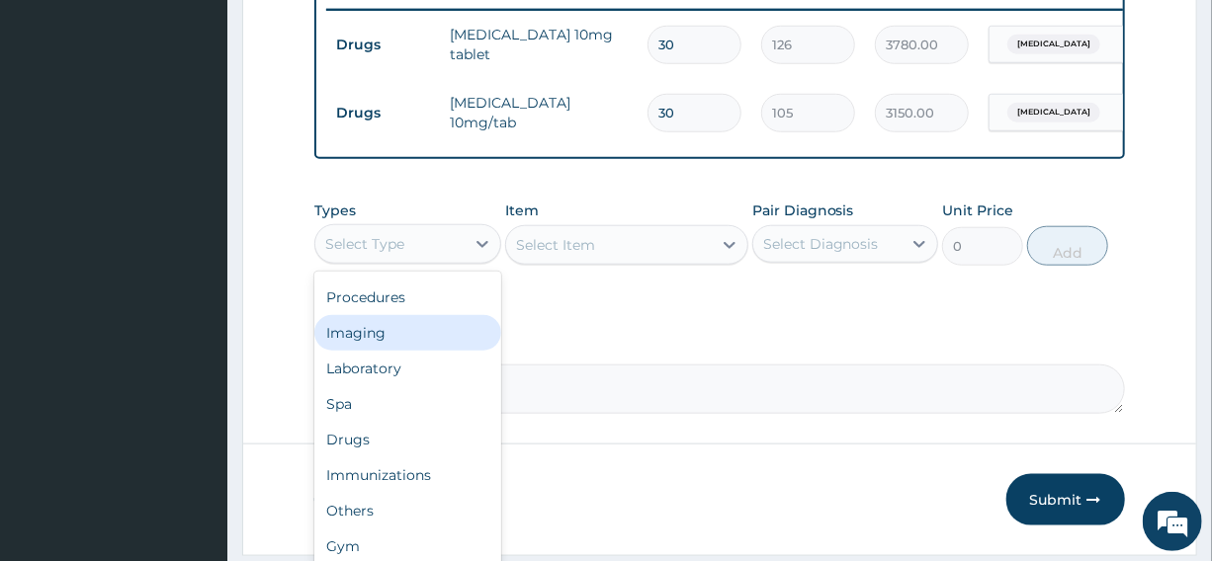
scroll to position [789, 0]
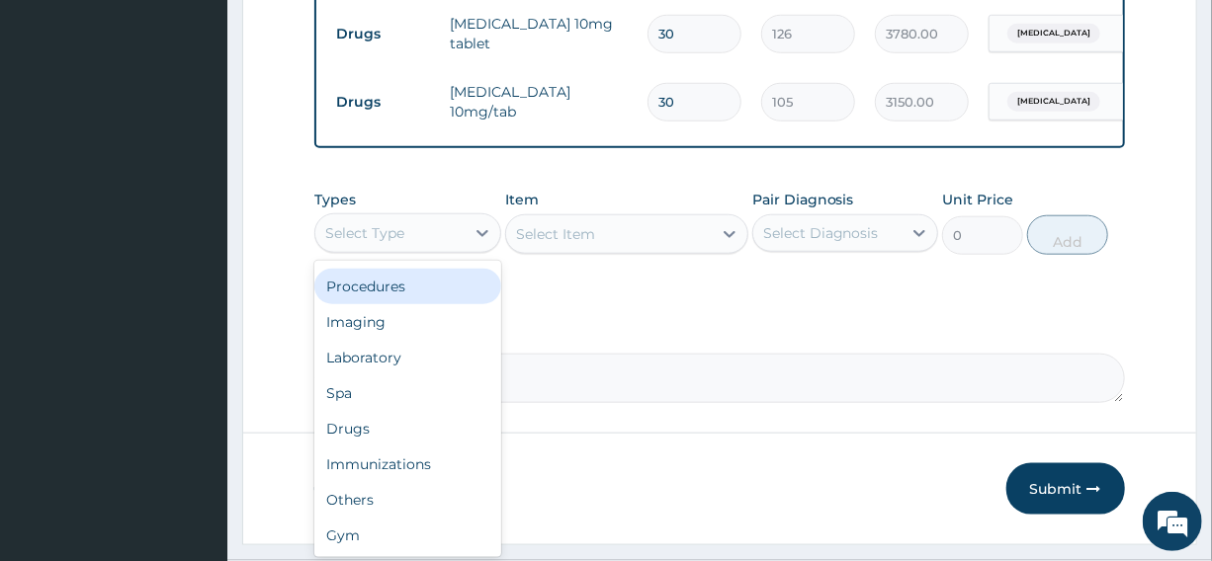
click at [380, 299] on div "Procedures" at bounding box center [407, 287] width 186 height 36
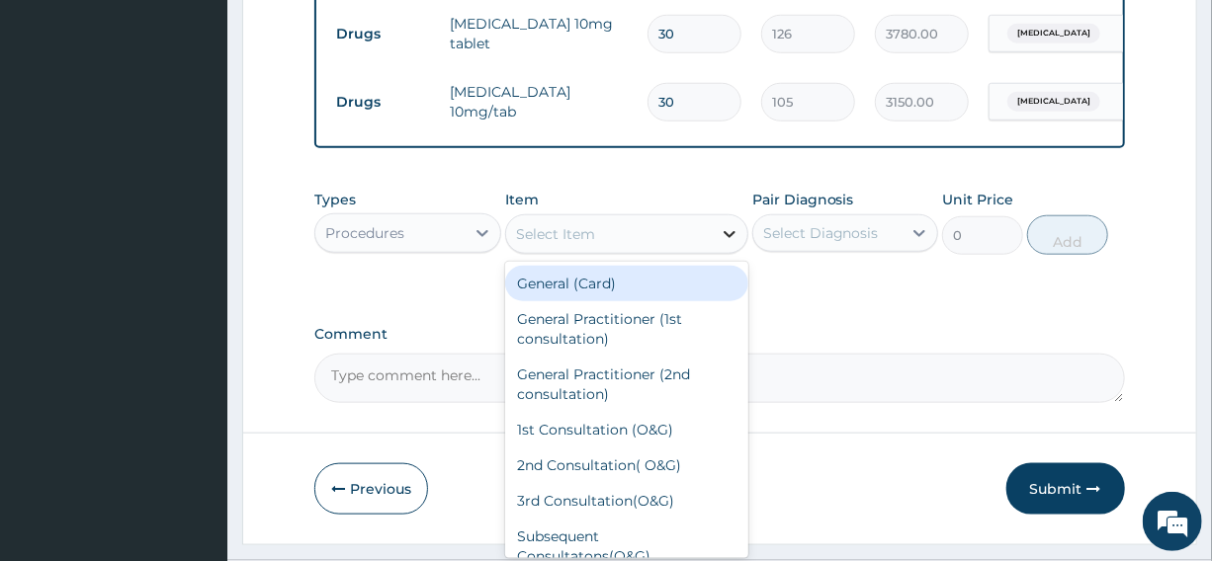
click at [730, 238] on icon at bounding box center [729, 234] width 12 height 7
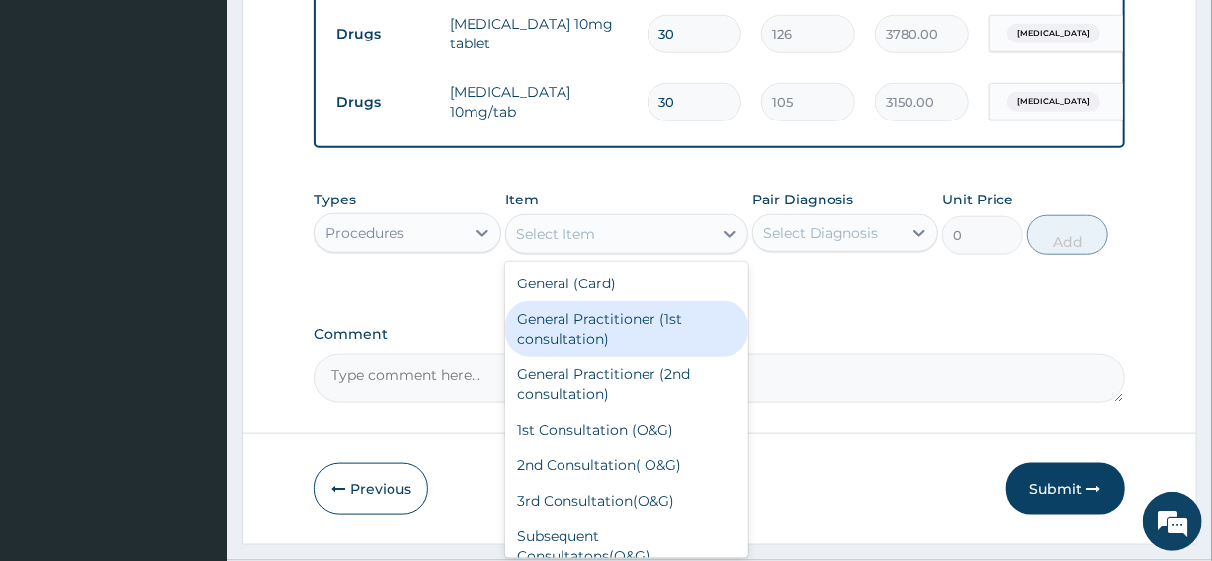
click at [670, 329] on div "General Practitioner (1st consultation)" at bounding box center [626, 328] width 243 height 55
type input "2500"
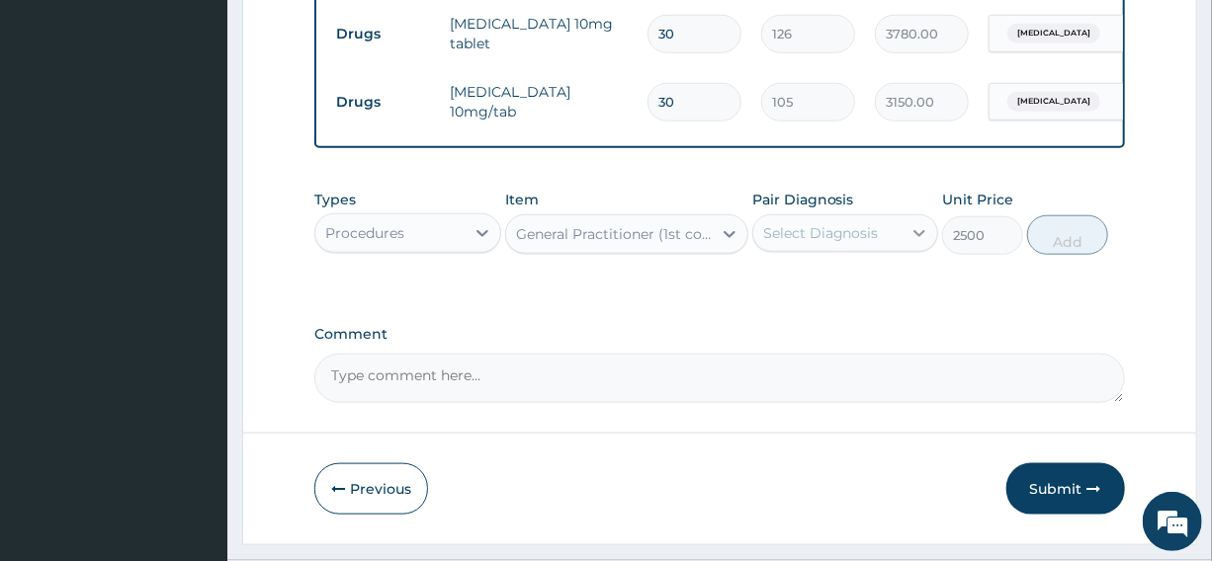
click at [924, 237] on icon at bounding box center [919, 233] width 12 height 7
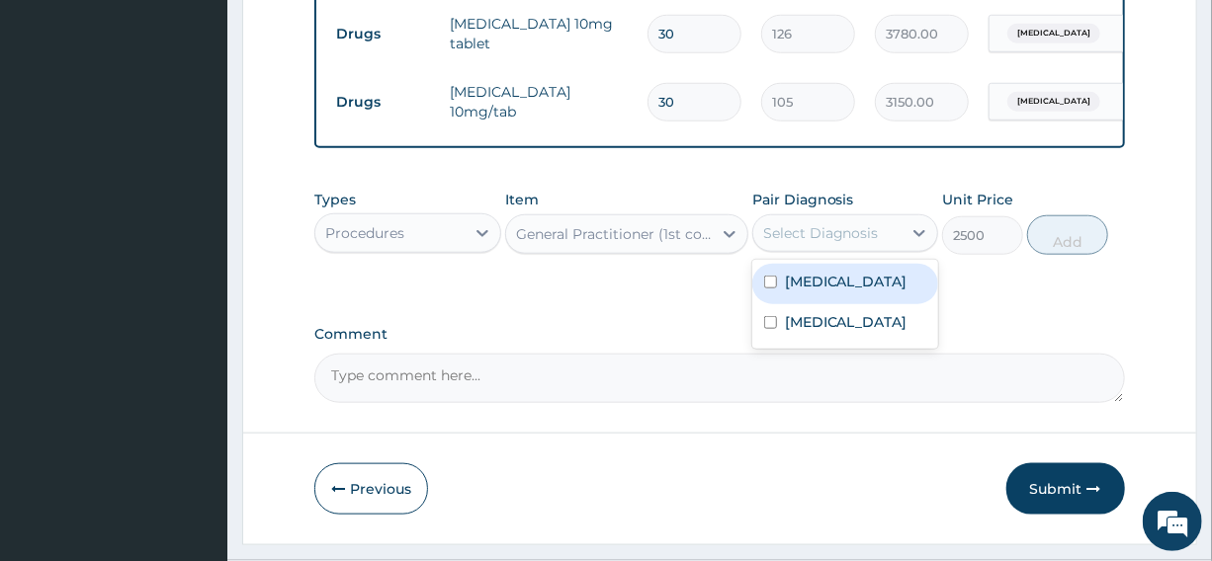
click at [904, 292] on label "Essential hypertension" at bounding box center [846, 282] width 123 height 20
checkbox input "true"
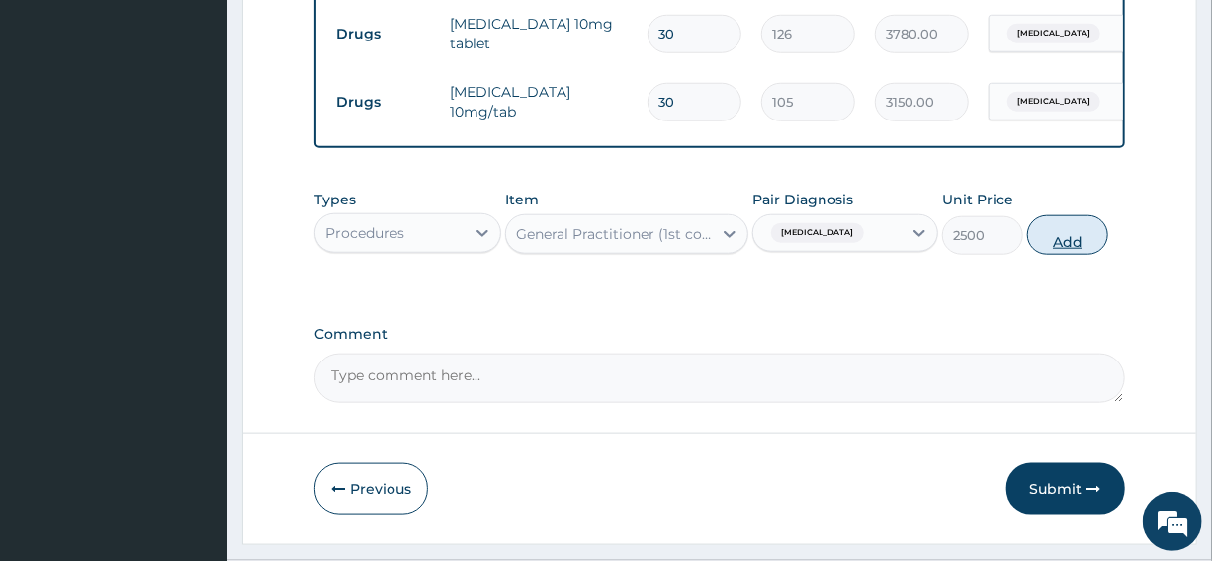
click at [1067, 240] on button "Add" at bounding box center [1067, 235] width 81 height 40
type input "0"
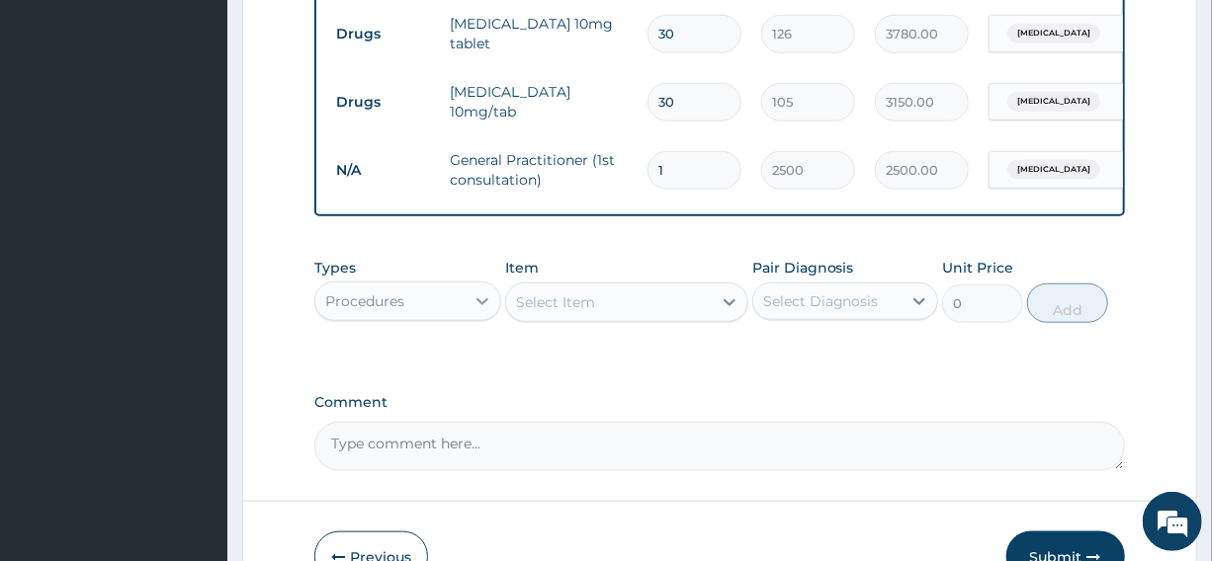
click at [477, 311] on icon at bounding box center [482, 302] width 20 height 20
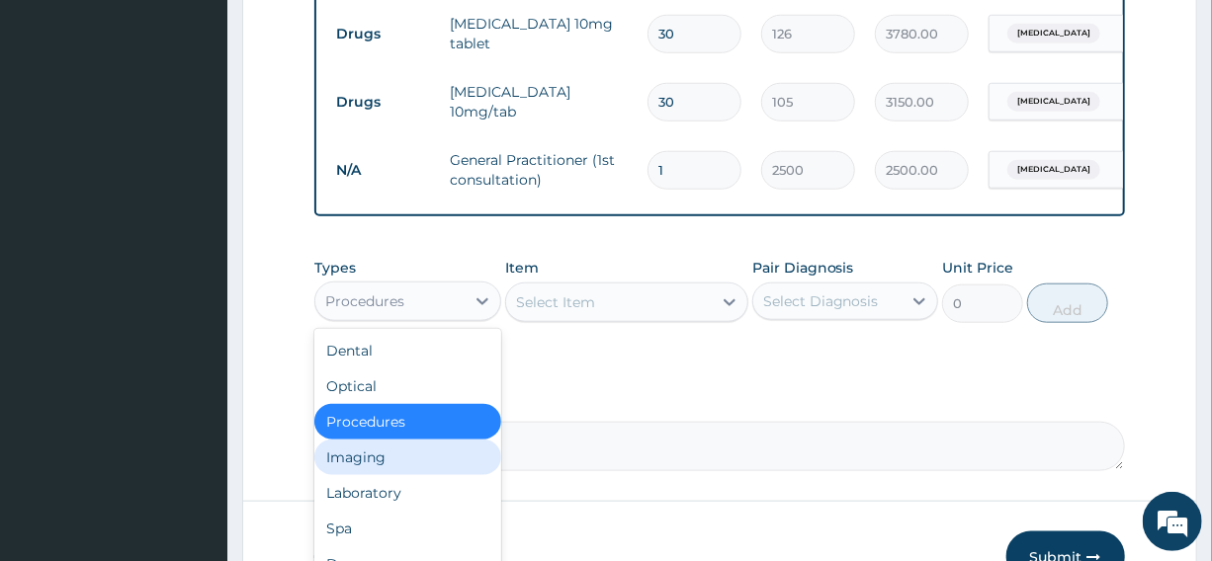
scroll to position [67, 0]
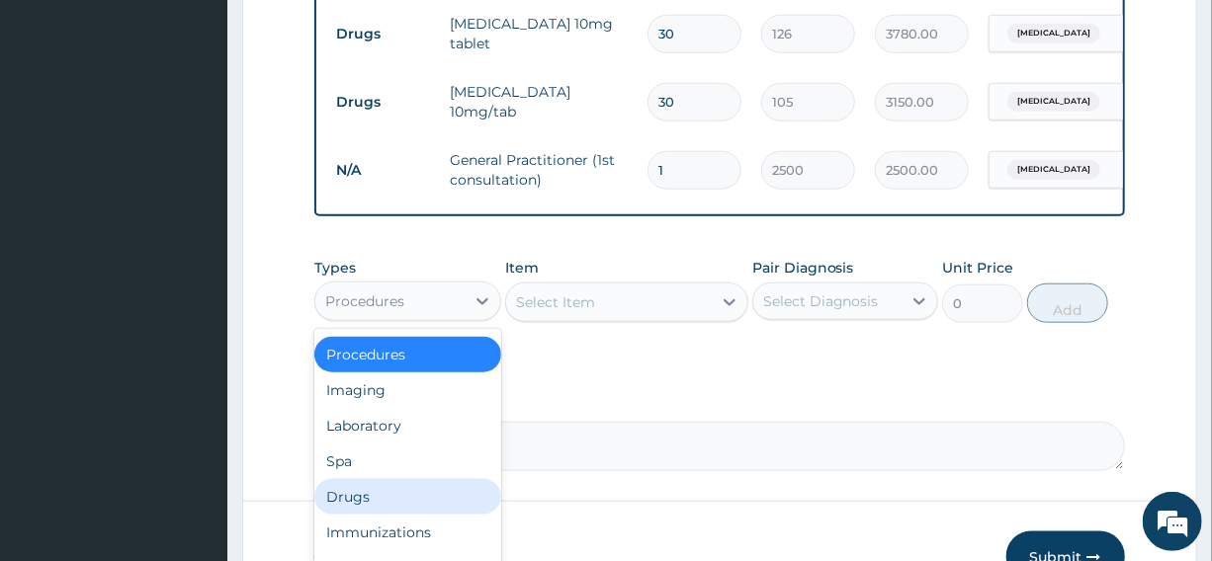
click at [415, 509] on div "Drugs" at bounding box center [407, 497] width 186 height 36
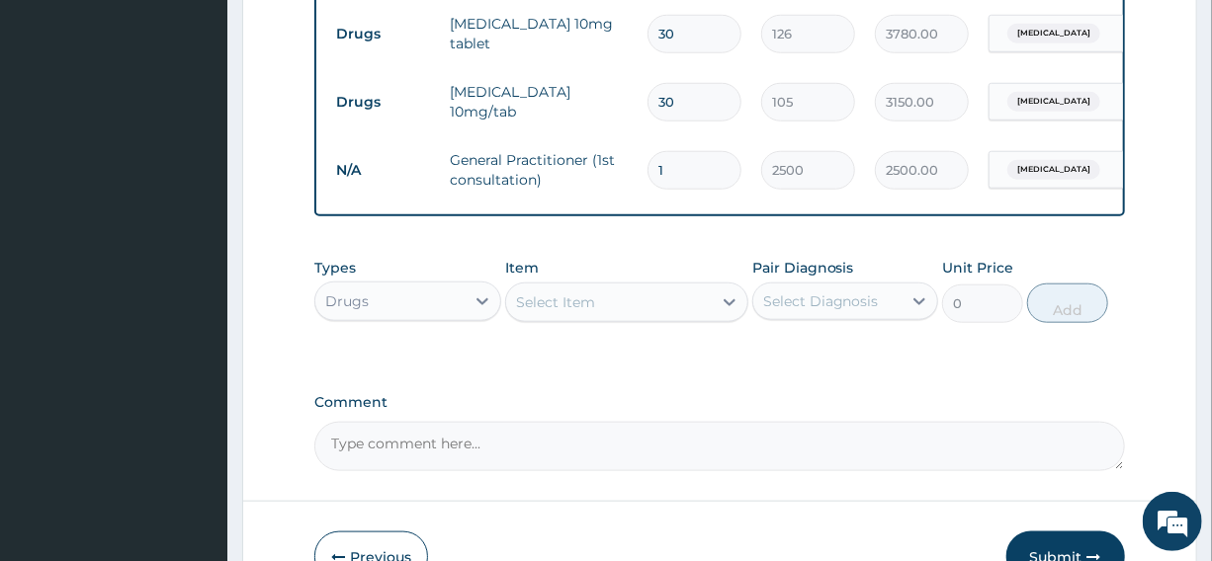
click at [727, 306] on icon at bounding box center [729, 302] width 12 height 7
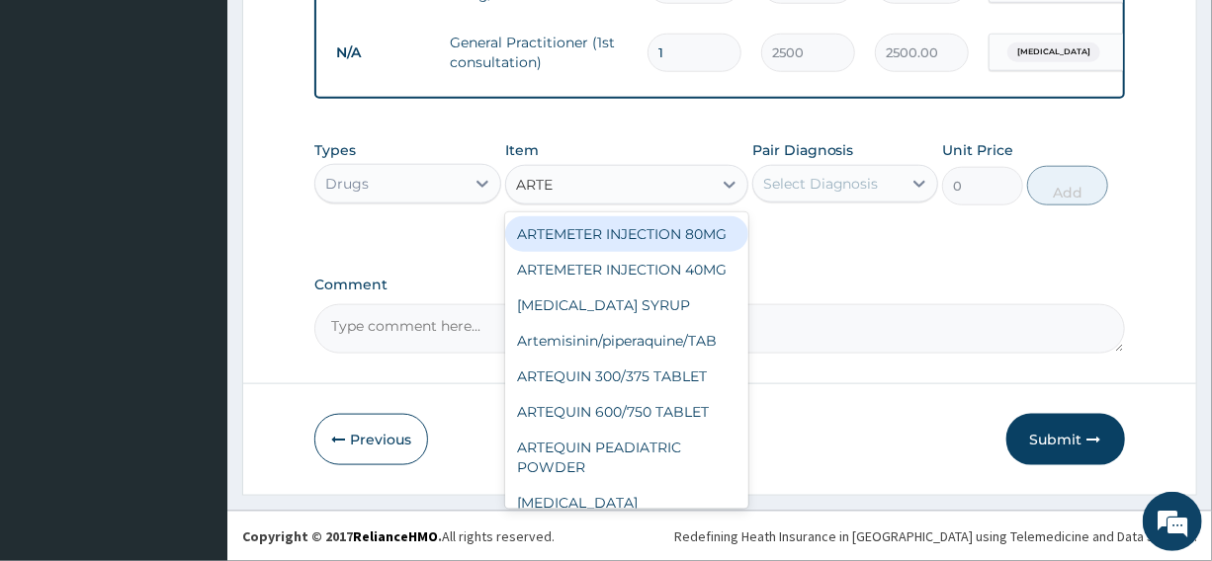
scroll to position [920, 0]
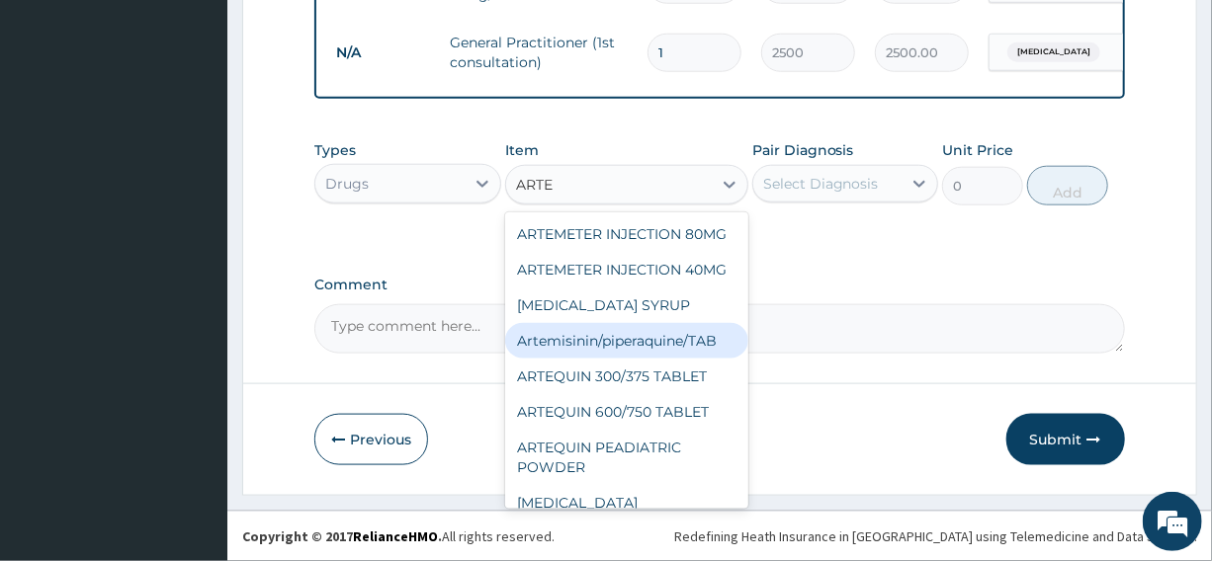
type input "ARTEM"
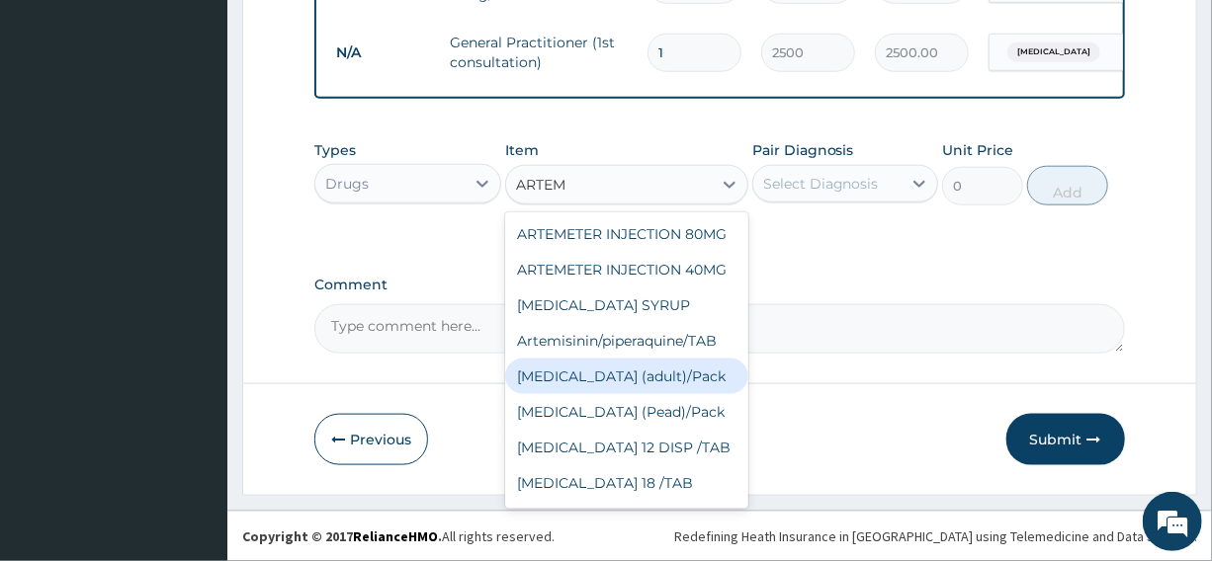
click at [643, 394] on div "[MEDICAL_DATA] (adult)/Pack" at bounding box center [626, 377] width 243 height 36
type input "1540"
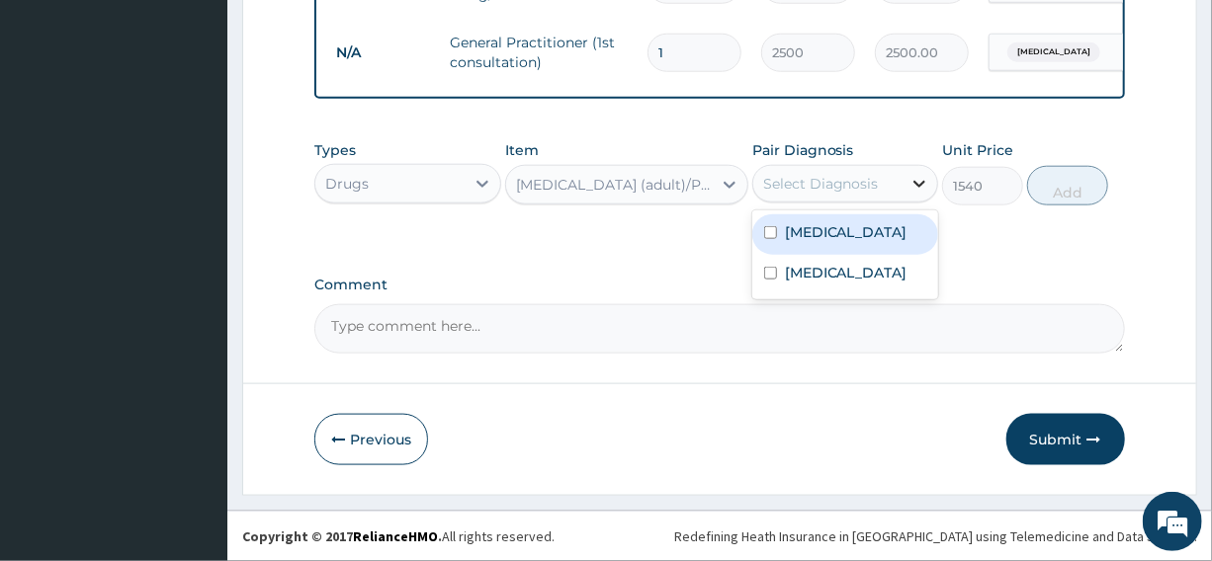
click at [918, 178] on icon at bounding box center [919, 184] width 20 height 20
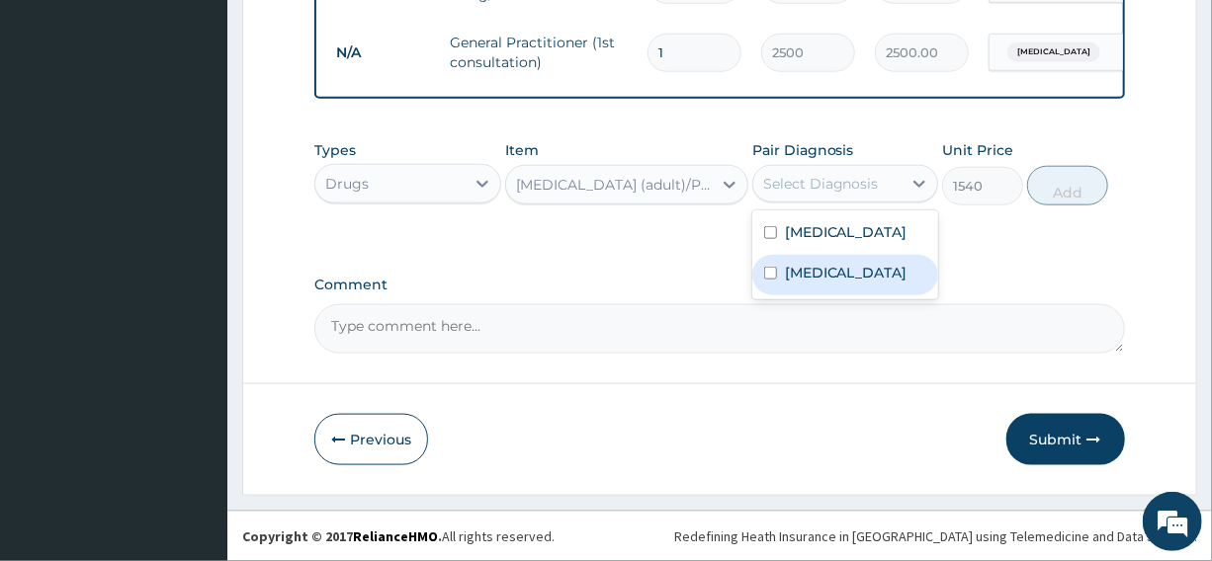
click at [770, 280] on input "checkbox" at bounding box center [770, 273] width 13 height 13
checkbox input "true"
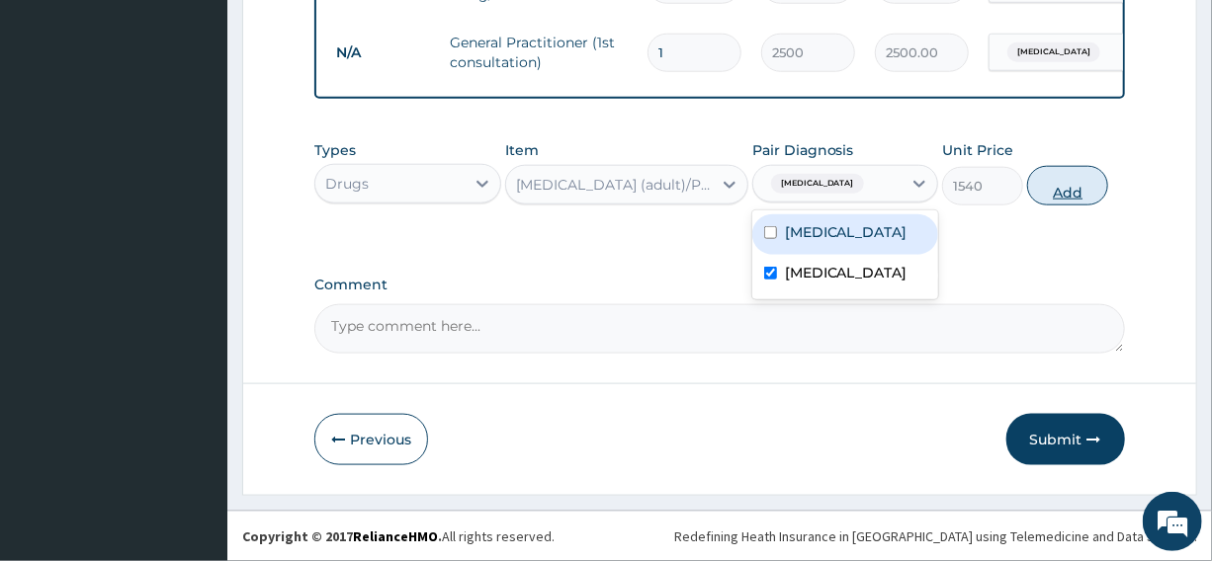
click at [1072, 194] on button "Add" at bounding box center [1067, 186] width 81 height 40
type input "0"
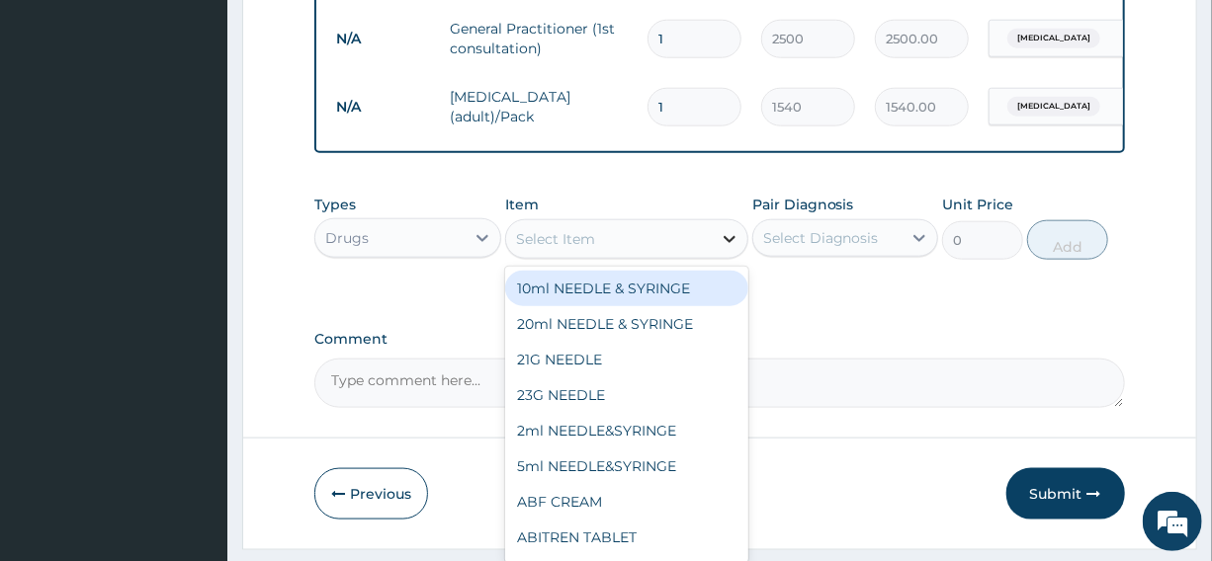
click at [724, 243] on icon at bounding box center [729, 239] width 12 height 7
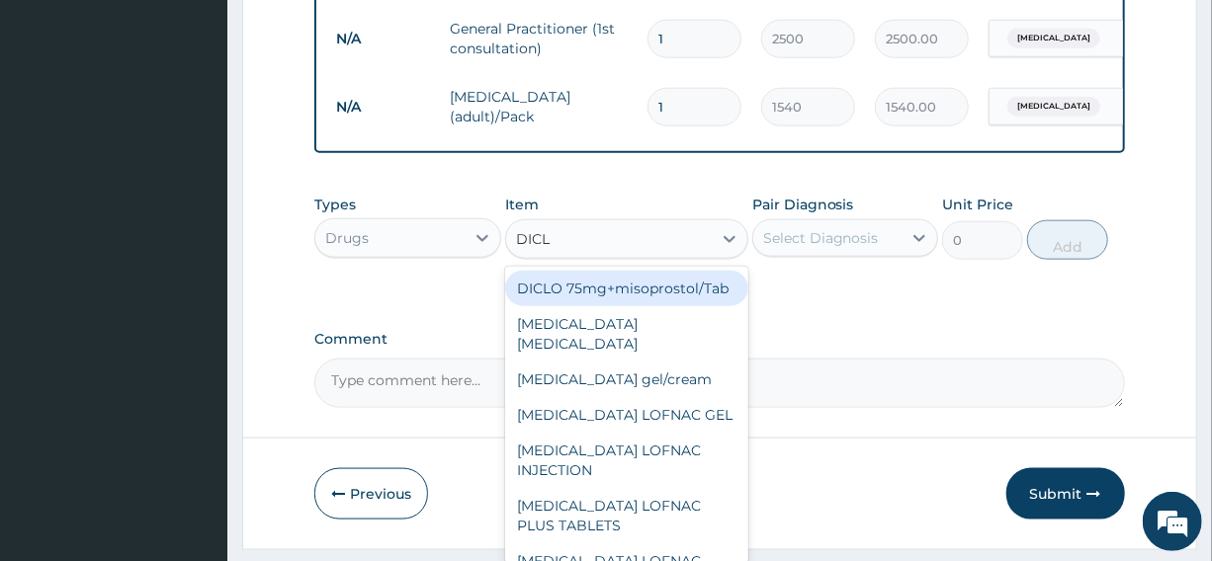
type input "DICLO"
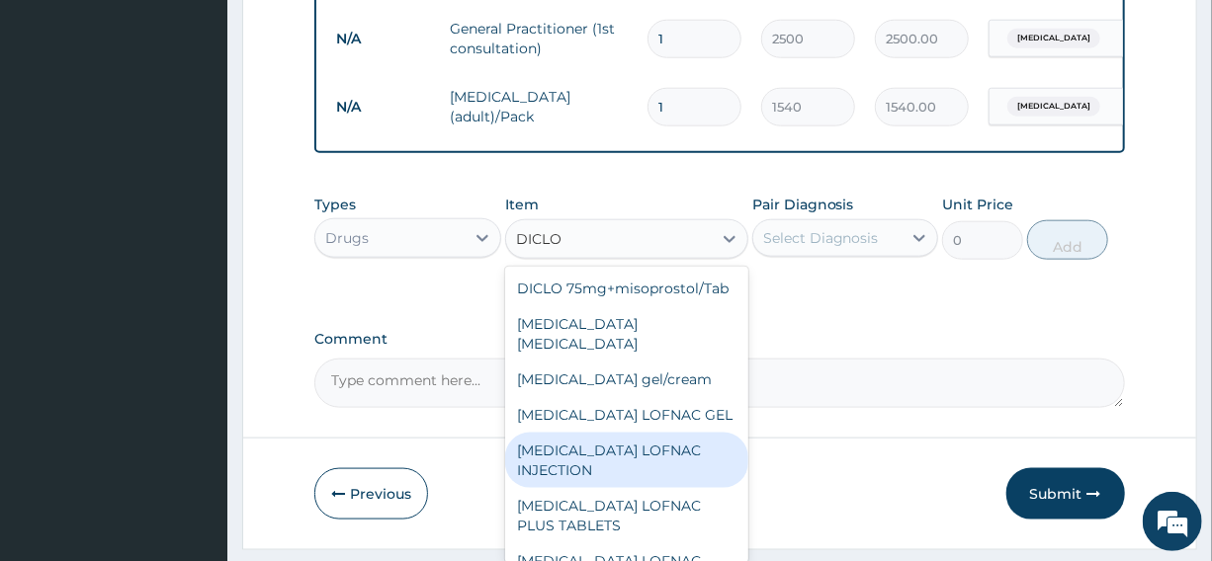
scroll to position [179, 0]
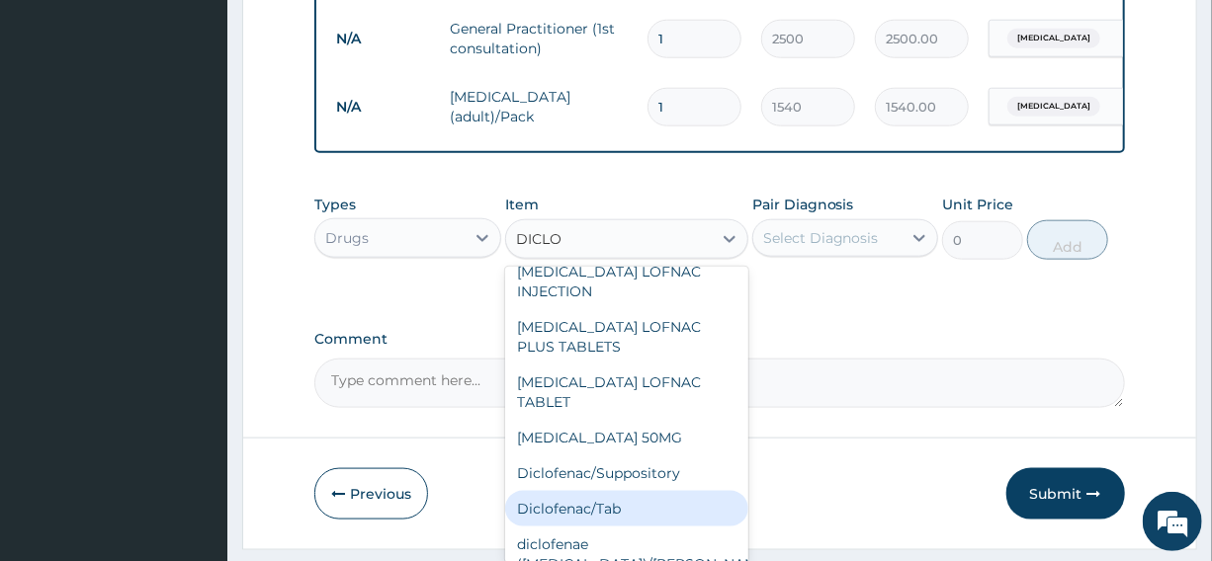
click at [597, 491] on div "Diclofenac/Tab" at bounding box center [626, 509] width 243 height 36
type input "35"
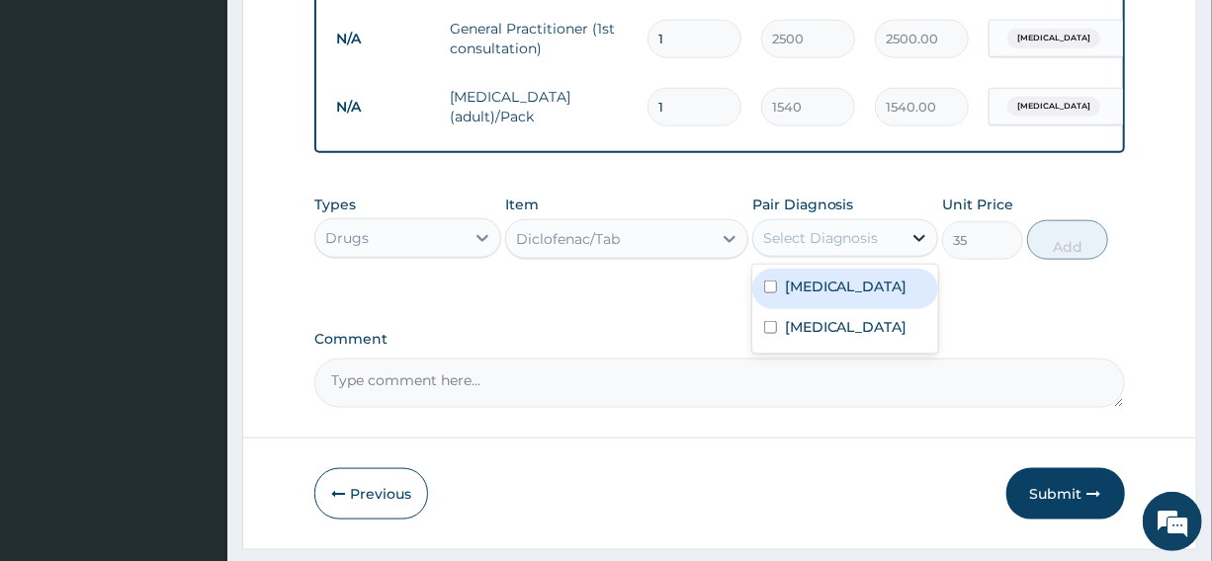
click at [913, 248] on icon at bounding box center [919, 238] width 20 height 20
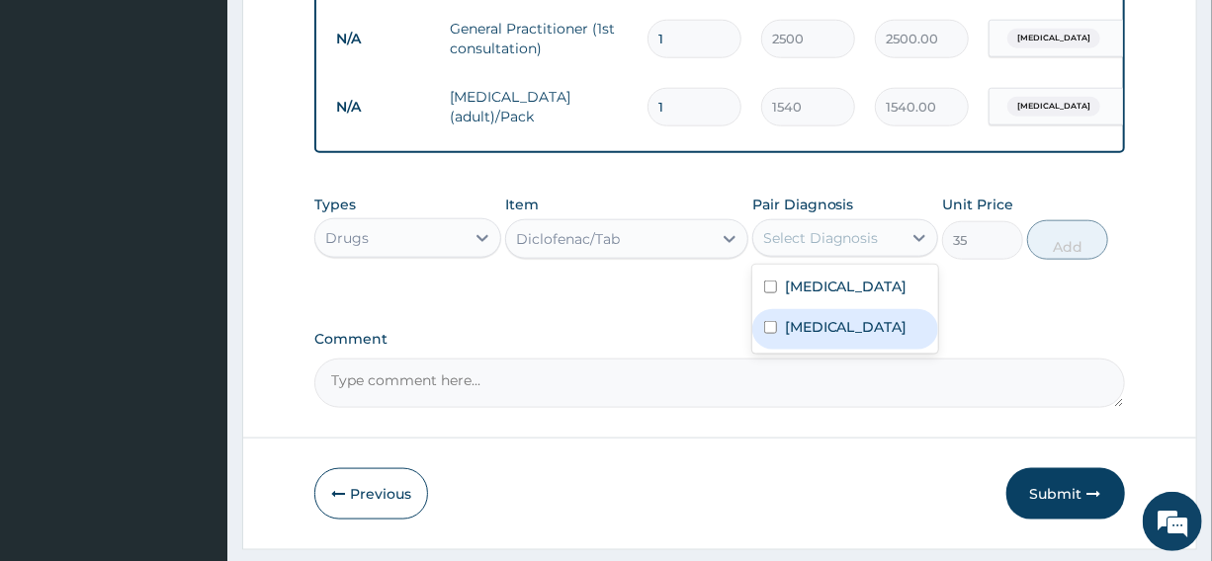
click at [771, 334] on input "checkbox" at bounding box center [770, 327] width 13 height 13
checkbox input "true"
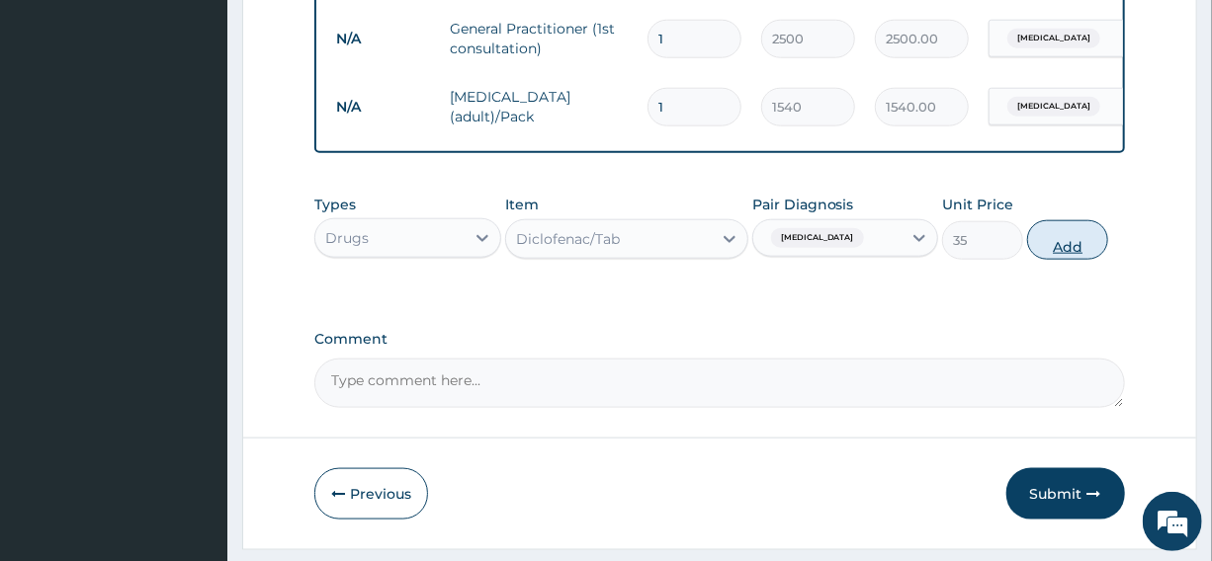
click at [1059, 259] on button "Add" at bounding box center [1067, 240] width 81 height 40
type input "0"
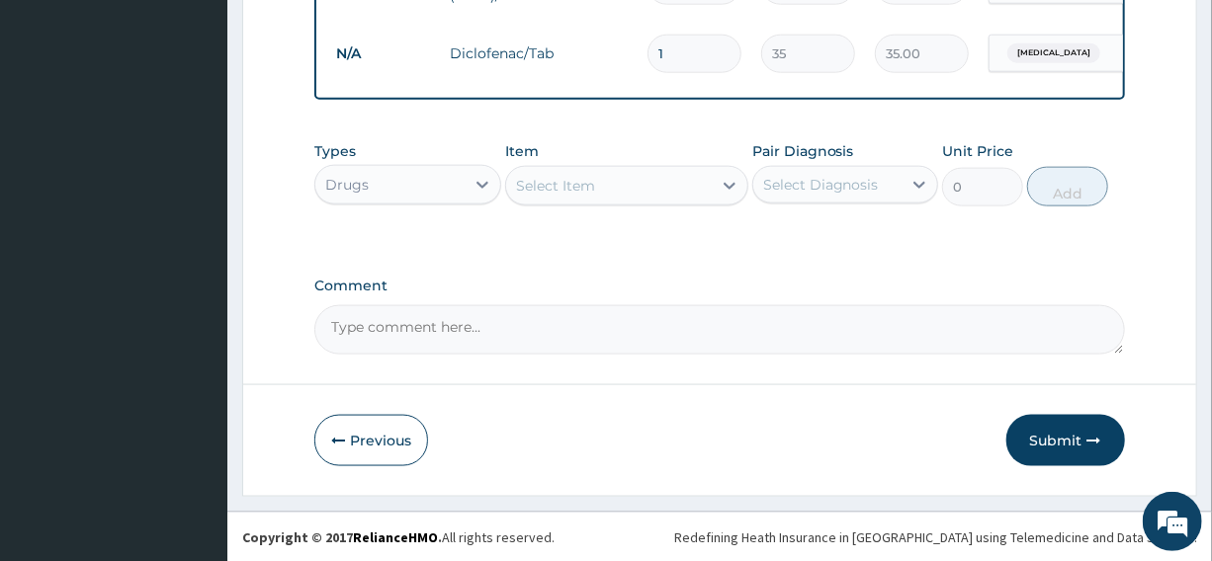
scroll to position [1057, 0]
click at [1077, 441] on button "Submit" at bounding box center [1065, 439] width 119 height 51
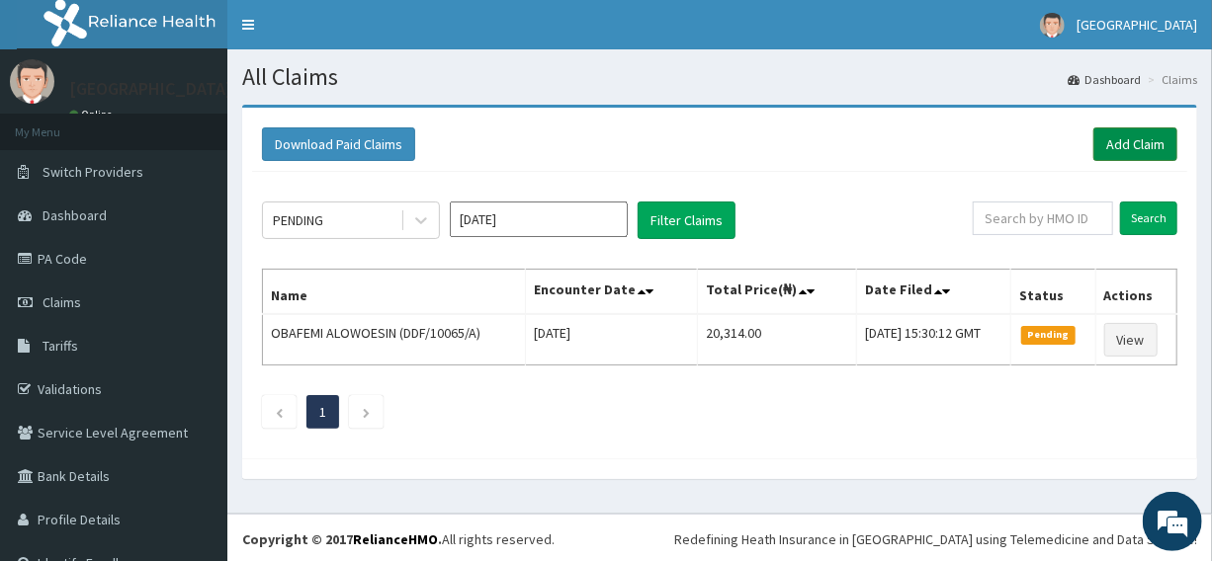
click at [1128, 138] on link "Add Claim" at bounding box center [1135, 144] width 84 height 34
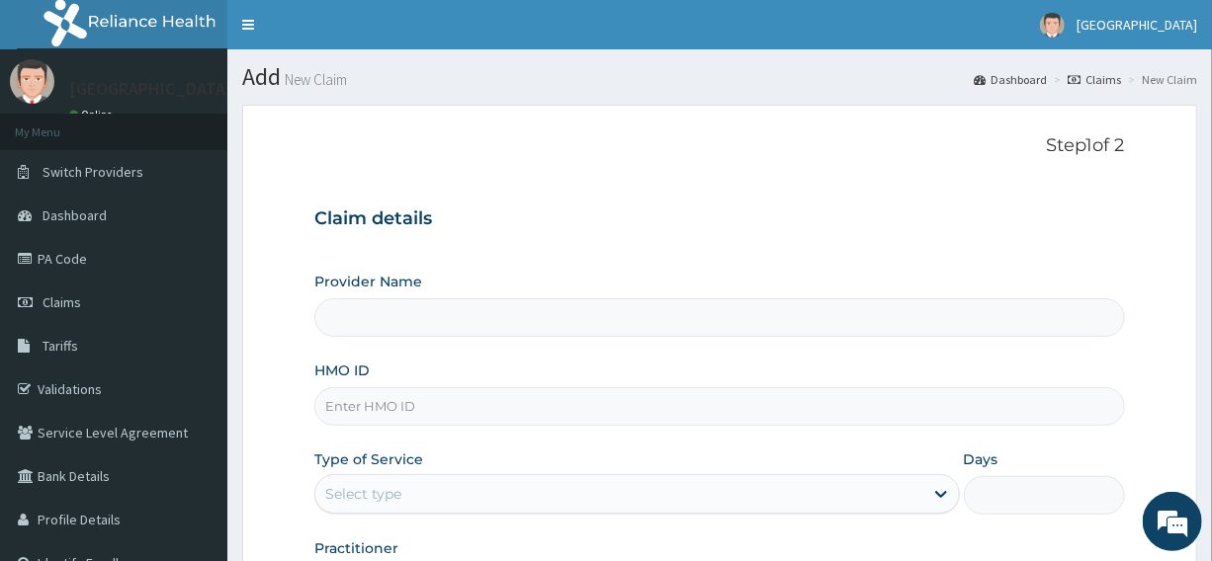
type input "Graceland Medical Centre"
click at [415, 408] on input "HMO ID" at bounding box center [718, 406] width 809 height 39
type input "AGO/10159/D"
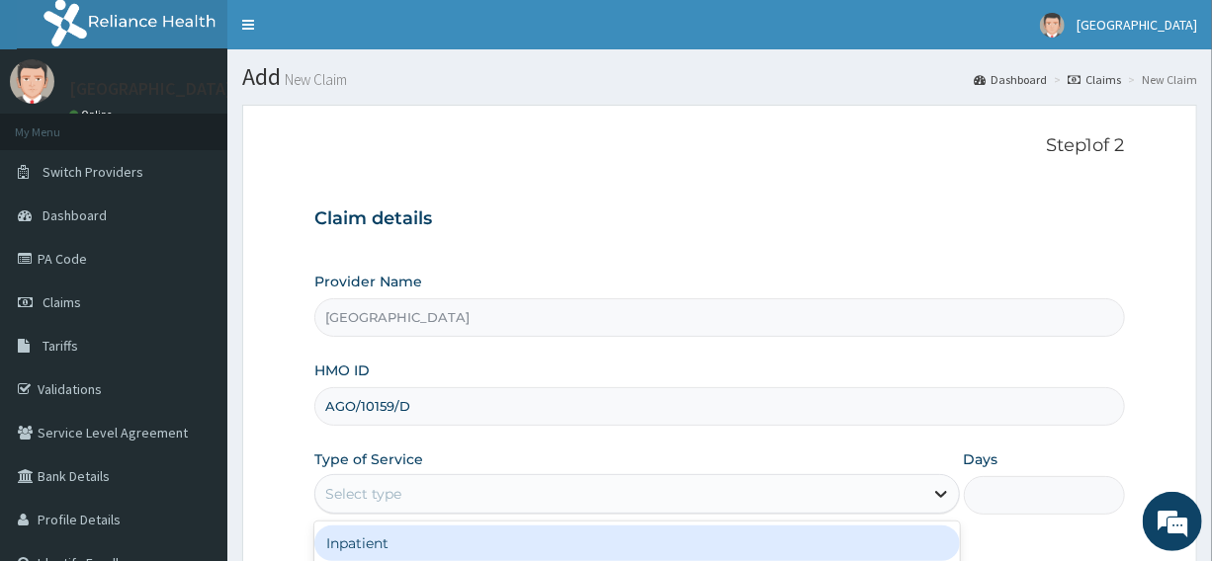
click at [944, 489] on icon at bounding box center [941, 494] width 20 height 20
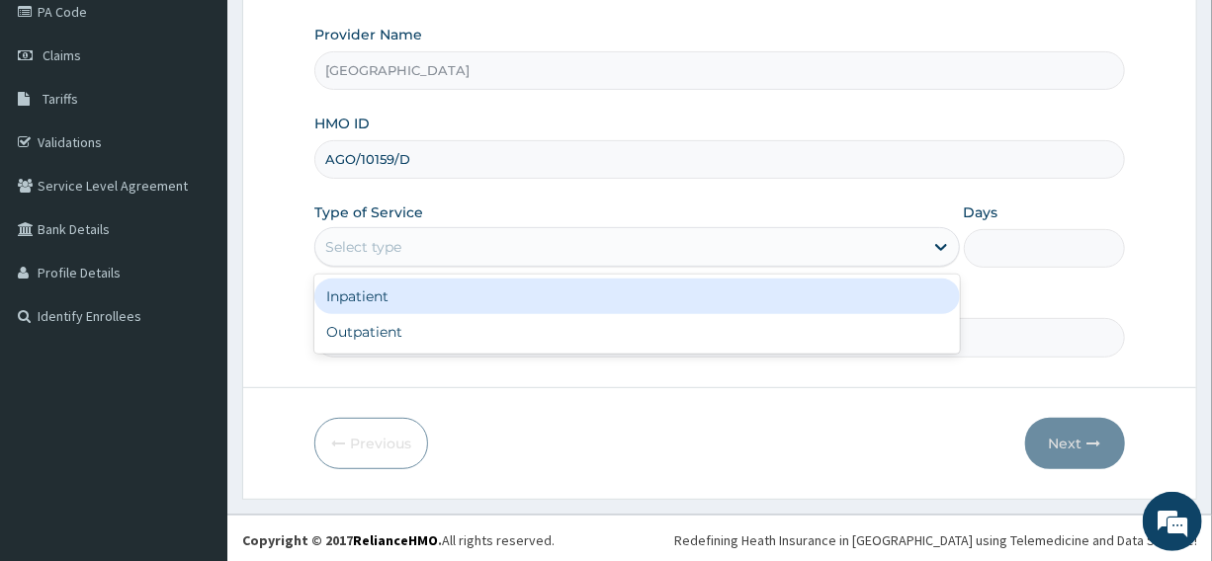
scroll to position [248, 0]
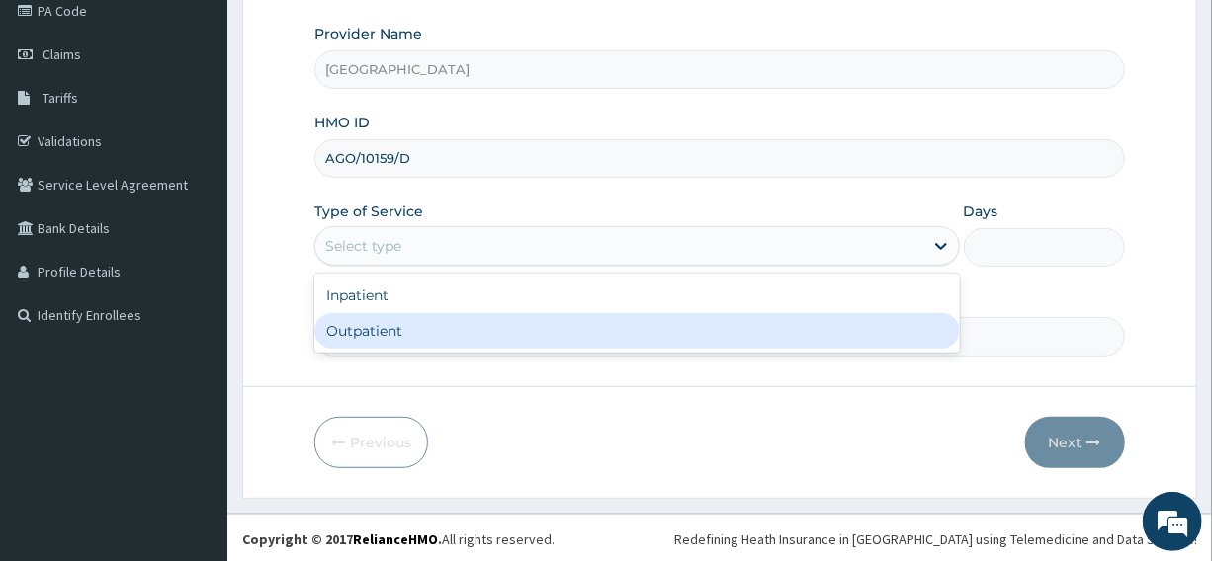
click at [509, 325] on div "Outpatient" at bounding box center [636, 331] width 644 height 36
type input "1"
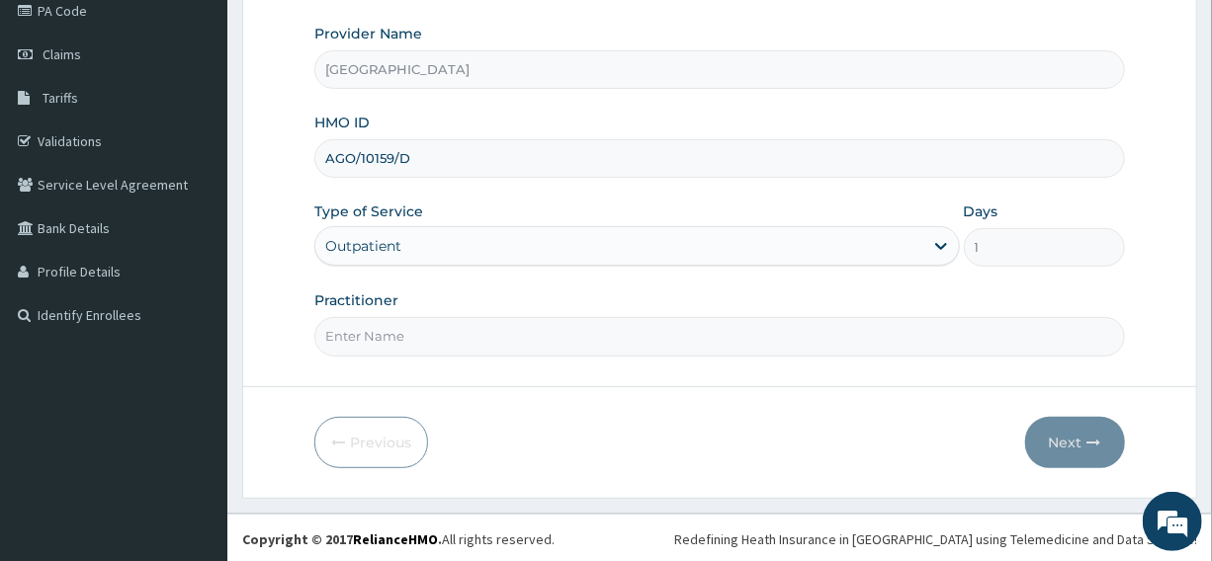
click at [438, 342] on input "Practitioner" at bounding box center [718, 336] width 809 height 39
type input "[PERSON_NAME]"
click at [1071, 438] on button "Next" at bounding box center [1075, 442] width 100 height 51
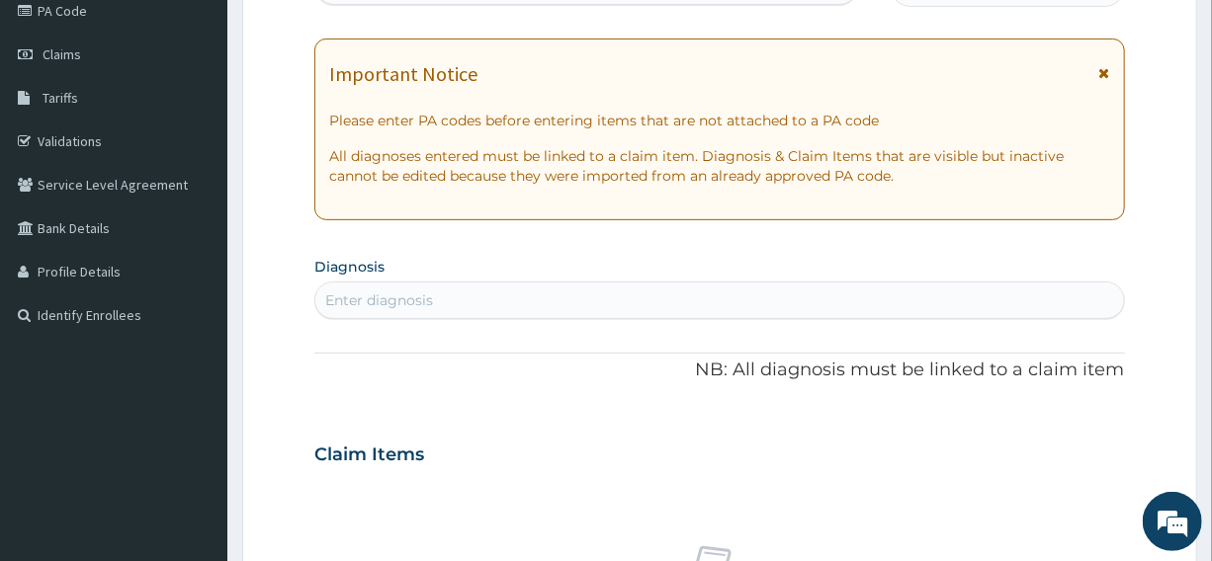
scroll to position [0, 0]
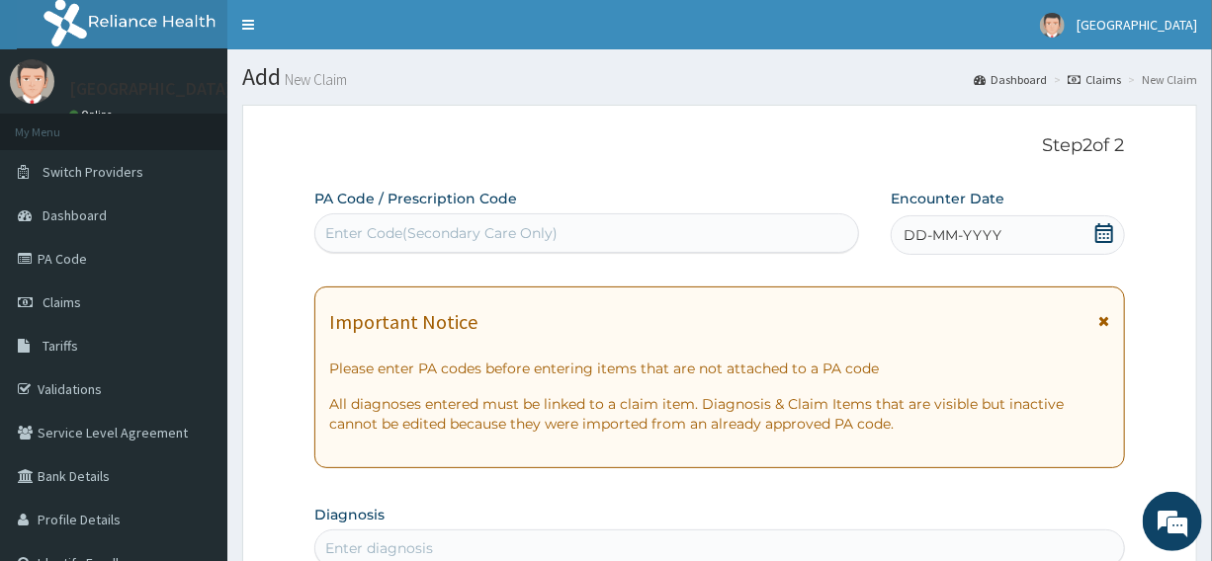
click at [1105, 234] on icon at bounding box center [1104, 233] width 20 height 20
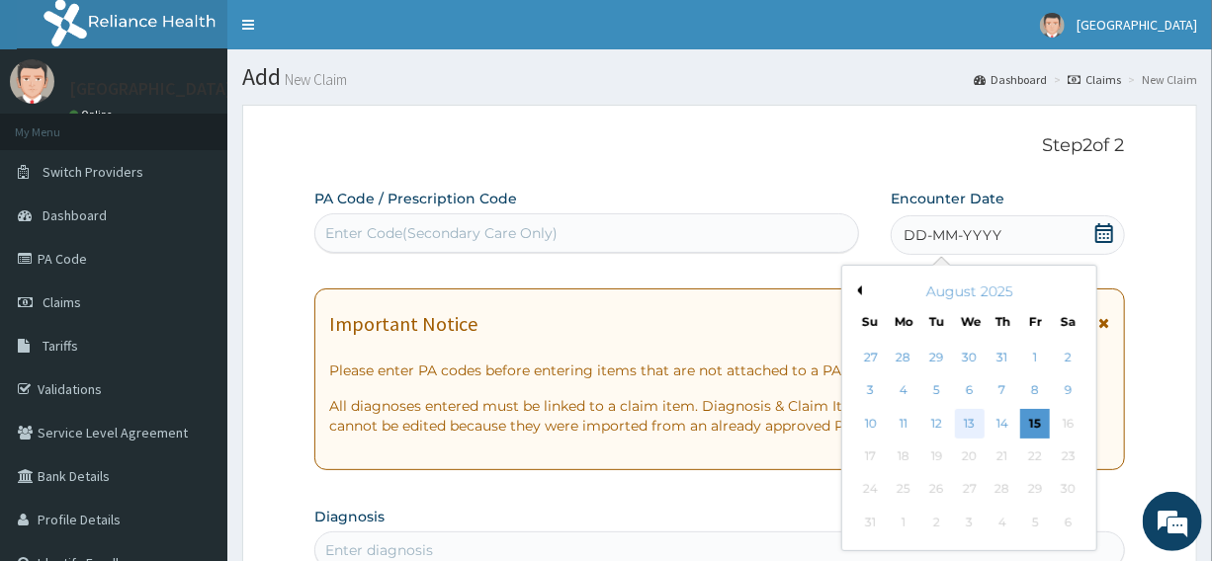
click at [975, 422] on div "13" at bounding box center [970, 424] width 30 height 30
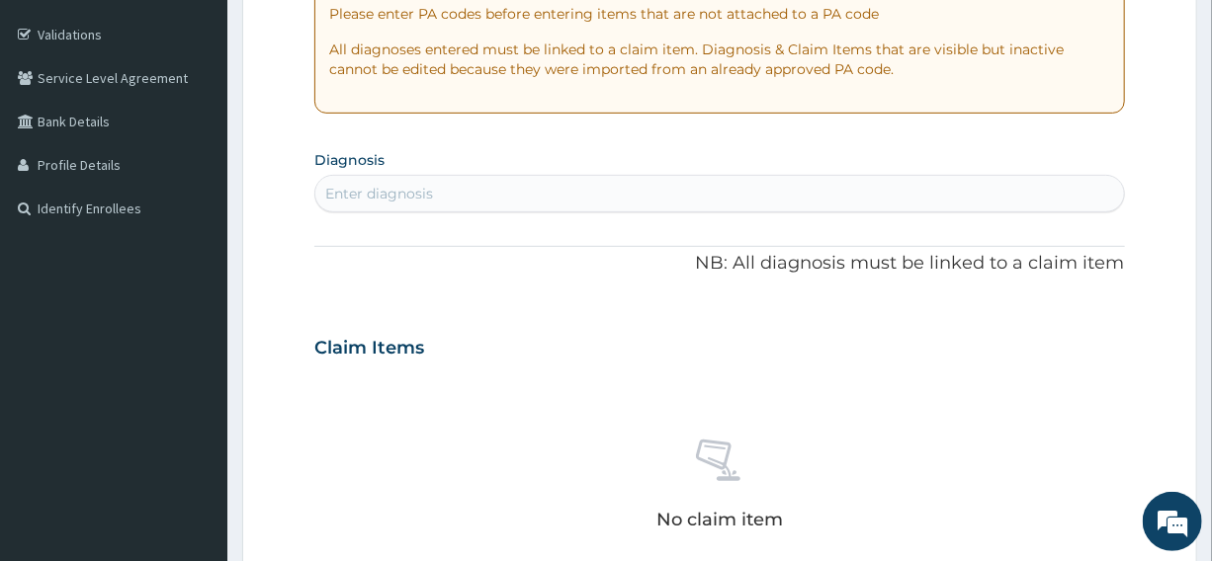
scroll to position [359, 0]
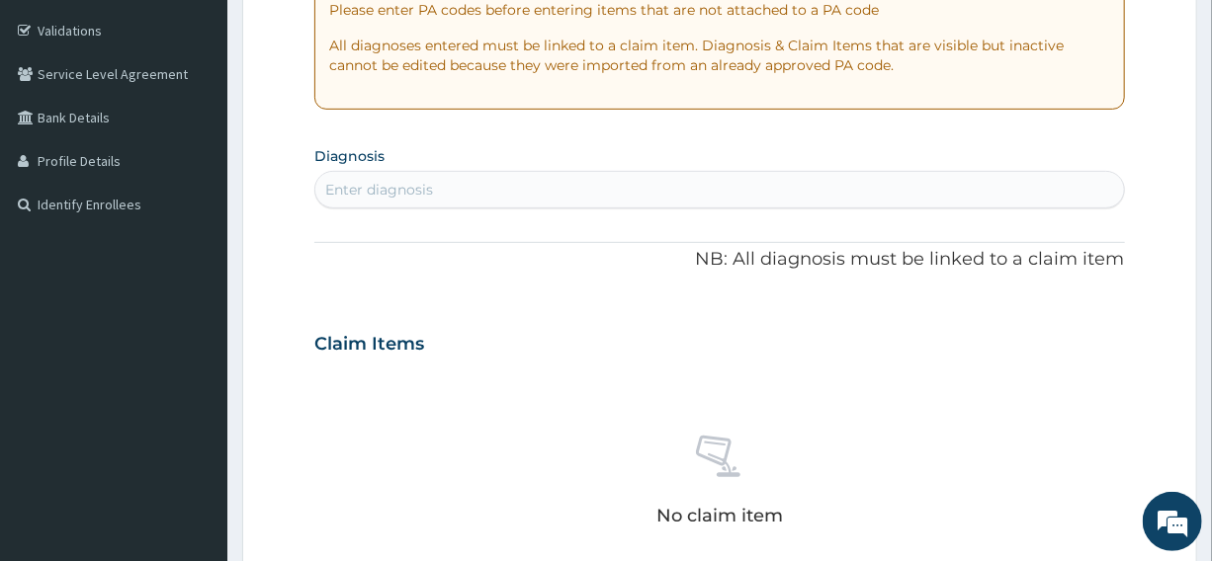
click at [432, 179] on div "Enter diagnosis" at bounding box center [718, 190] width 807 height 32
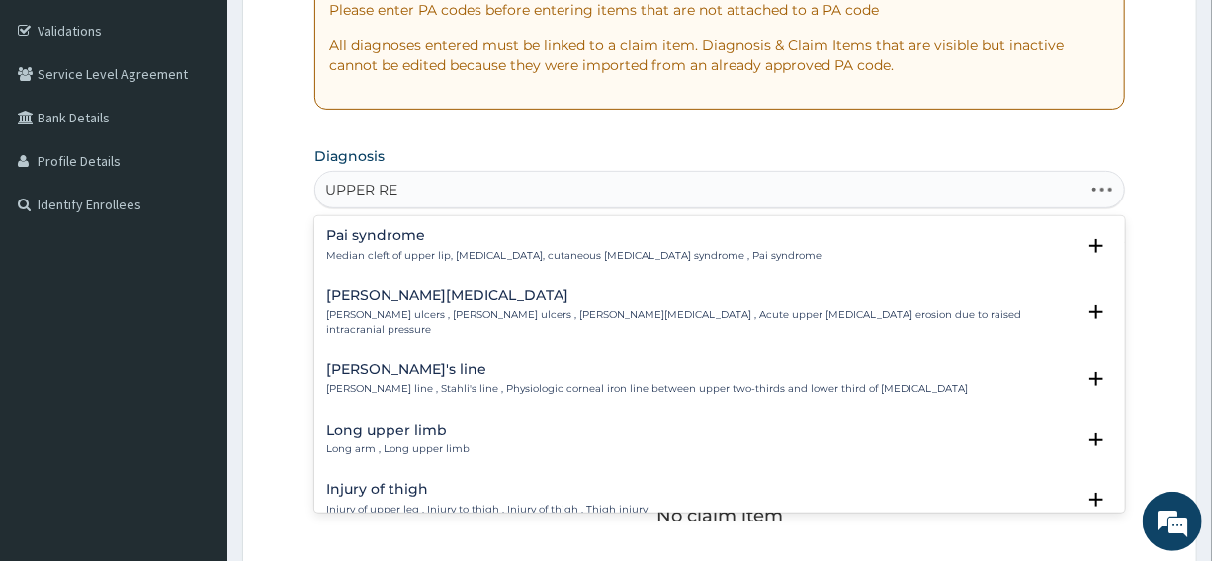
type input "UPPER RES"
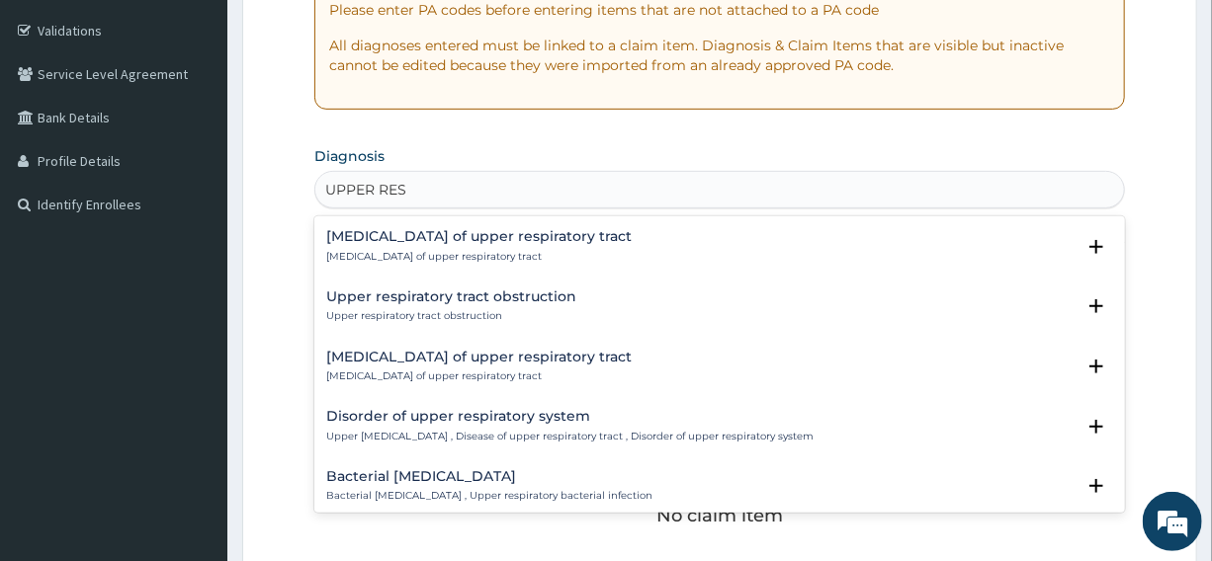
click at [482, 438] on div "Disorder of upper respiratory system Upper respiratory disease , Disease of upp…" at bounding box center [569, 426] width 487 height 35
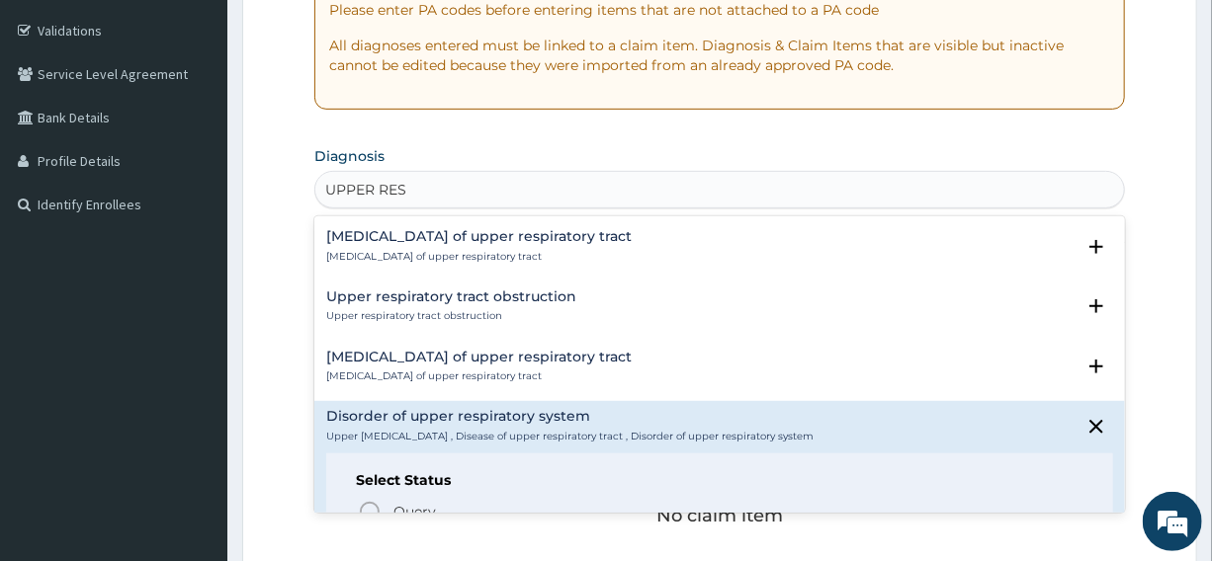
scroll to position [449, 0]
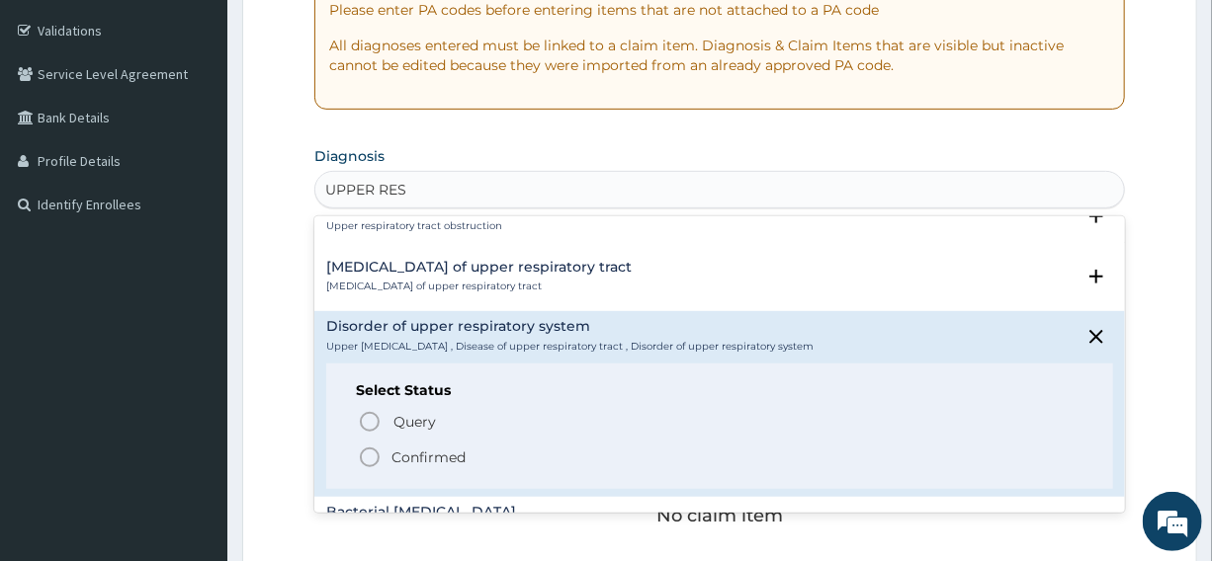
click at [368, 466] on icon "status option filled" at bounding box center [370, 458] width 24 height 24
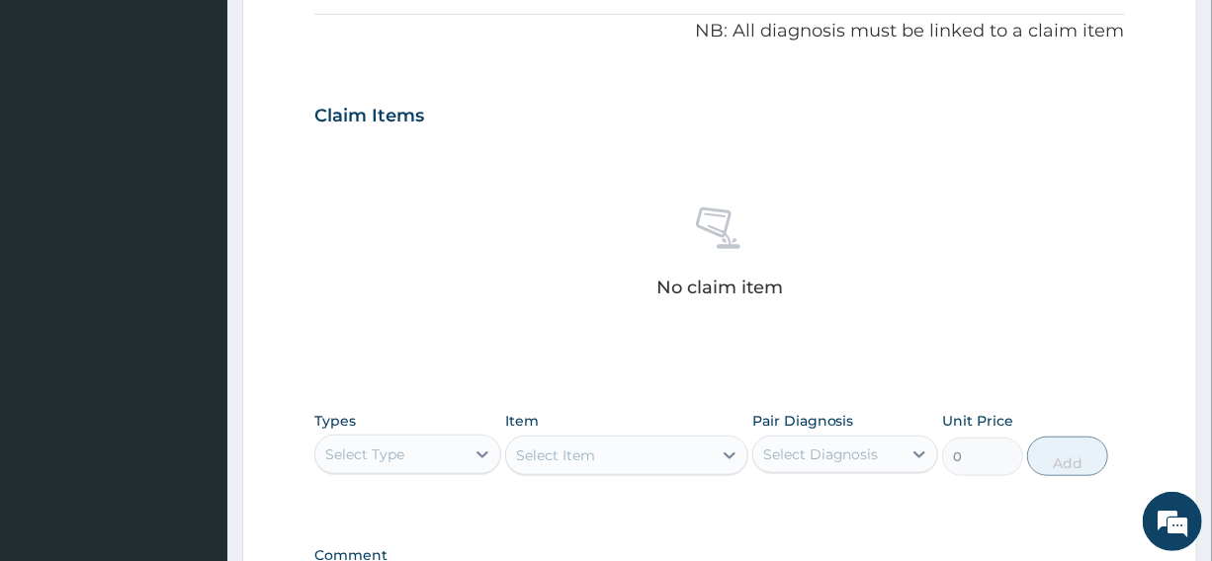
scroll to position [628, 0]
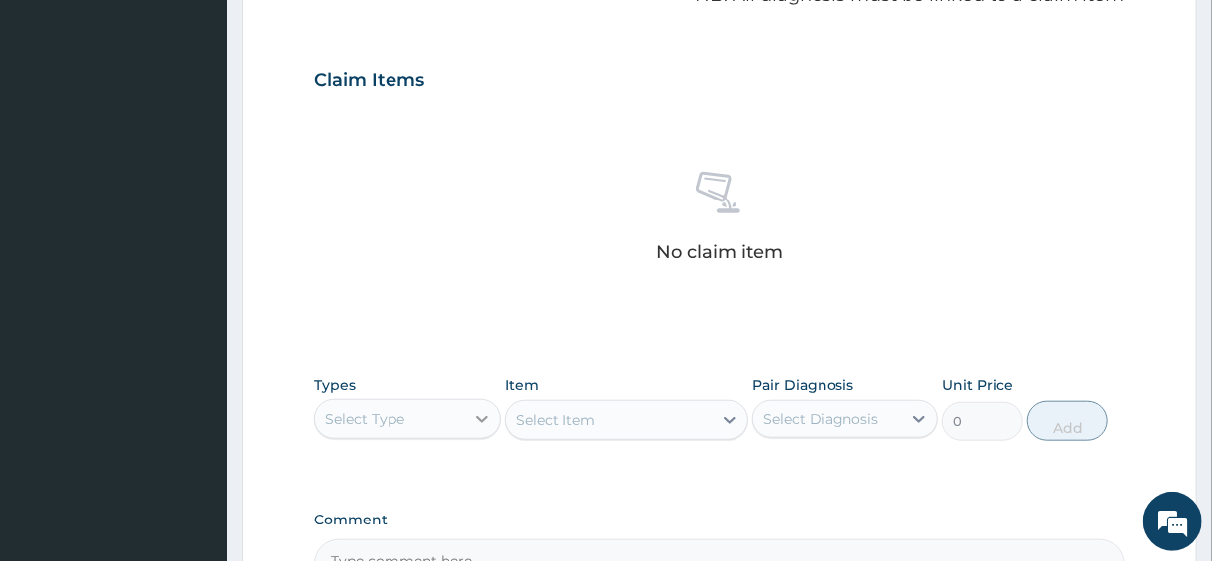
click at [483, 415] on icon at bounding box center [482, 419] width 20 height 20
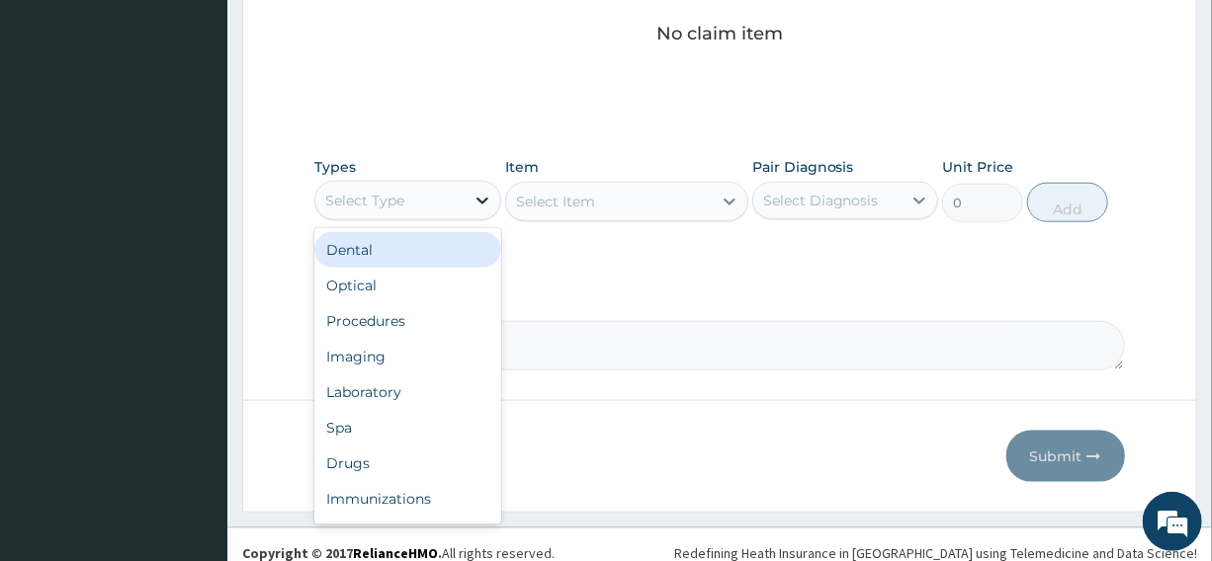
scroll to position [862, 0]
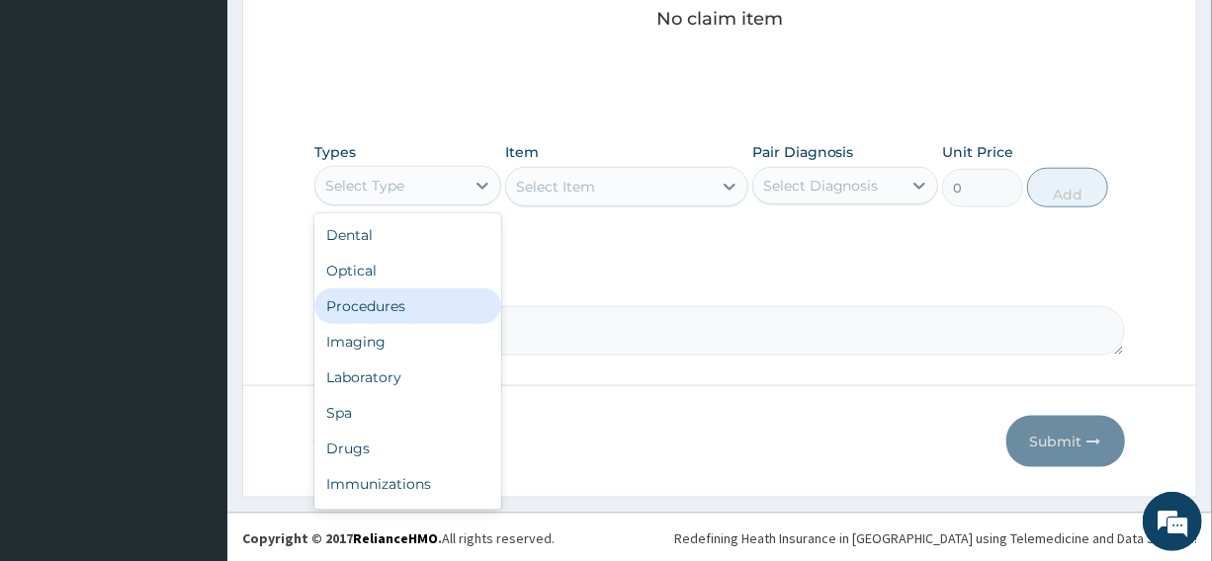
click at [403, 306] on div "Procedures" at bounding box center [407, 307] width 186 height 36
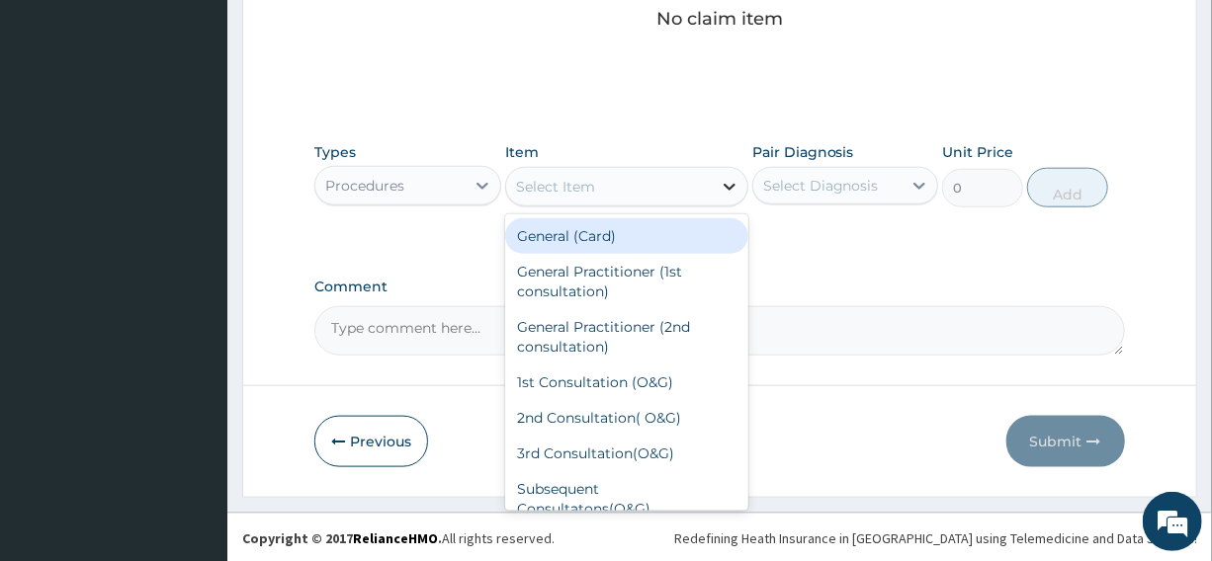
click at [721, 182] on icon at bounding box center [729, 187] width 20 height 20
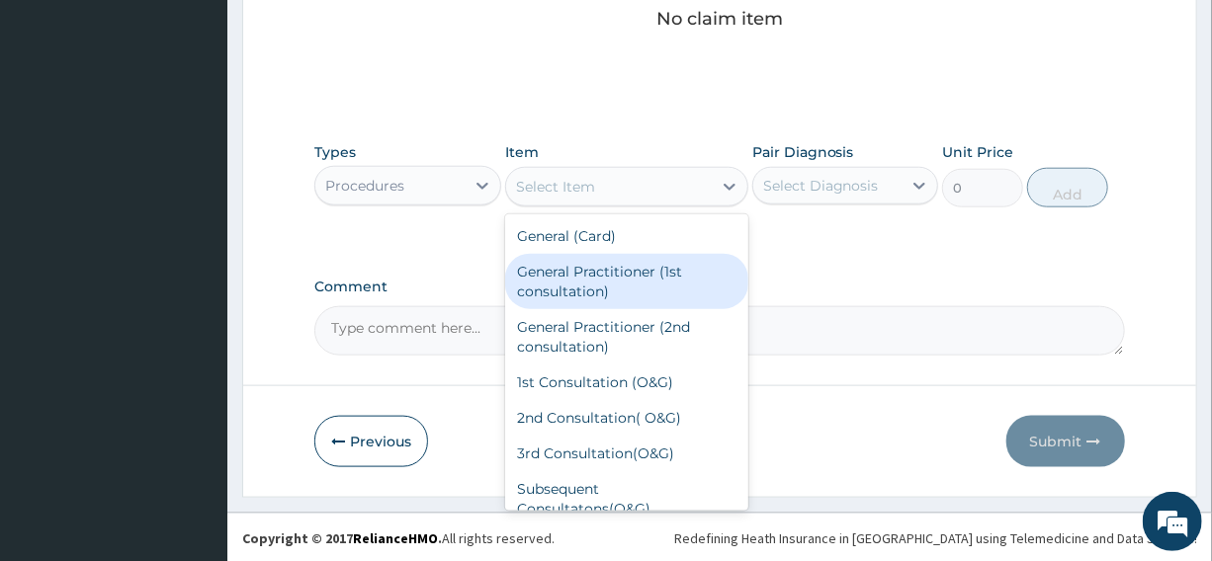
click at [646, 270] on div "General Practitioner (1st consultation)" at bounding box center [626, 281] width 243 height 55
type input "2500"
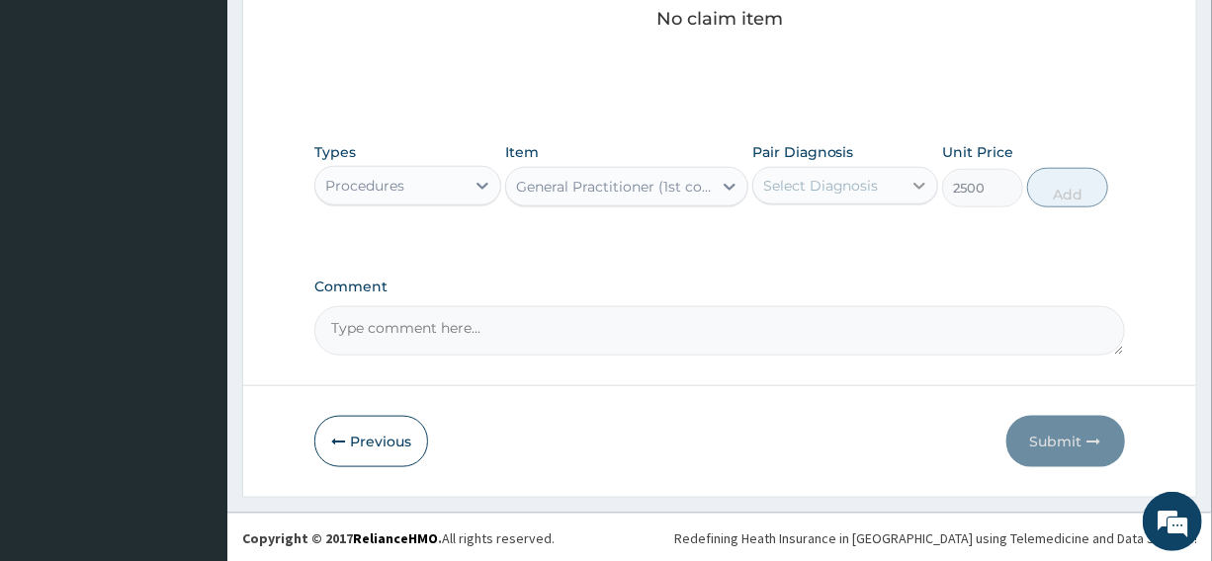
click at [924, 180] on icon at bounding box center [919, 186] width 20 height 20
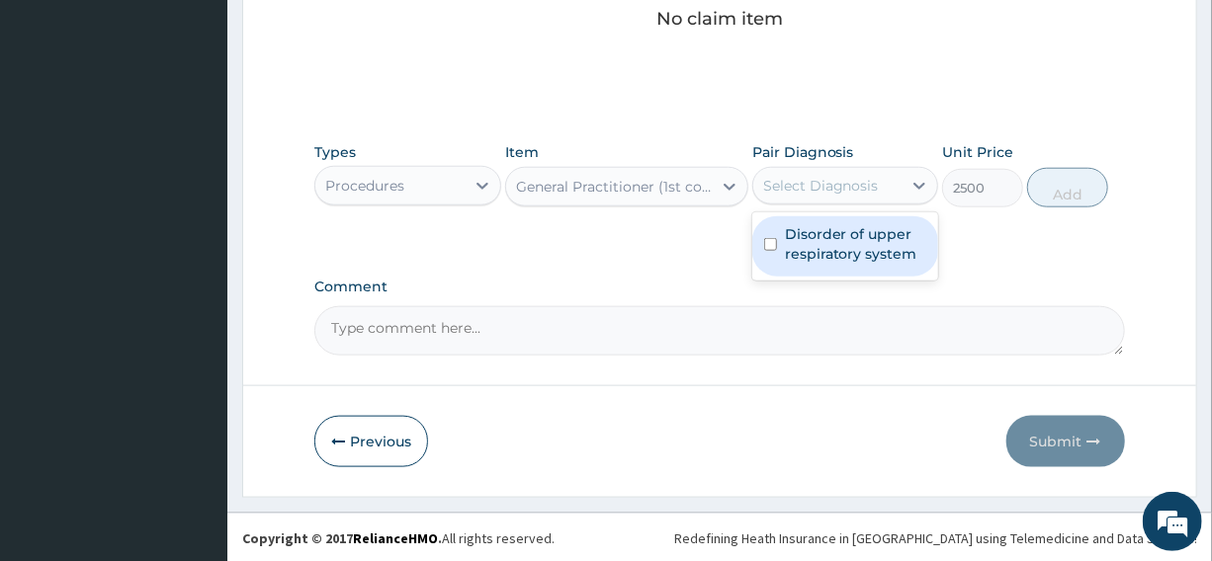
click at [910, 238] on label "Disorder of upper respiratory system" at bounding box center [855, 244] width 141 height 40
checkbox input "true"
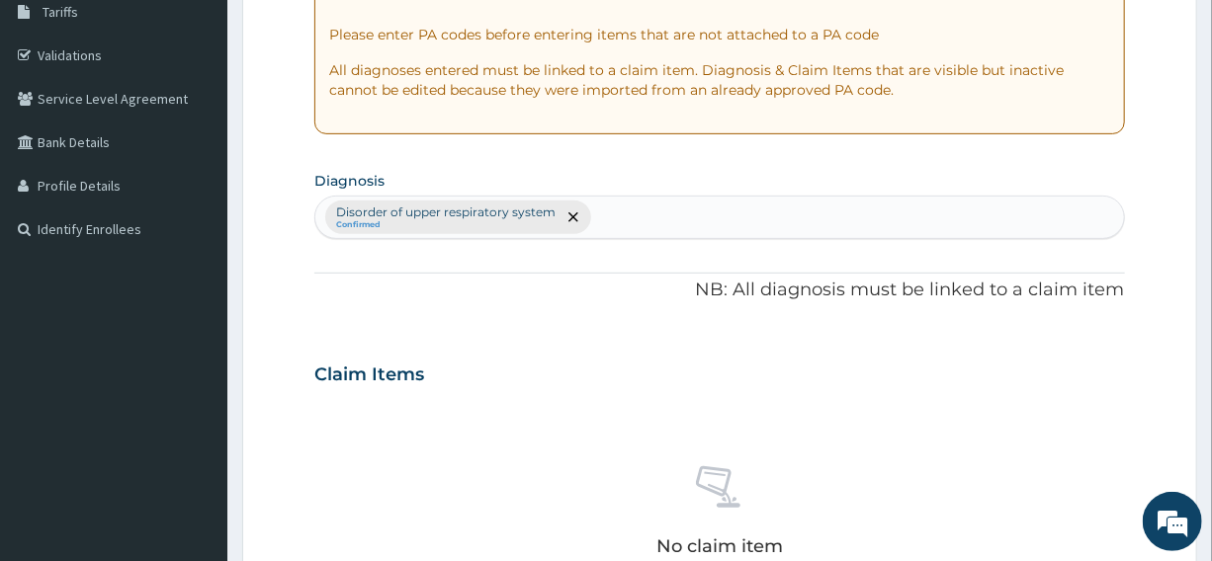
scroll to position [323, 0]
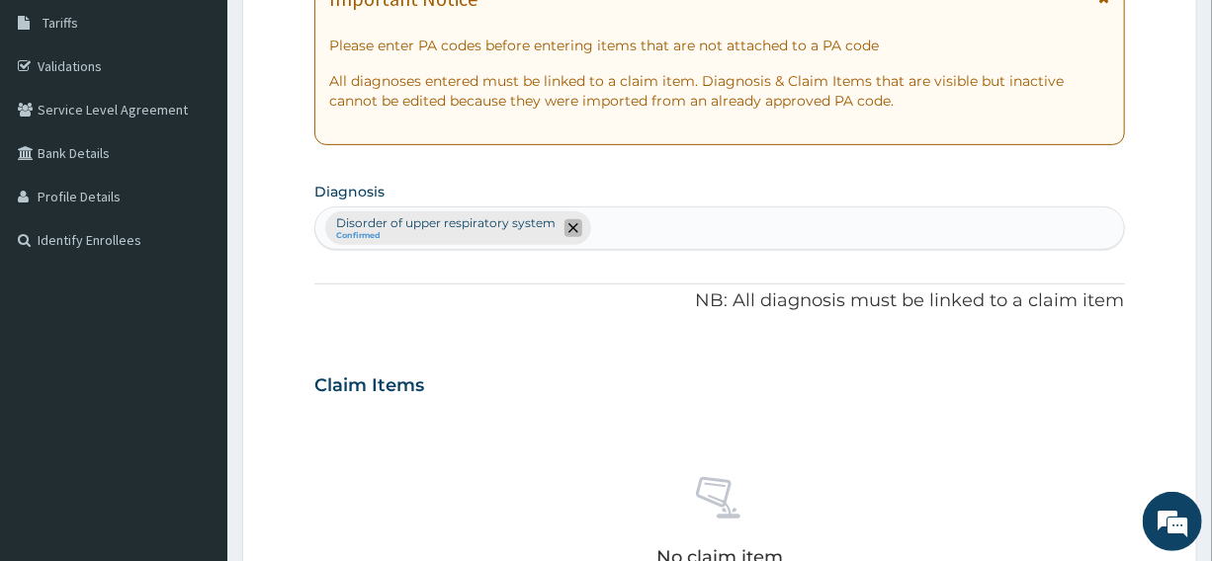
click at [568, 223] on icon "remove selection option" at bounding box center [573, 228] width 10 height 10
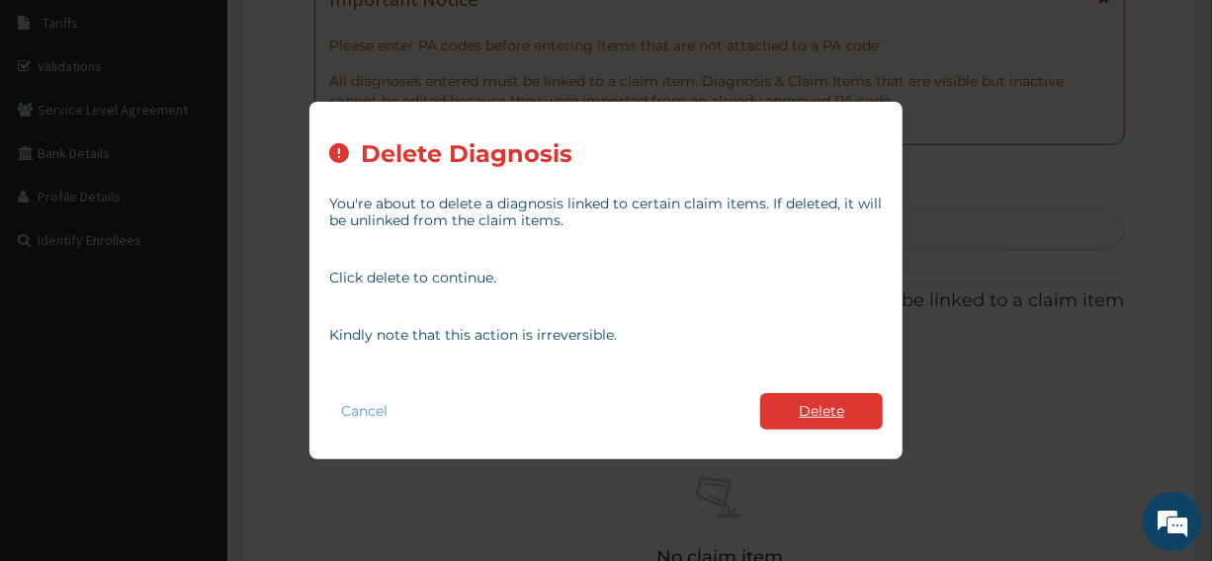
click at [799, 406] on button "Delete" at bounding box center [821, 411] width 123 height 37
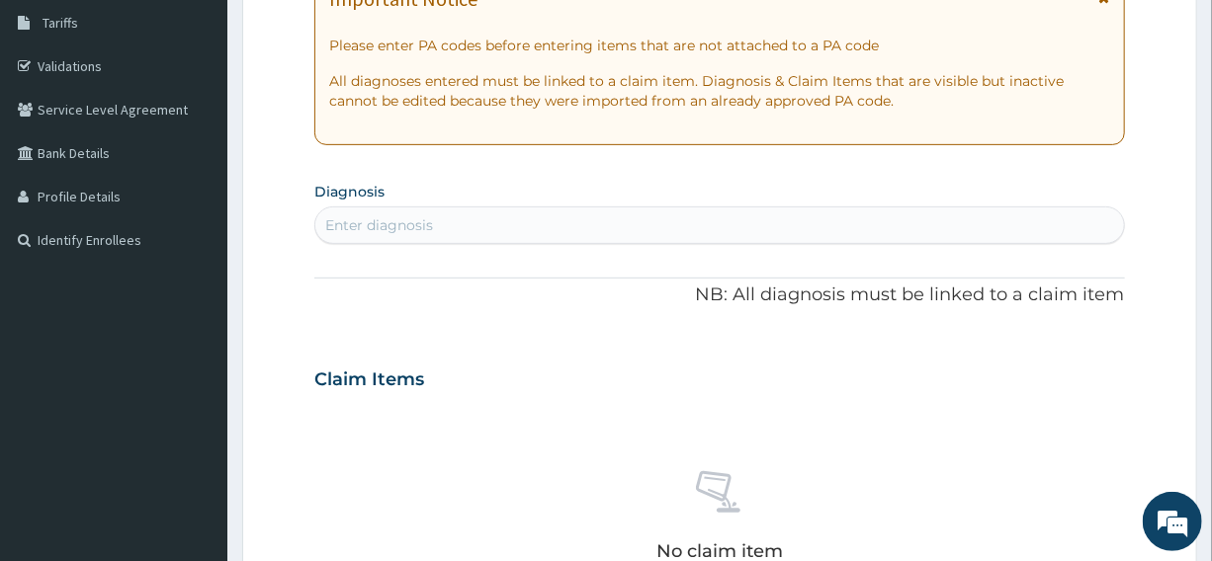
click at [437, 219] on div "Enter diagnosis" at bounding box center [718, 225] width 807 height 32
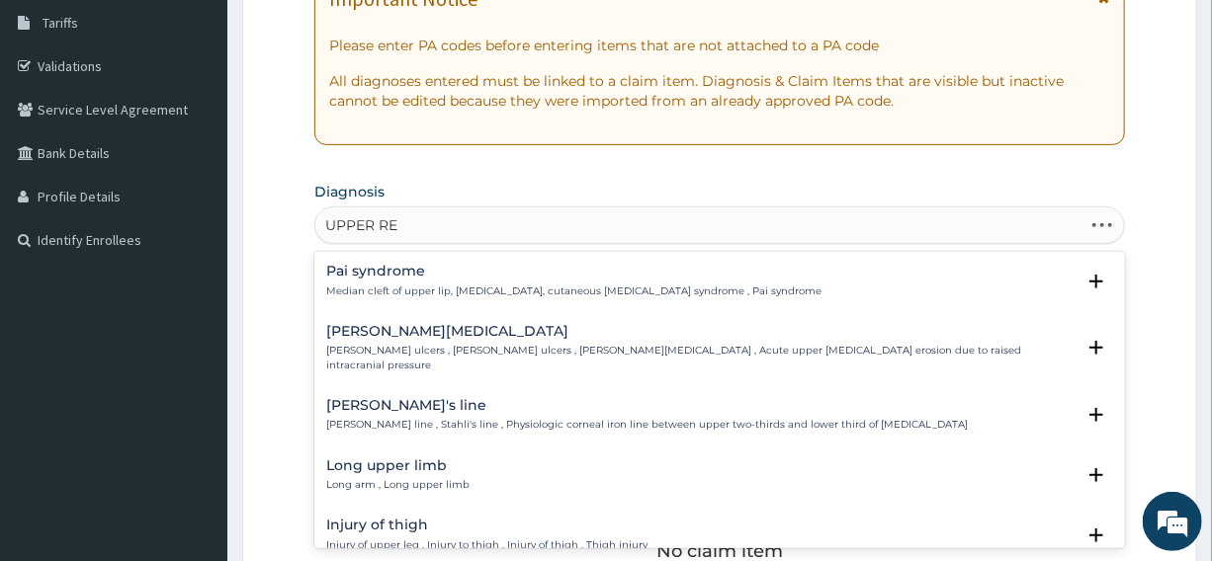
type input "UPPER RES"
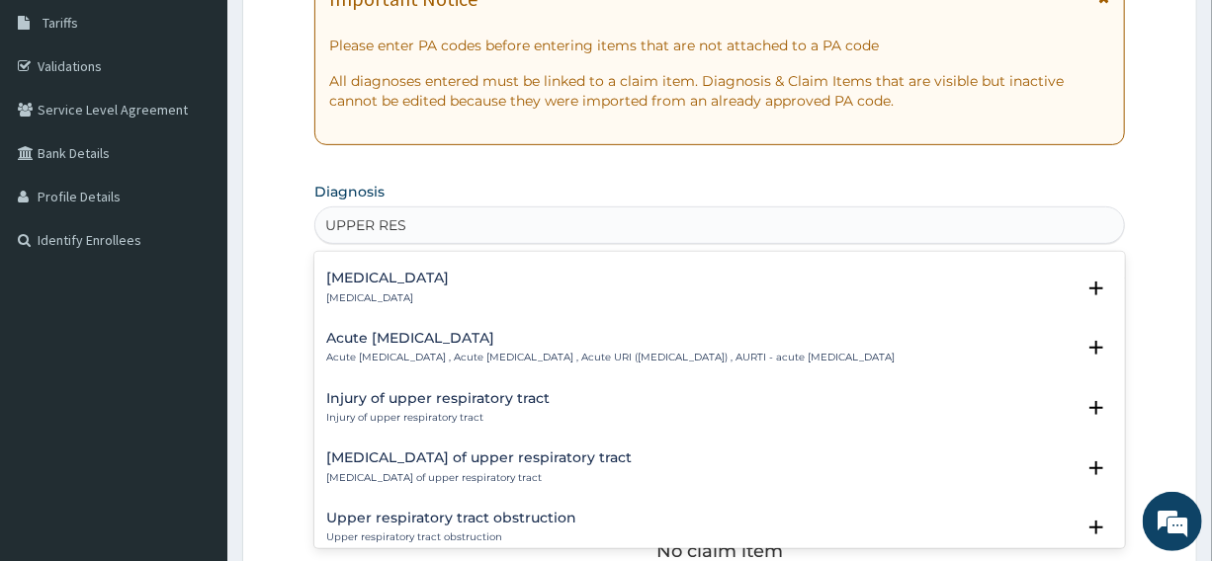
scroll to position [0, 0]
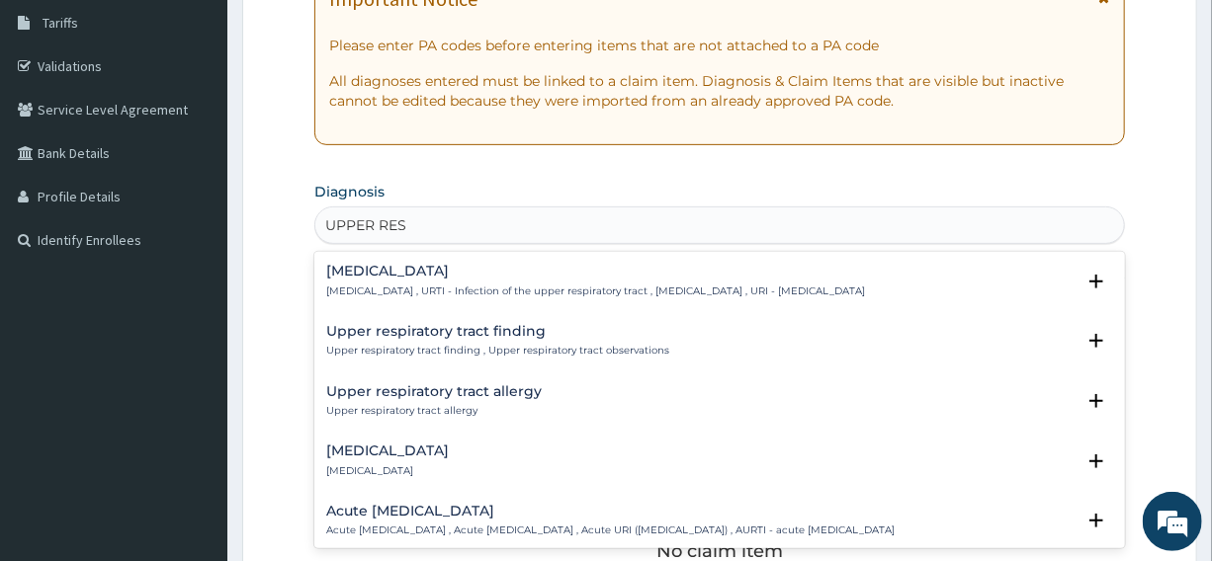
click at [439, 282] on div "Upper respiratory infection Upper respiratory infection , URTI - Infection of t…" at bounding box center [595, 281] width 539 height 35
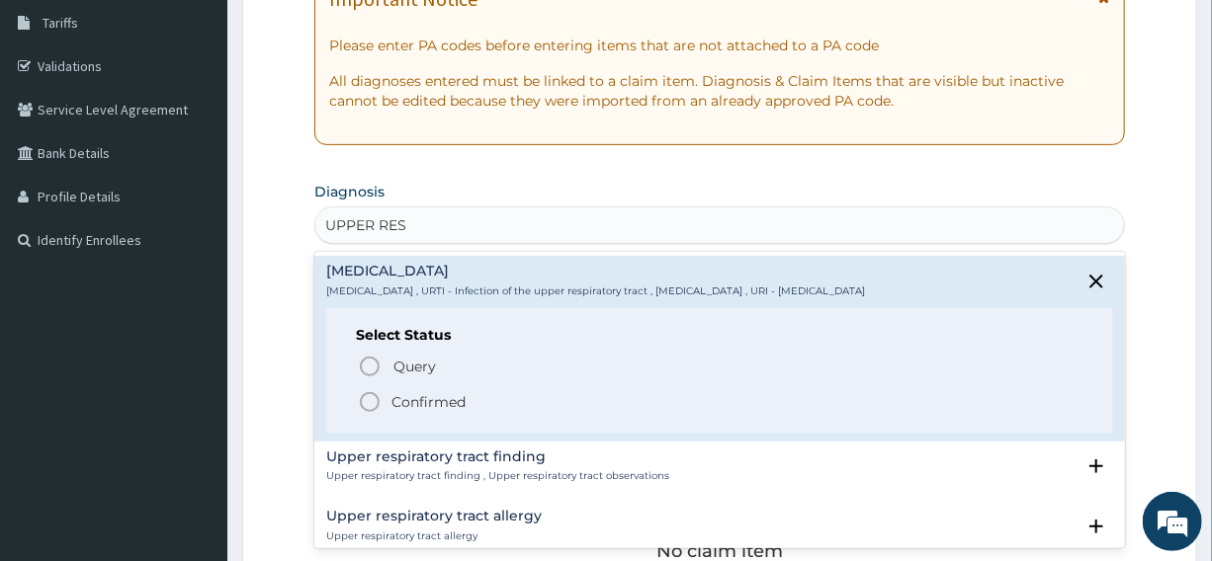
click at [365, 397] on icon "status option filled" at bounding box center [370, 402] width 24 height 24
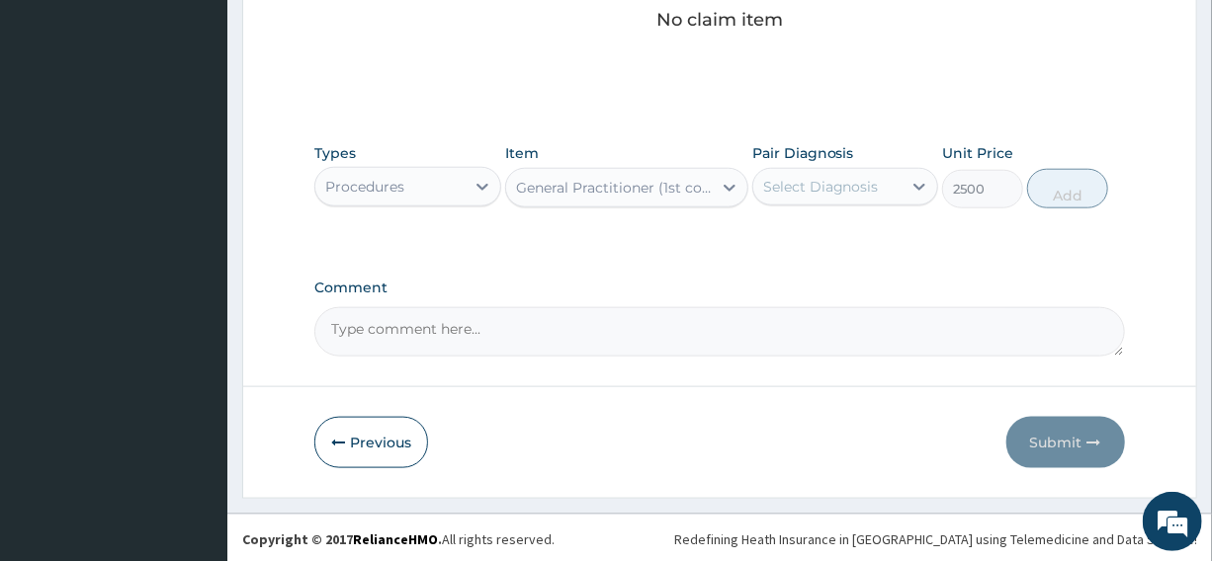
scroll to position [862, 0]
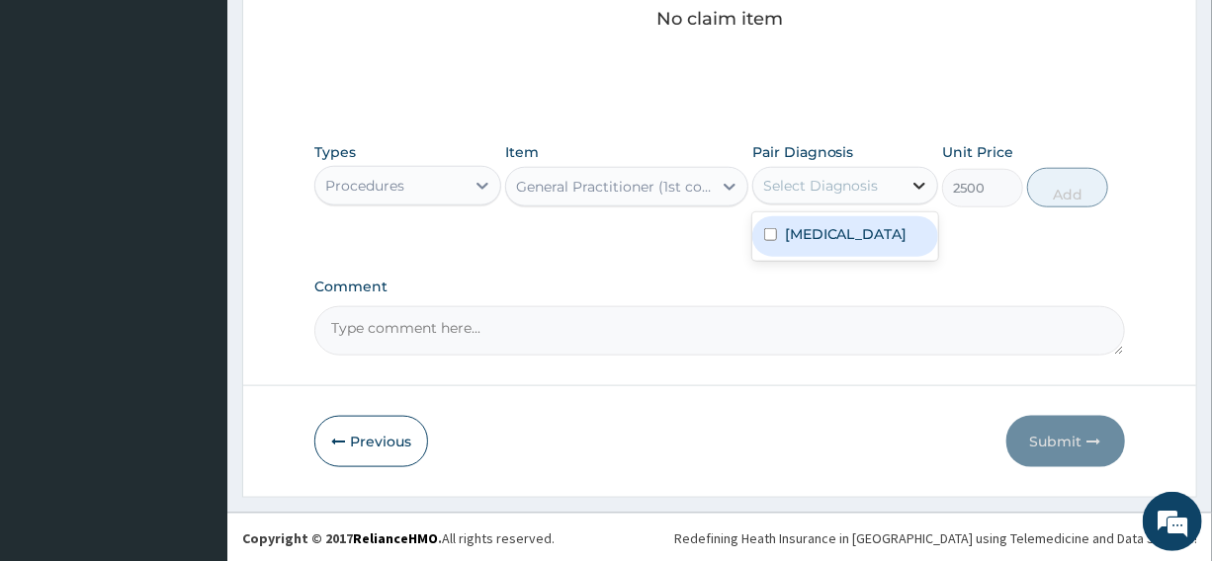
click at [913, 183] on icon at bounding box center [919, 186] width 20 height 20
click at [888, 236] on label "Upper respiratory infection" at bounding box center [846, 234] width 123 height 20
checkbox input "true"
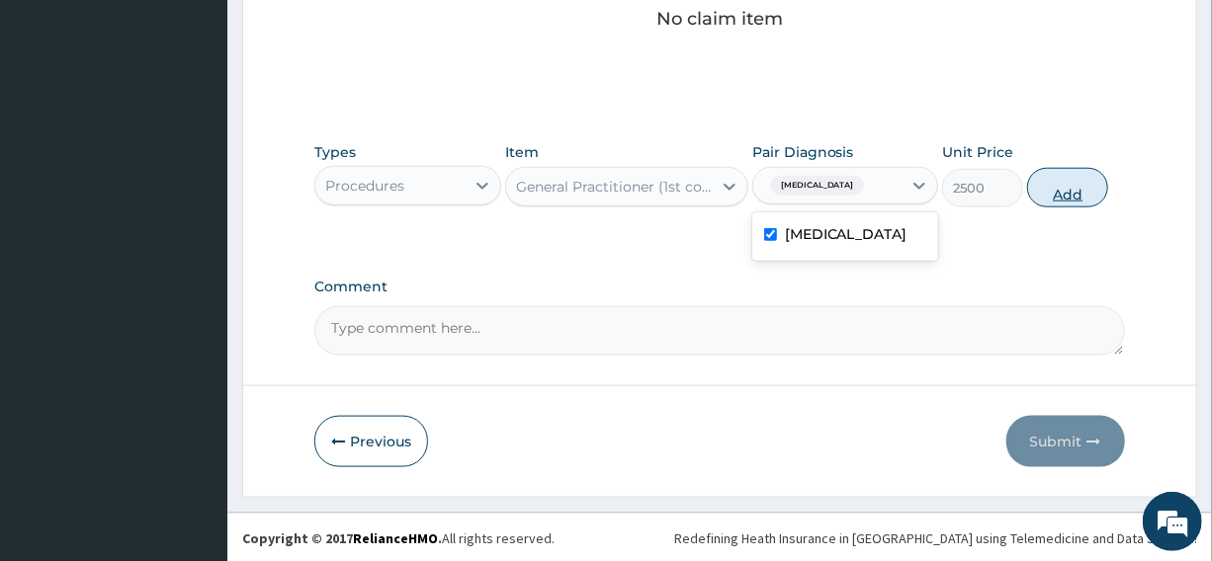
click at [1072, 180] on button "Add" at bounding box center [1067, 188] width 81 height 40
type input "0"
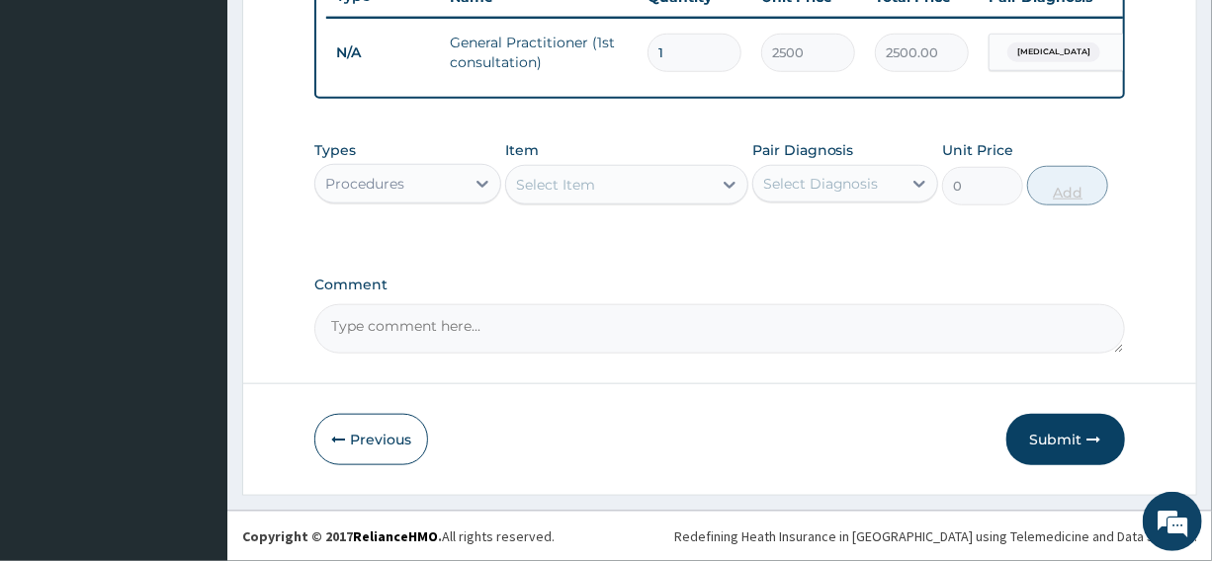
scroll to position [783, 0]
click at [480, 184] on icon at bounding box center [482, 184] width 12 height 7
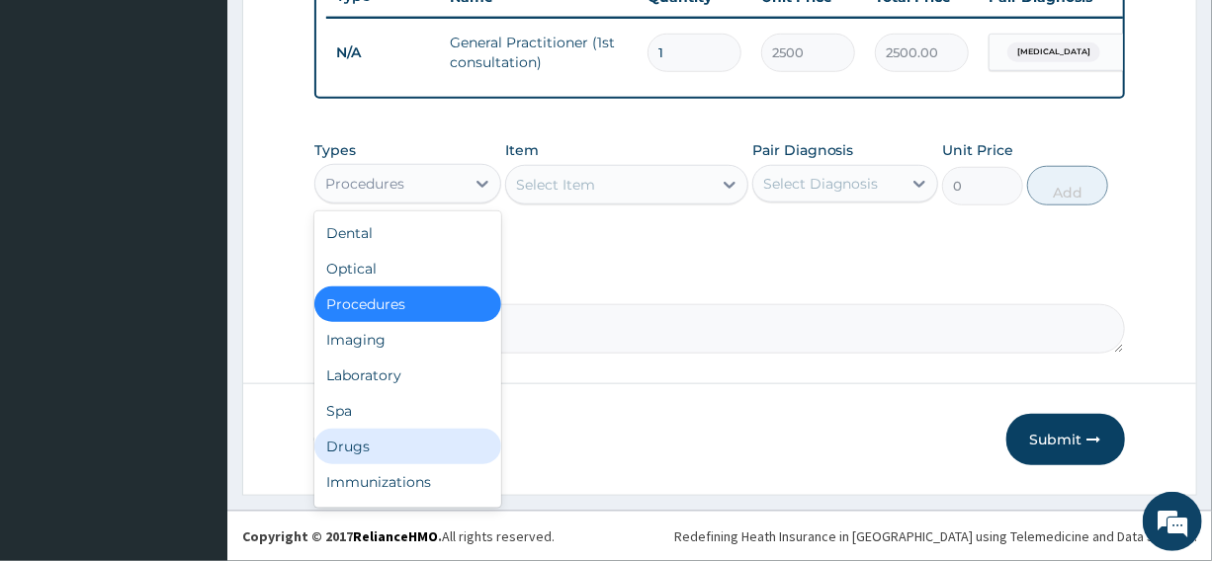
click at [356, 438] on div "Drugs" at bounding box center [407, 447] width 186 height 36
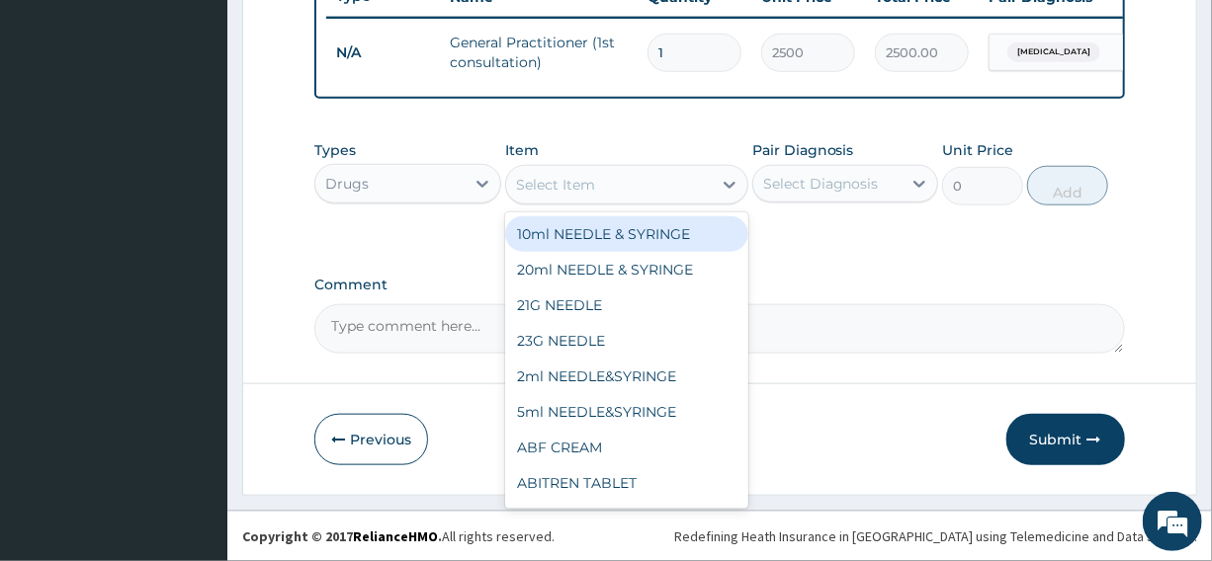
click at [730, 186] on icon at bounding box center [729, 185] width 12 height 7
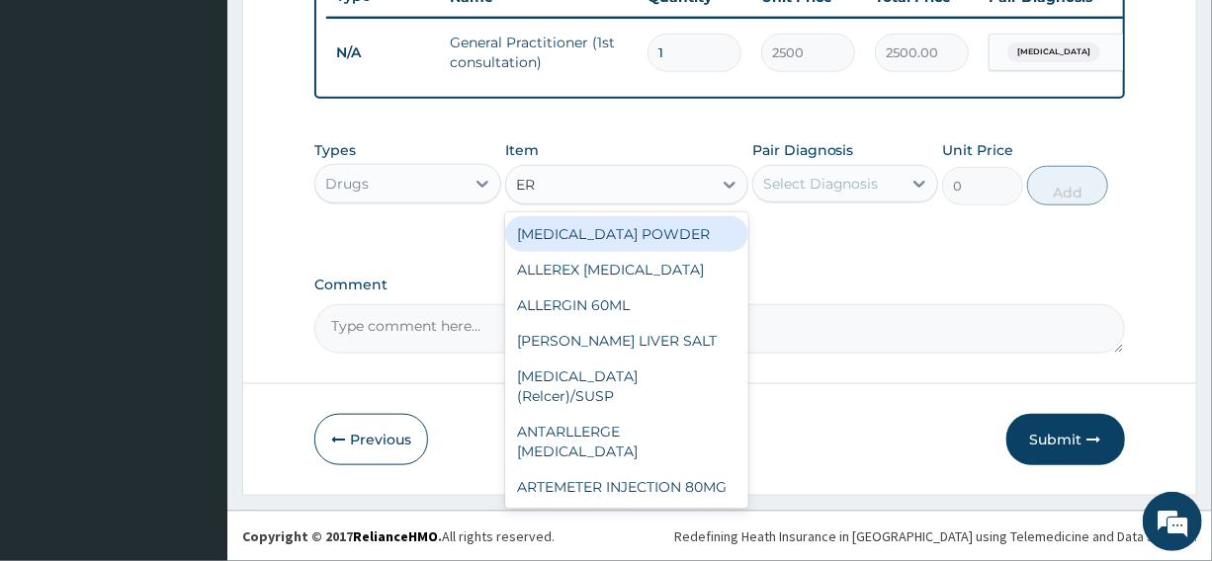
type input "ERY"
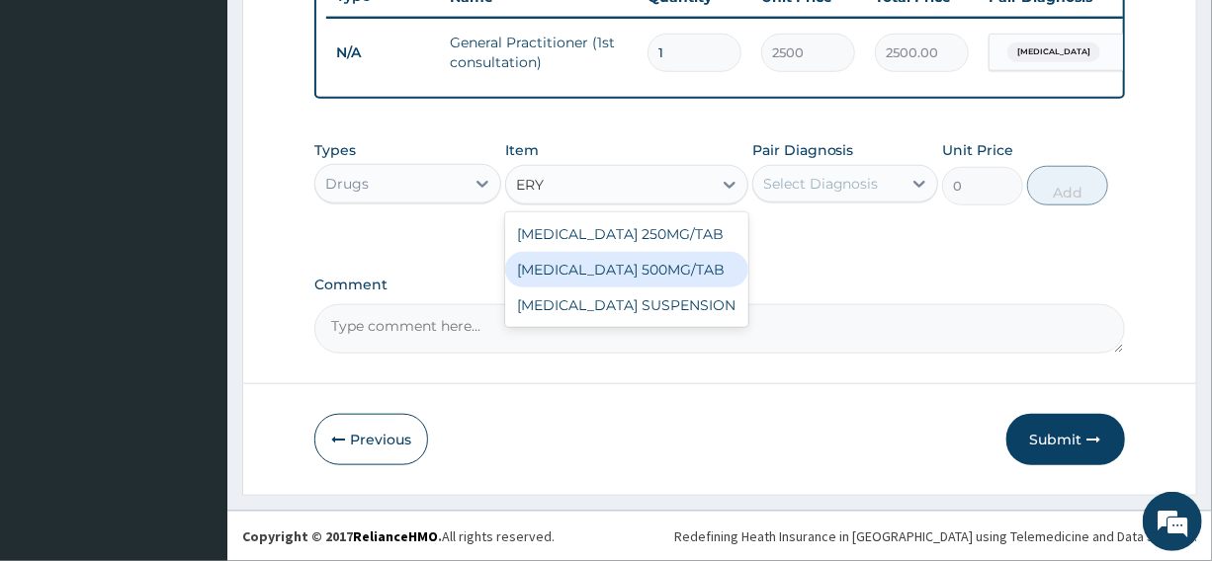
click at [651, 267] on div "ERYTHROMYCIN 500MG/TAB" at bounding box center [626, 270] width 243 height 36
type input "49"
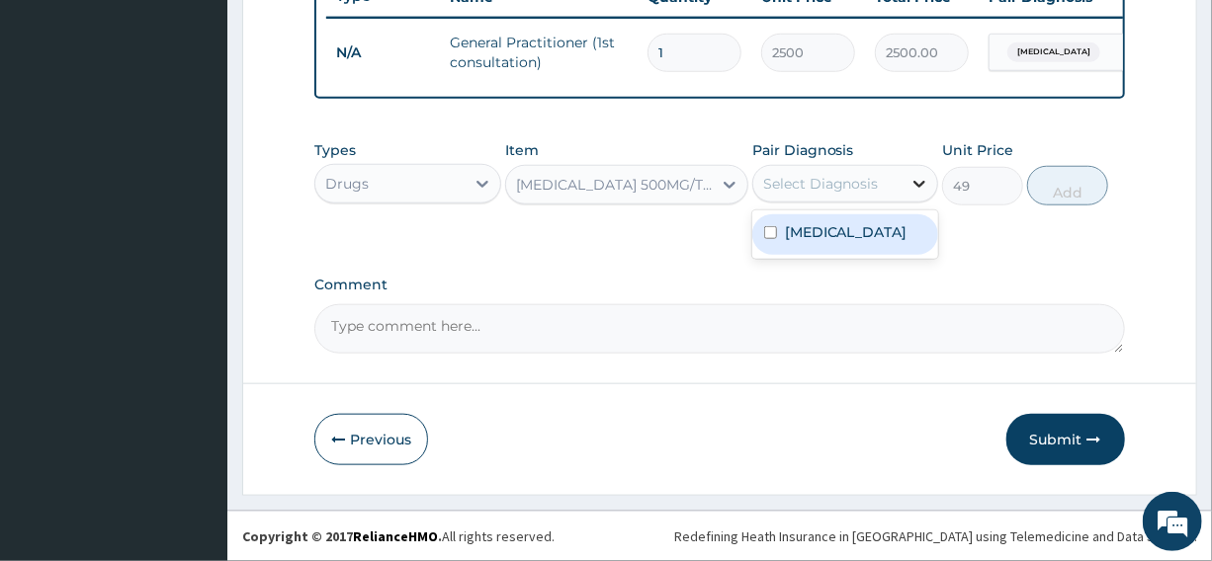
click at [916, 182] on icon at bounding box center [919, 184] width 20 height 20
click at [907, 241] on label "Upper respiratory infection" at bounding box center [846, 232] width 123 height 20
checkbox input "true"
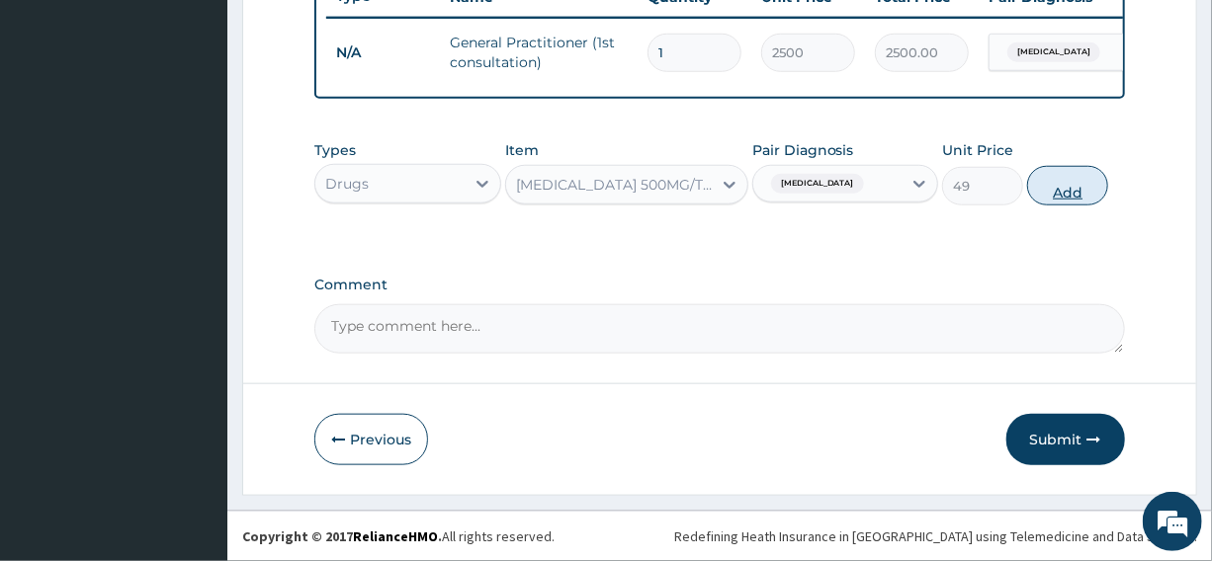
click at [1060, 185] on button "Add" at bounding box center [1067, 186] width 81 height 40
type input "0"
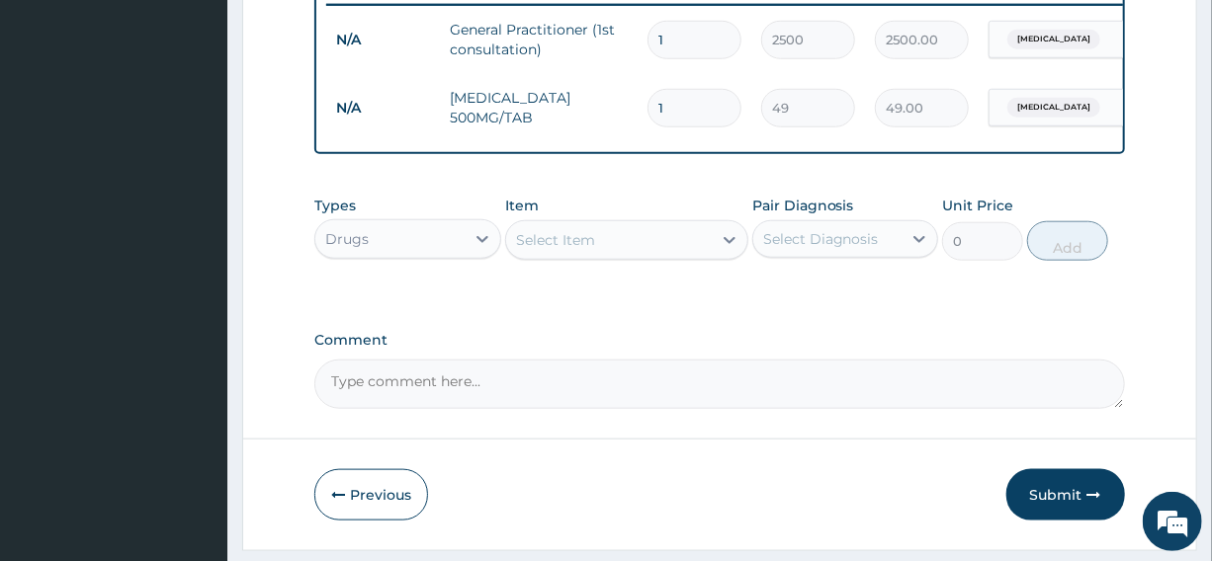
click at [668, 108] on input "1" at bounding box center [694, 108] width 94 height 39
type input "0.00"
type input "7"
type input "343.00"
type input "7"
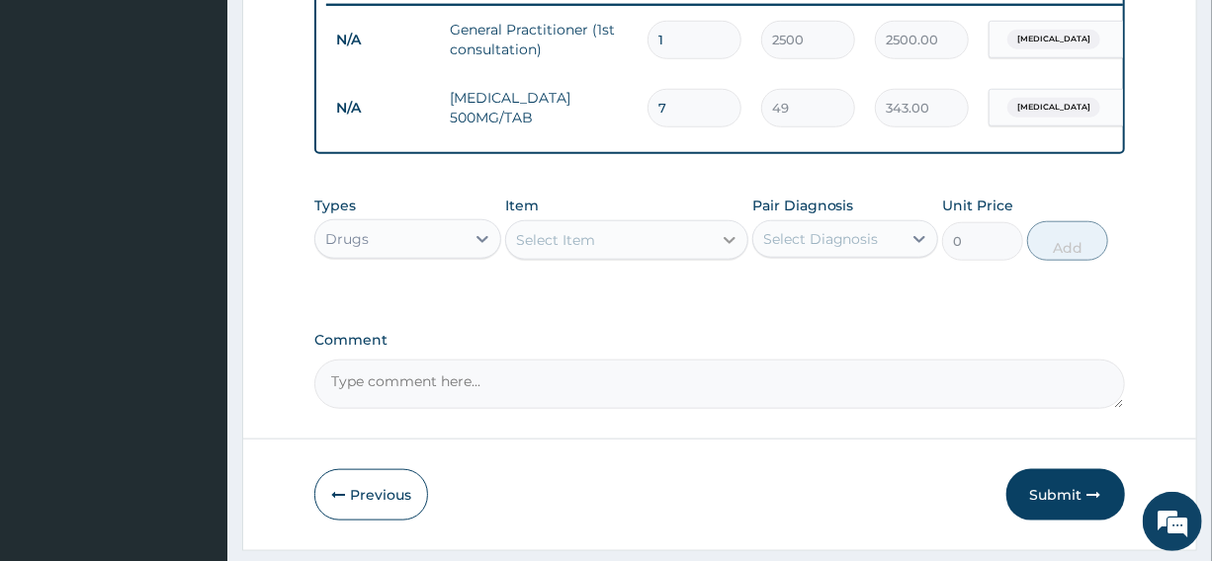
click at [731, 250] on icon at bounding box center [729, 240] width 20 height 20
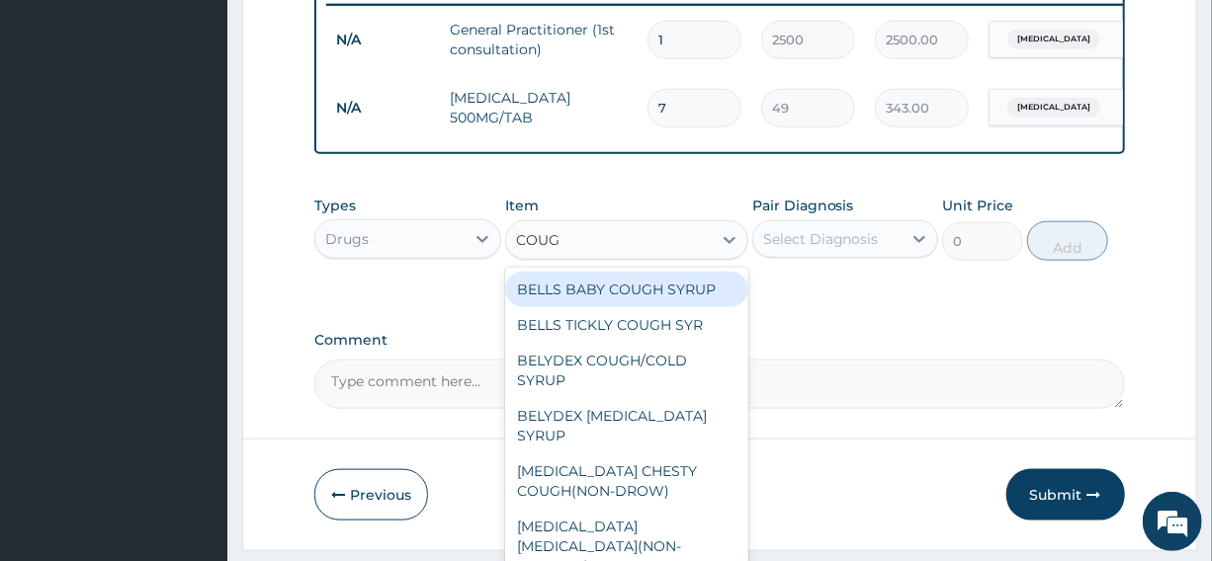
type input "COUGH"
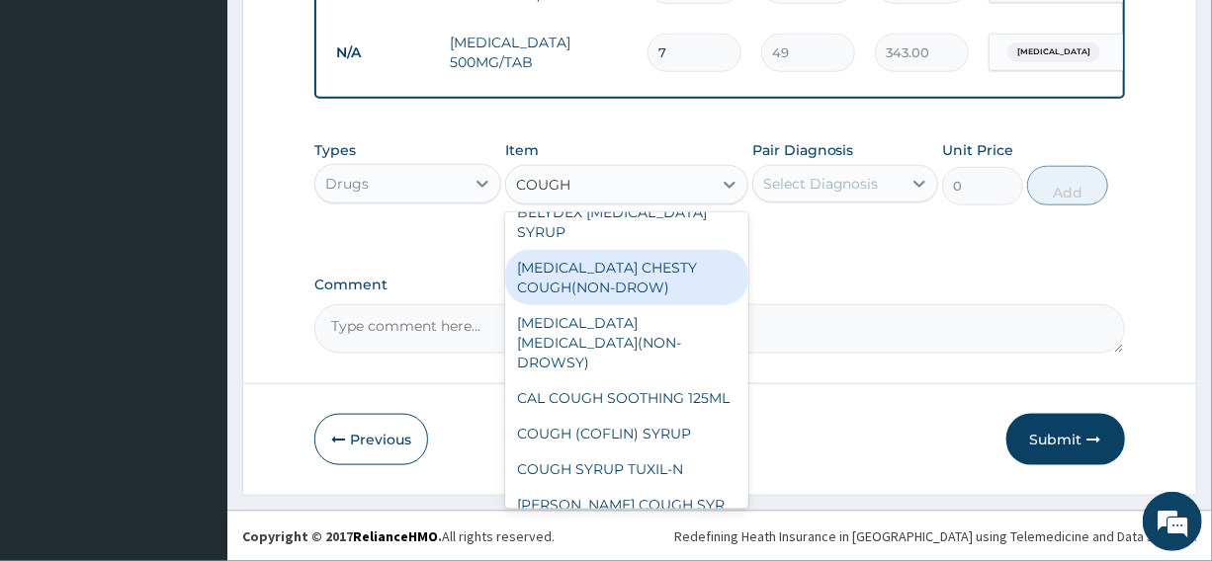
scroll to position [165, 0]
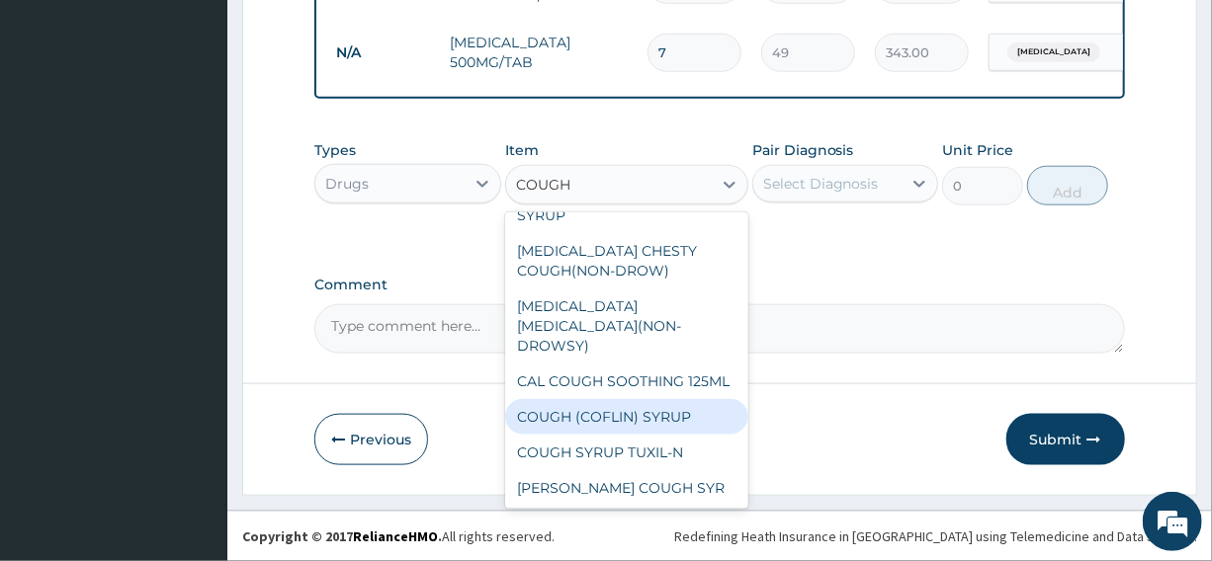
click at [632, 417] on div "COUGH (COFLIN) SYRUP" at bounding box center [626, 417] width 243 height 36
type input "350"
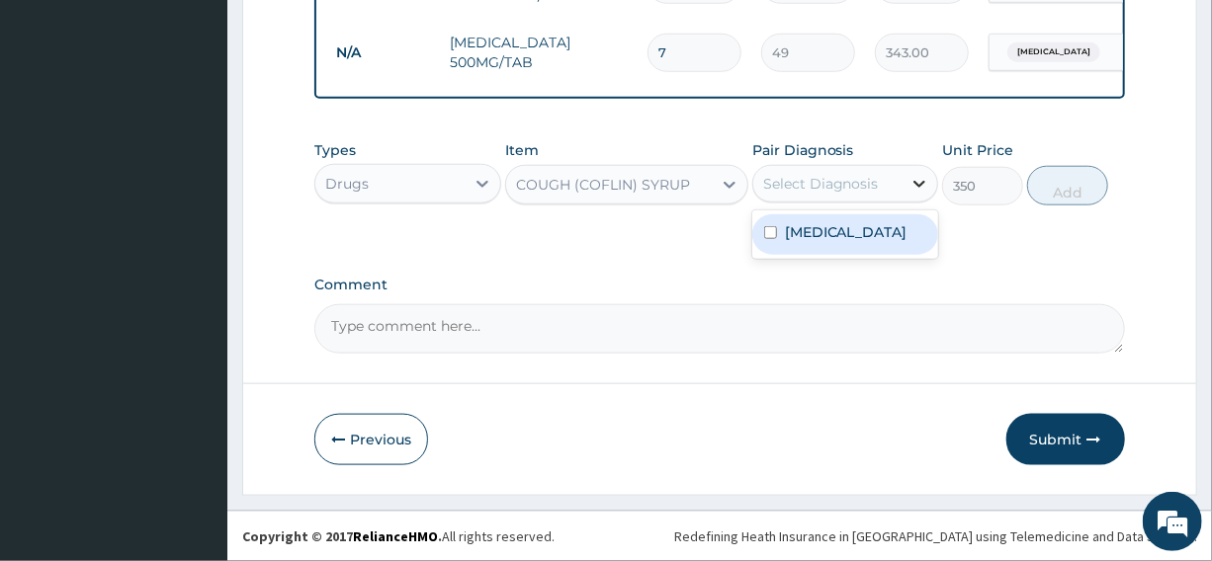
click at [920, 180] on icon at bounding box center [919, 184] width 20 height 20
click at [888, 237] on label "Upper respiratory infection" at bounding box center [846, 232] width 123 height 20
checkbox input "true"
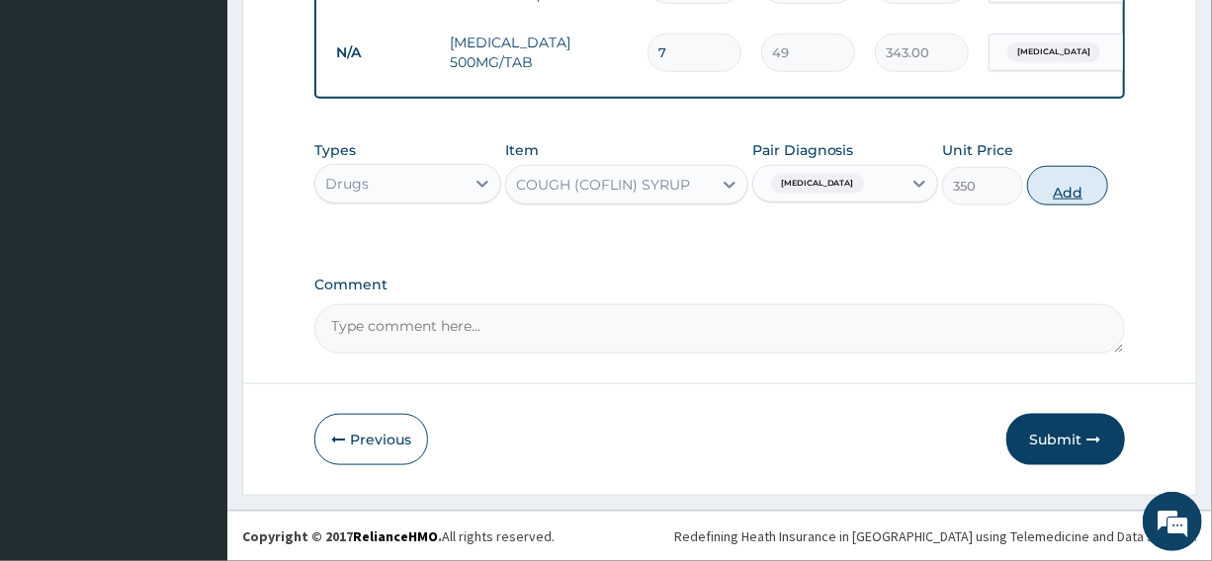
click at [1080, 188] on button "Add" at bounding box center [1067, 186] width 81 height 40
type input "0"
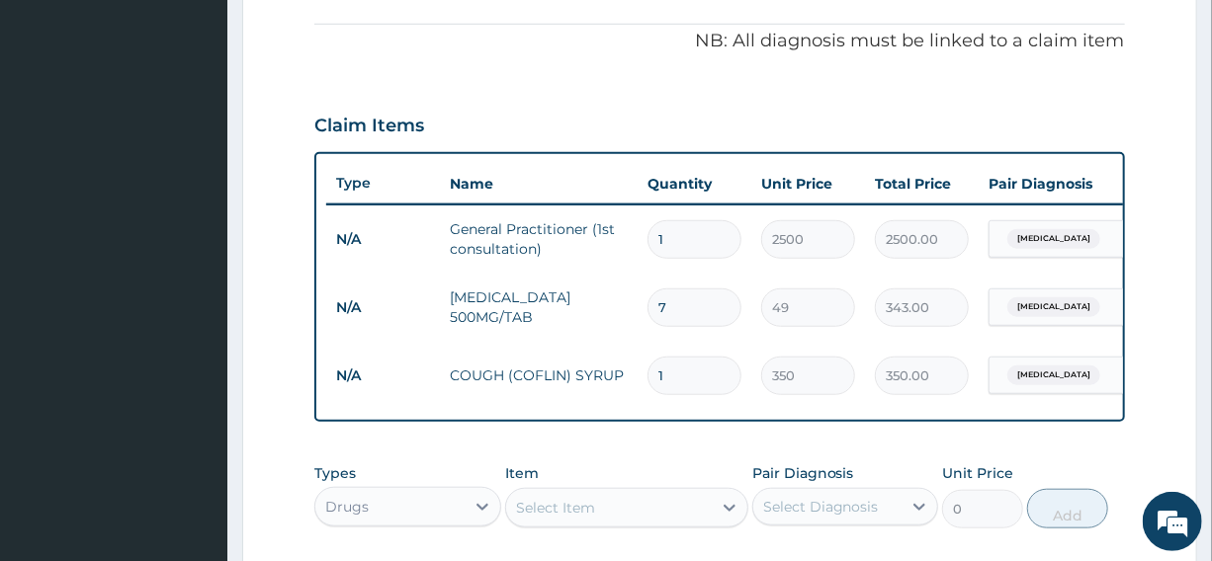
type input "0"
type input "0.00"
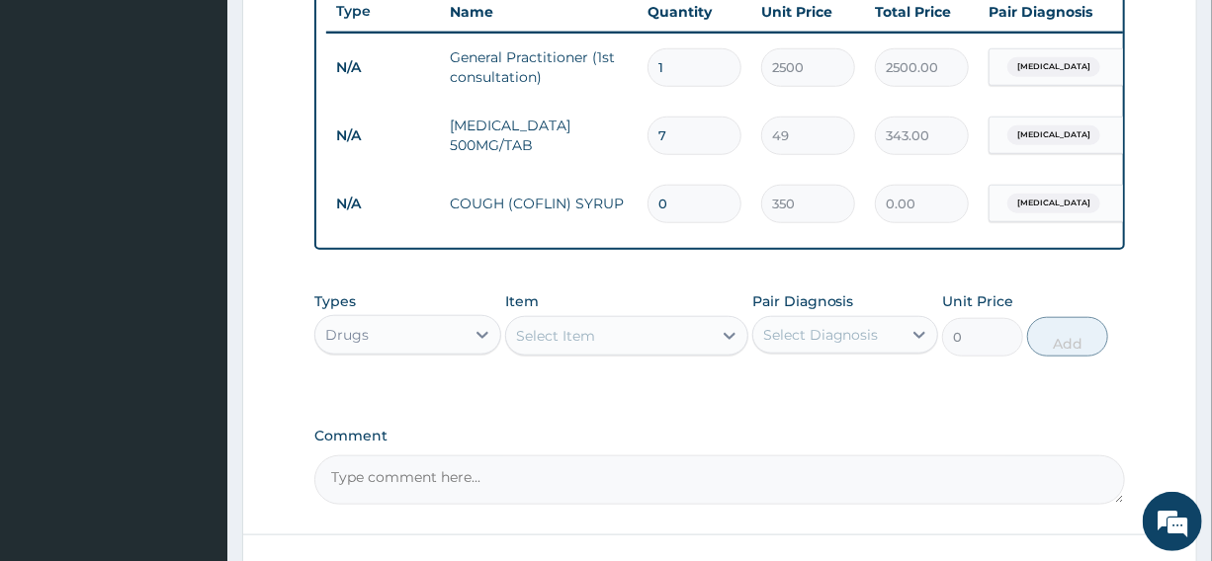
scroll to position [920, 0]
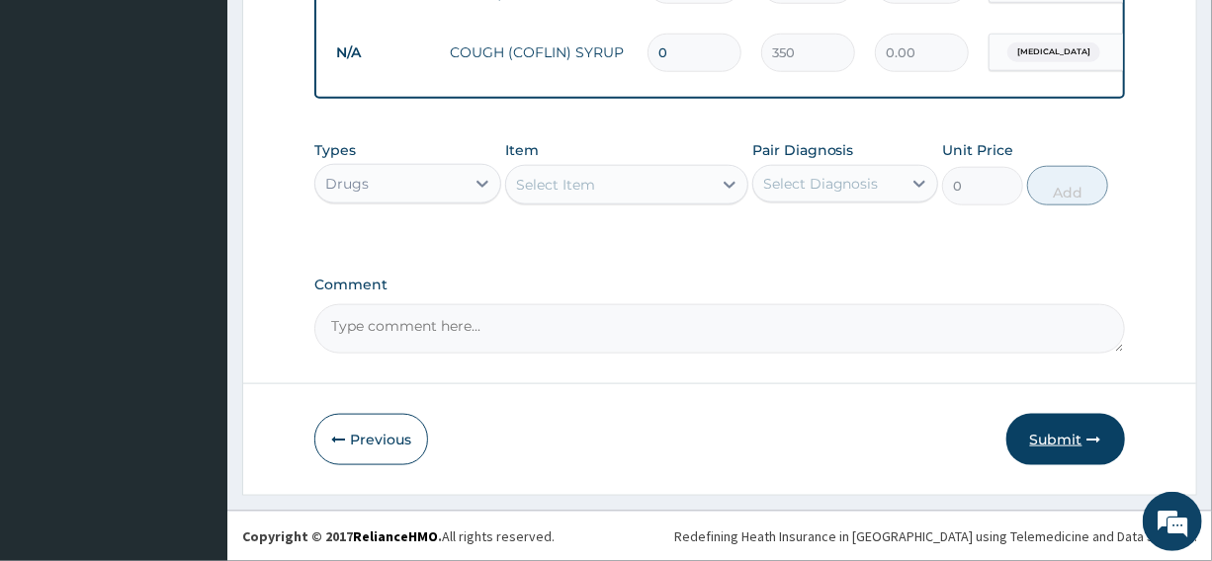
type input "0"
click at [1046, 439] on button "Submit" at bounding box center [1065, 439] width 119 height 51
click at [1050, 429] on button "Submit" at bounding box center [1065, 439] width 119 height 51
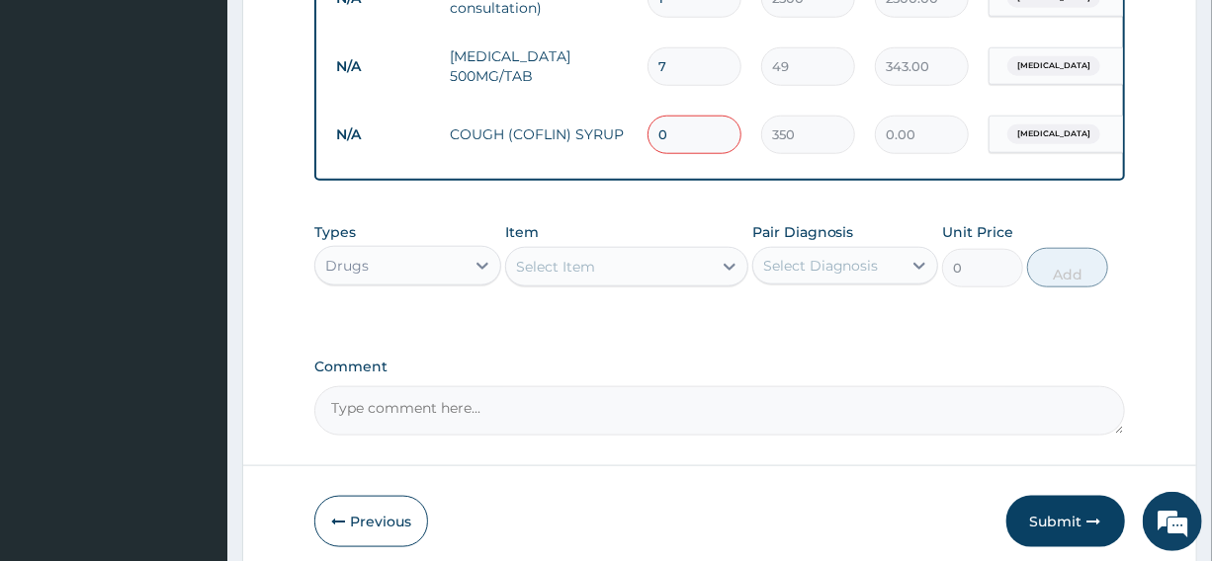
scroll to position [830, 0]
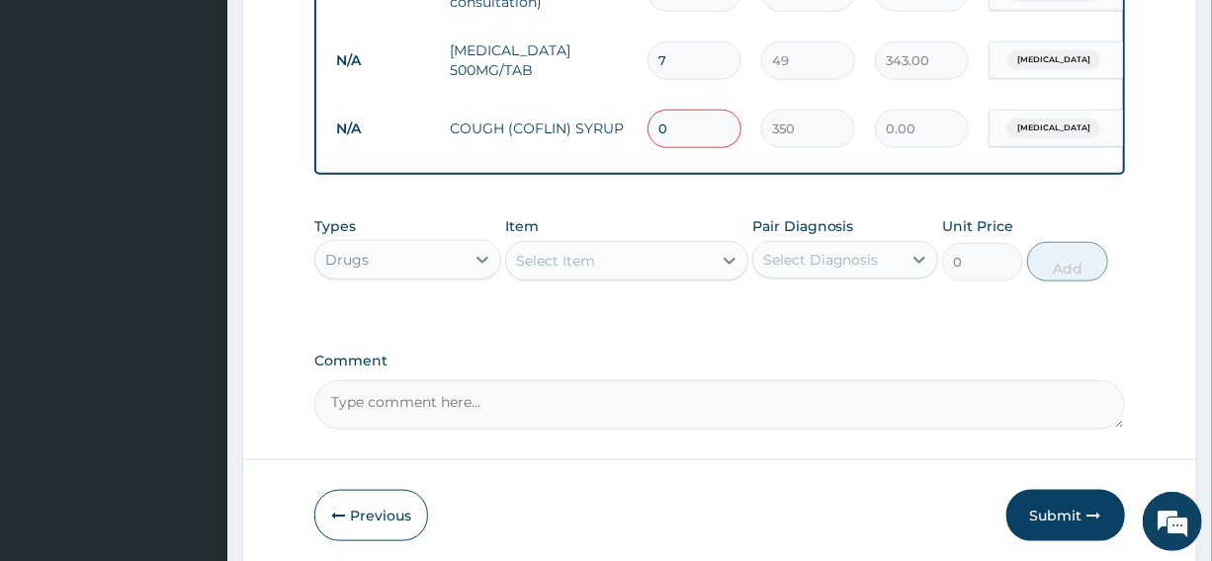
click at [665, 128] on input "0" at bounding box center [694, 129] width 94 height 39
type input "1"
type input "350.00"
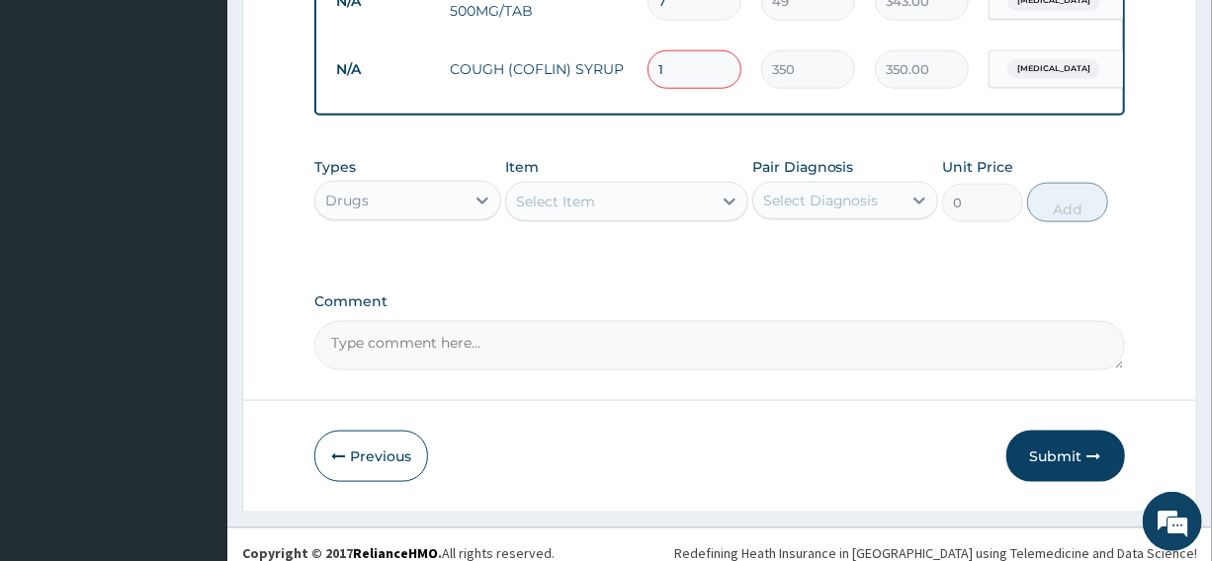
scroll to position [920, 0]
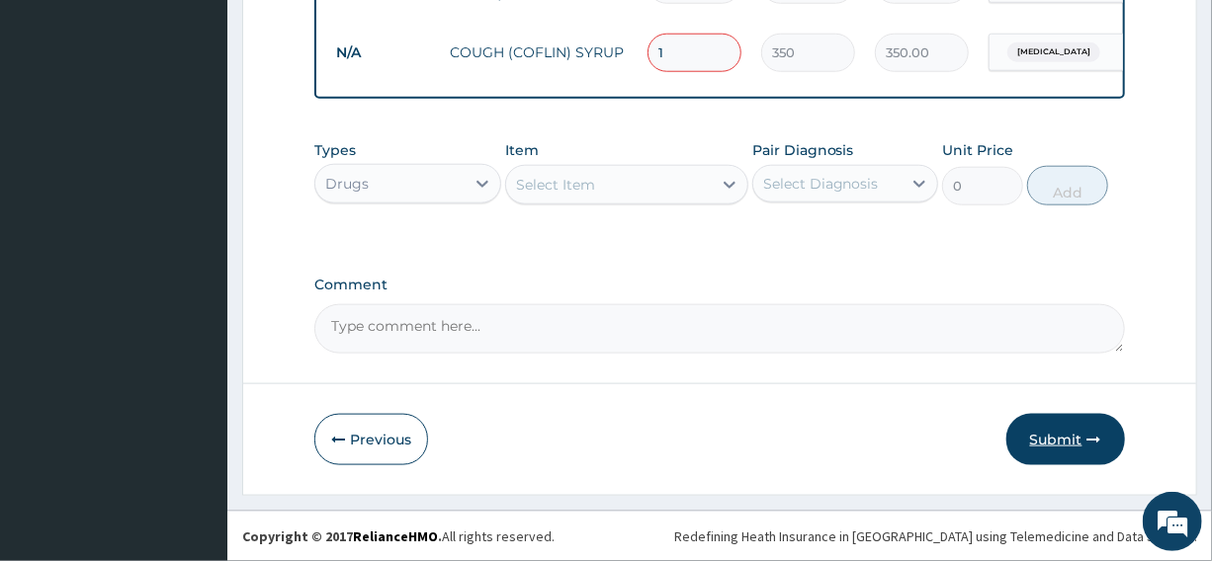
type input "1"
click at [1070, 435] on button "Submit" at bounding box center [1065, 439] width 119 height 51
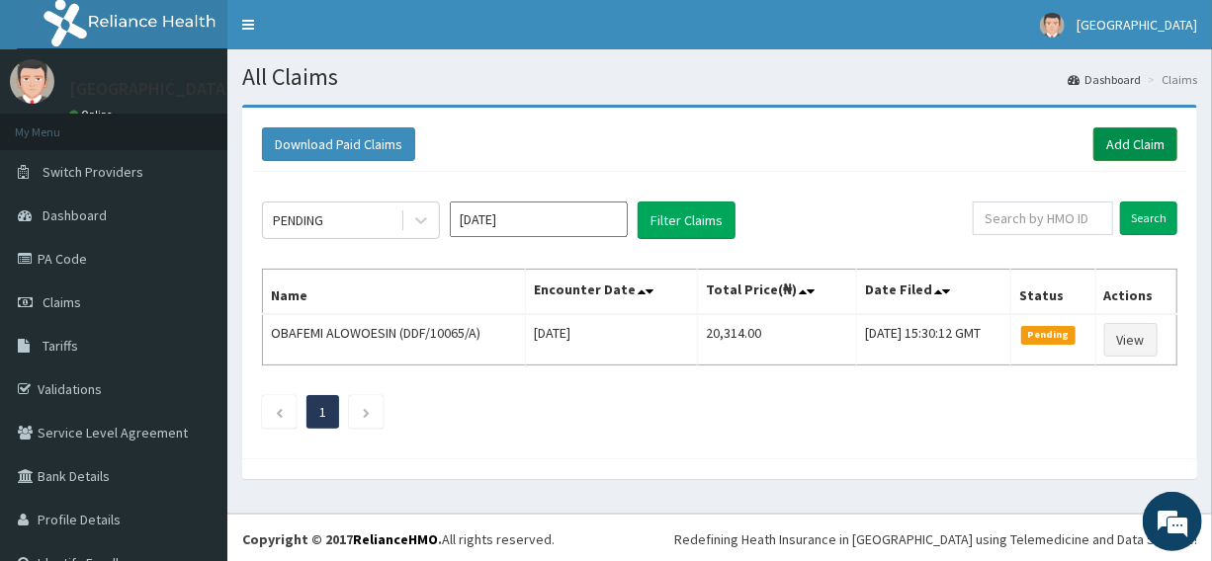
click at [1110, 143] on link "Add Claim" at bounding box center [1135, 144] width 84 height 34
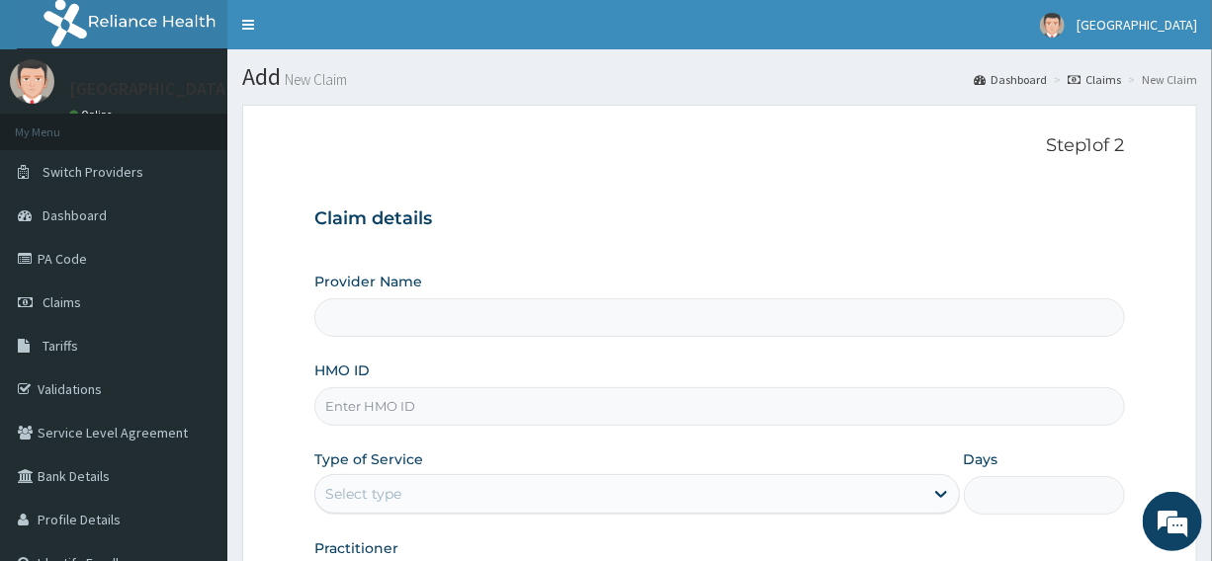
type input "[GEOGRAPHIC_DATA]"
click at [415, 406] on input "HMO ID" at bounding box center [718, 406] width 809 height 39
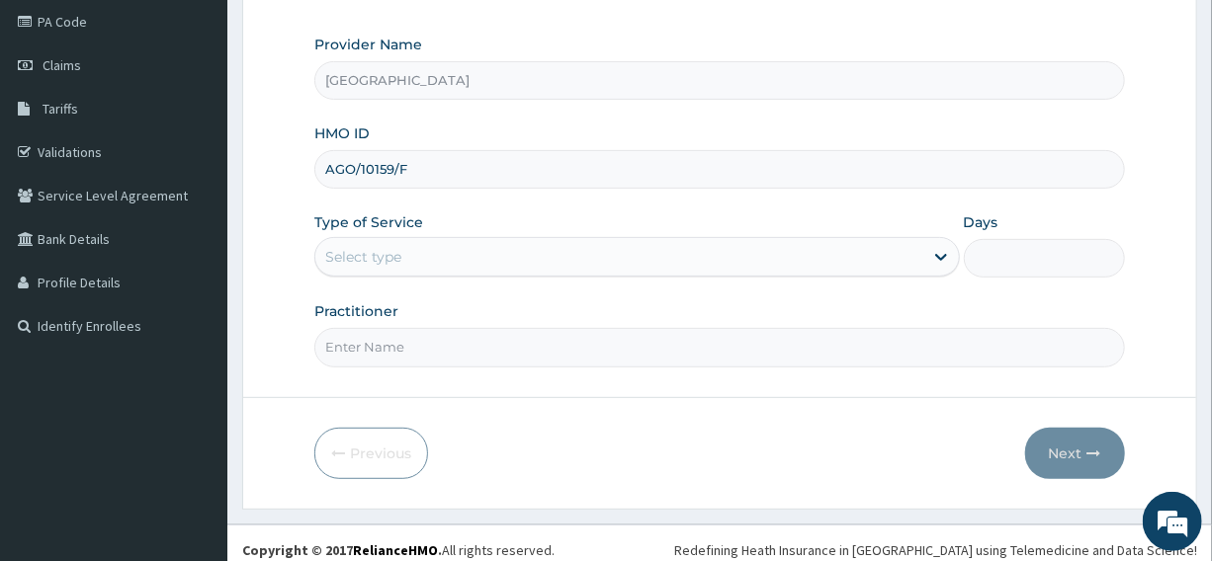
scroll to position [248, 0]
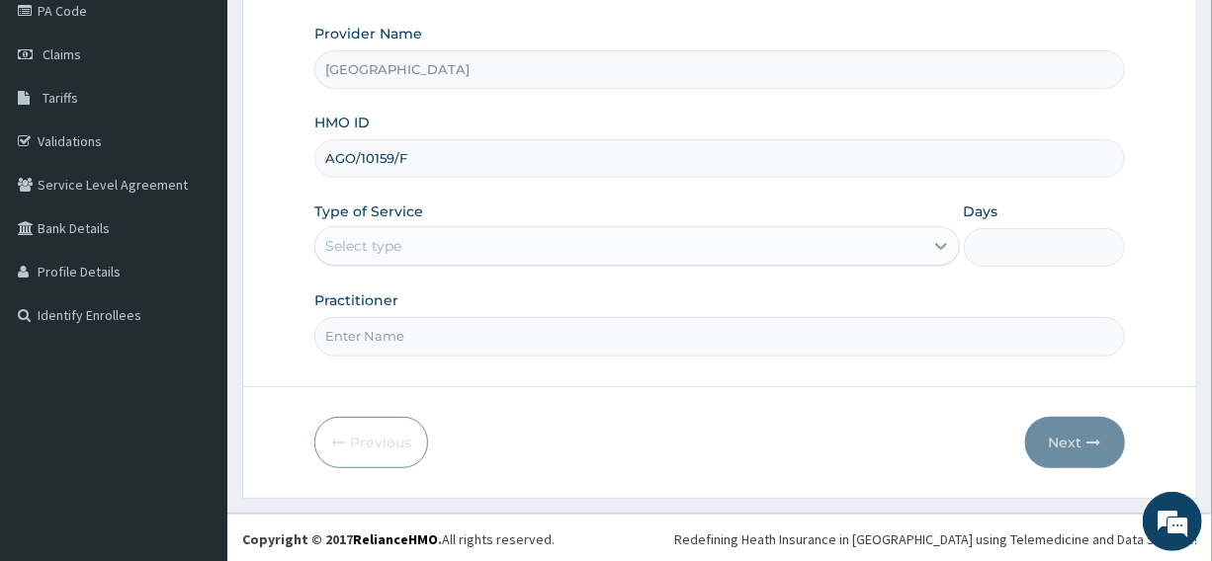
type input "AGO/10159/F"
click at [935, 244] on icon at bounding box center [941, 247] width 12 height 7
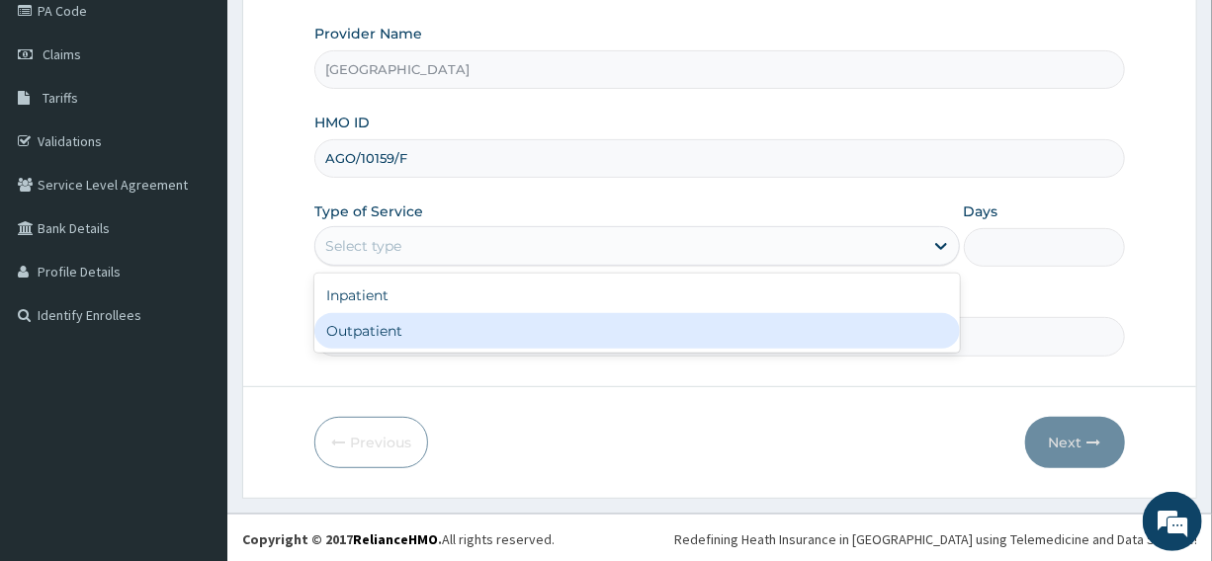
click at [438, 328] on div "Outpatient" at bounding box center [636, 331] width 644 height 36
type input "1"
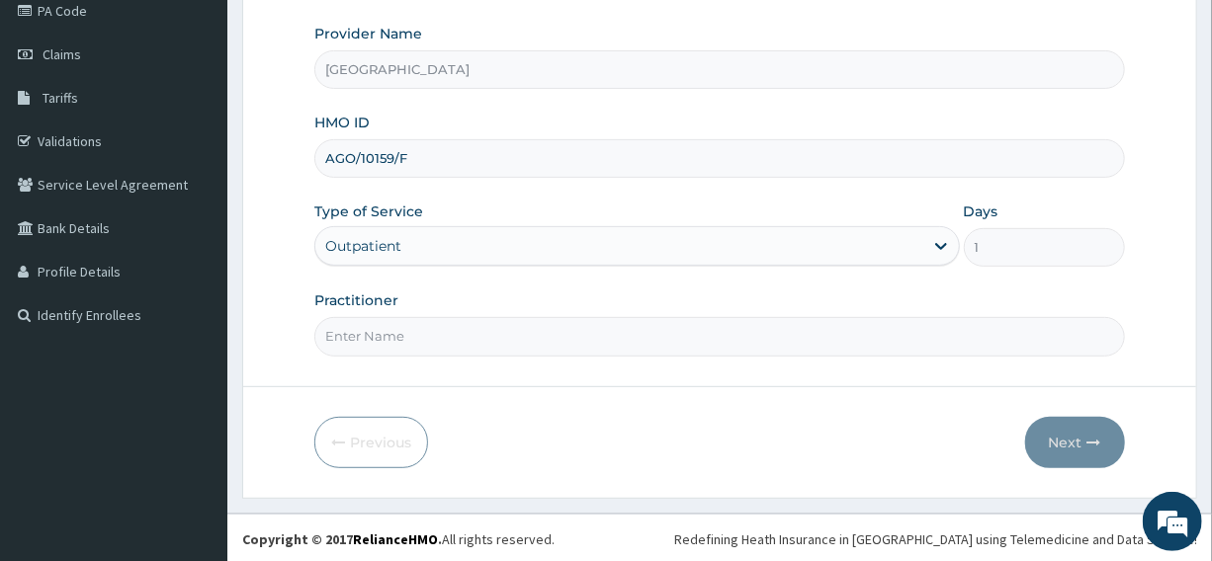
click at [418, 331] on input "Practitioner" at bounding box center [718, 336] width 809 height 39
type input "[PERSON_NAME]"
click at [1079, 434] on button "Next" at bounding box center [1075, 442] width 100 height 51
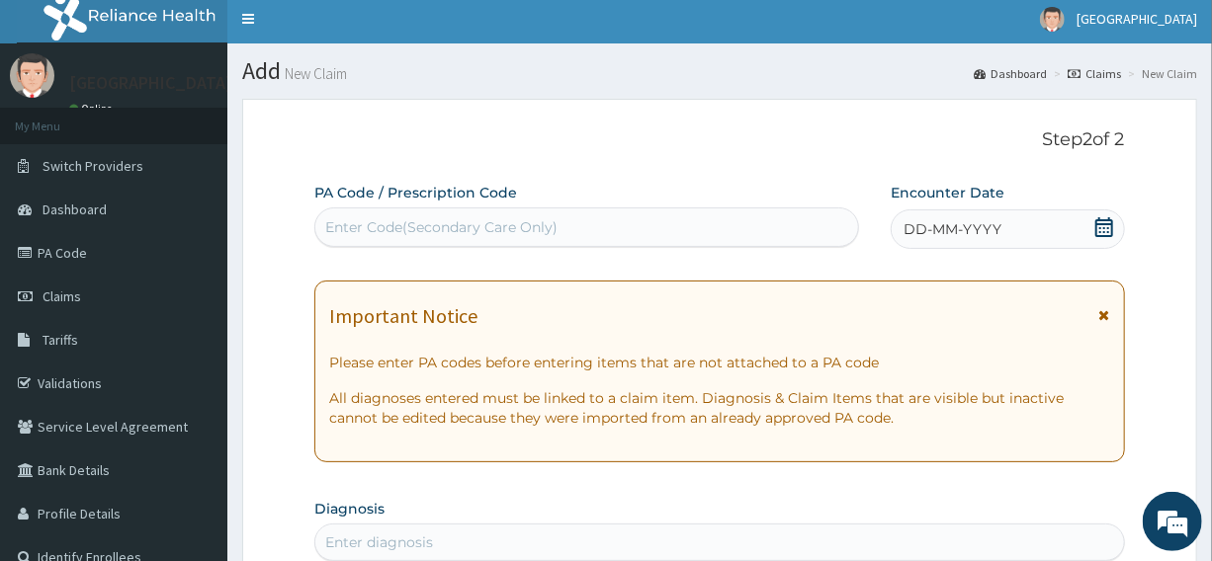
scroll to position [0, 0]
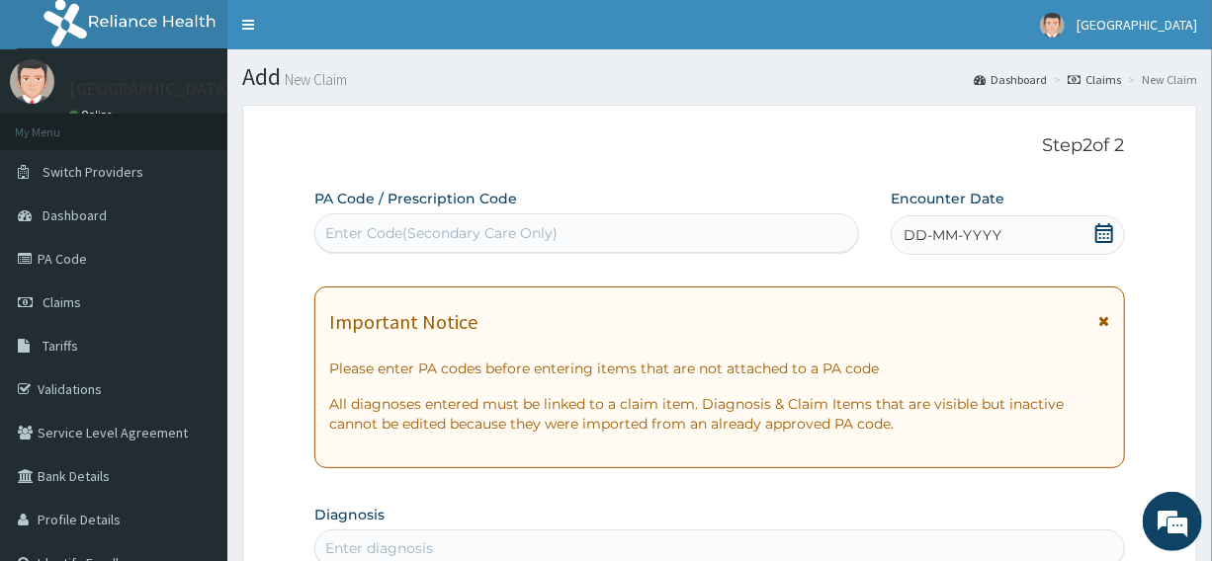
click at [1105, 230] on icon at bounding box center [1104, 233] width 20 height 20
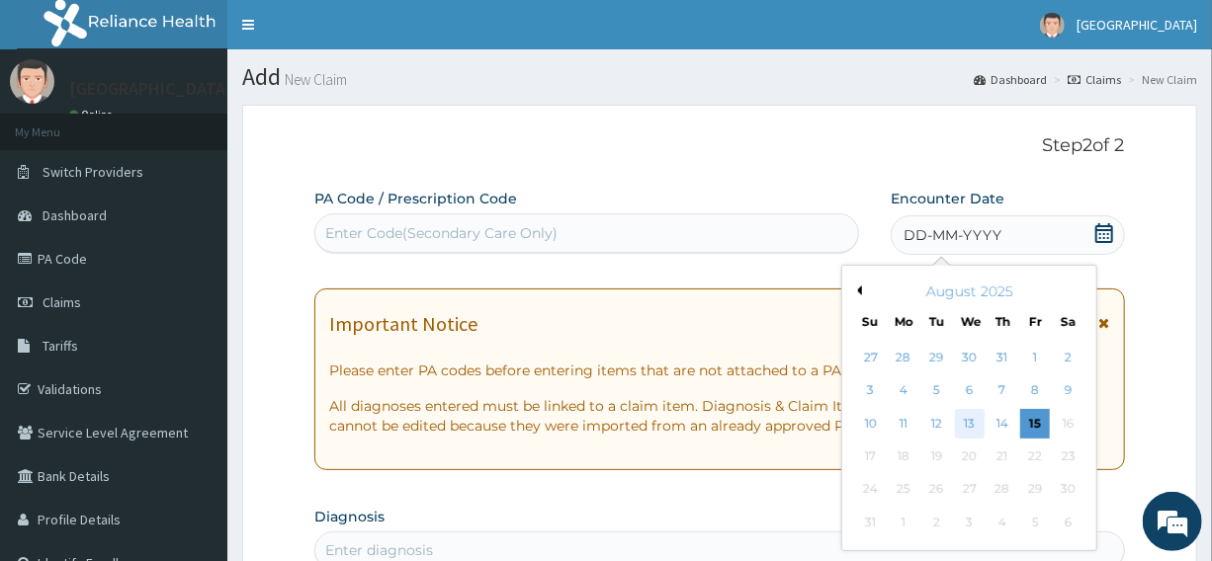
click at [967, 424] on div "13" at bounding box center [970, 424] width 30 height 30
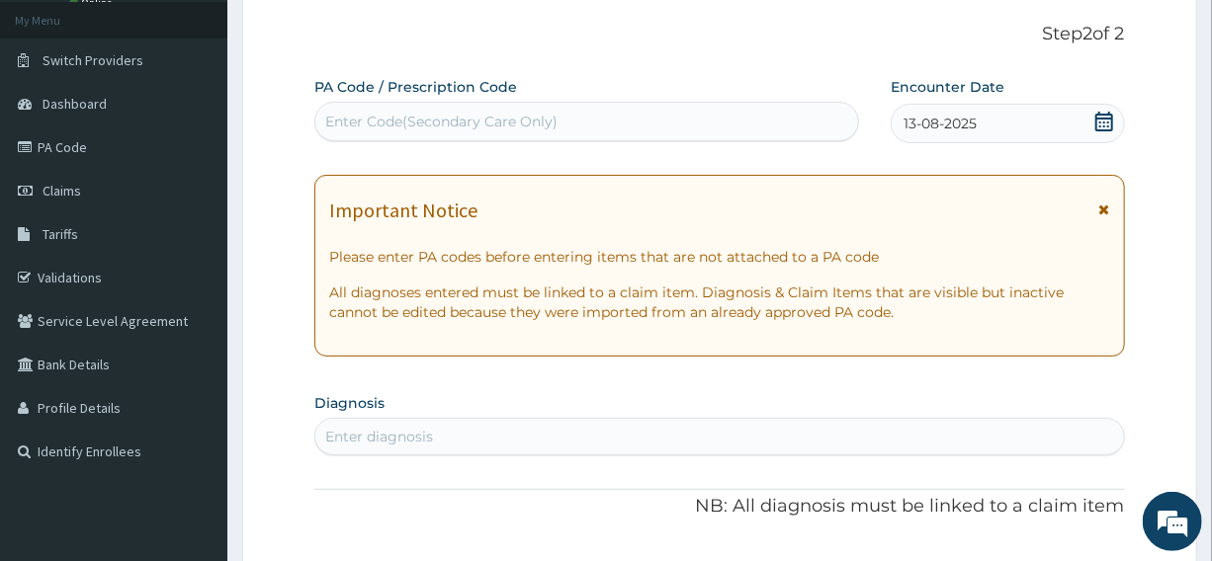
scroll to position [269, 0]
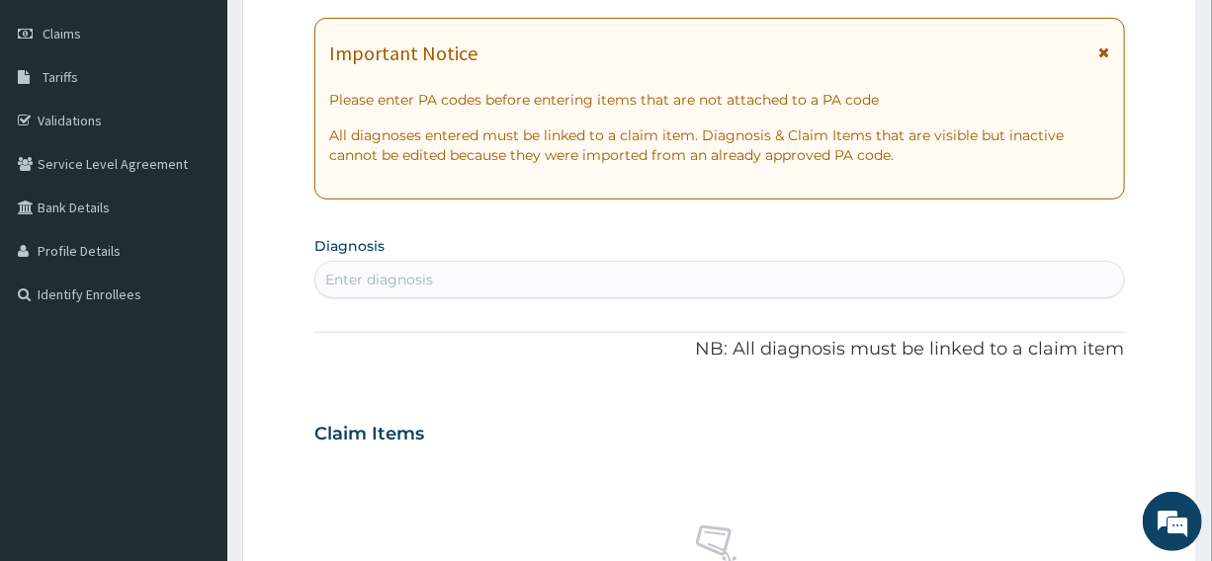
click at [431, 278] on div "Enter diagnosis" at bounding box center [718, 280] width 807 height 32
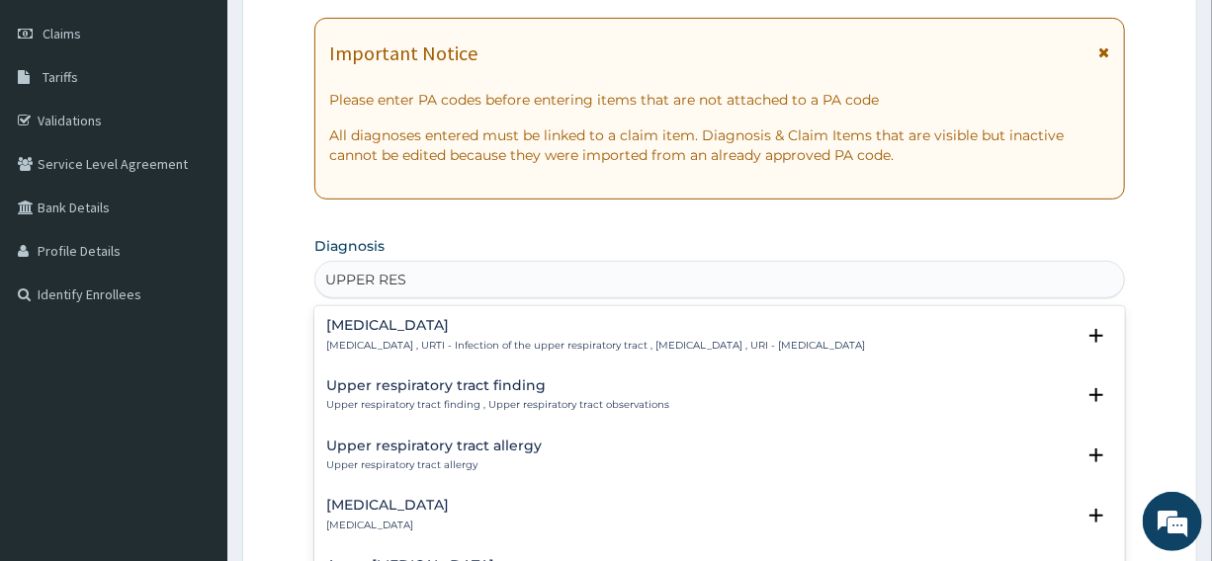
type input "UPPER RESP"
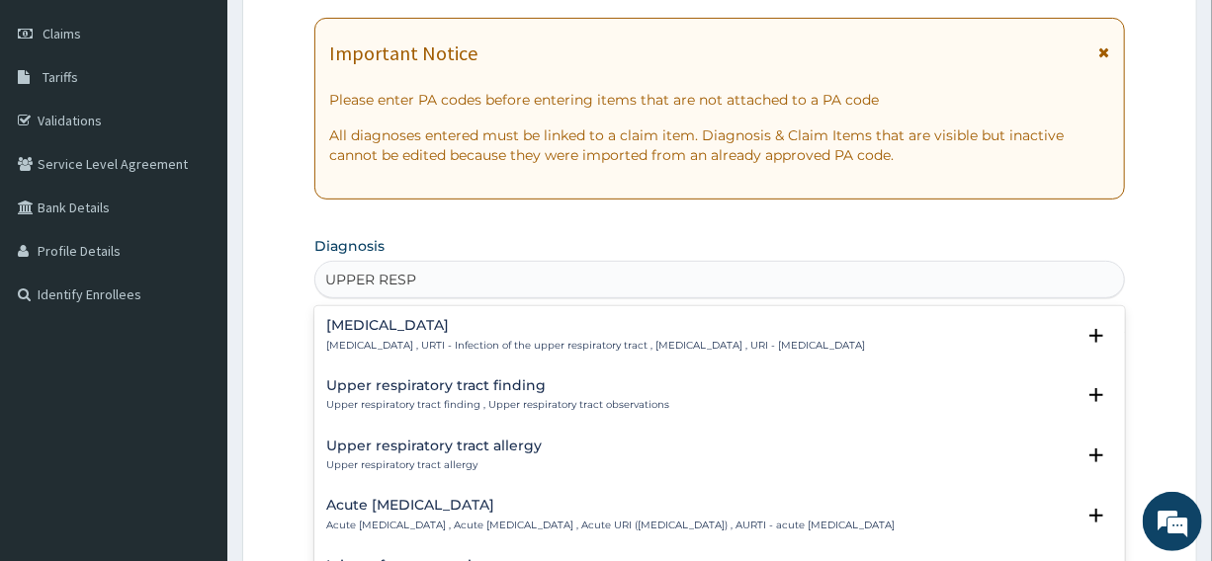
click at [509, 330] on h4 "[MEDICAL_DATA]" at bounding box center [595, 325] width 539 height 15
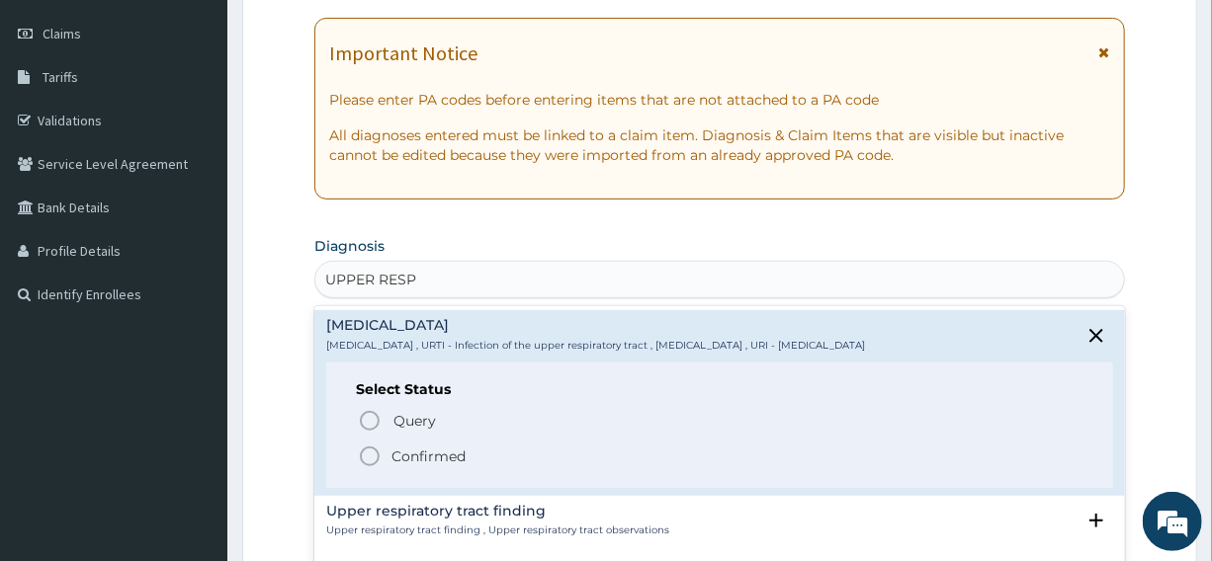
click at [369, 454] on icon "status option filled" at bounding box center [370, 457] width 24 height 24
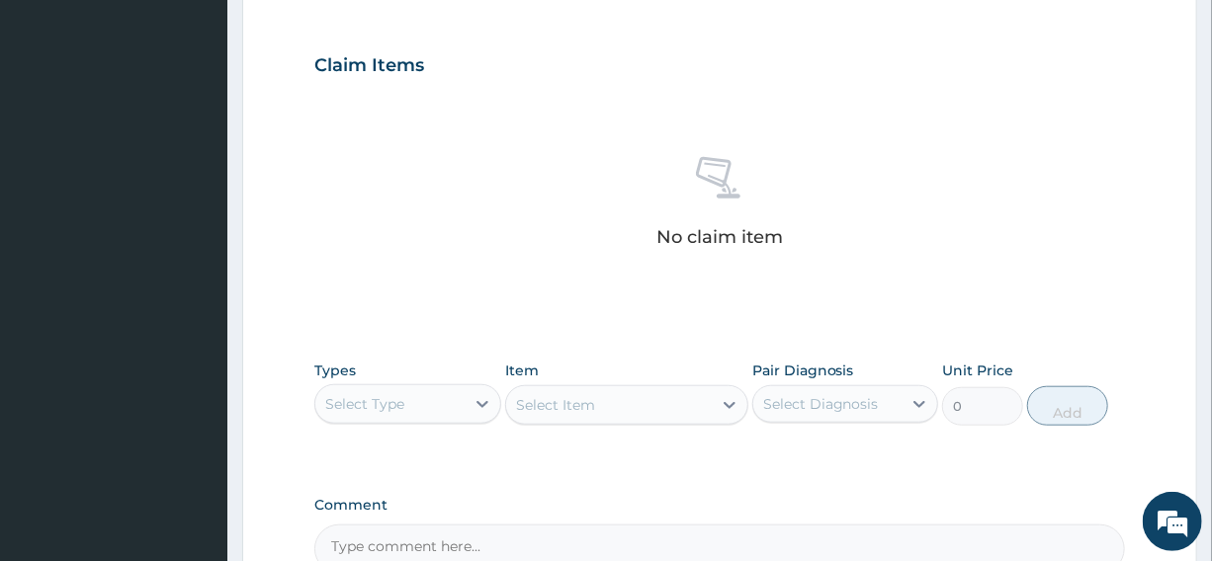
scroll to position [808, 0]
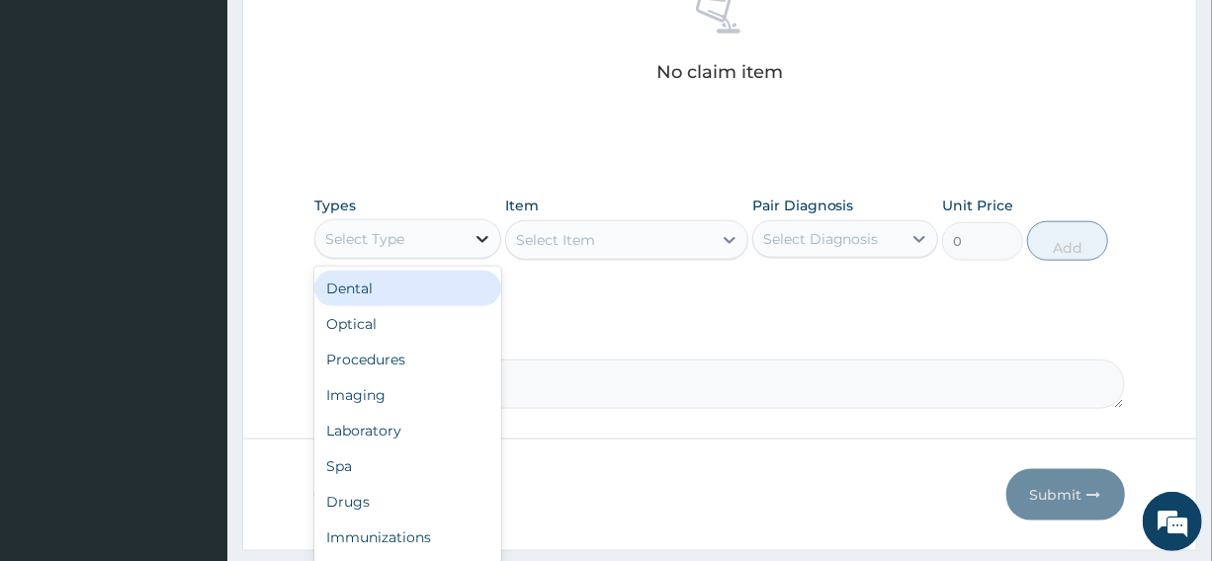
click at [479, 232] on icon at bounding box center [482, 239] width 20 height 20
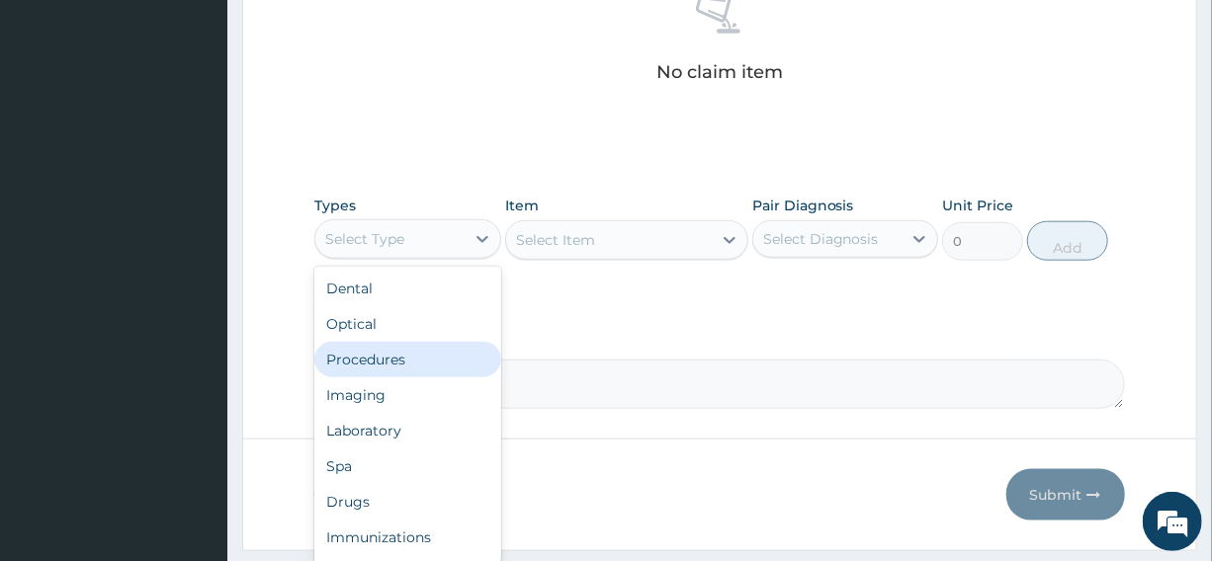
click at [396, 360] on div "Procedures" at bounding box center [407, 360] width 186 height 36
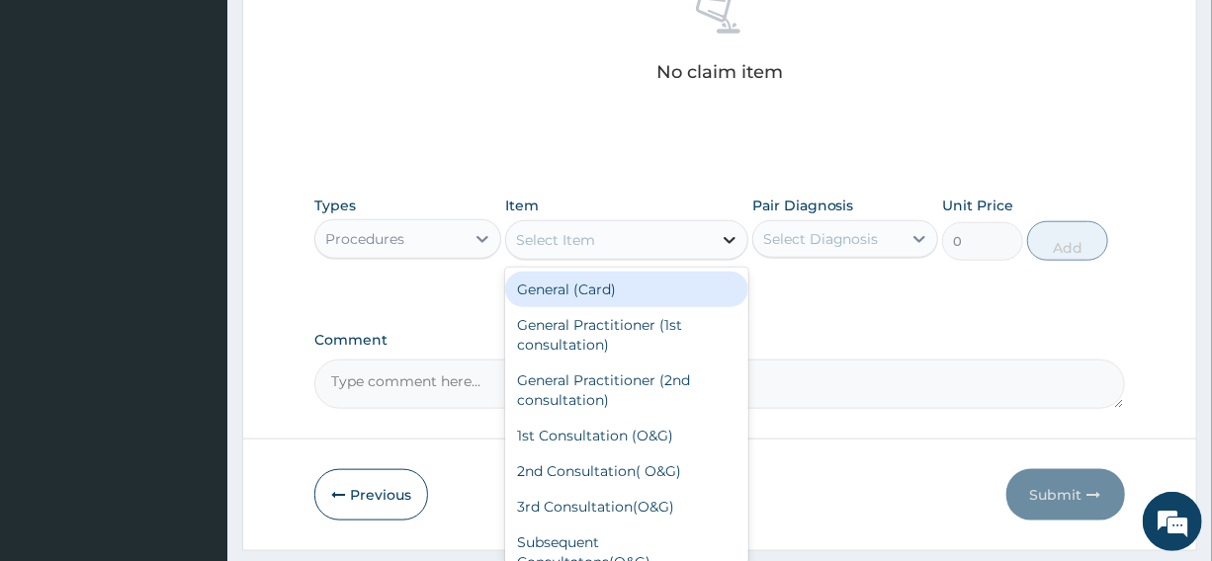
click at [732, 239] on icon at bounding box center [729, 240] width 20 height 20
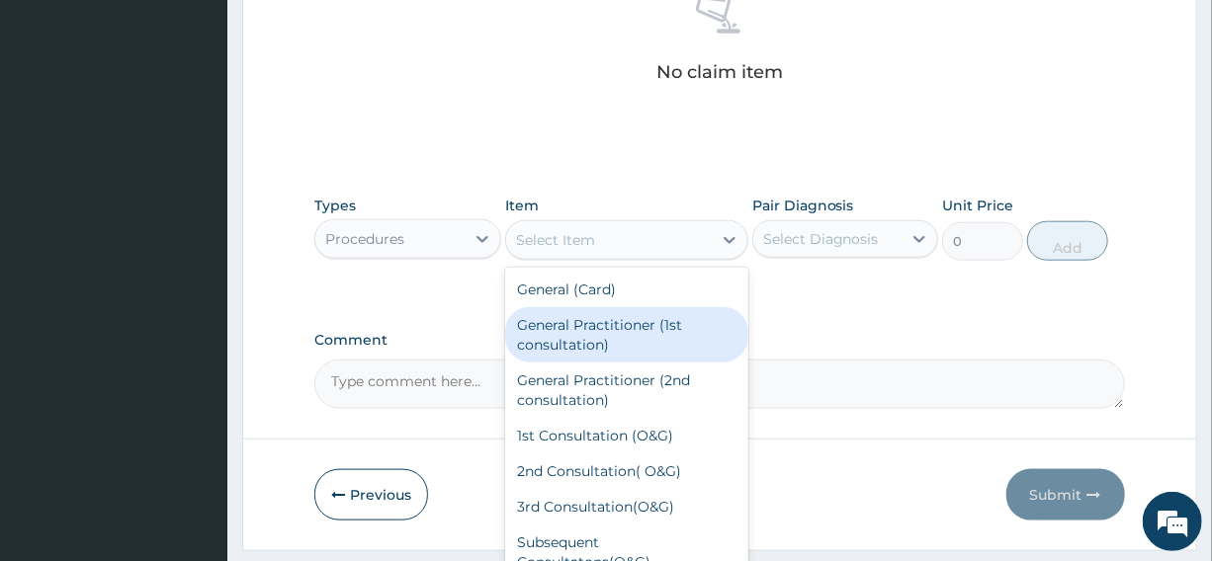
click at [642, 321] on div "General Practitioner (1st consultation)" at bounding box center [626, 334] width 243 height 55
type input "2500"
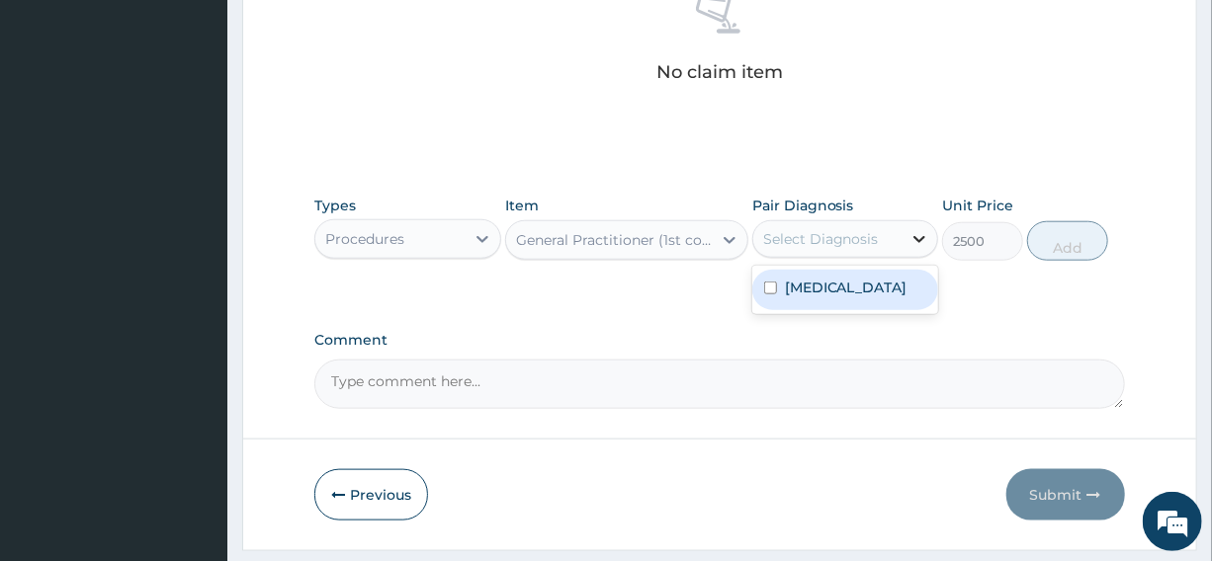
click at [915, 236] on icon at bounding box center [919, 239] width 12 height 7
drag, startPoint x: 849, startPoint y: 301, endPoint x: 916, endPoint y: 294, distance: 67.6
click at [880, 297] on label "[MEDICAL_DATA]" at bounding box center [846, 288] width 123 height 20
checkbox input "true"
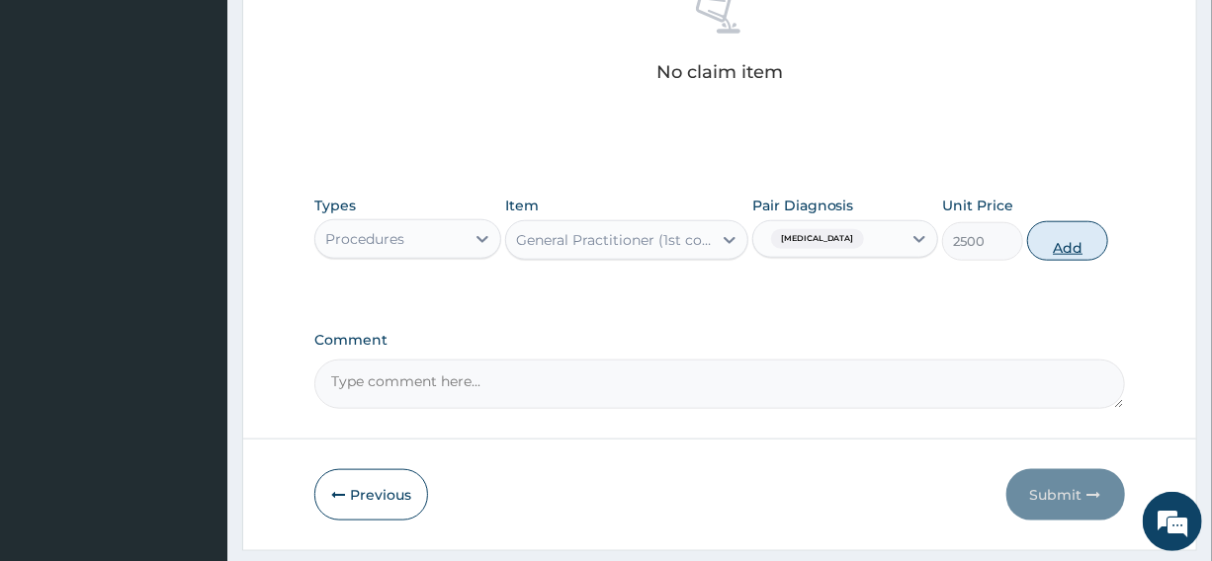
click at [1077, 239] on button "Add" at bounding box center [1067, 241] width 81 height 40
type input "0"
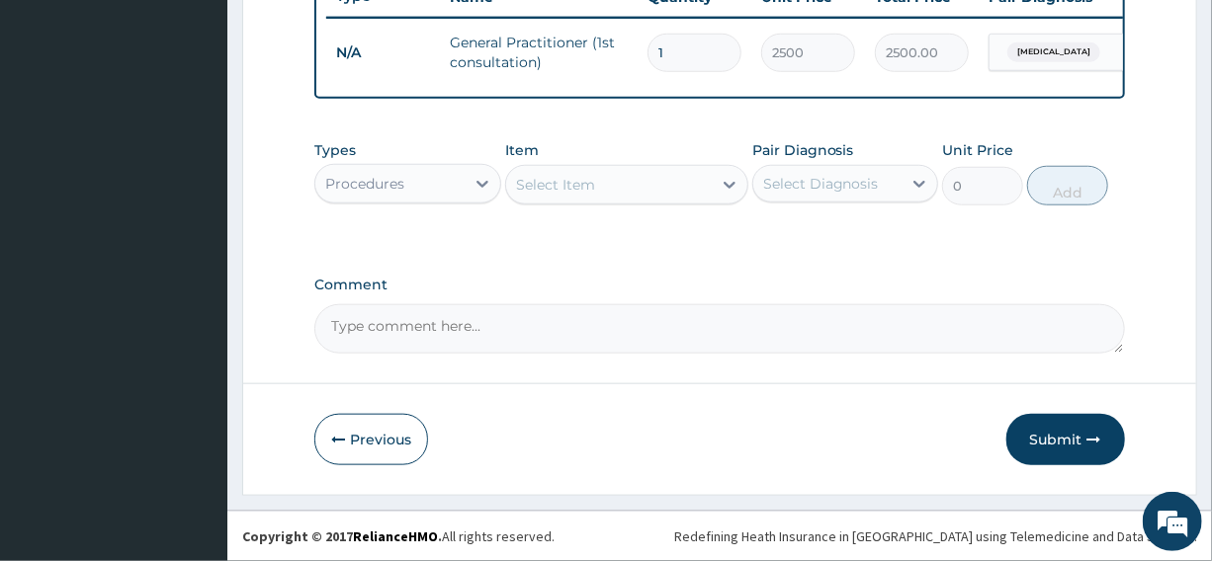
scroll to position [783, 0]
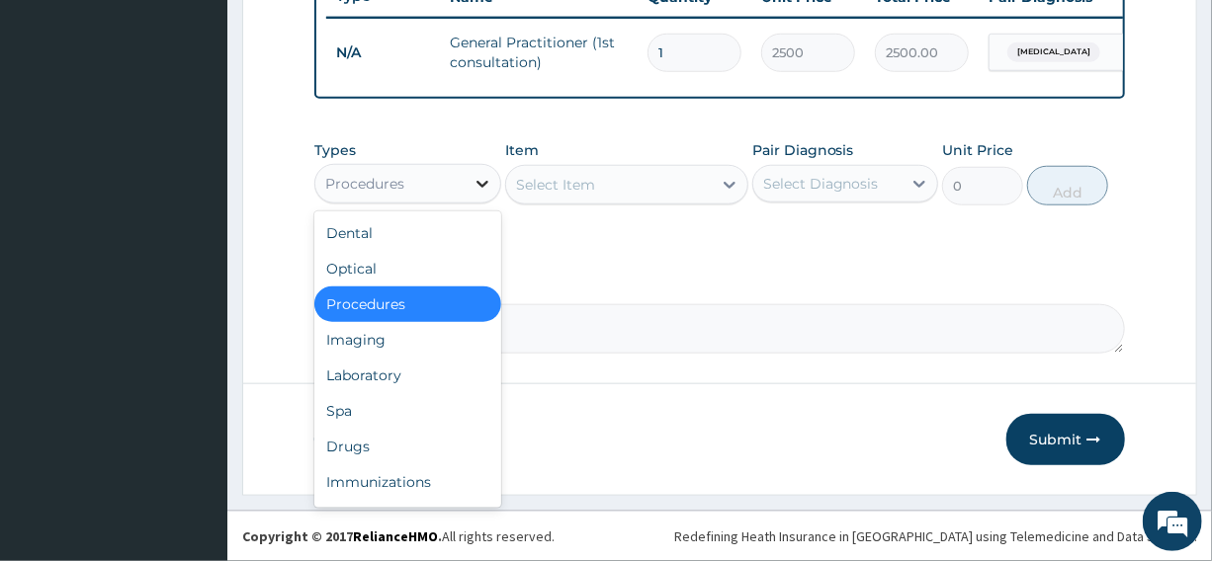
click at [481, 180] on icon at bounding box center [482, 184] width 20 height 20
click at [347, 443] on div "Drugs" at bounding box center [407, 447] width 186 height 36
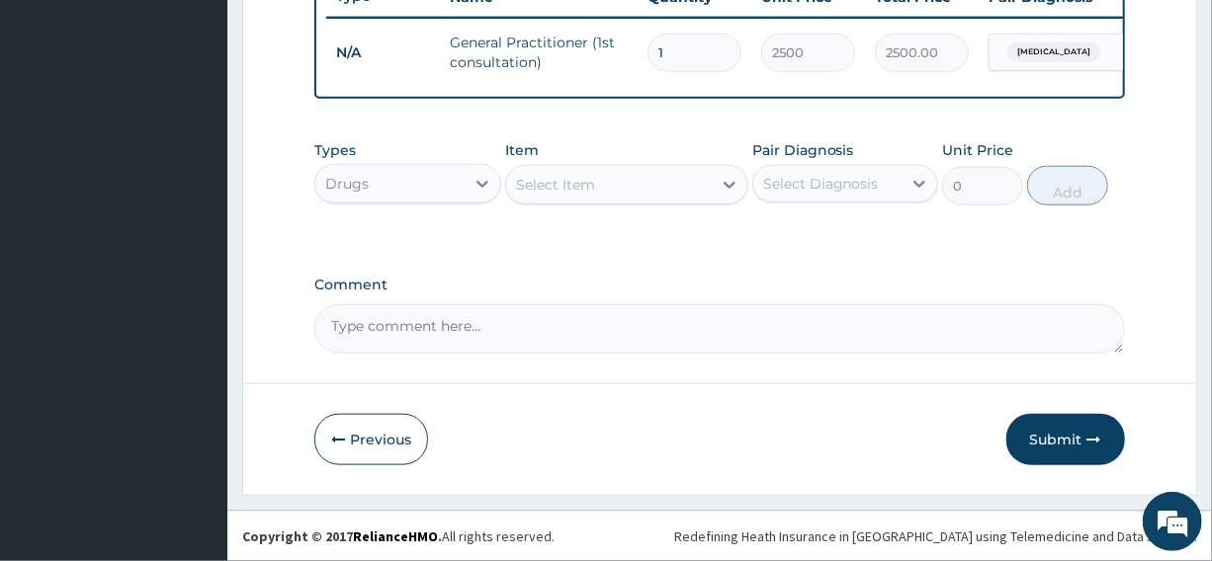
click at [725, 180] on icon at bounding box center [729, 185] width 20 height 20
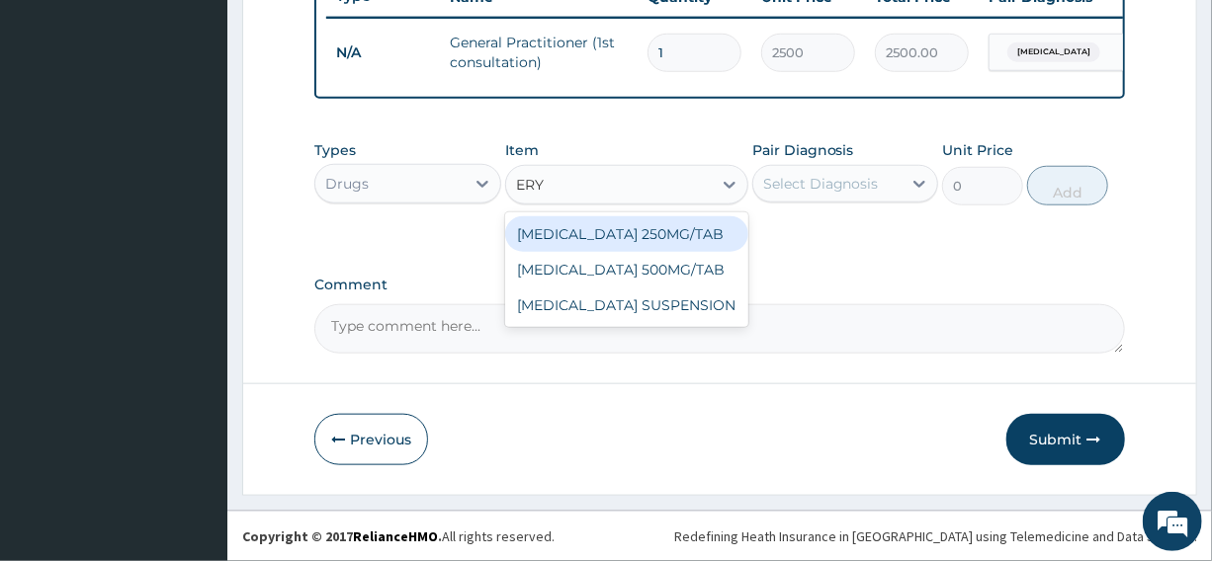
type input "ERYT"
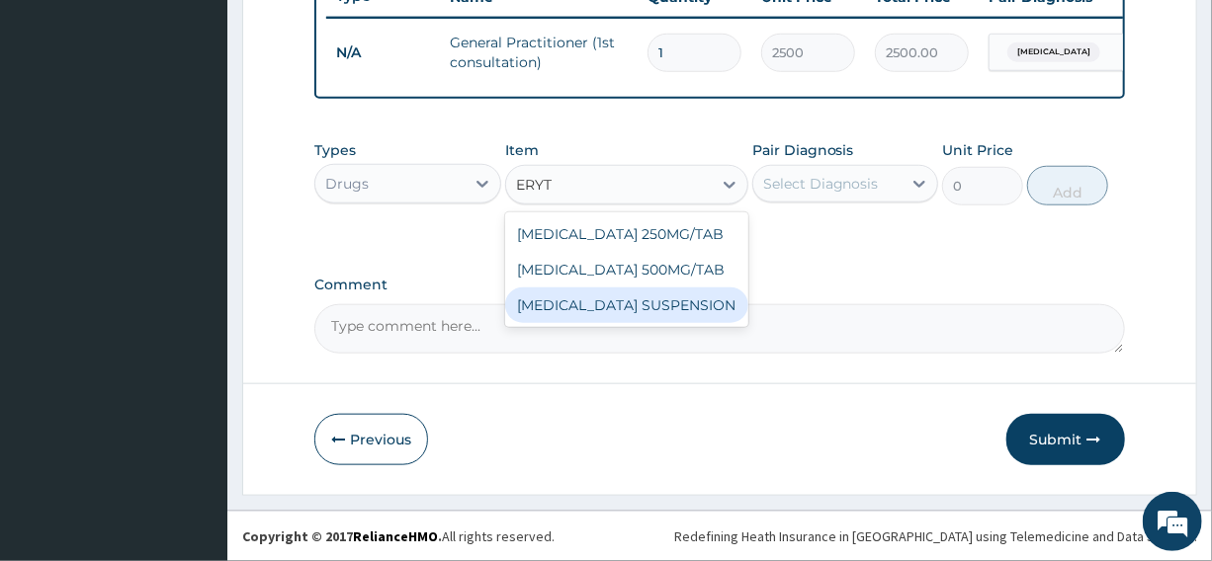
click at [631, 304] on div "[MEDICAL_DATA] SUSPENSION" at bounding box center [626, 306] width 243 height 36
type input "420"
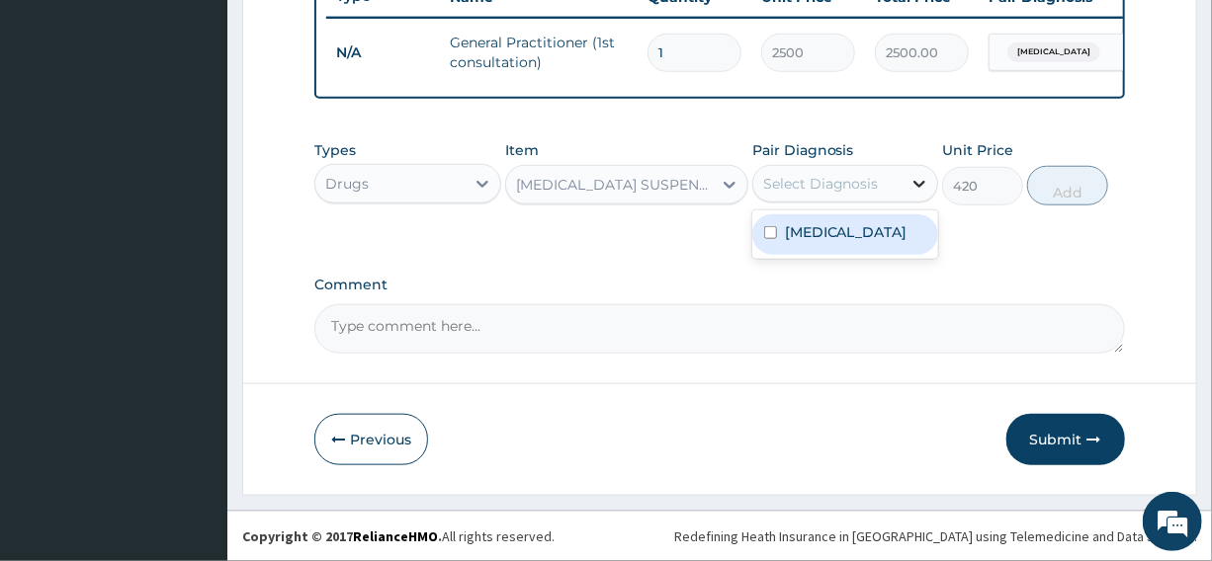
click at [923, 184] on icon at bounding box center [919, 184] width 12 height 7
click at [884, 234] on label "[MEDICAL_DATA]" at bounding box center [846, 232] width 123 height 20
checkbox input "true"
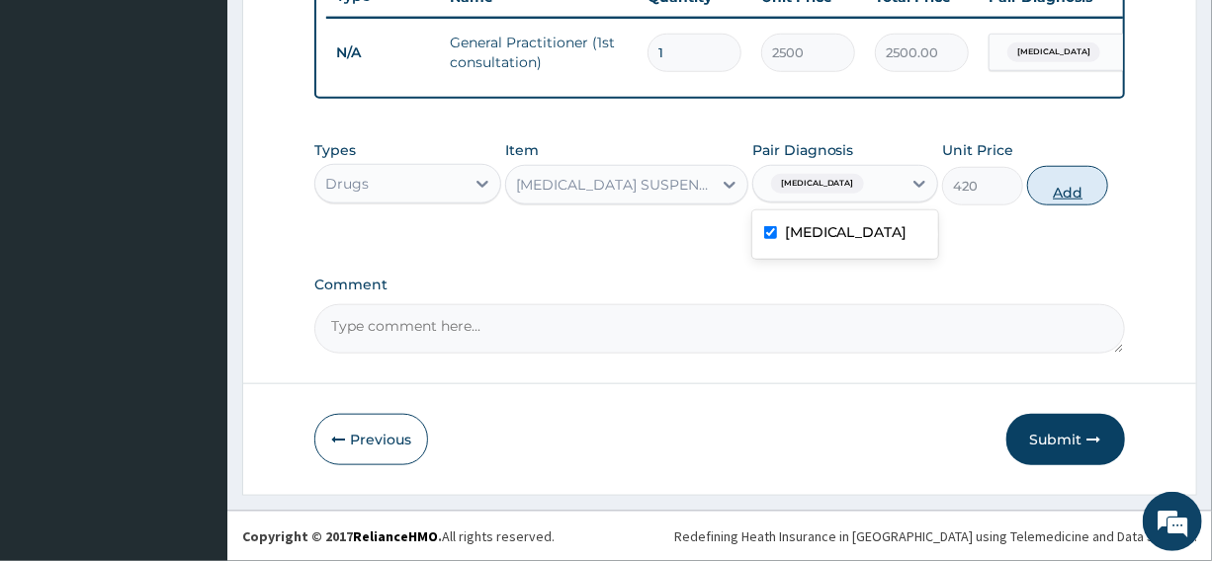
click at [1065, 191] on button "Add" at bounding box center [1067, 186] width 81 height 40
type input "0"
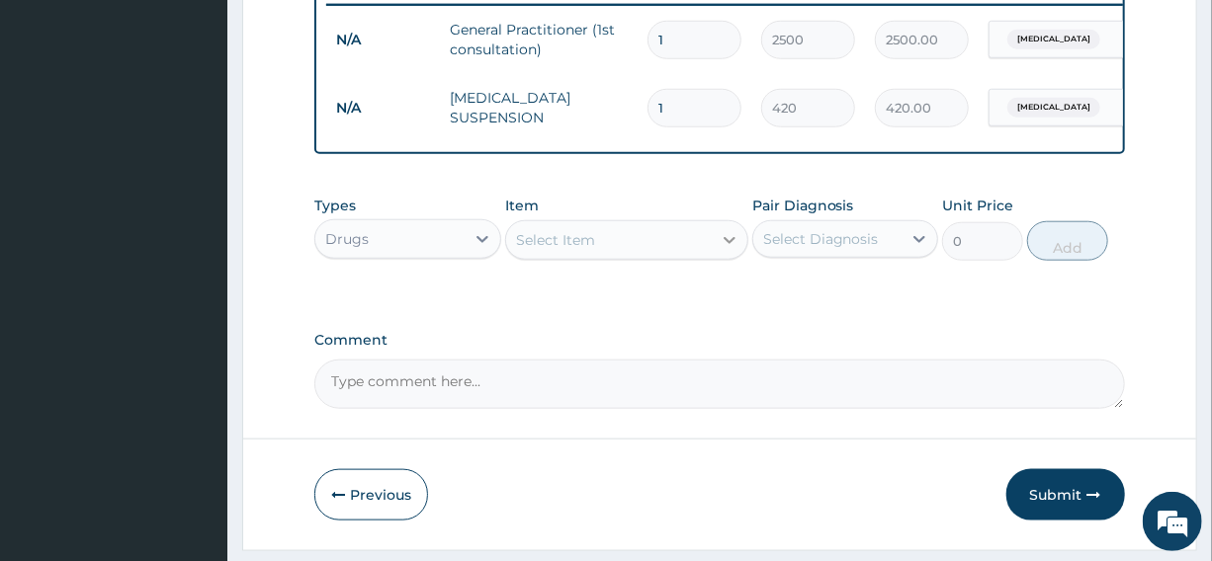
click at [732, 249] on icon at bounding box center [729, 240] width 20 height 20
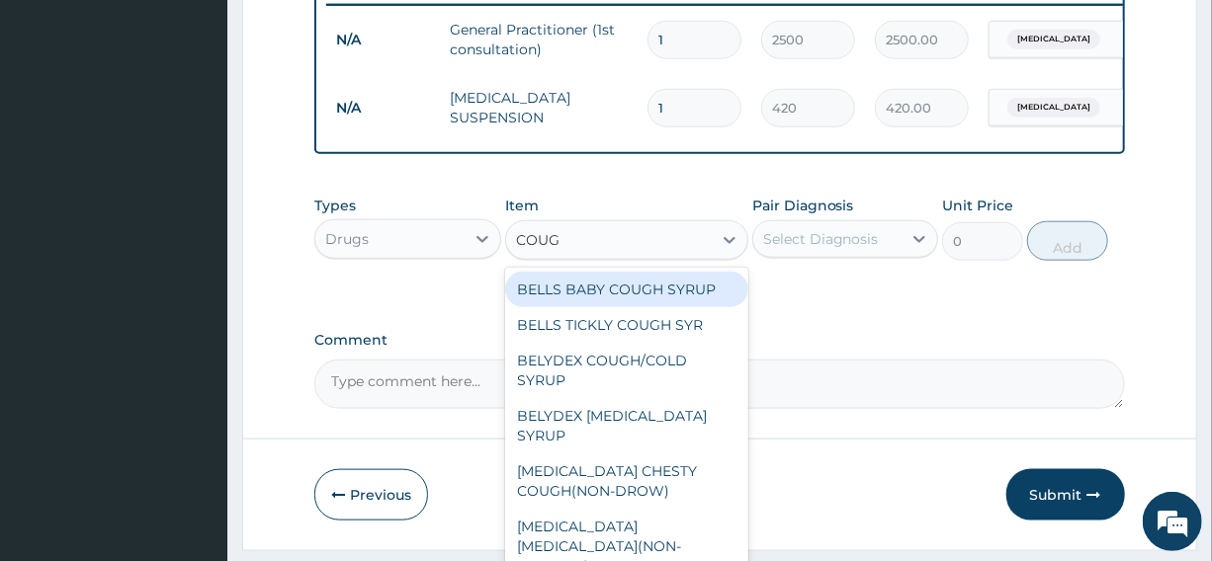
type input "COUGH"
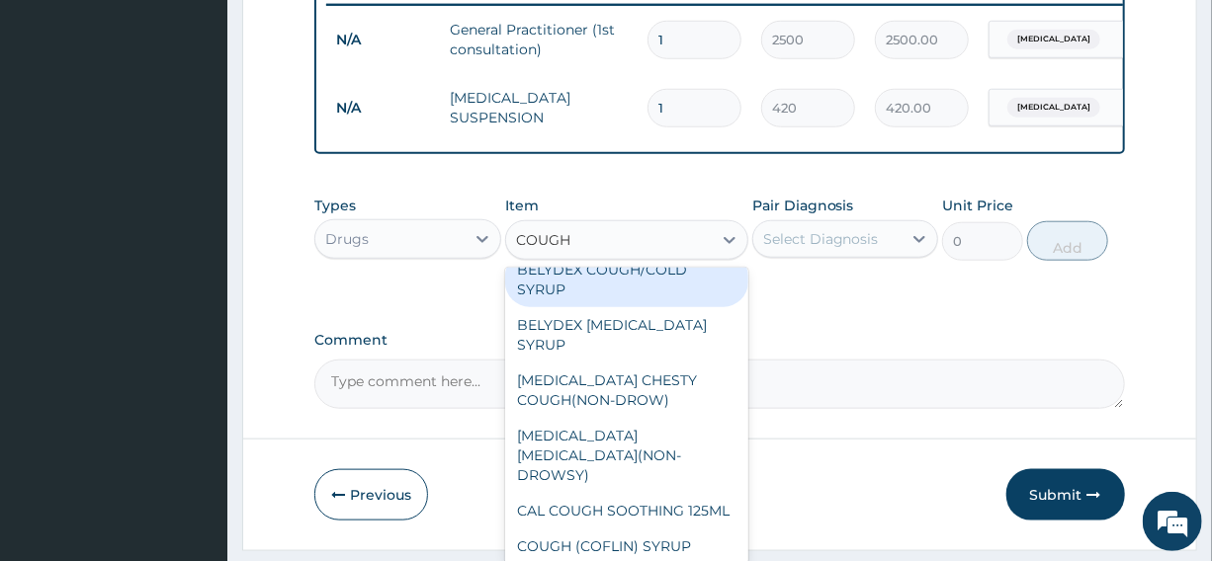
scroll to position [165, 0]
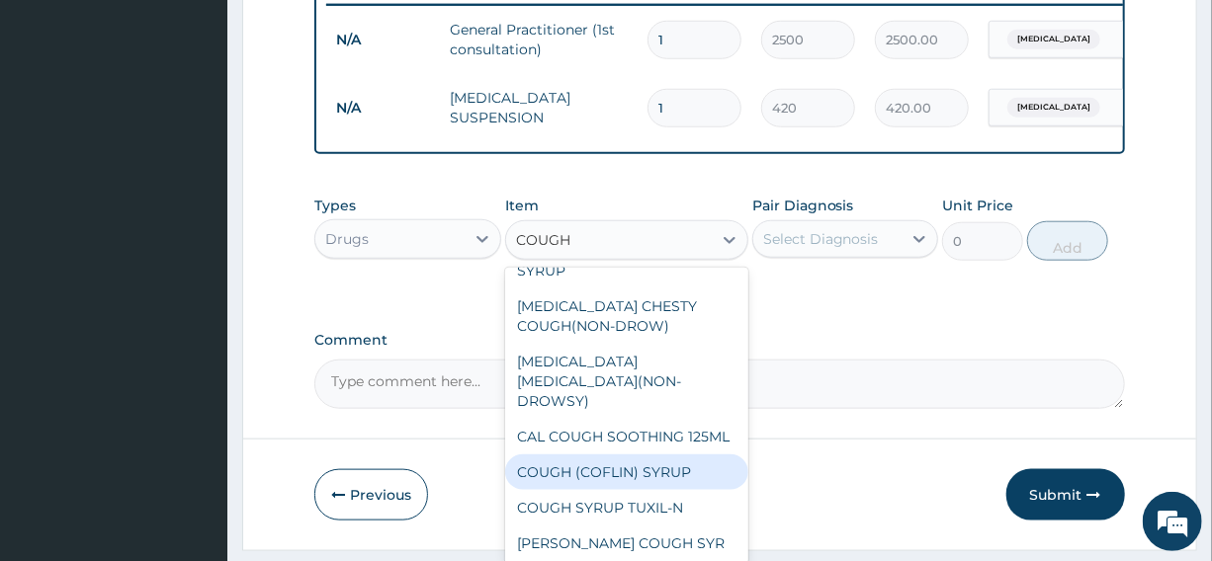
click at [546, 486] on div "COUGH (COFLIN) SYRUP" at bounding box center [626, 473] width 243 height 36
type input "350"
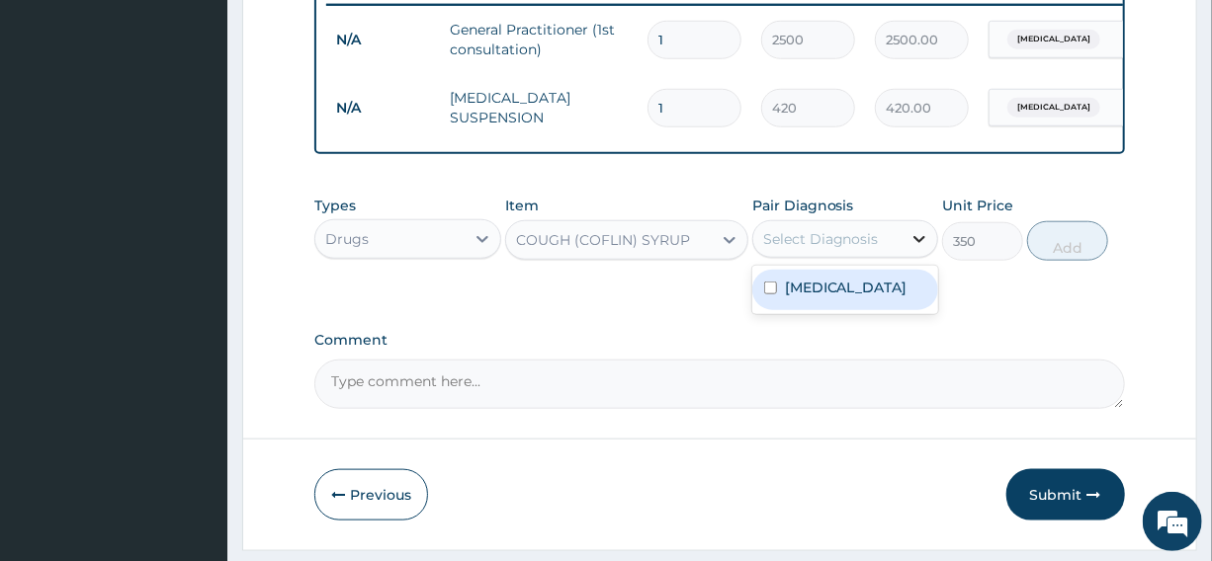
click at [916, 245] on icon at bounding box center [919, 239] width 20 height 20
click at [772, 294] on input "checkbox" at bounding box center [770, 288] width 13 height 13
checkbox input "true"
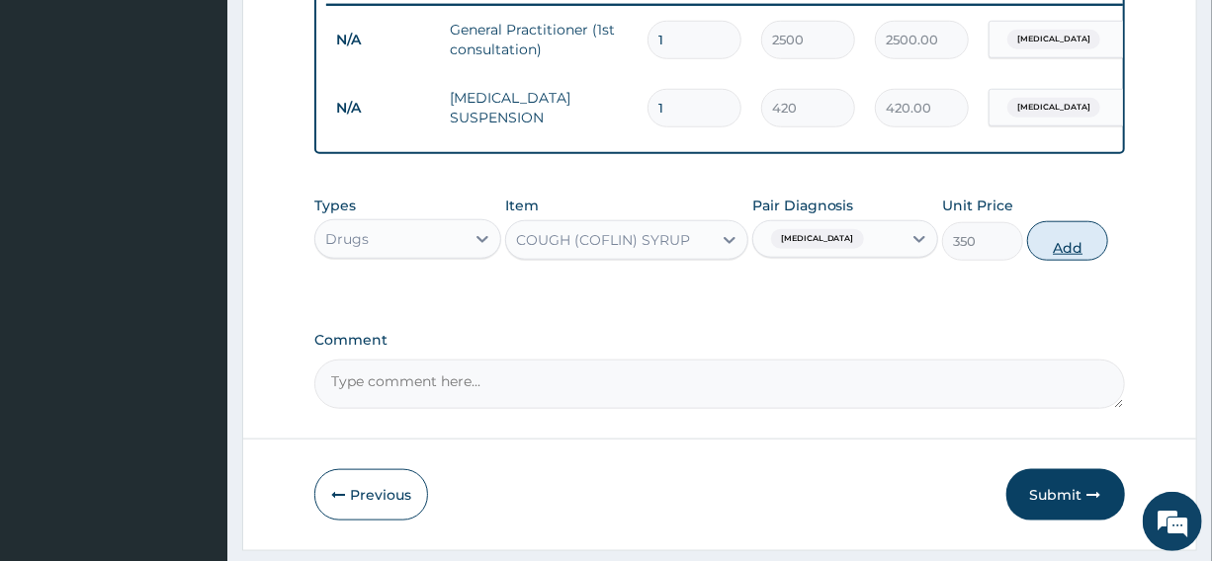
click at [1070, 260] on button "Add" at bounding box center [1067, 241] width 81 height 40
type input "0"
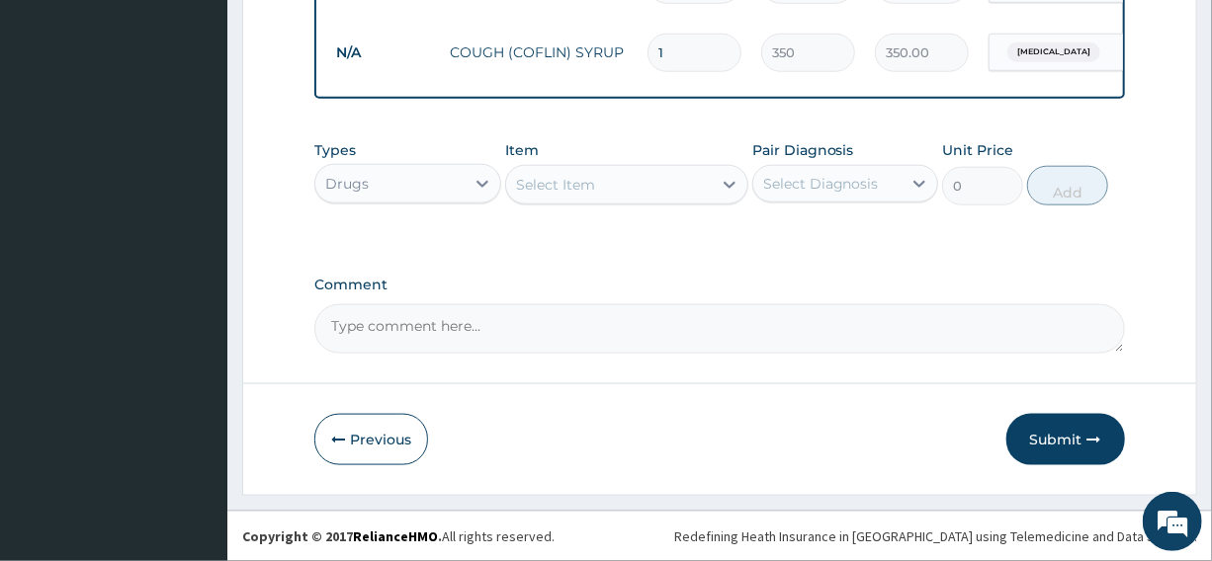
scroll to position [920, 0]
click at [1044, 439] on button "Submit" at bounding box center [1065, 439] width 119 height 51
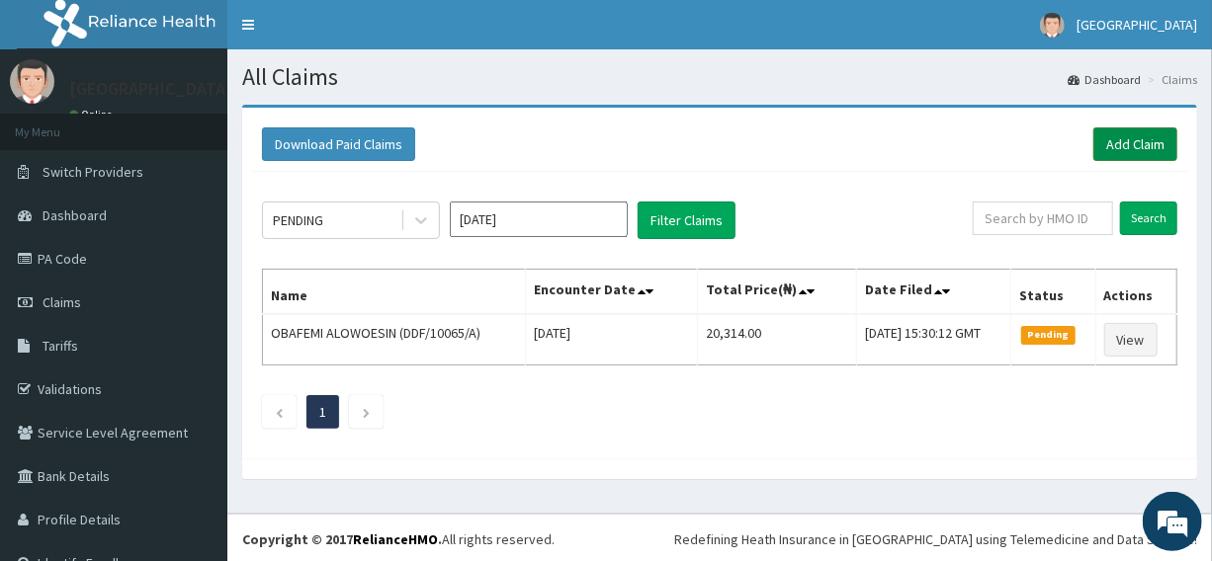
click at [1106, 138] on link "Add Claim" at bounding box center [1135, 144] width 84 height 34
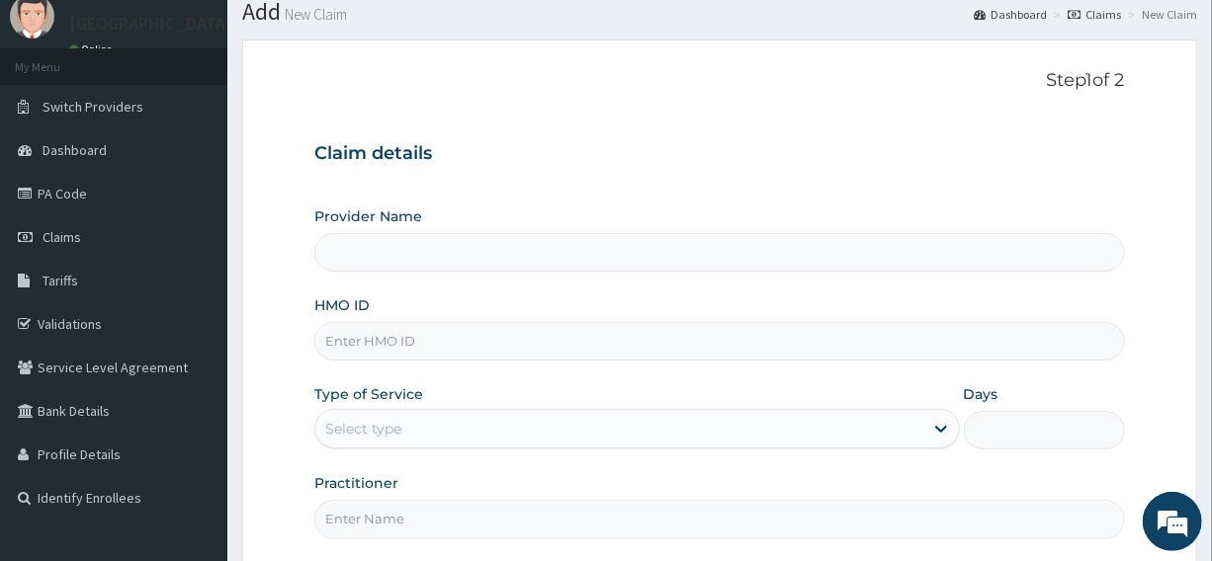
scroll to position [179, 0]
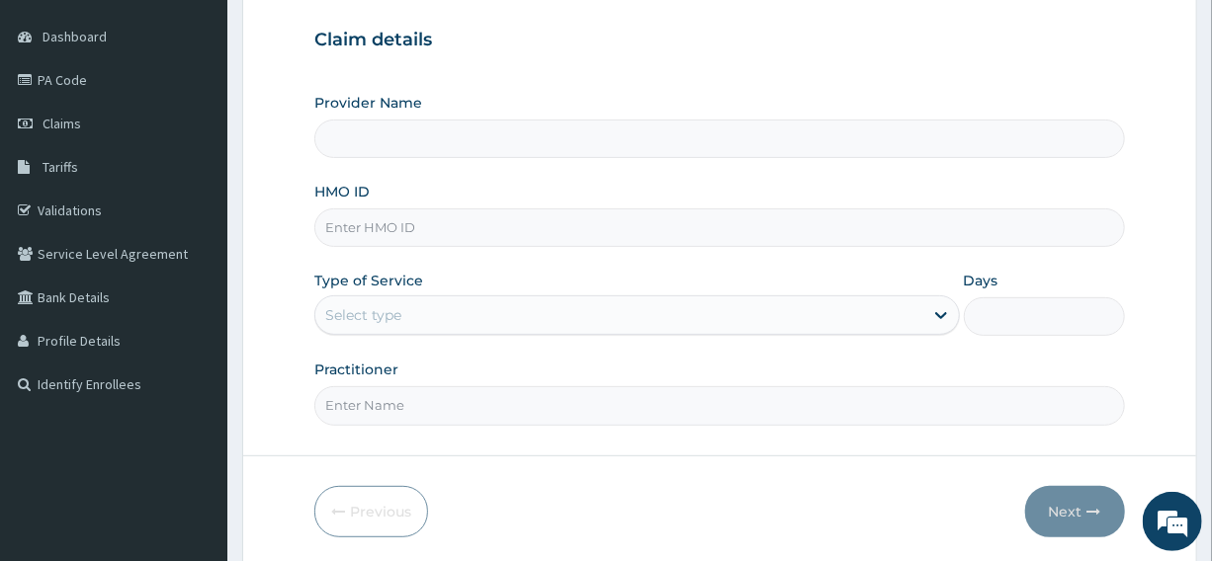
type input "[GEOGRAPHIC_DATA]"
click at [438, 223] on input "HMO ID" at bounding box center [718, 228] width 809 height 39
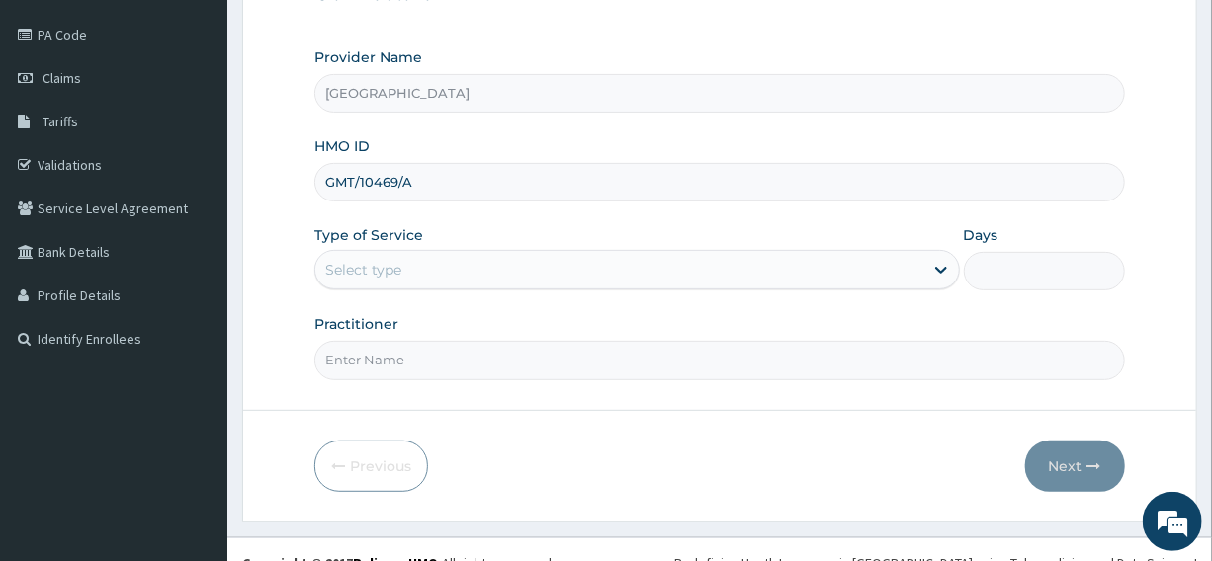
scroll to position [248, 0]
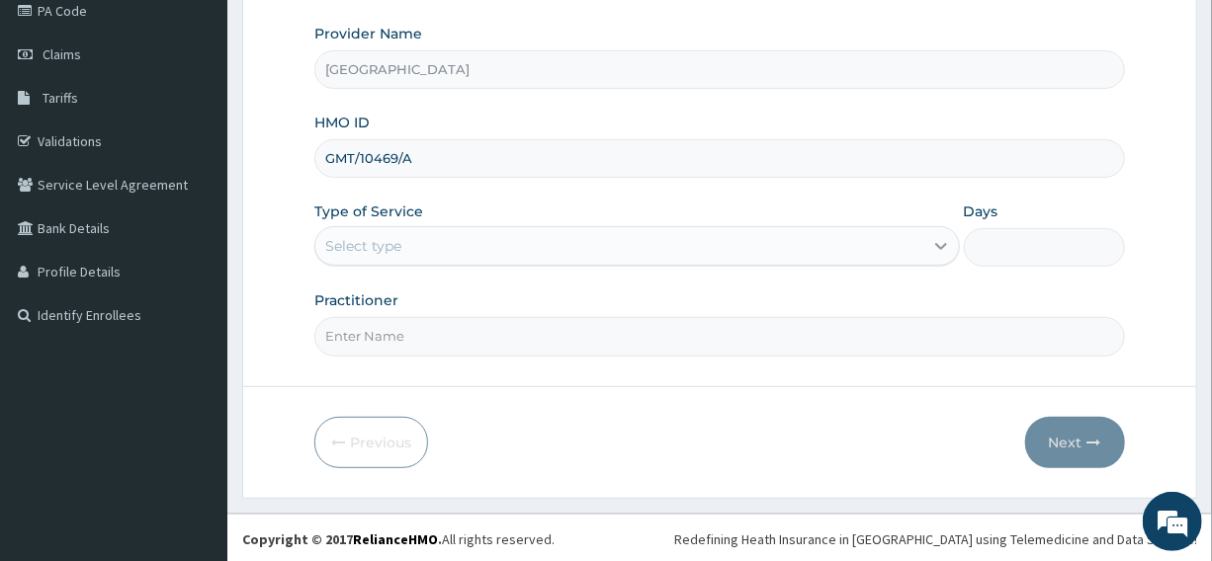
type input "GMT/10469/A"
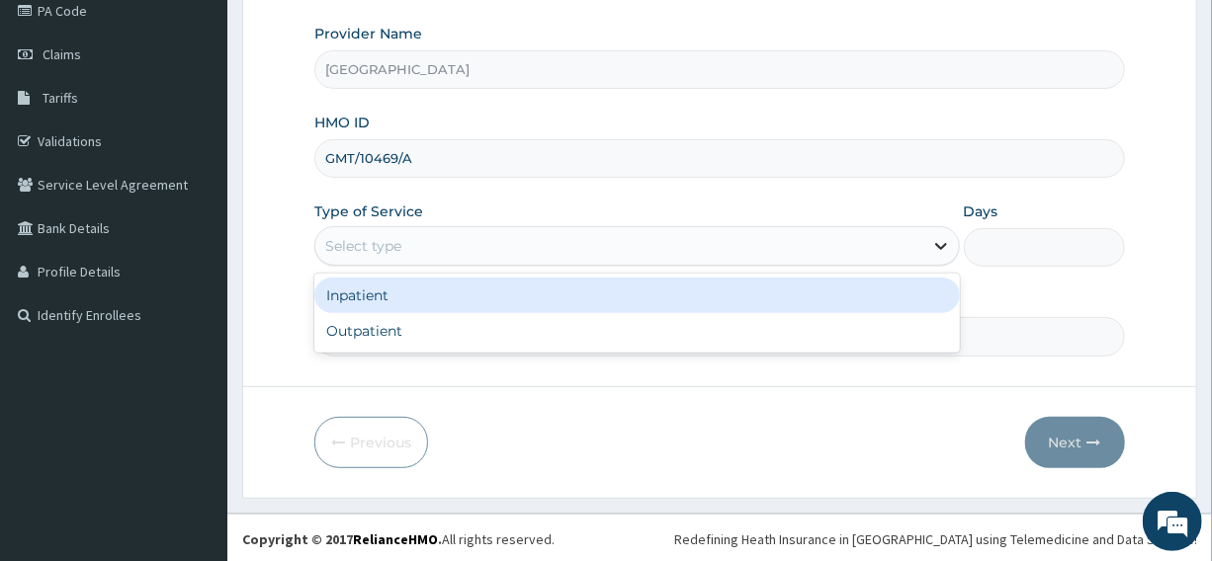
click at [935, 238] on icon at bounding box center [941, 246] width 20 height 20
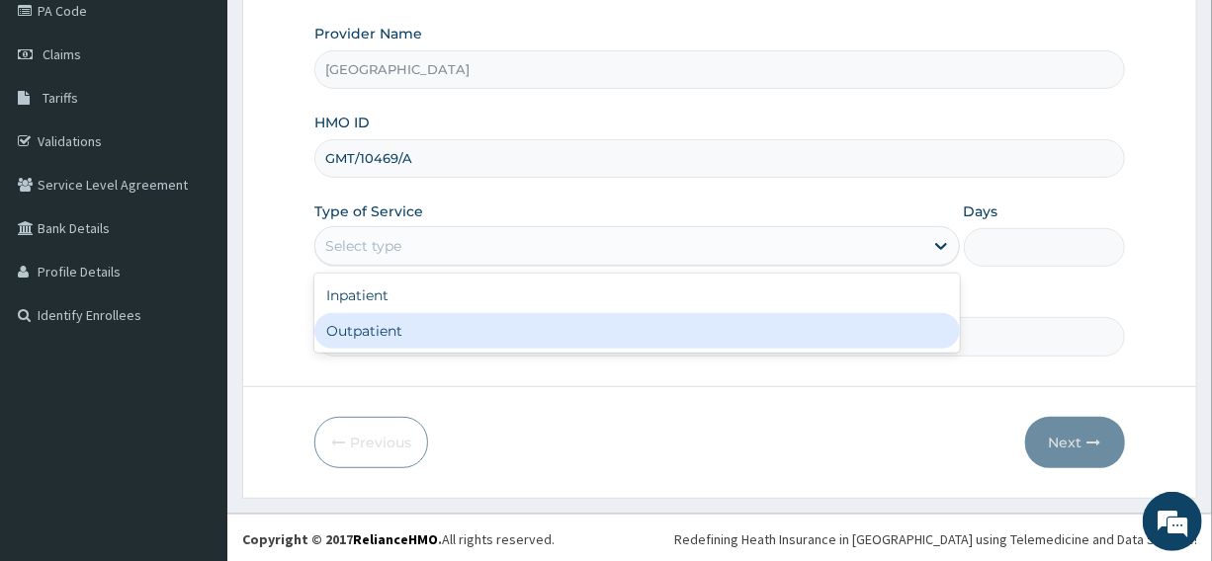
click at [378, 324] on div "Outpatient" at bounding box center [636, 331] width 644 height 36
type input "1"
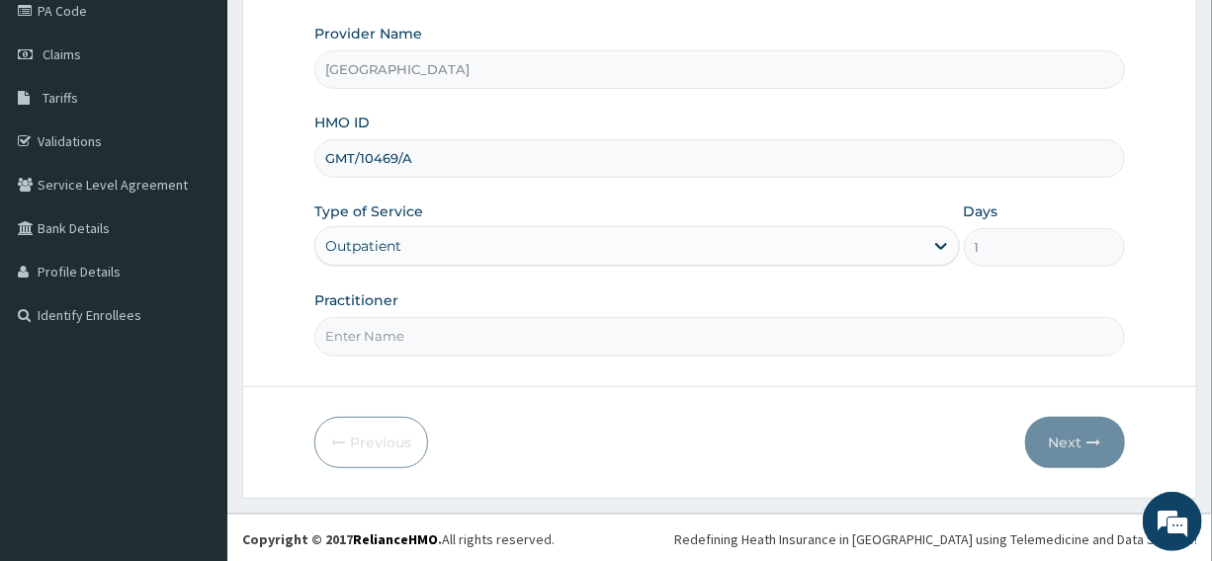
click at [395, 339] on input "Practitioner" at bounding box center [718, 336] width 809 height 39
type input "[PERSON_NAME]"
click at [1075, 436] on button "Next" at bounding box center [1075, 442] width 100 height 51
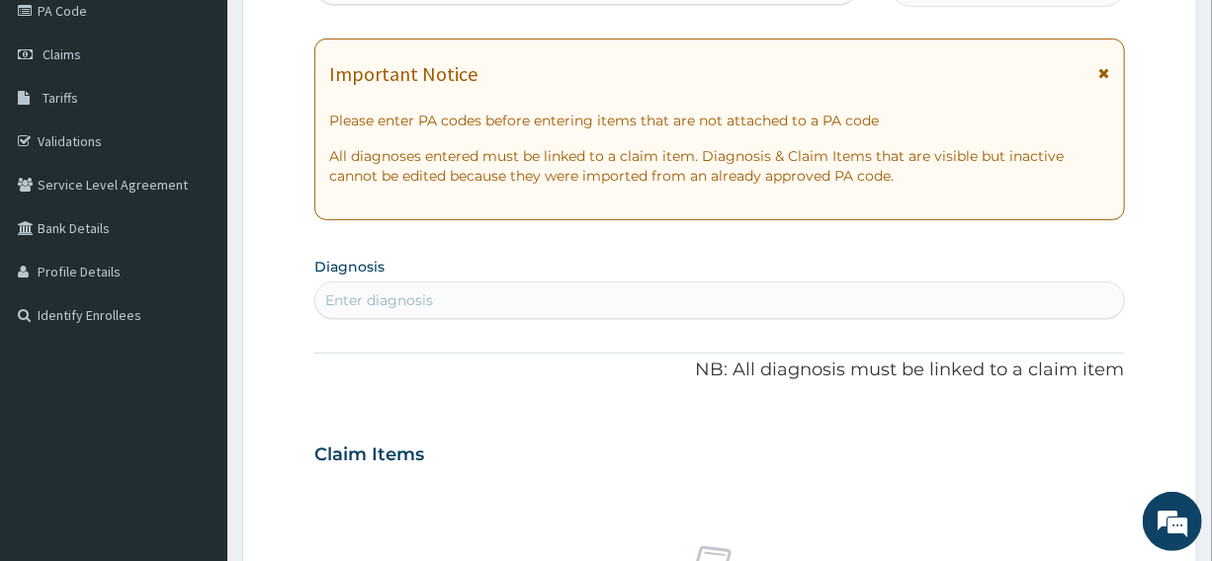
scroll to position [0, 0]
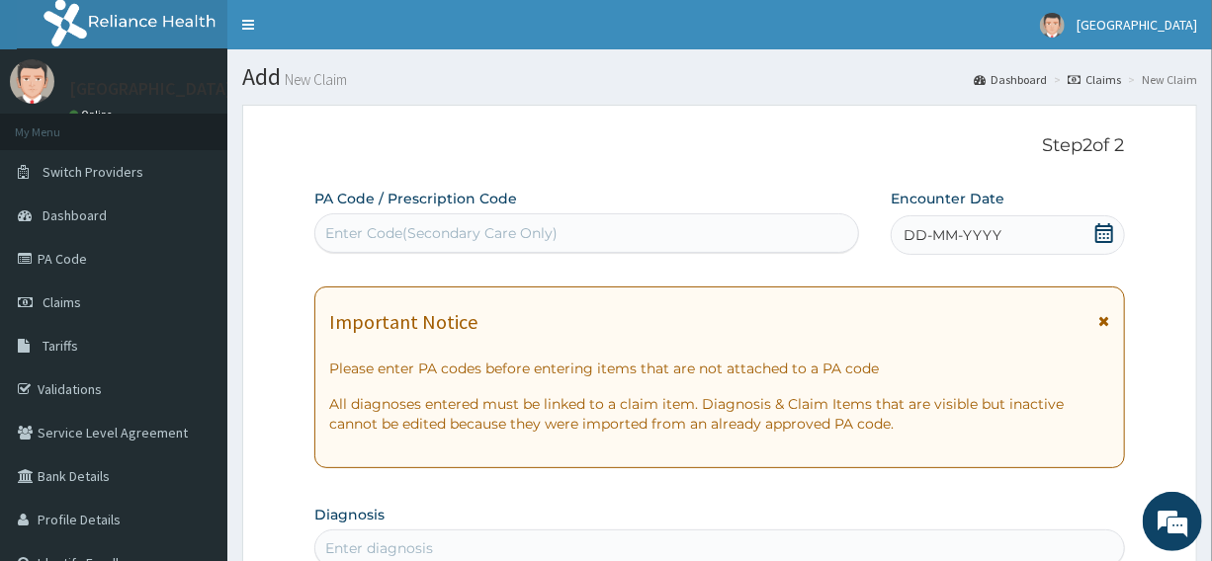
click at [1110, 233] on icon at bounding box center [1104, 233] width 20 height 20
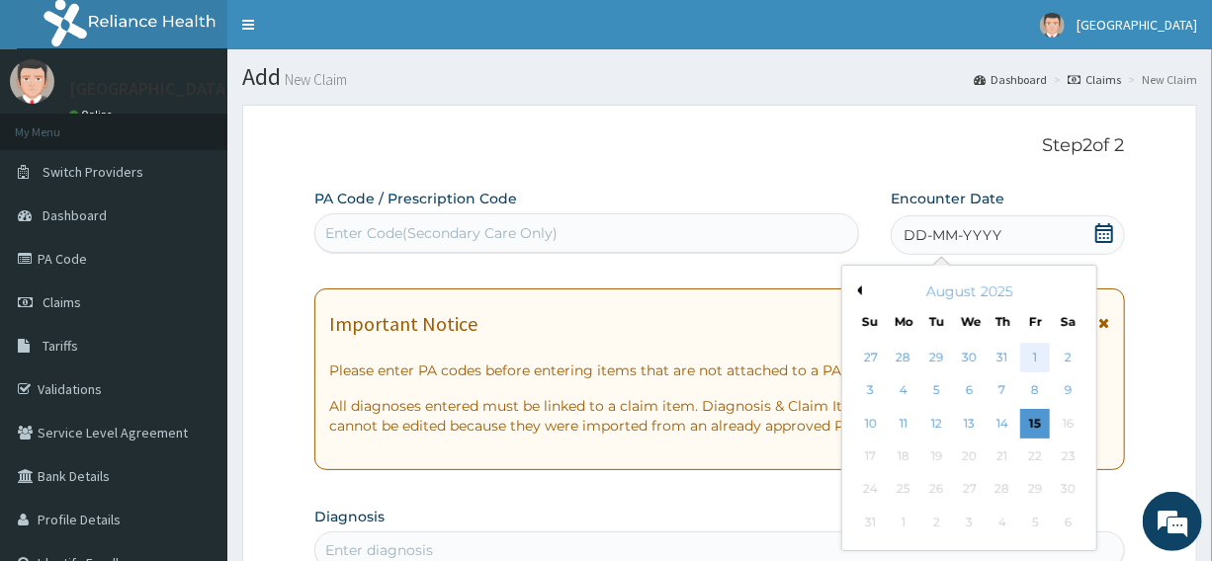
click at [1030, 350] on div "1" at bounding box center [1036, 358] width 30 height 30
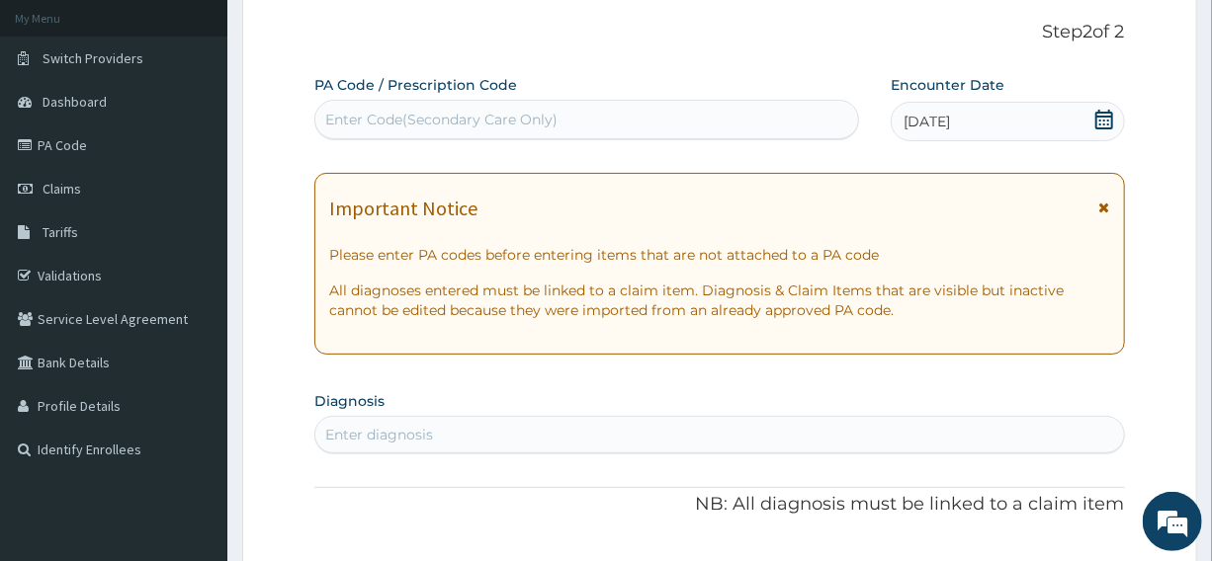
scroll to position [359, 0]
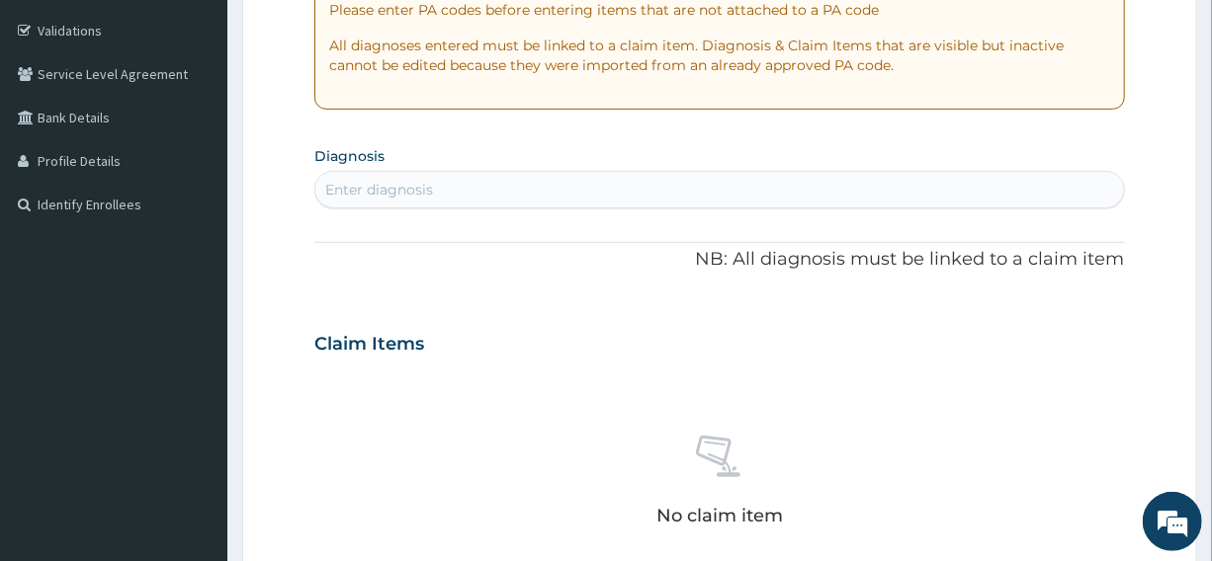
click at [542, 183] on div "Enter diagnosis" at bounding box center [718, 190] width 807 height 32
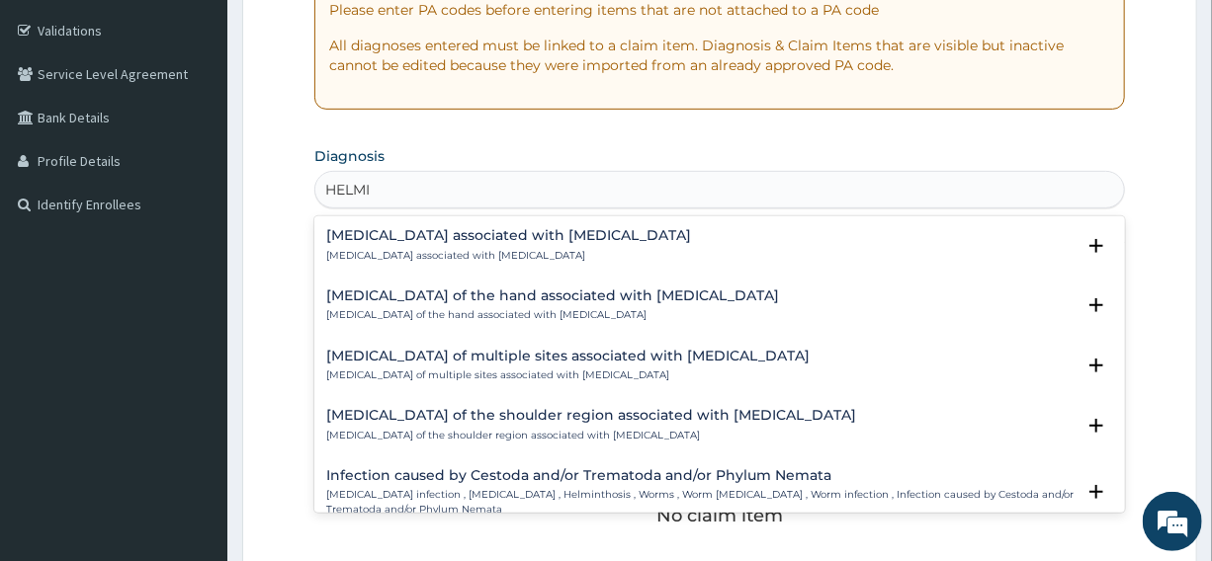
type input "[PERSON_NAME]"
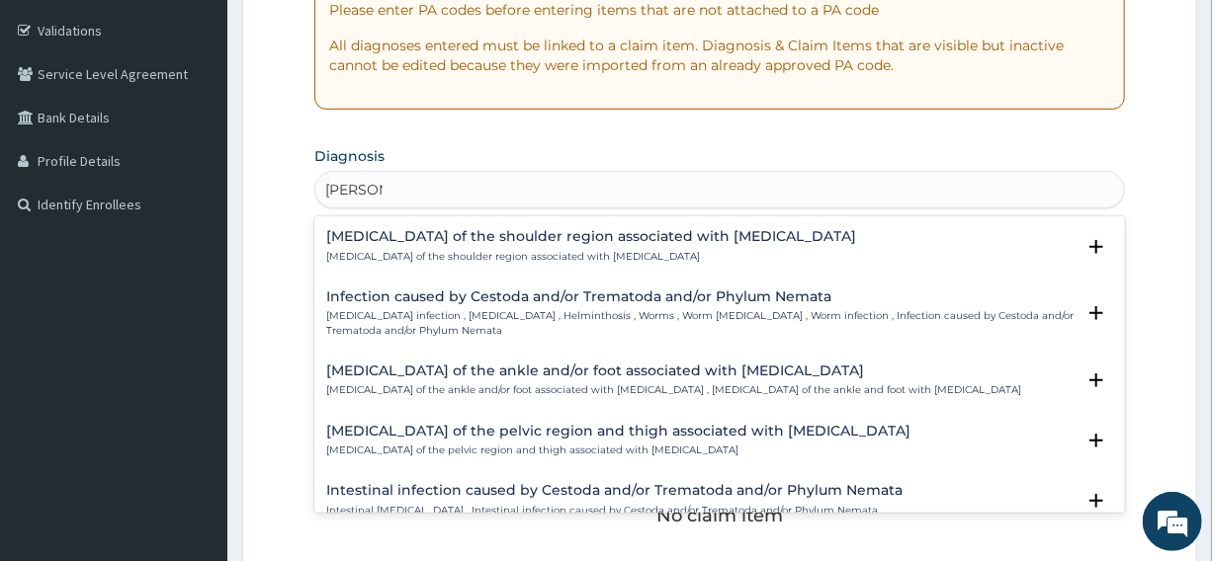
scroll to position [265, 0]
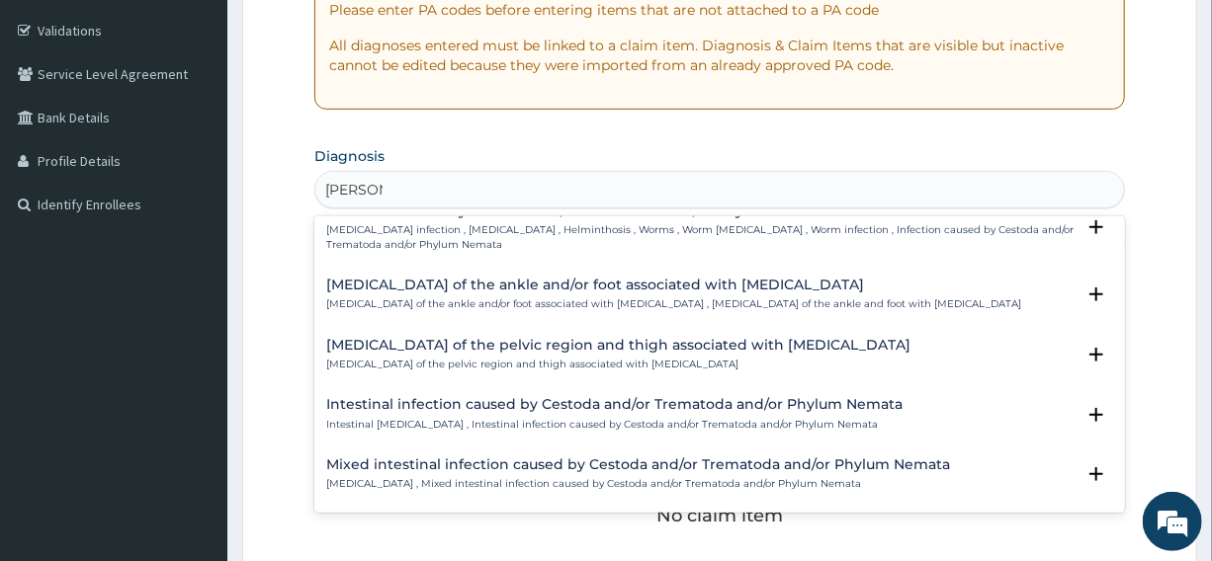
click at [532, 228] on p "[MEDICAL_DATA] infection , [MEDICAL_DATA] , Helminthosis , Worms , Worm [MEDICA…" at bounding box center [699, 237] width 747 height 29
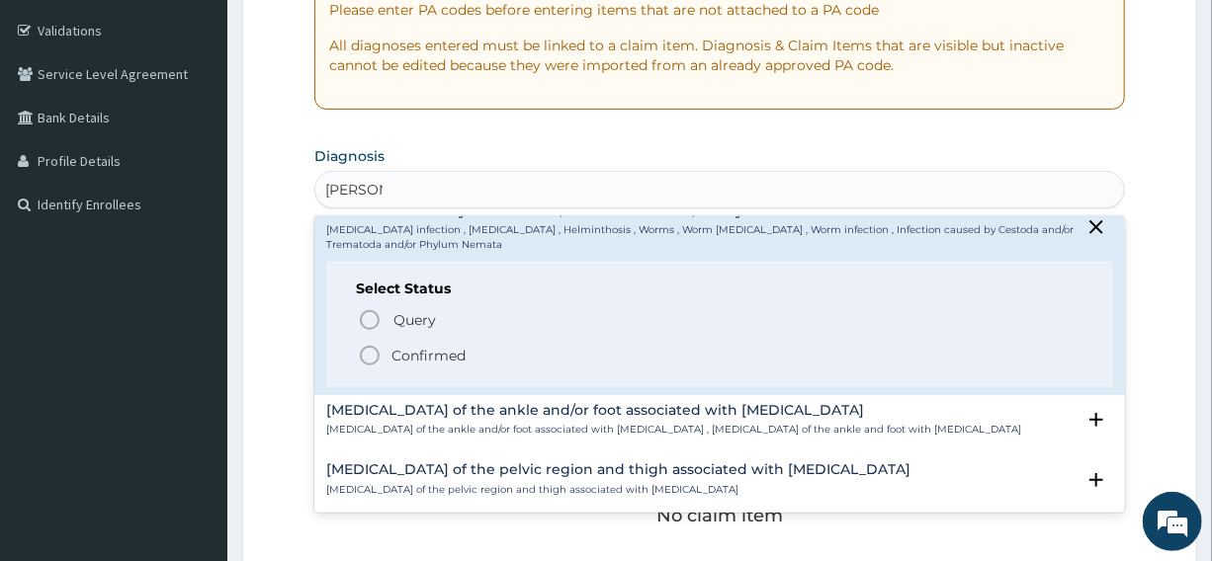
click at [371, 350] on icon "status option filled" at bounding box center [370, 356] width 24 height 24
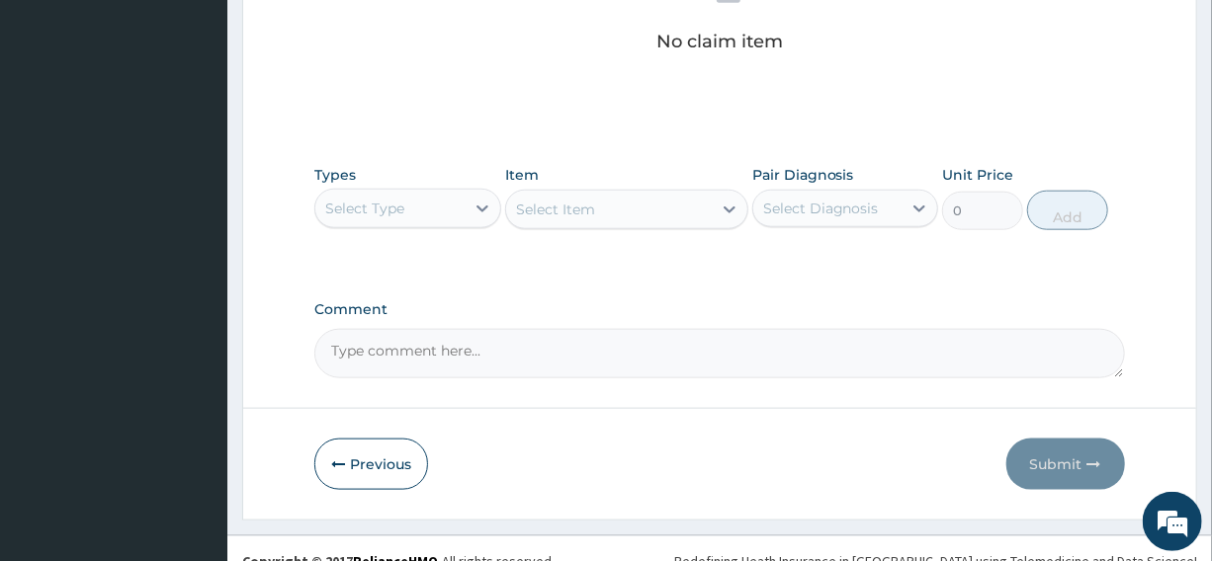
scroll to position [862, 0]
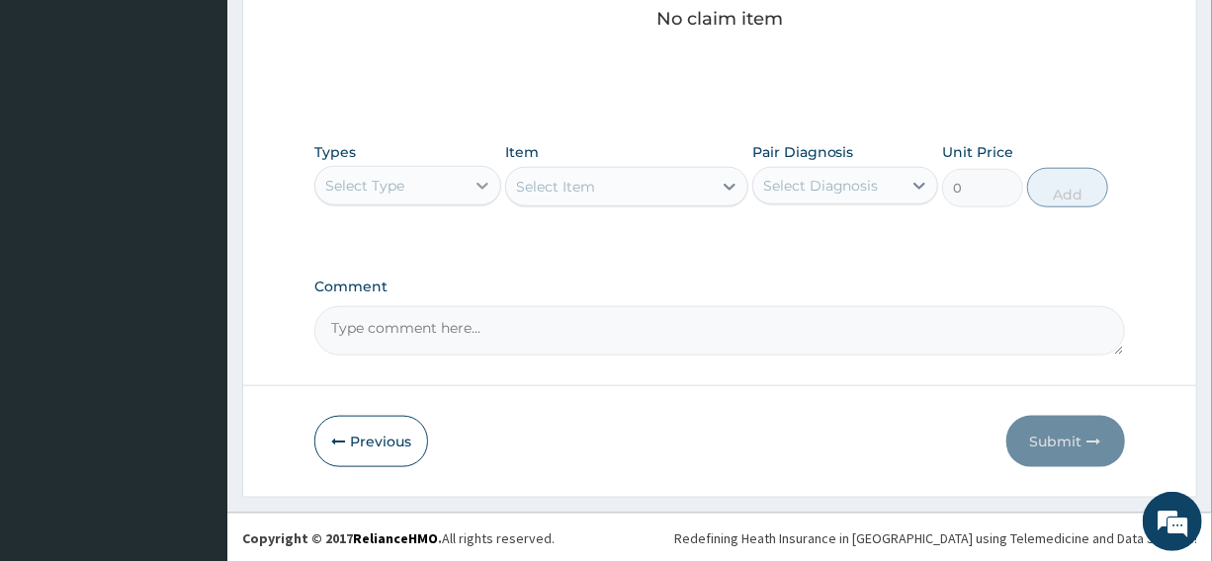
click at [478, 183] on icon at bounding box center [482, 186] width 12 height 7
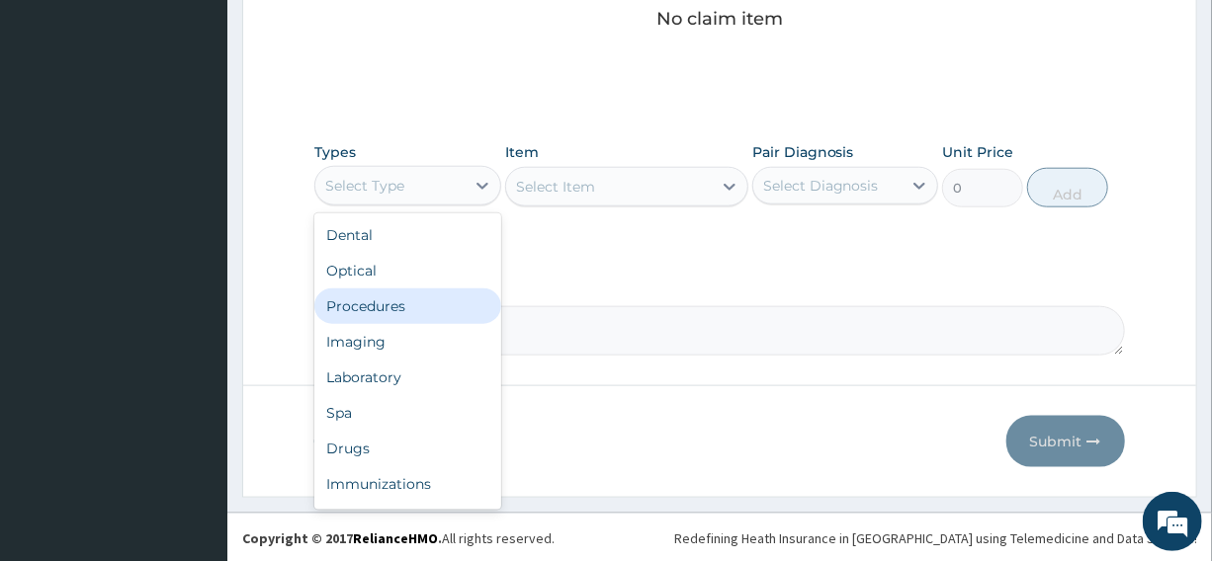
drag, startPoint x: 384, startPoint y: 299, endPoint x: 442, endPoint y: 295, distance: 57.5
click at [386, 299] on div "Procedures" at bounding box center [407, 307] width 186 height 36
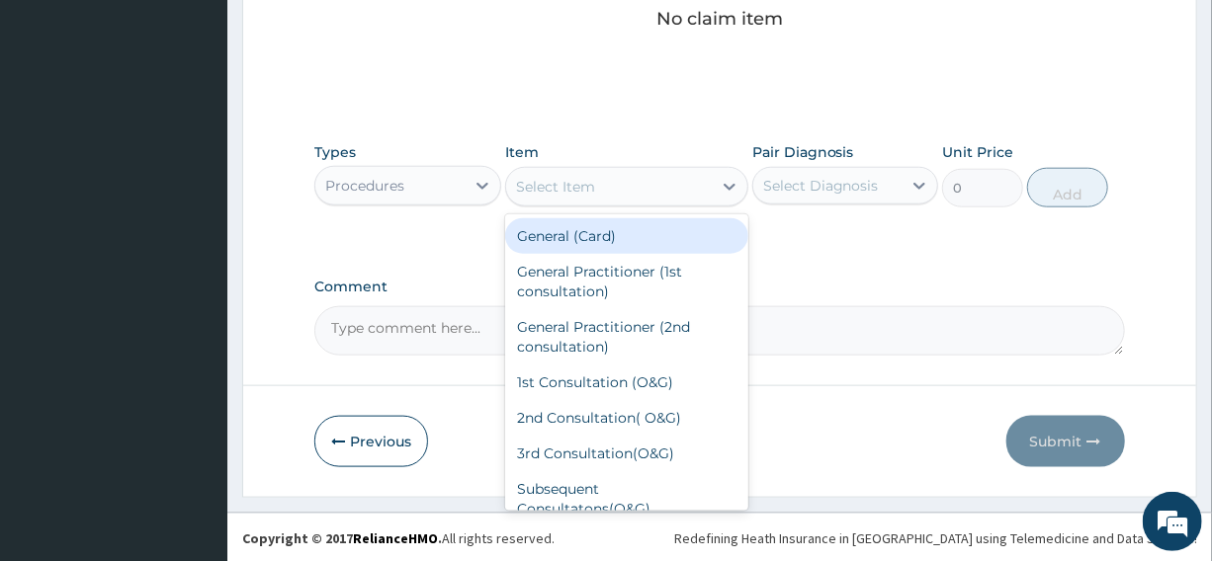
click at [731, 185] on icon at bounding box center [729, 187] width 12 height 7
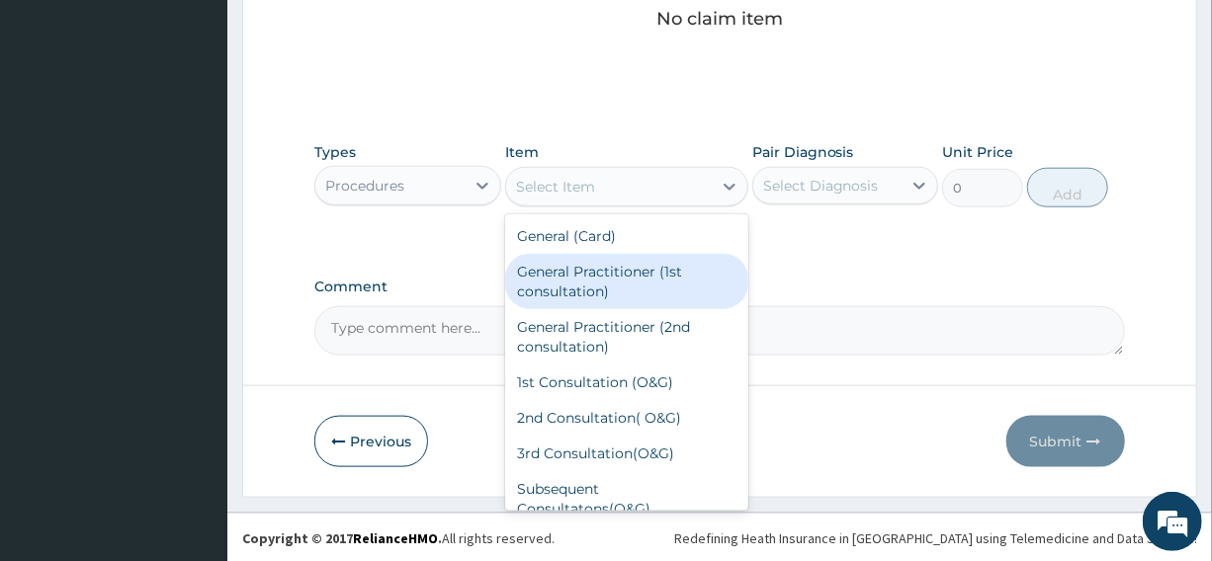
click at [596, 260] on div "General Practitioner (1st consultation)" at bounding box center [626, 281] width 243 height 55
type input "2500"
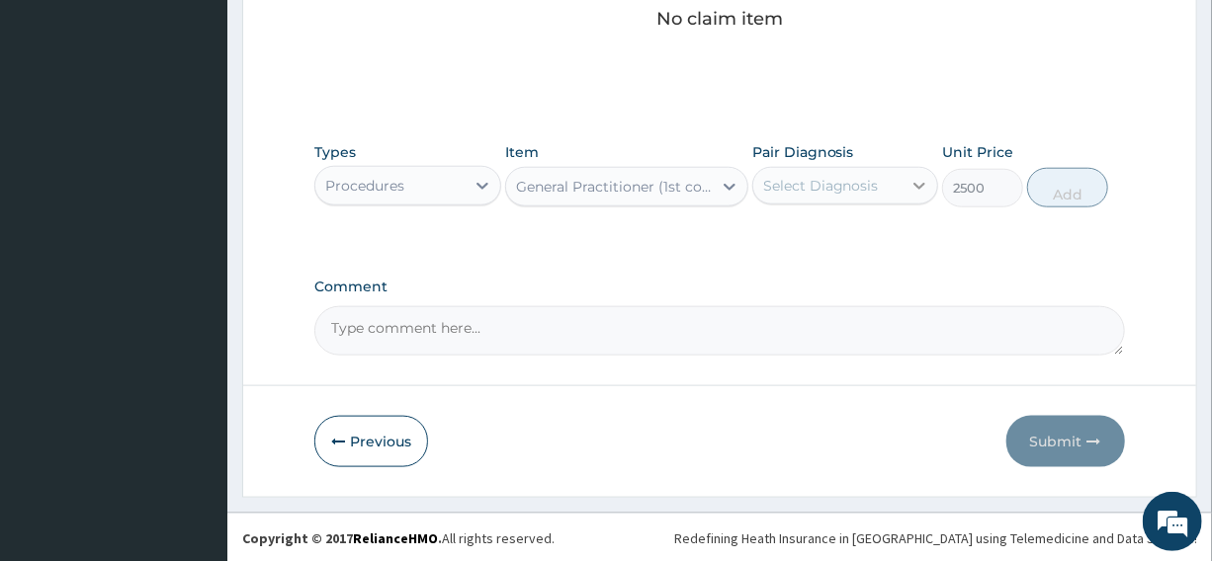
click at [925, 180] on icon at bounding box center [919, 186] width 20 height 20
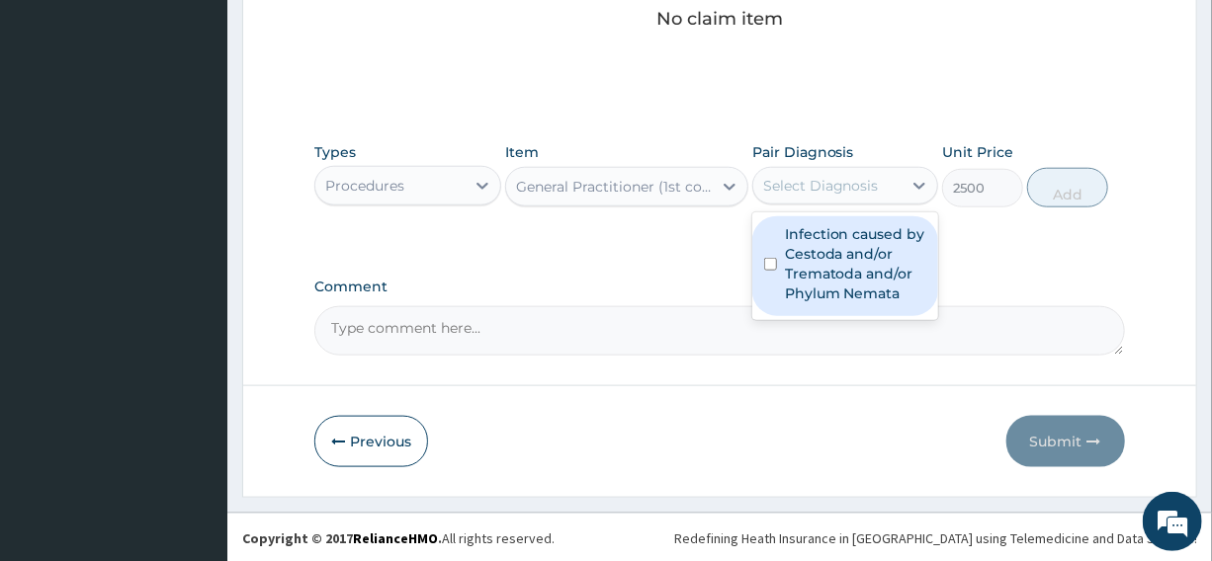
click at [851, 254] on label "Infection caused by Cestoda and/or Trematoda and/or Phylum Nemata" at bounding box center [855, 263] width 141 height 79
checkbox input "true"
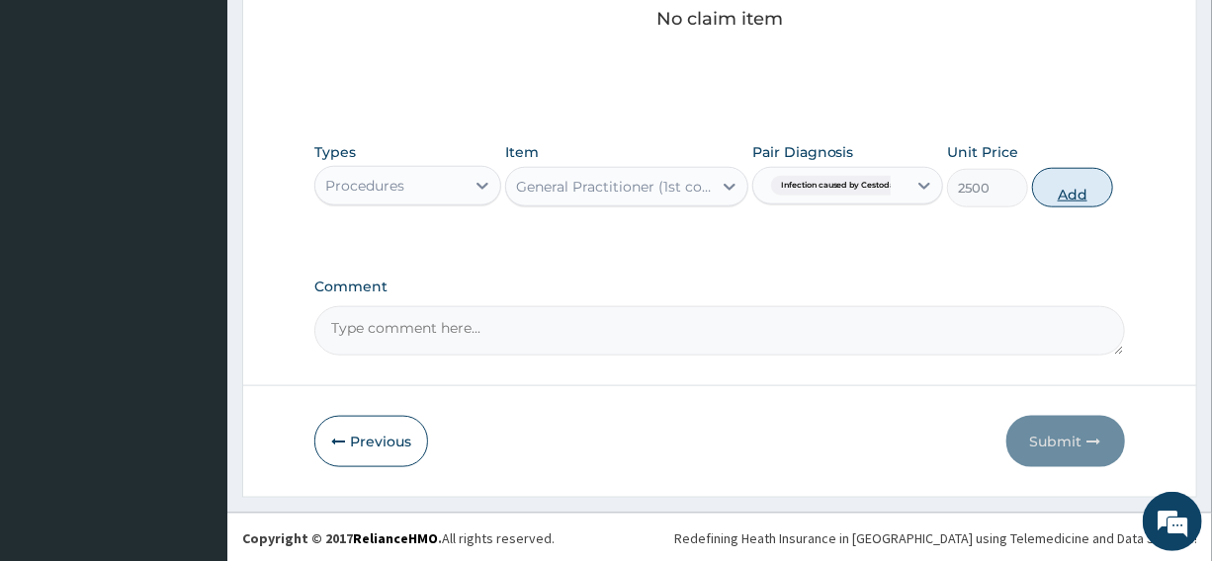
click at [1084, 192] on button "Add" at bounding box center [1072, 188] width 81 height 40
type input "0"
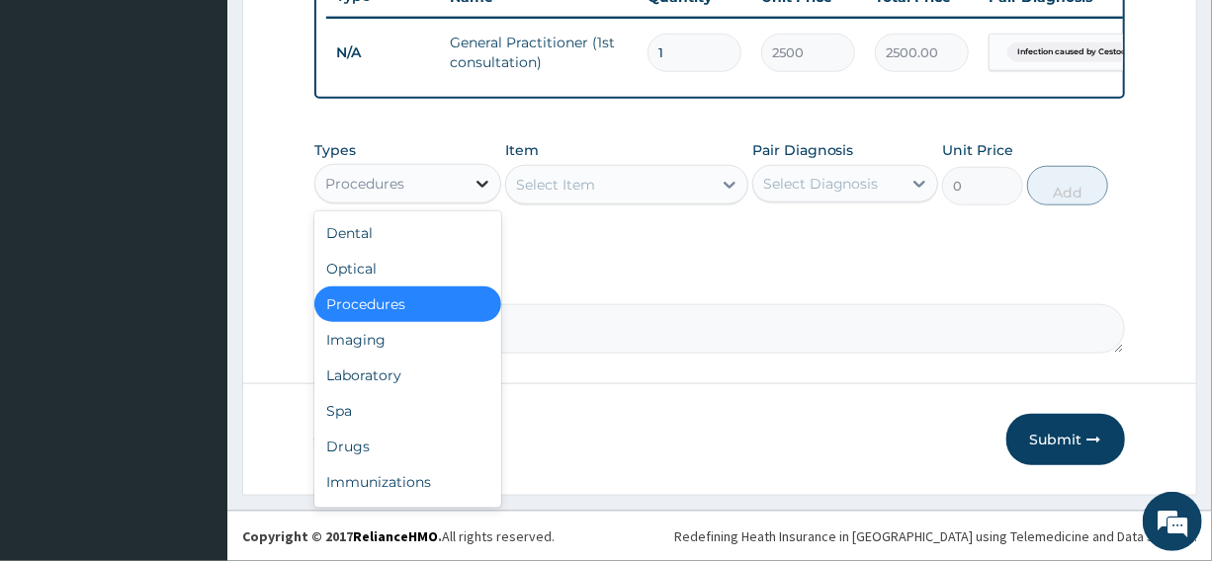
click at [484, 181] on icon at bounding box center [482, 184] width 20 height 20
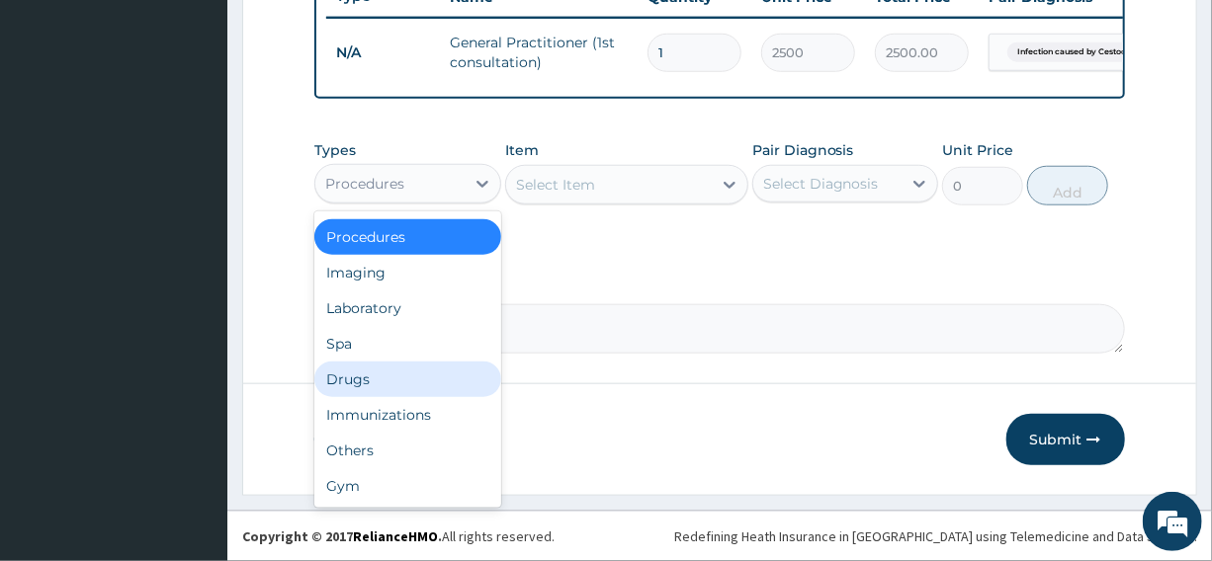
drag, startPoint x: 376, startPoint y: 372, endPoint x: 400, endPoint y: 366, distance: 25.4
click at [378, 372] on div "Drugs" at bounding box center [407, 380] width 186 height 36
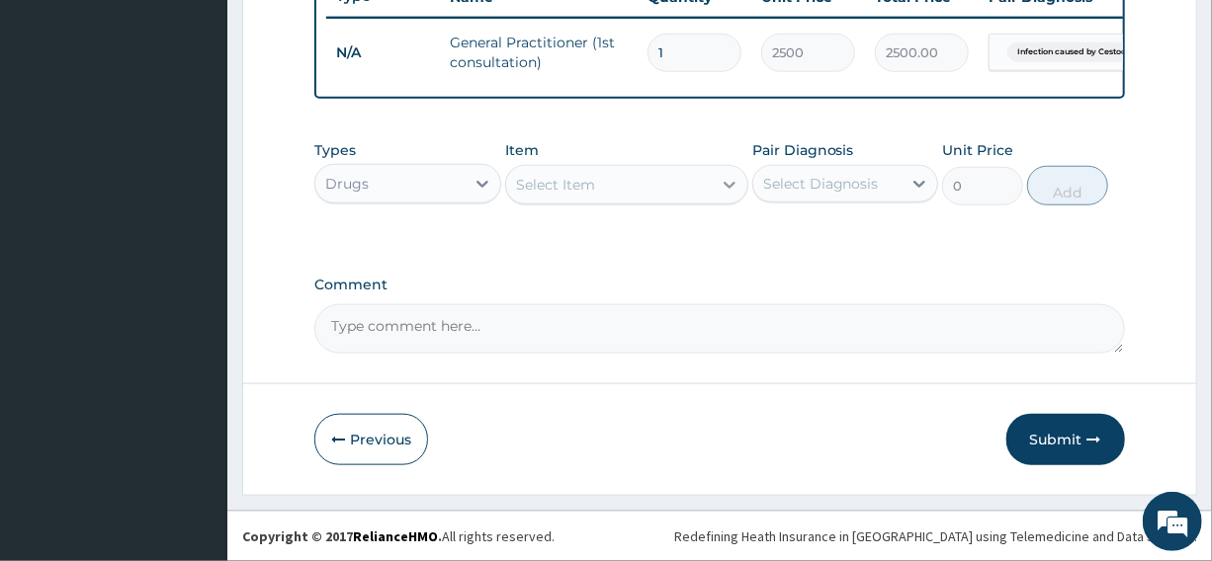
click at [729, 184] on icon at bounding box center [729, 185] width 20 height 20
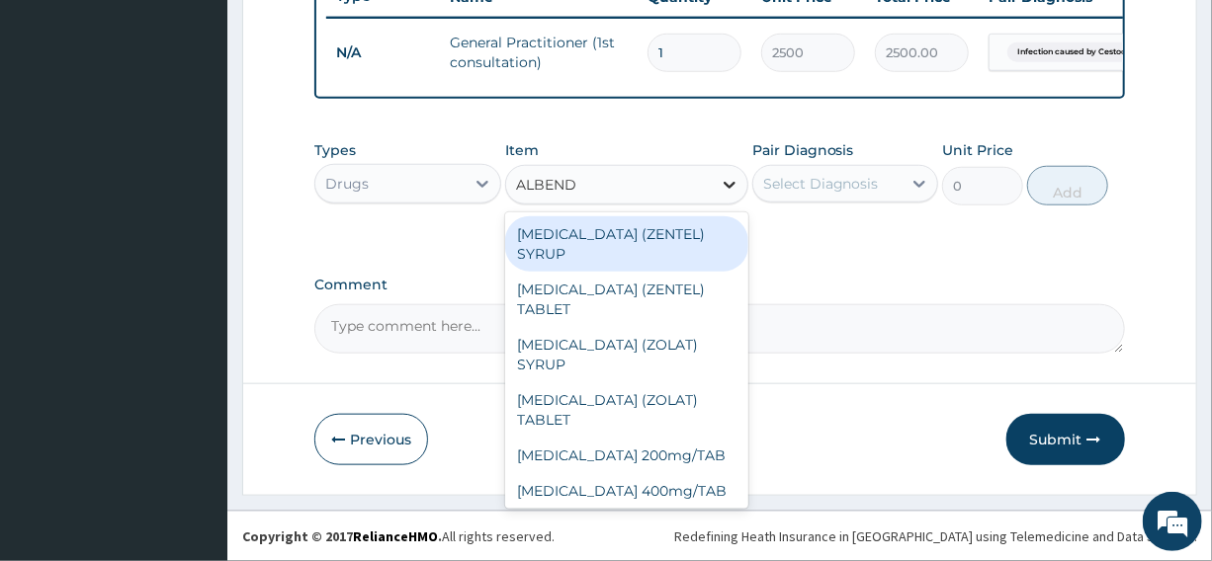
type input "ALBENDA"
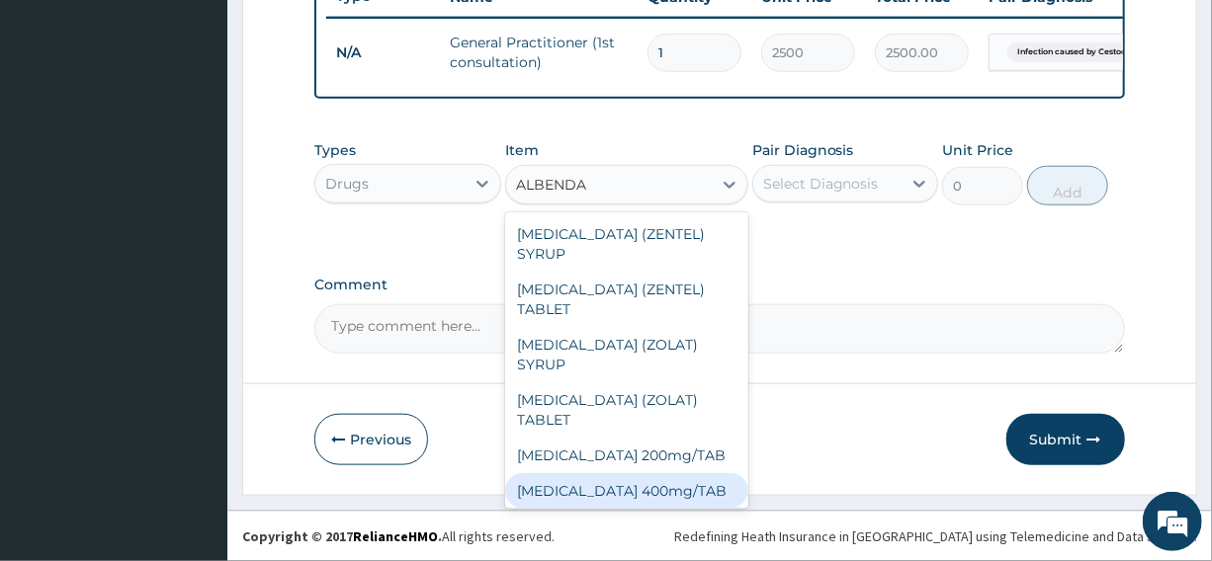
click at [644, 486] on div "[MEDICAL_DATA] 400mg/TAB" at bounding box center [626, 491] width 243 height 36
type input "175"
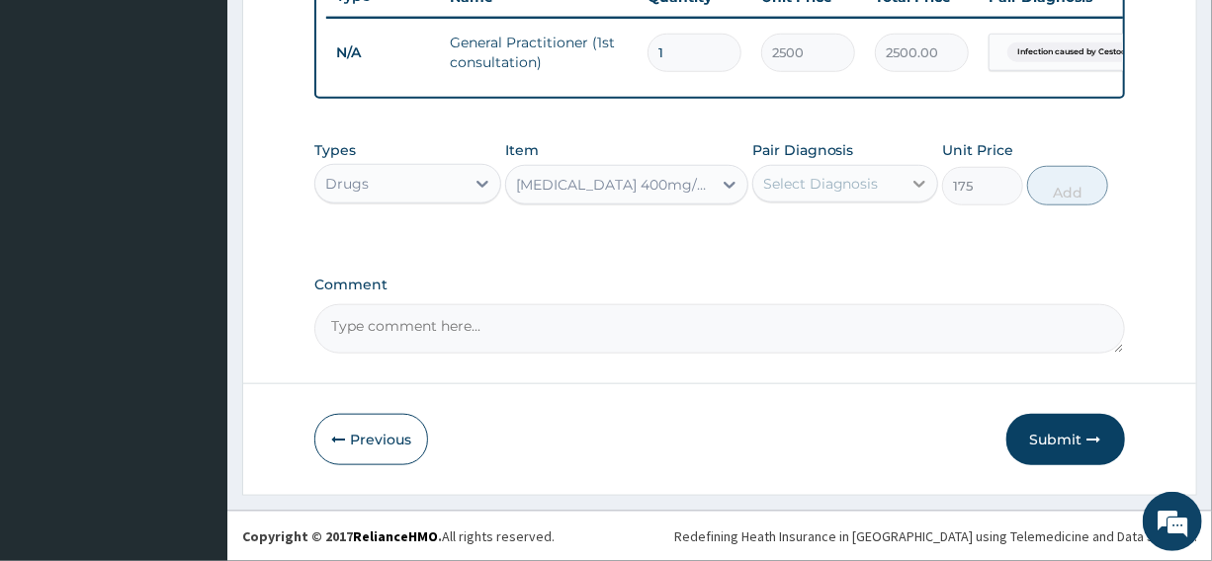
click at [914, 185] on icon at bounding box center [919, 184] width 20 height 20
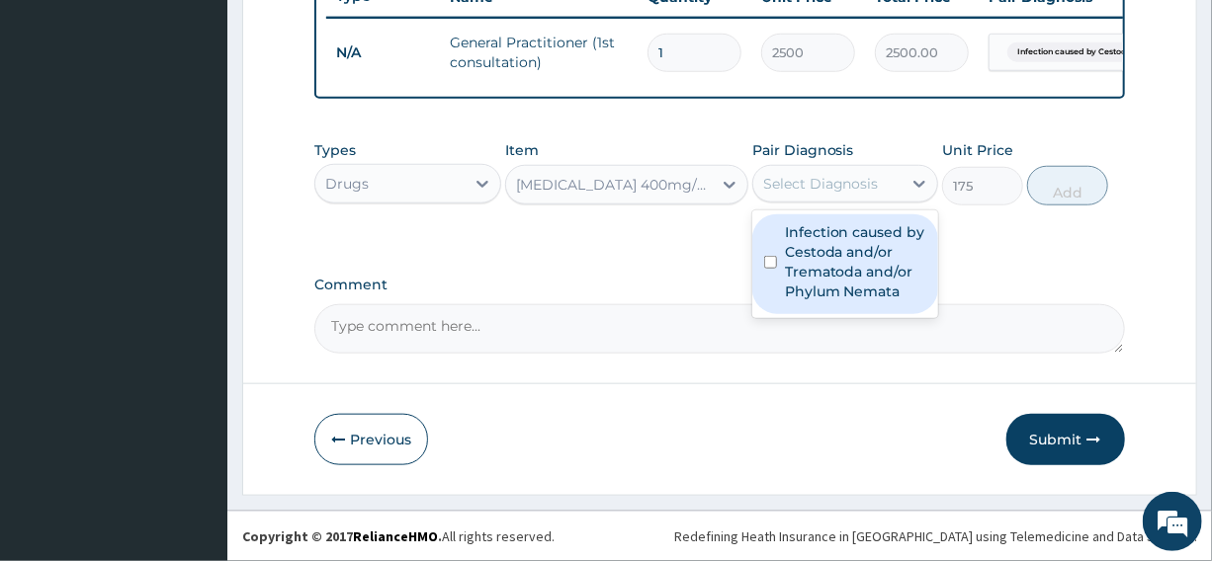
click at [818, 274] on label "Infection caused by Cestoda and/or Trematoda and/or Phylum Nemata" at bounding box center [855, 261] width 141 height 79
checkbox input "true"
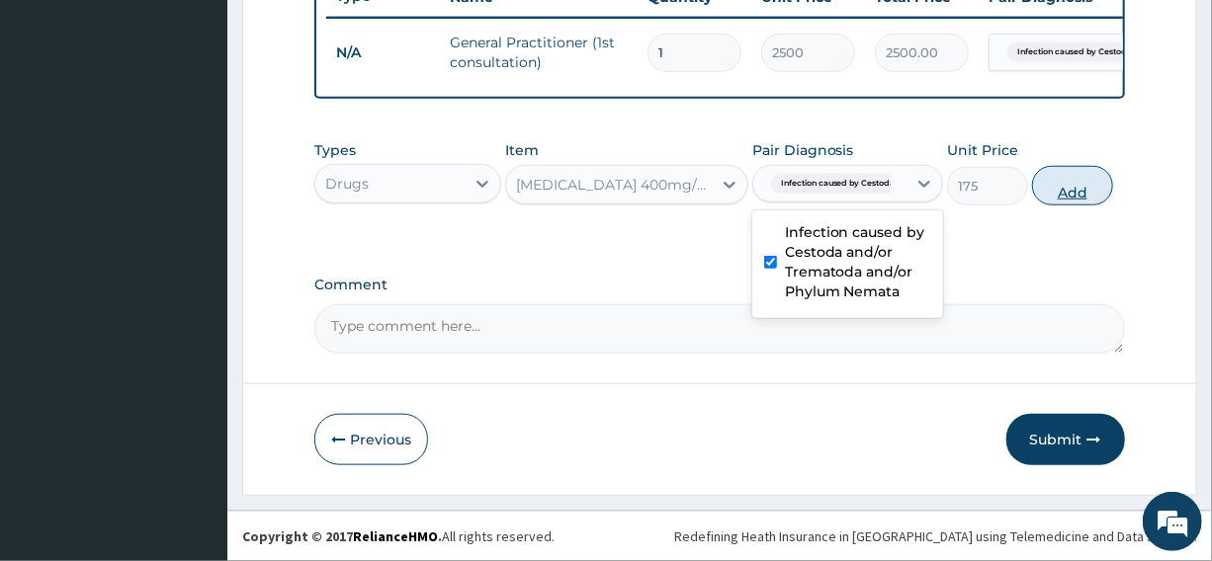
click at [1077, 189] on button "Add" at bounding box center [1072, 186] width 81 height 40
type input "0"
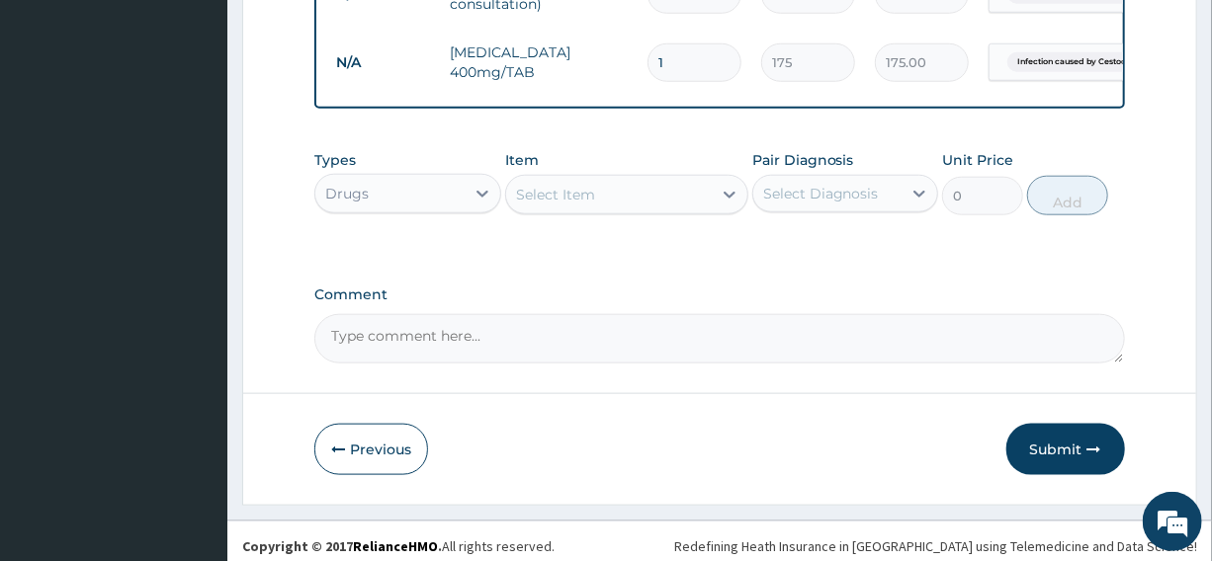
scroll to position [852, 0]
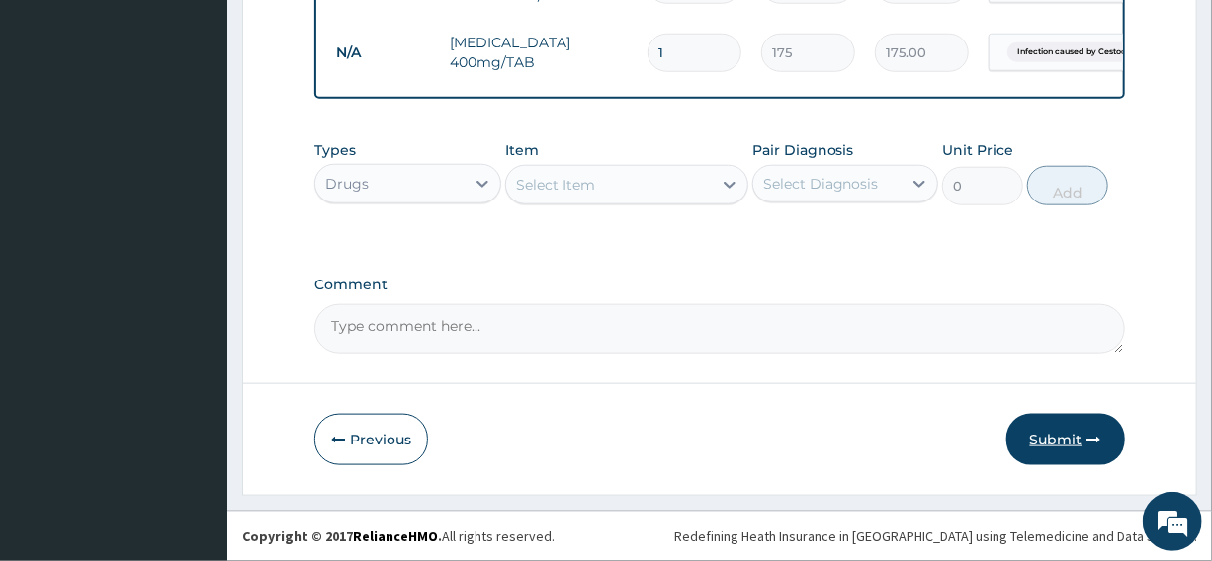
click at [1066, 436] on button "Submit" at bounding box center [1065, 439] width 119 height 51
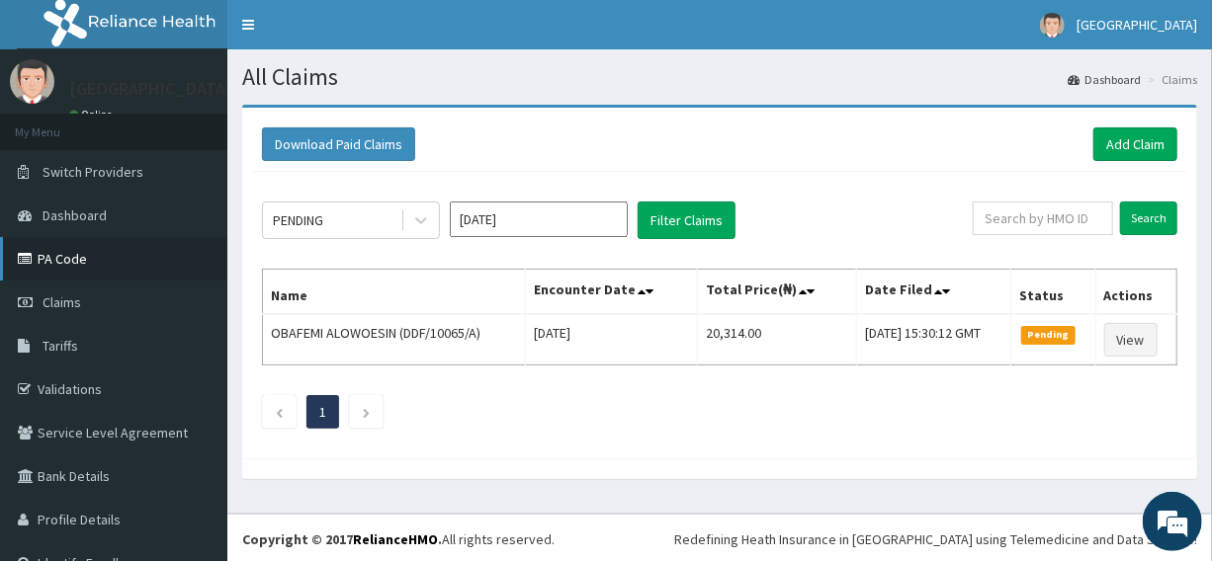
click at [89, 257] on link "PA Code" at bounding box center [113, 258] width 227 height 43
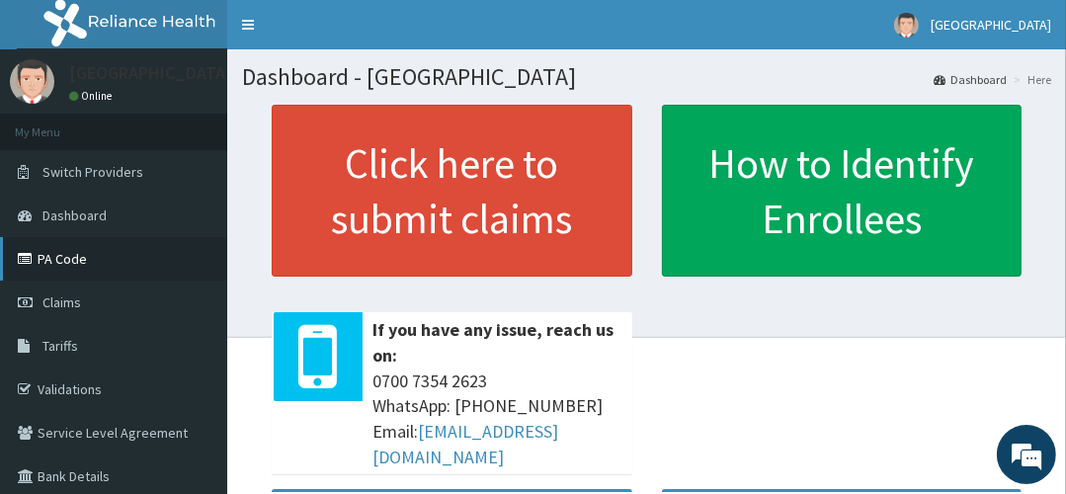
drag, startPoint x: 1201, startPoint y: 0, endPoint x: 43, endPoint y: 269, distance: 1188.0
click at [43, 269] on link "PA Code" at bounding box center [113, 258] width 227 height 43
